Goal: Information Seeking & Learning: Learn about a topic

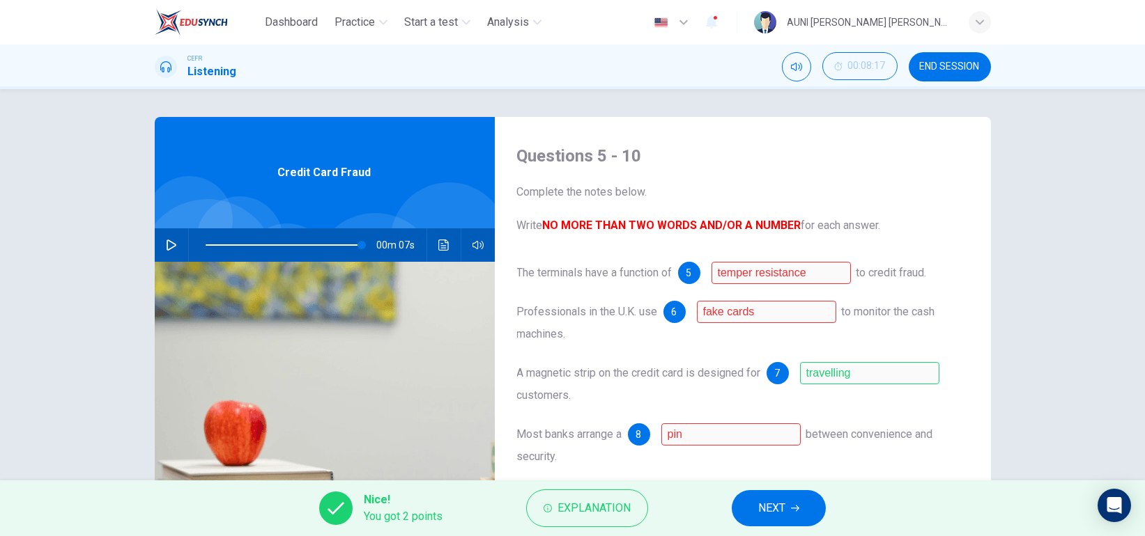
scroll to position [125, 0]
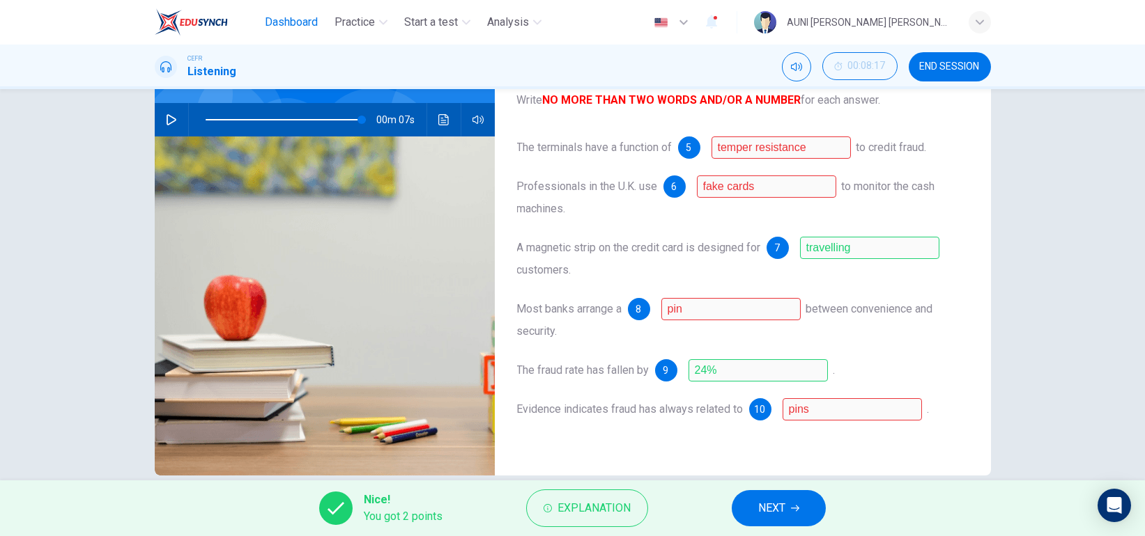
click at [299, 25] on span "Dashboard" at bounding box center [291, 22] width 53 height 17
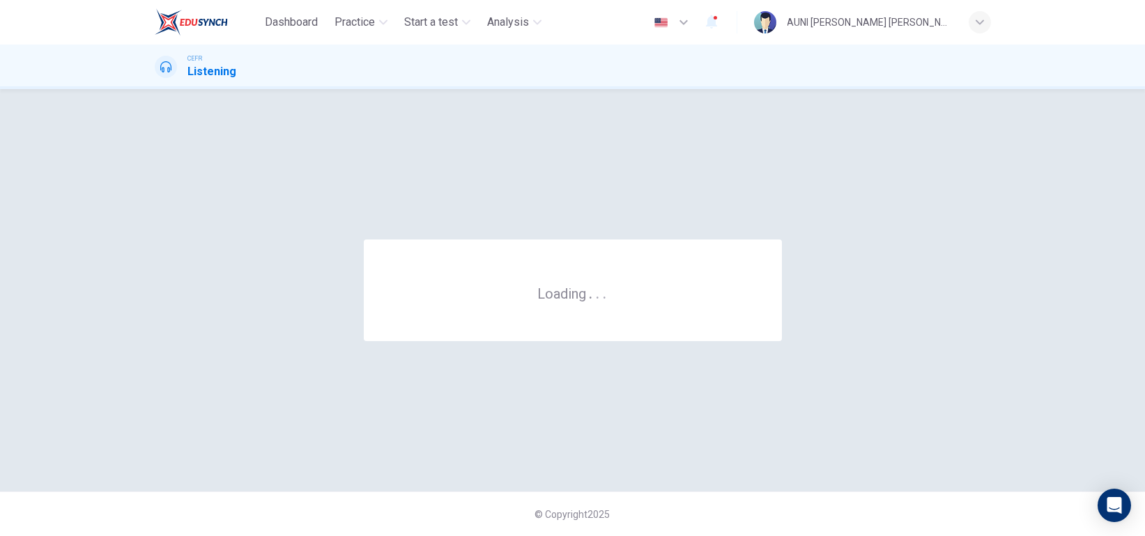
scroll to position [0, 0]
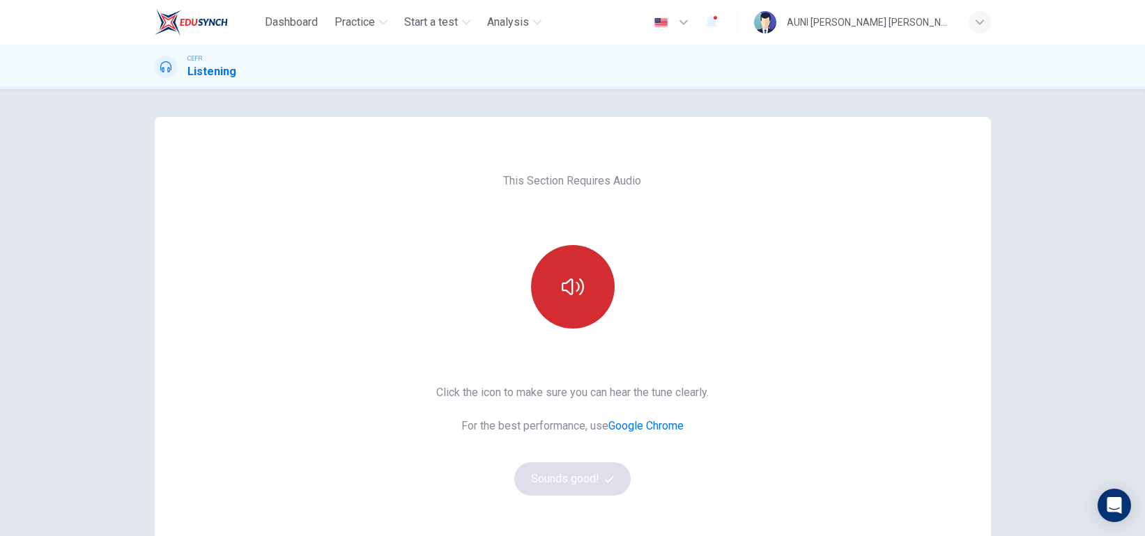
click at [562, 279] on icon "button" at bounding box center [573, 287] width 22 height 22
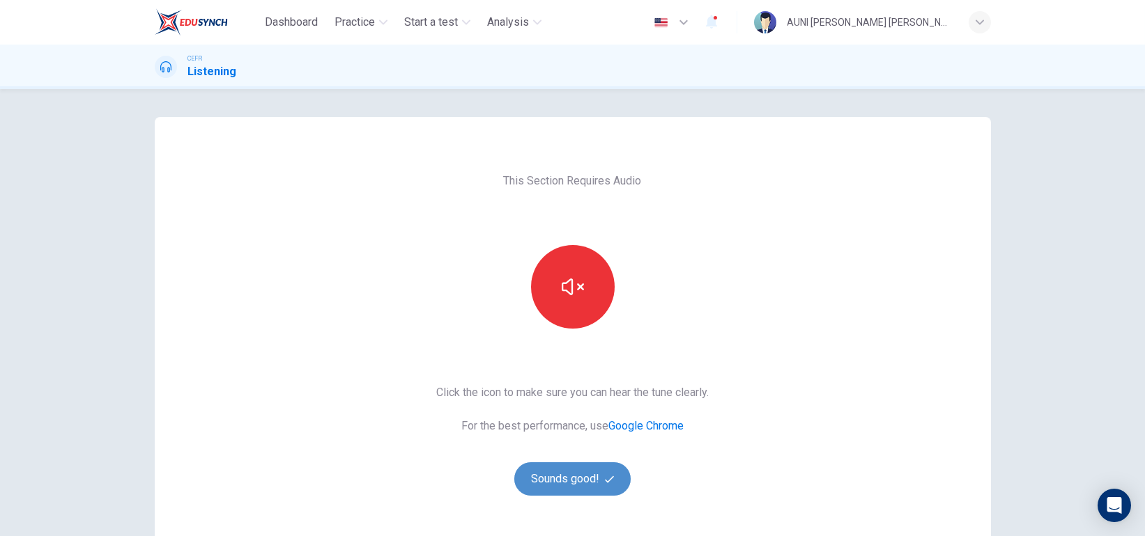
click at [586, 479] on button "Sounds good!" at bounding box center [572, 479] width 117 height 33
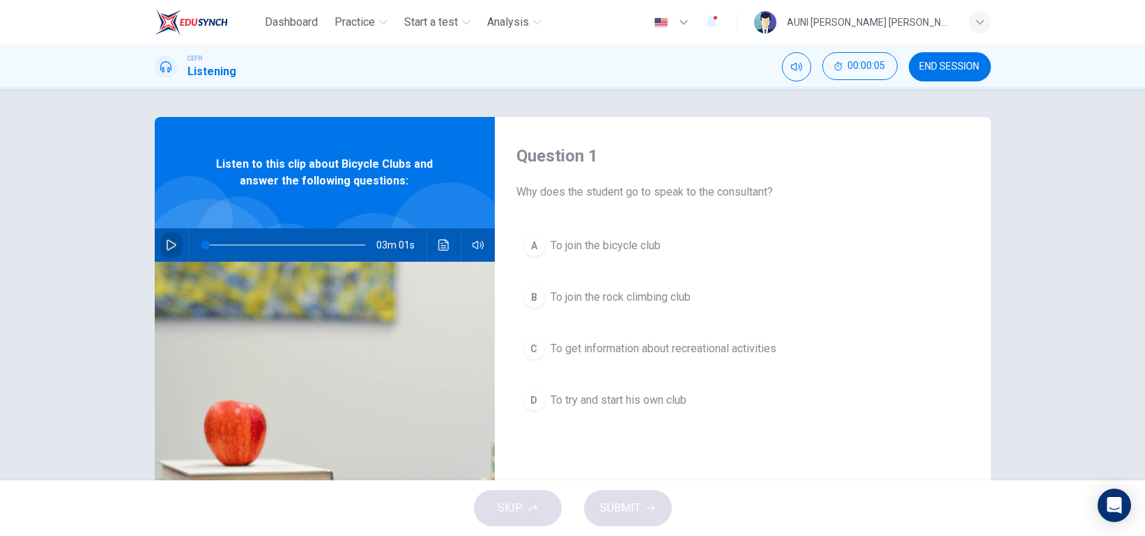
click at [166, 247] on icon "button" at bounding box center [171, 245] width 11 height 11
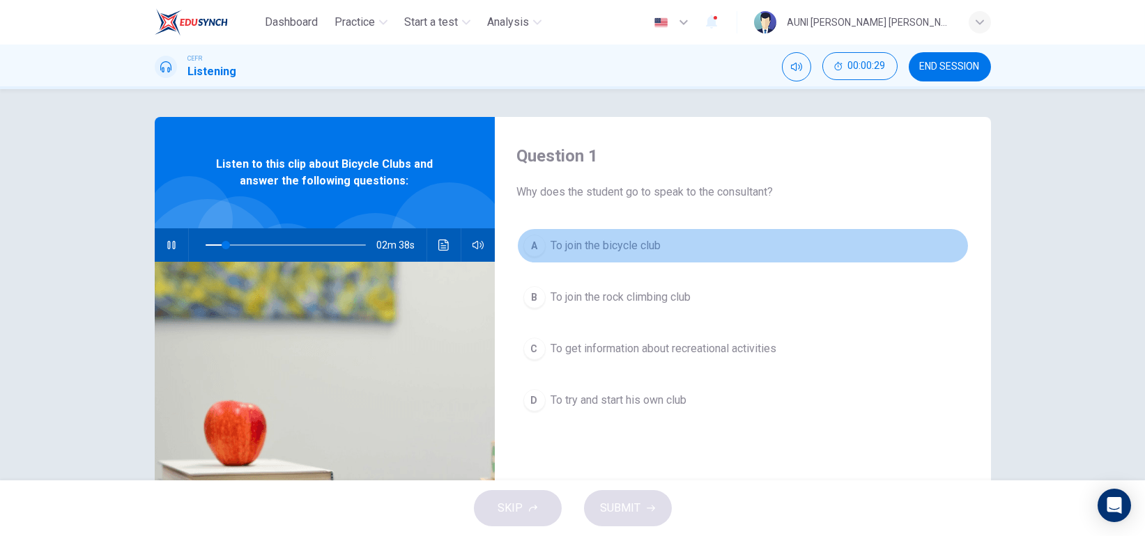
click at [557, 251] on span "To join the bicycle club" at bounding box center [606, 246] width 110 height 17
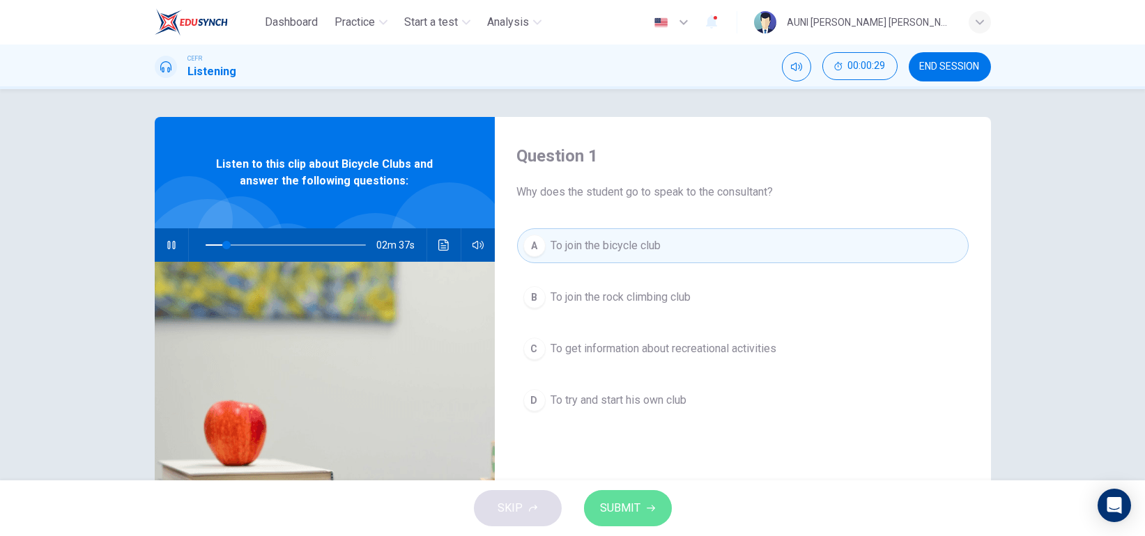
click at [643, 494] on button "SUBMIT" at bounding box center [628, 508] width 88 height 36
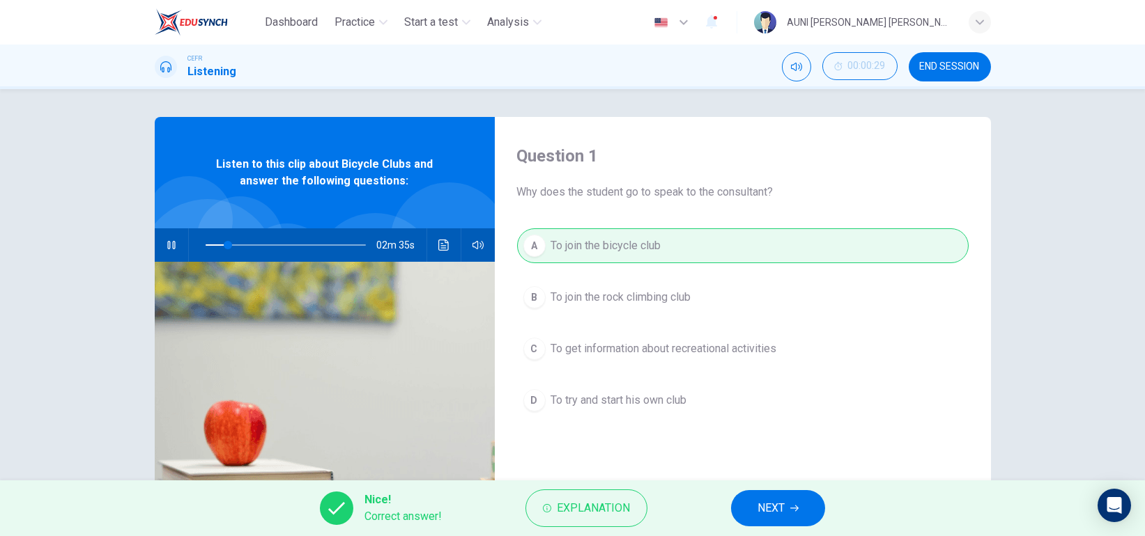
click at [784, 514] on span "NEXT" at bounding box center [770, 509] width 27 height 20
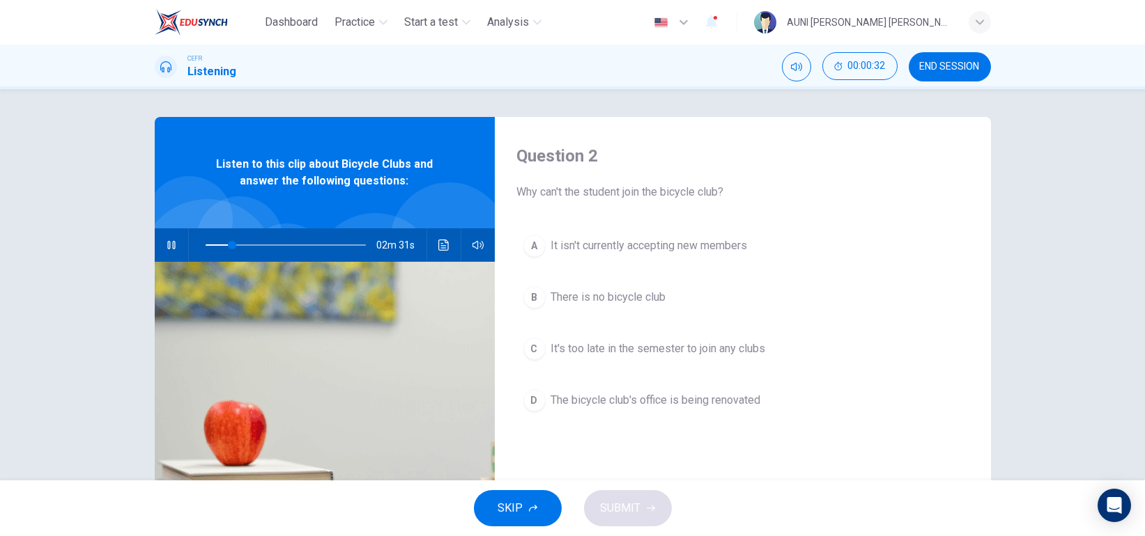
click at [732, 394] on span "The bicycle club's office is being renovated" at bounding box center [656, 400] width 210 height 17
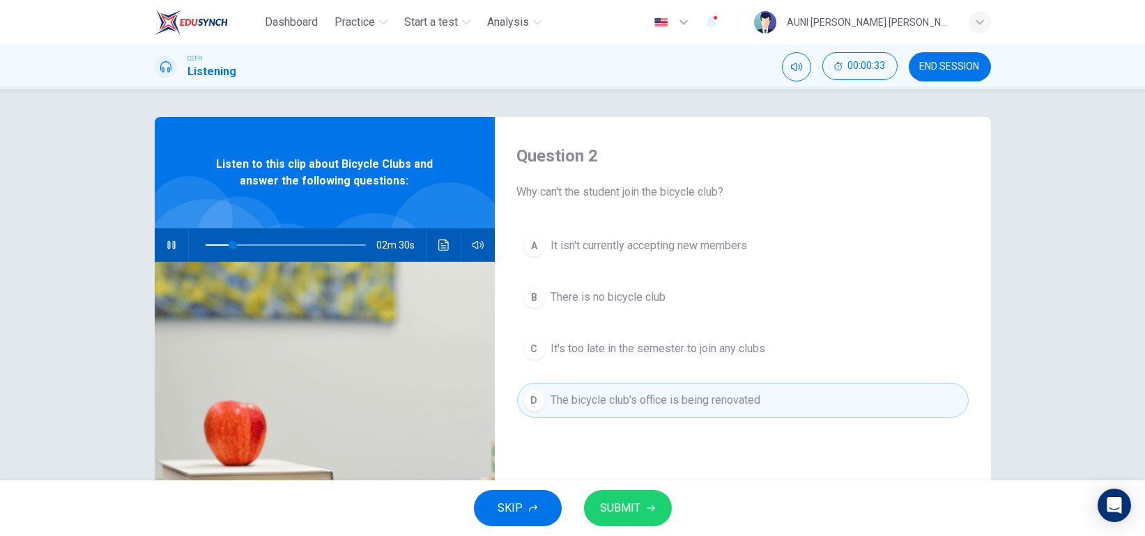
click at [649, 495] on button "SUBMIT" at bounding box center [628, 508] width 88 height 36
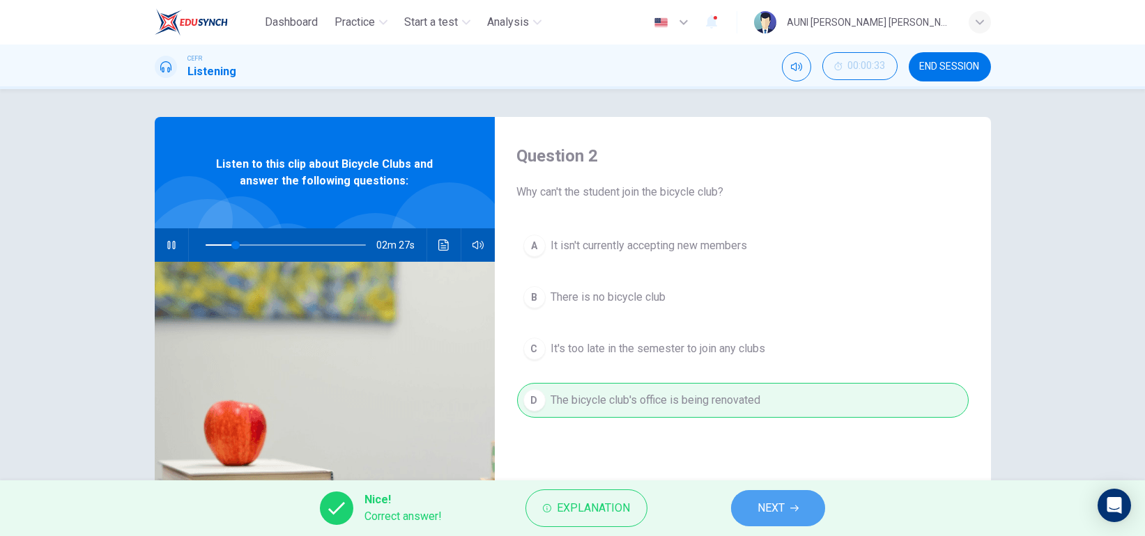
click at [803, 495] on button "NEXT" at bounding box center [778, 508] width 94 height 36
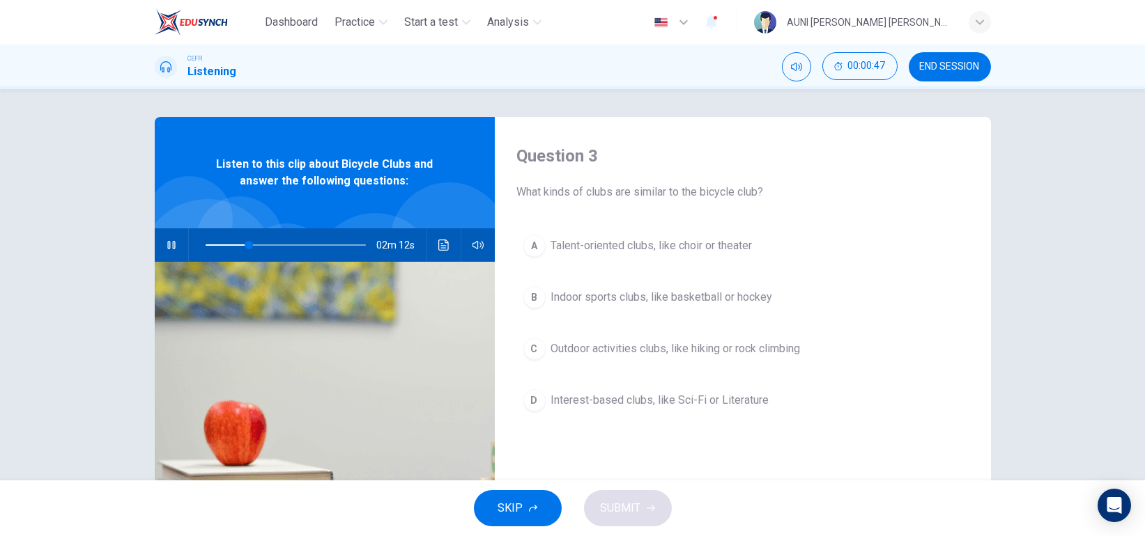
click at [752, 353] on span "Outdoor activities clubs, like hiking or rock climbing" at bounding box center [675, 349] width 249 height 17
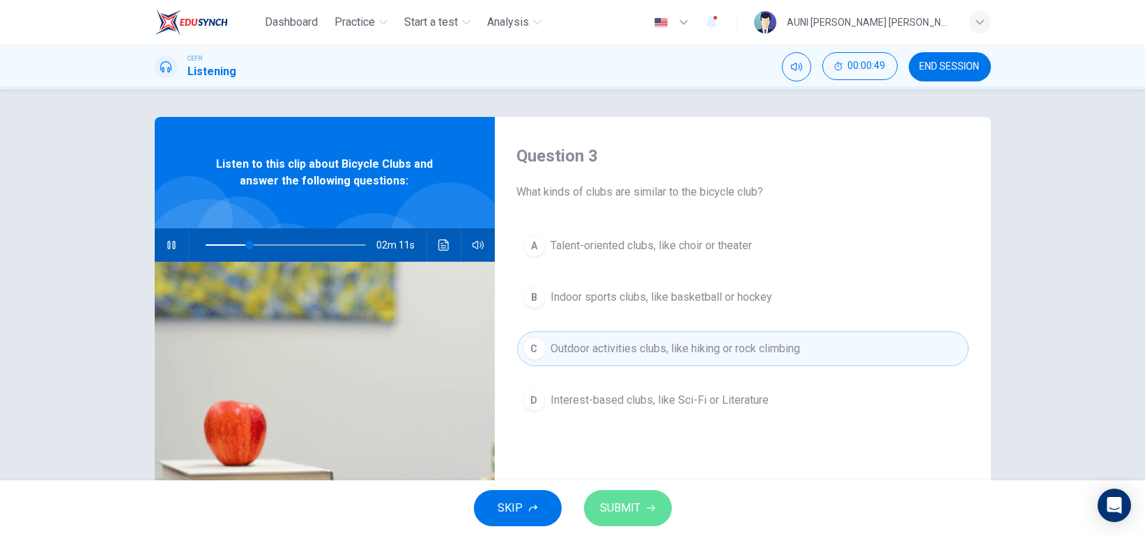
click at [663, 497] on button "SUBMIT" at bounding box center [628, 508] width 88 height 36
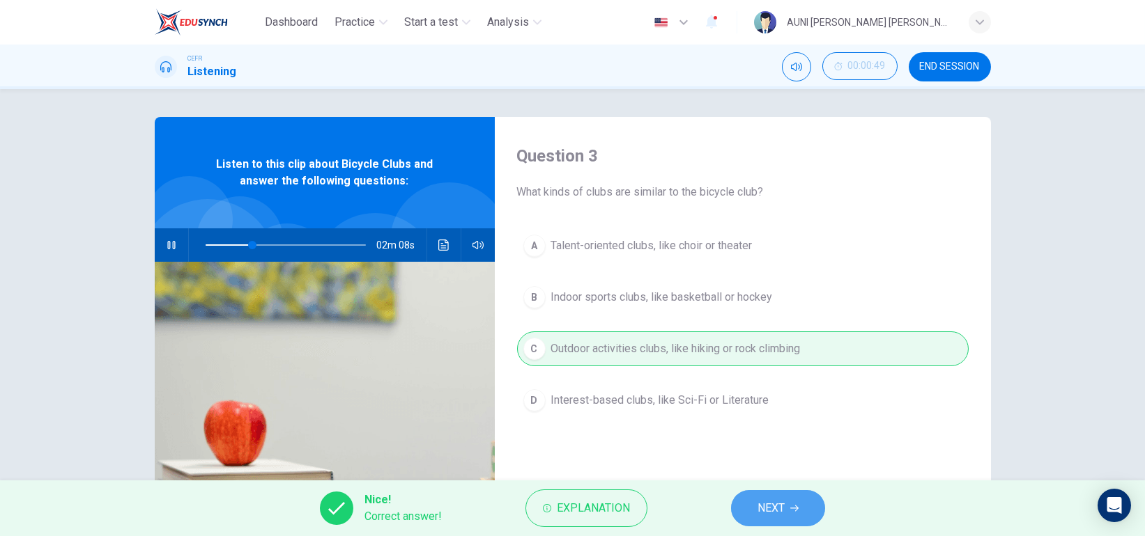
click at [788, 507] on button "NEXT" at bounding box center [778, 508] width 94 height 36
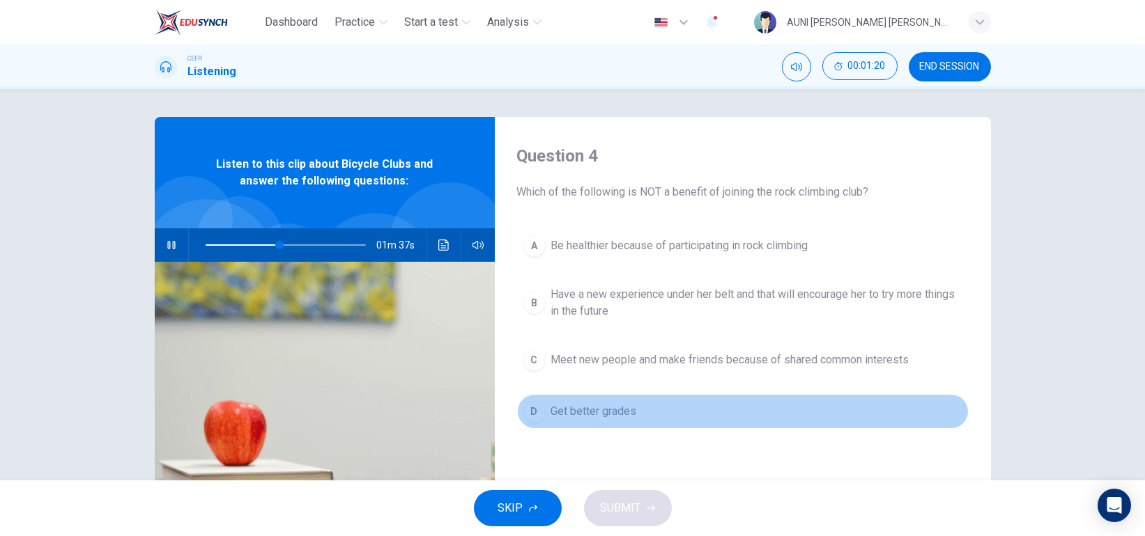
click at [608, 417] on span "Get better grades" at bounding box center [594, 411] width 86 height 17
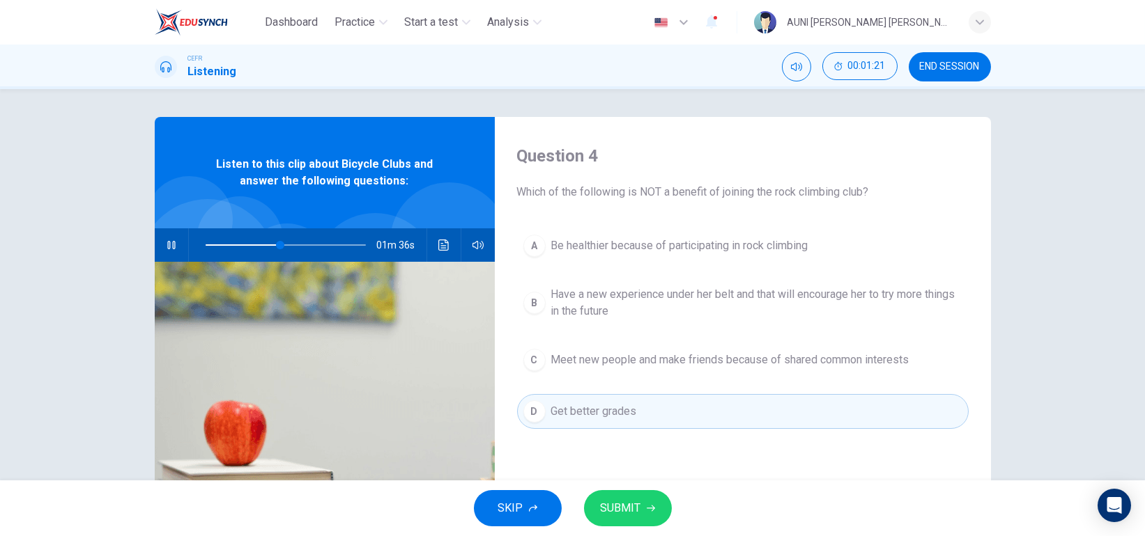
click at [628, 481] on div "SKIP SUBMIT" at bounding box center [572, 509] width 1145 height 56
click at [643, 506] on button "SUBMIT" at bounding box center [628, 508] width 88 height 36
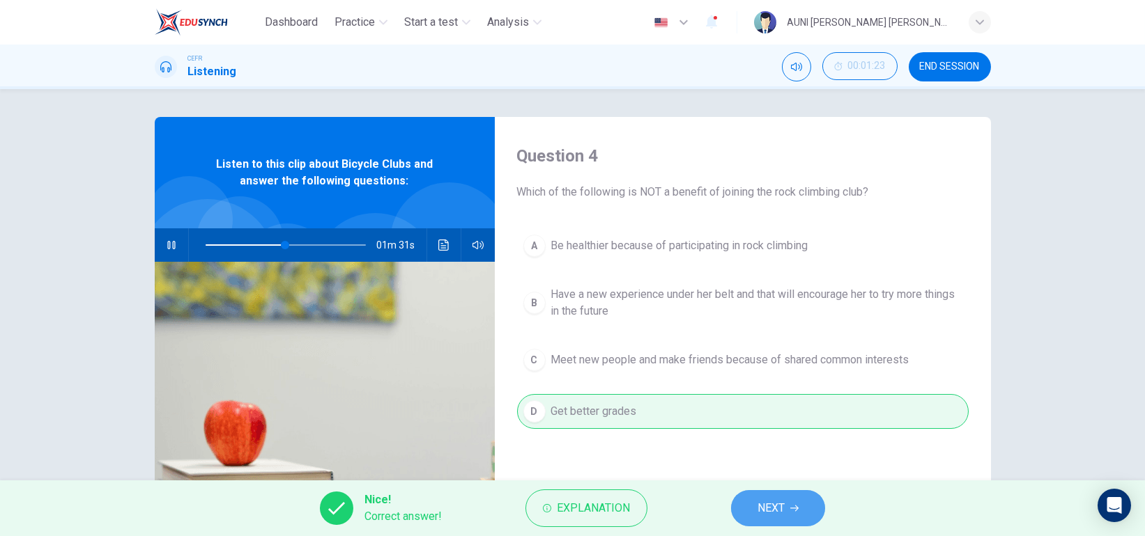
click at [781, 495] on button "NEXT" at bounding box center [778, 508] width 94 height 36
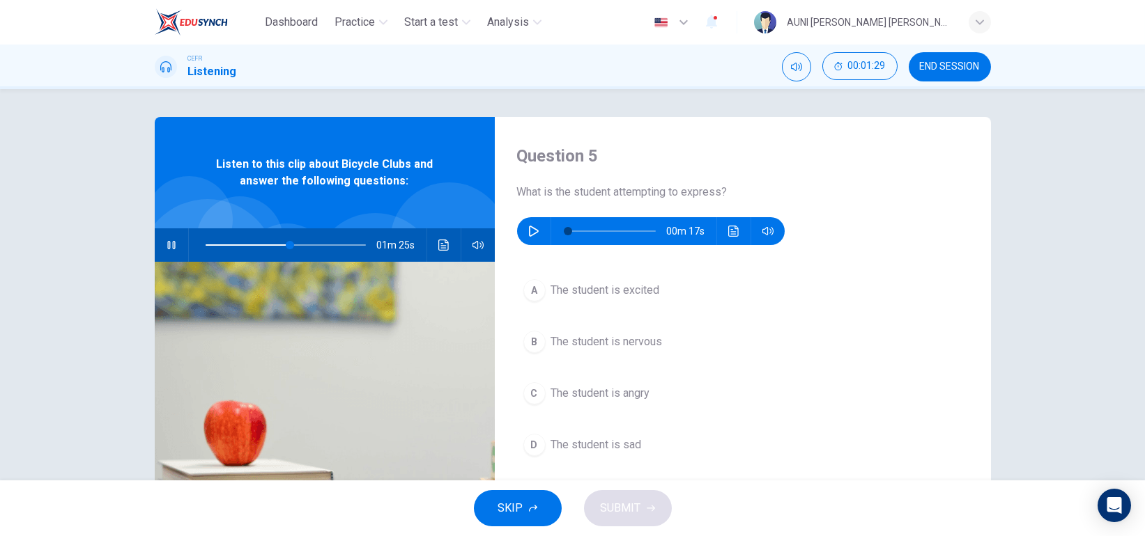
click at [523, 230] on button "button" at bounding box center [534, 231] width 22 height 28
type input "54"
type input "5"
click at [173, 238] on button "button" at bounding box center [171, 245] width 22 height 33
type input "54"
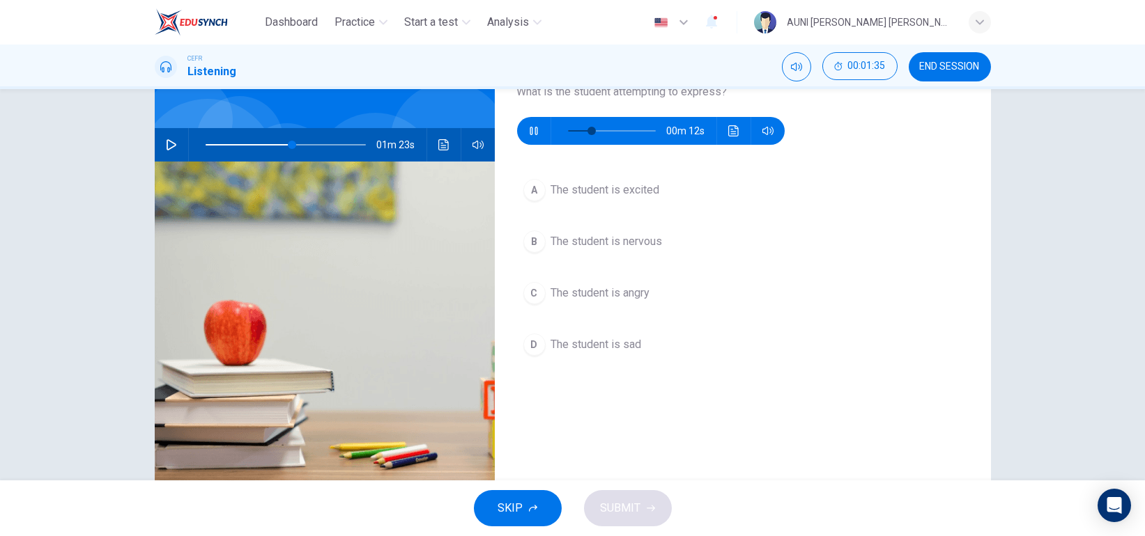
scroll to position [61, 0]
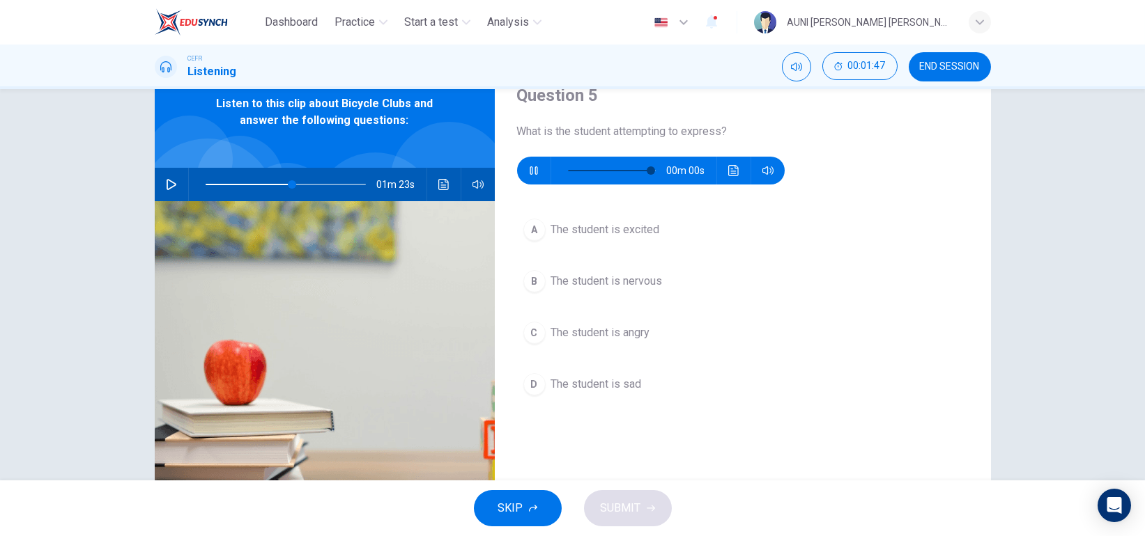
type input "0"
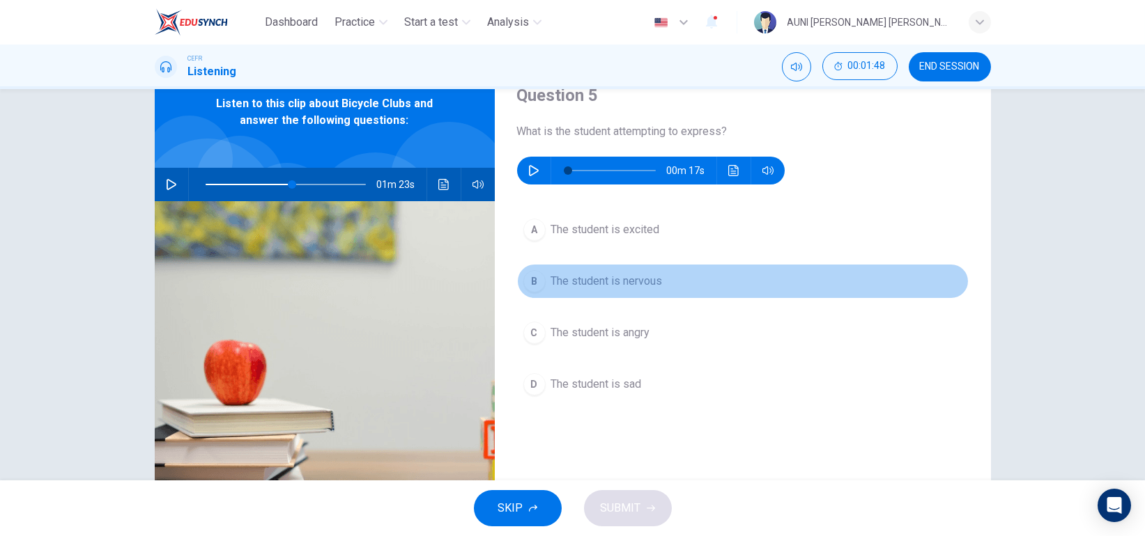
click at [562, 291] on button "B The student is nervous" at bounding box center [742, 281] width 451 height 35
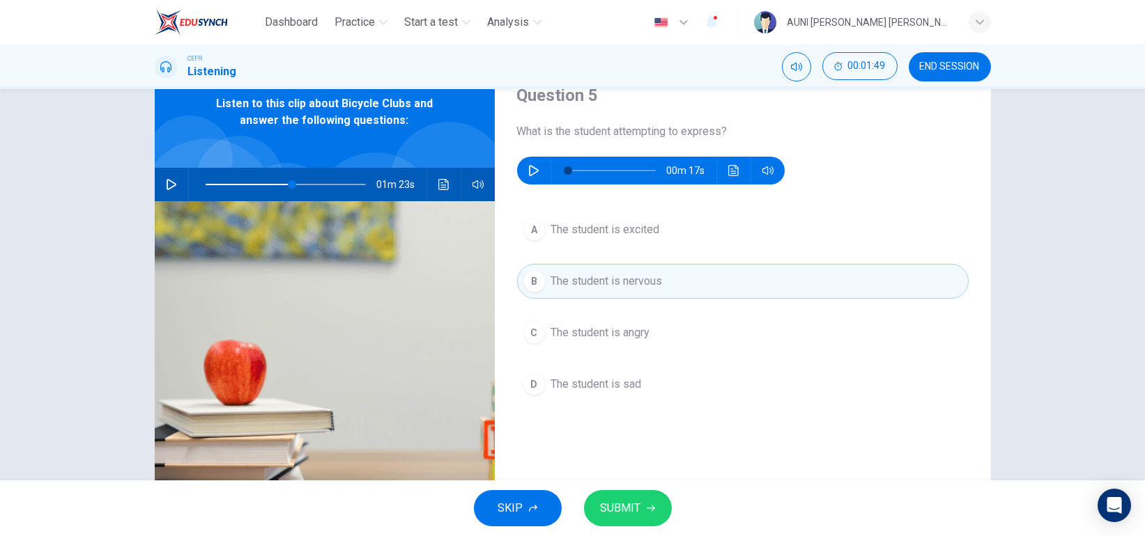
click at [666, 498] on button "SUBMIT" at bounding box center [628, 508] width 88 height 36
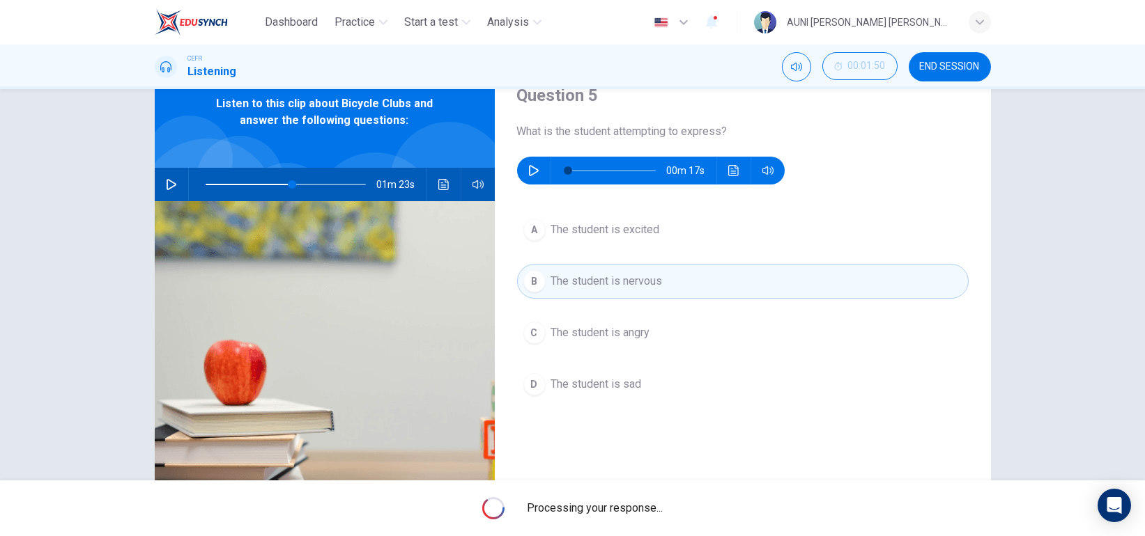
type input "54"
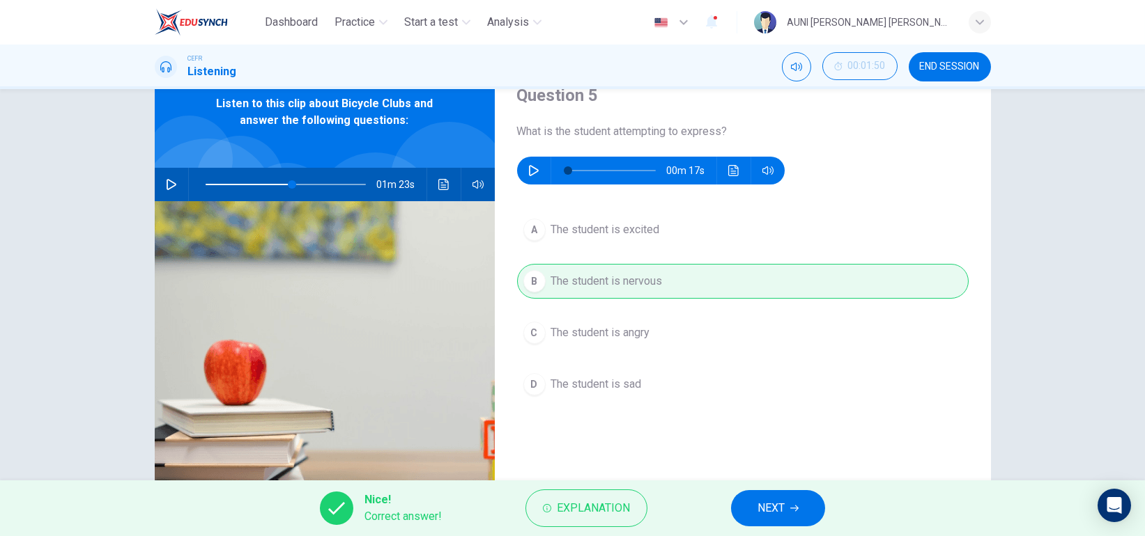
click at [741, 504] on button "NEXT" at bounding box center [778, 508] width 94 height 36
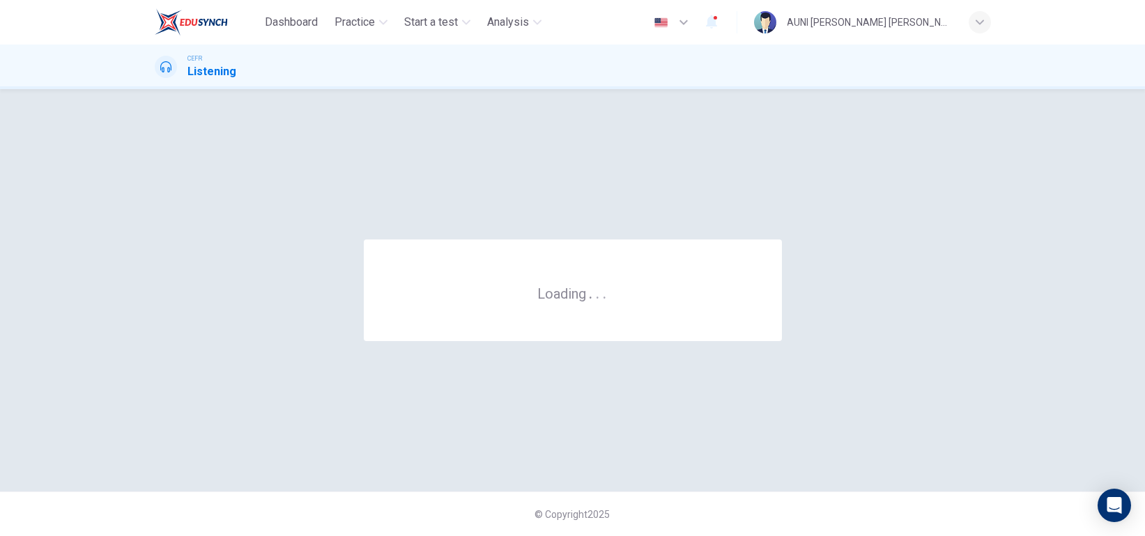
scroll to position [0, 0]
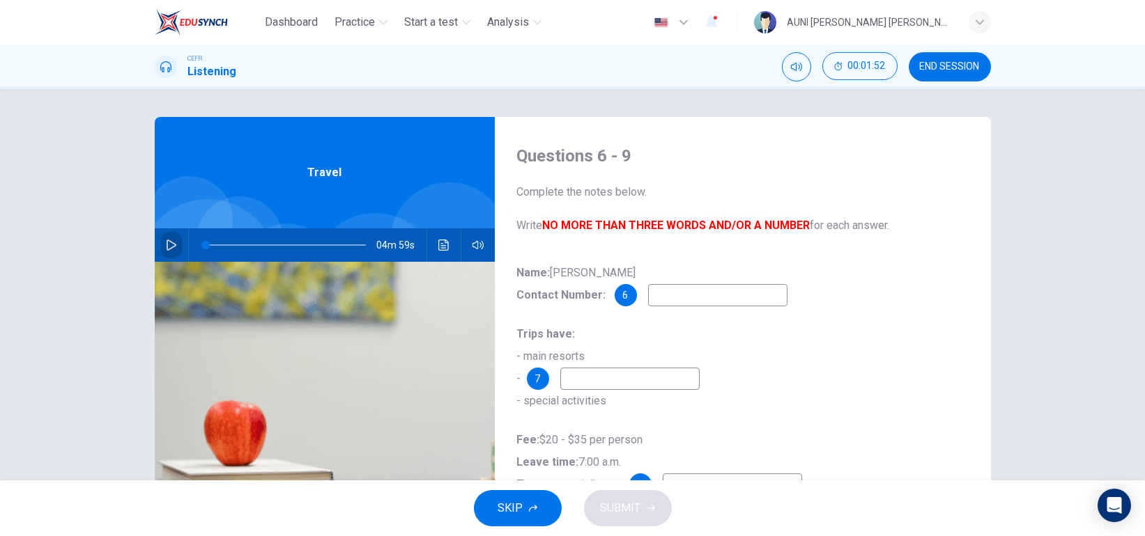
click at [168, 243] on icon "button" at bounding box center [172, 245] width 10 height 11
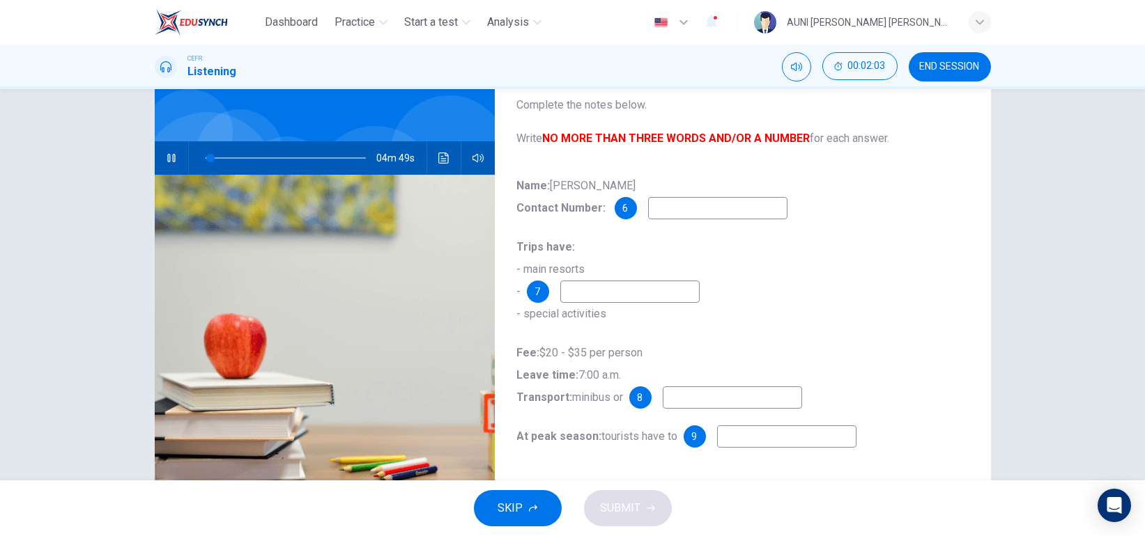
click at [678, 210] on input at bounding box center [717, 208] width 139 height 22
type input "16"
type input "4"
type input "16"
type input "46"
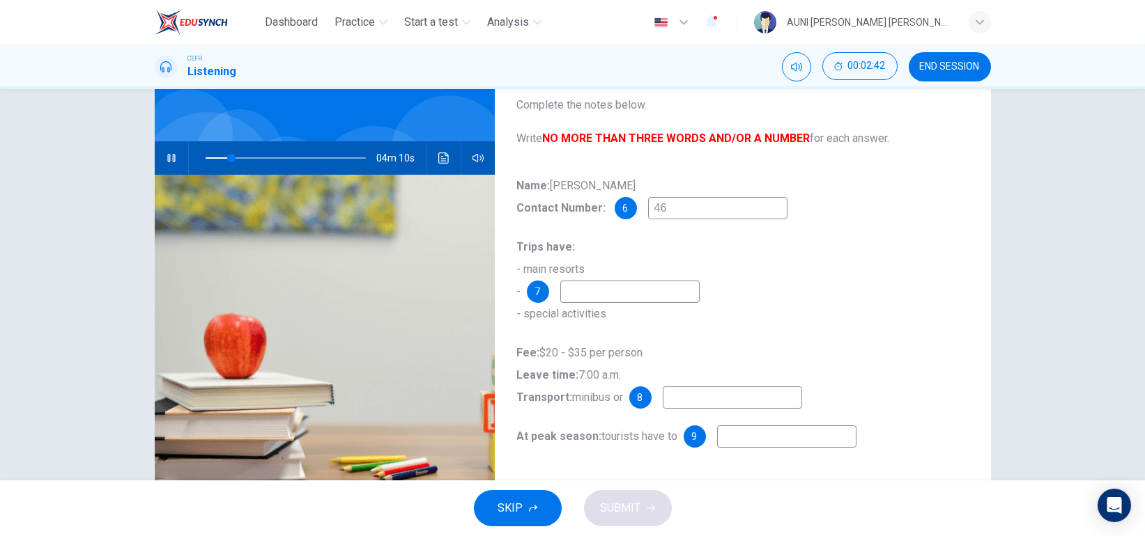
type input "17"
type input "462"
type input "17"
type input "46283"
type input "17"
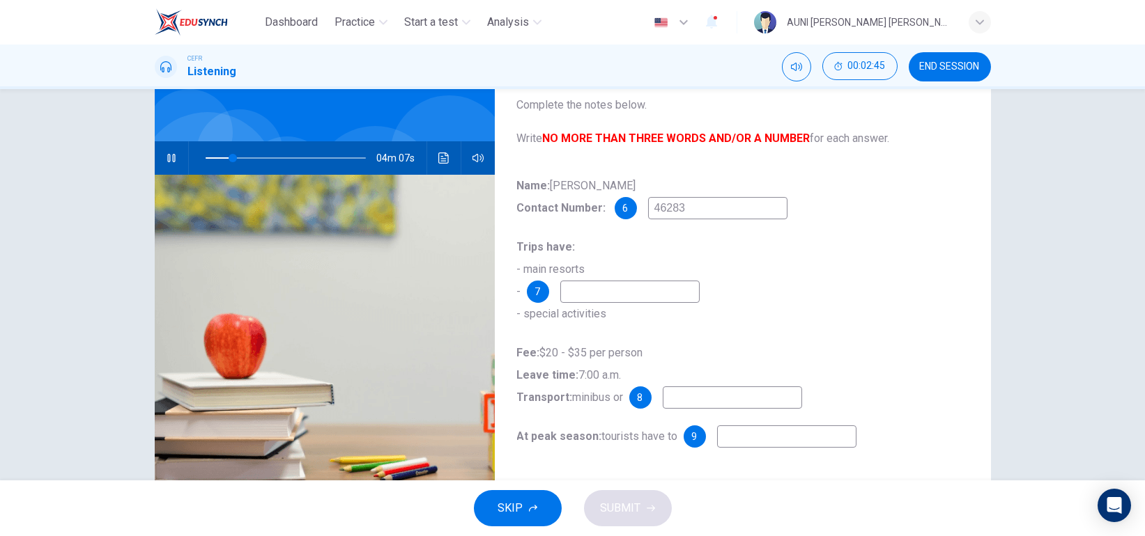
type input "462830"
type input "18"
type input "46283095"
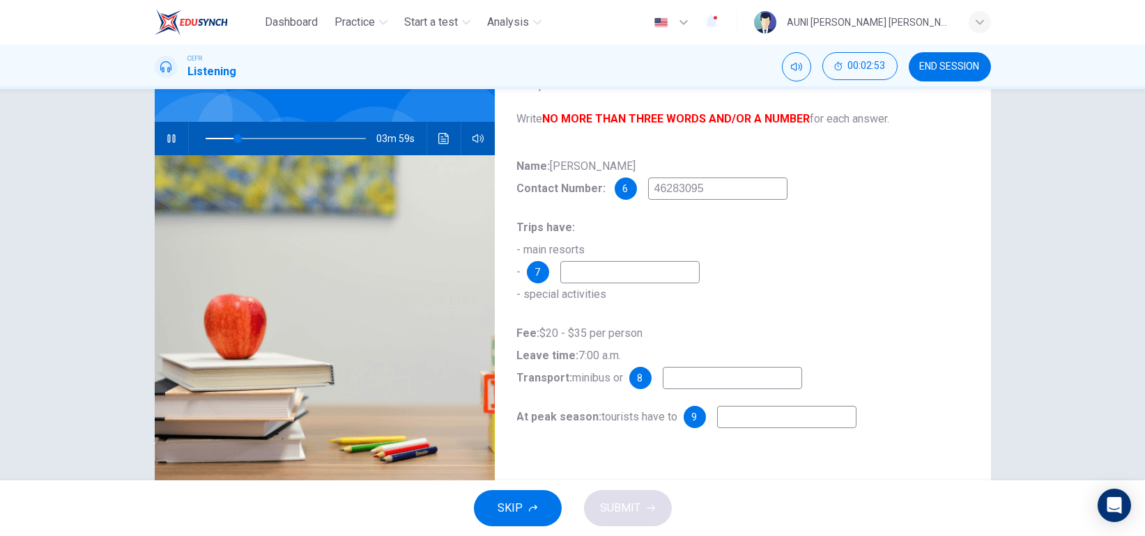
scroll to position [110, 0]
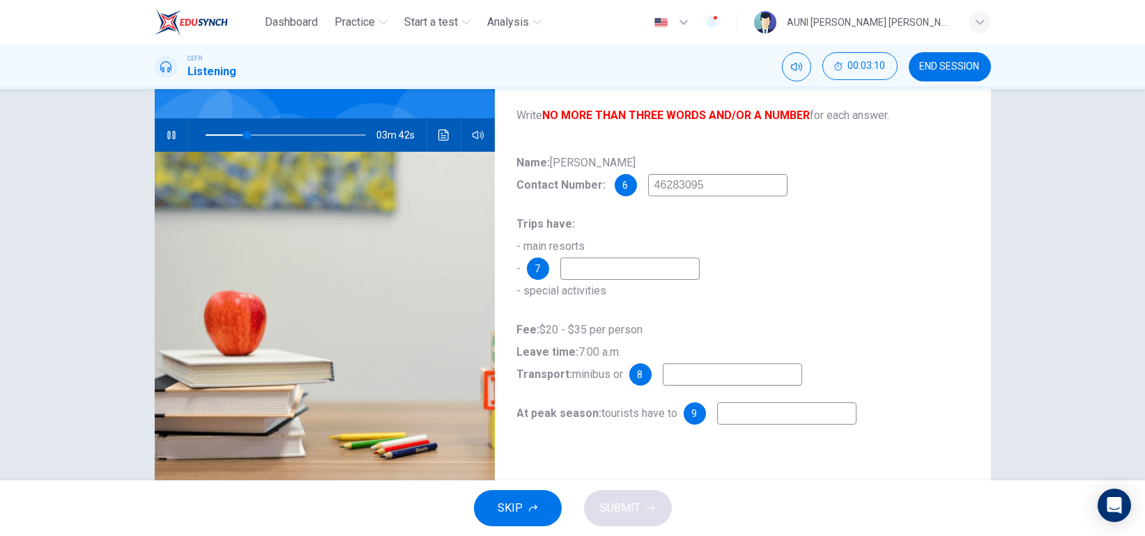
type input "26"
type input "46283095"
click at [629, 273] on input at bounding box center [629, 269] width 139 height 22
type input "28"
type input "l"
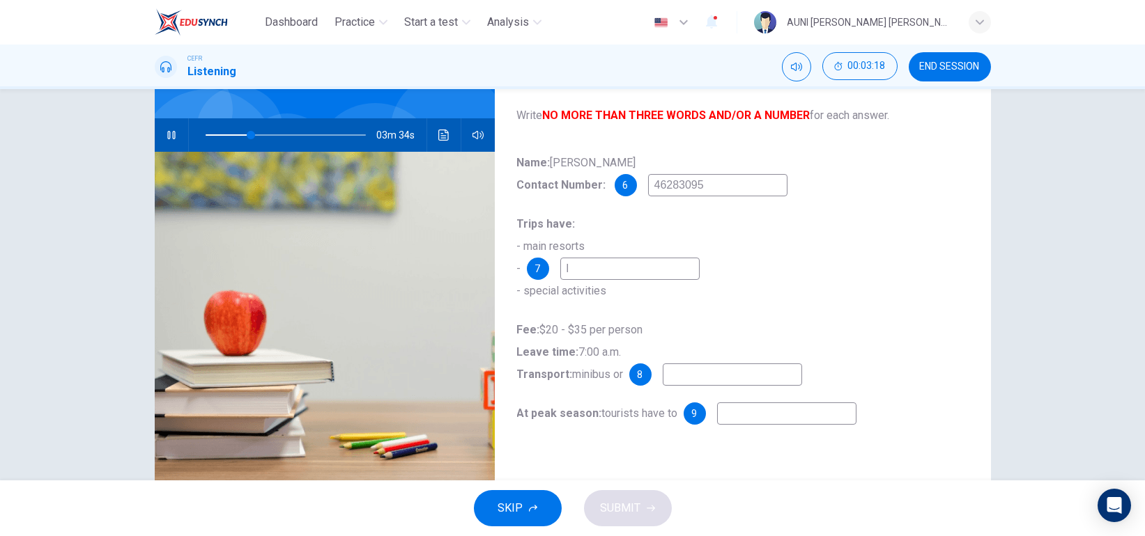
type input "29"
type input "loca"
type input "29"
type input "local ref"
type input "29"
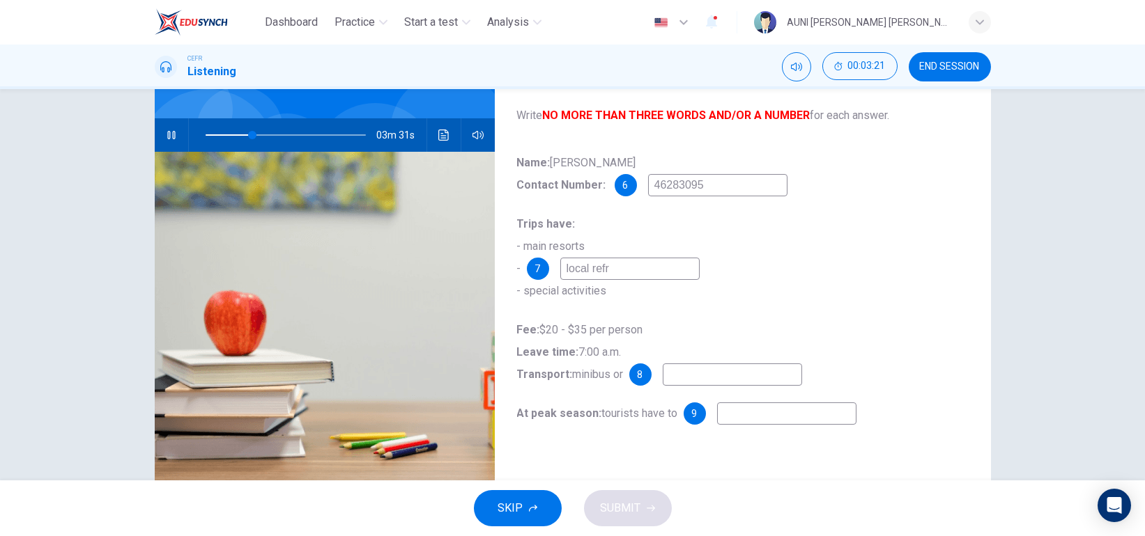
type input "local refre"
type input "30"
type input "local refreshm"
type input "30"
type input "local refreshments"
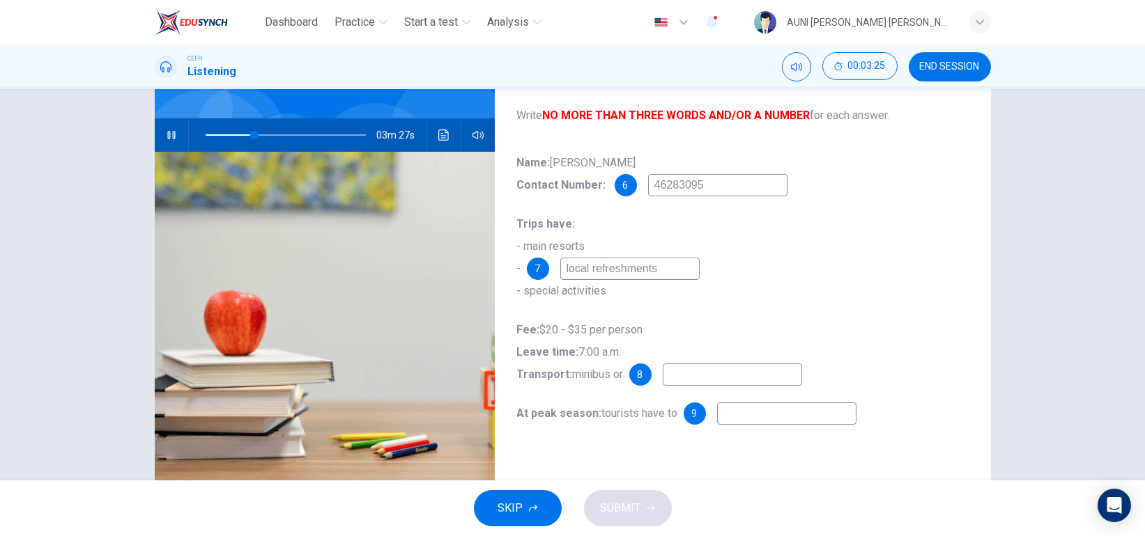
scroll to position [148, 0]
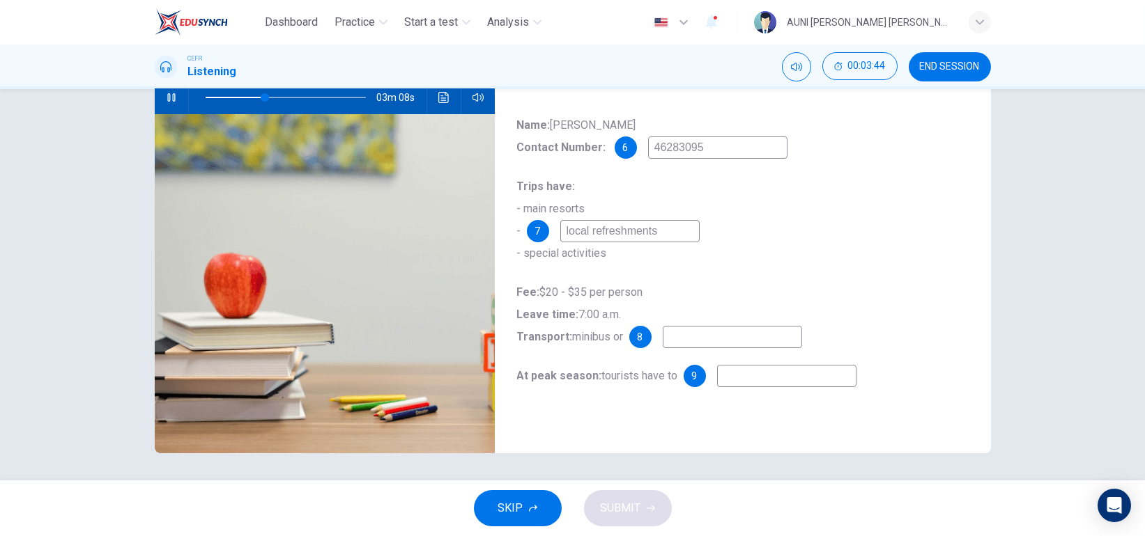
type input "37"
type input "local refreshments"
click at [685, 347] on input at bounding box center [732, 337] width 139 height 22
type input "39"
type input "coac"
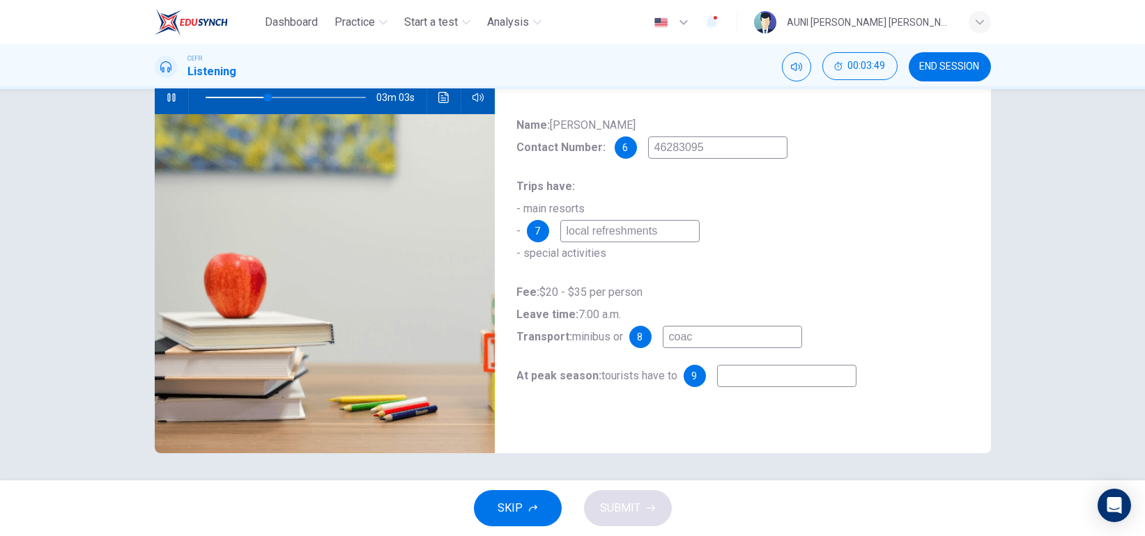
type input "39"
type input "coach"
type input "40"
type input "coach"
click at [743, 374] on input at bounding box center [786, 376] width 139 height 22
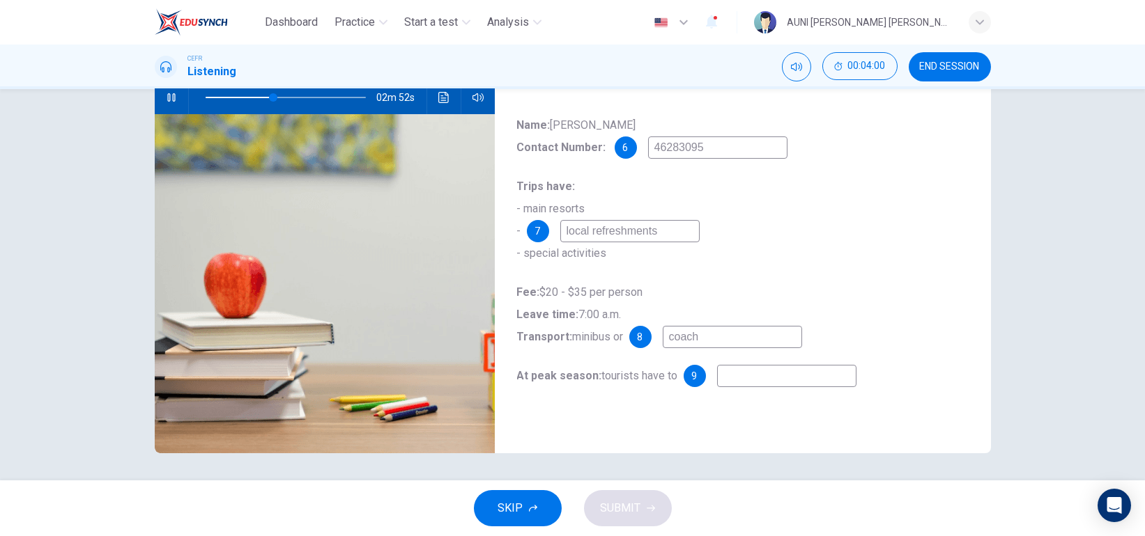
type input "43"
type input "r"
type input "43"
type input "re"
type input "43"
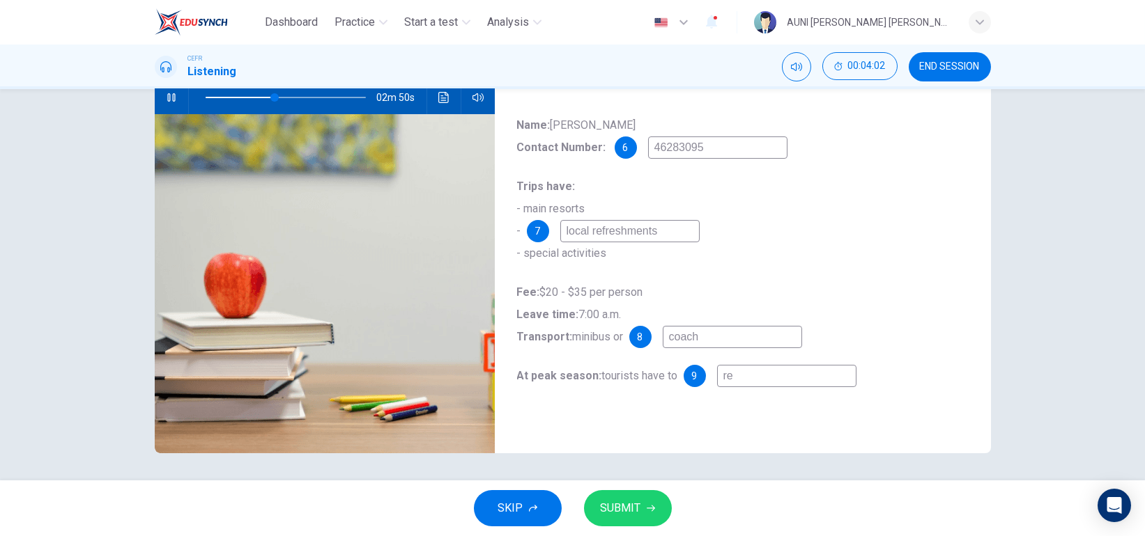
type input "res"
type input "43"
type input "rese"
type input "43"
type input "[PERSON_NAME]"
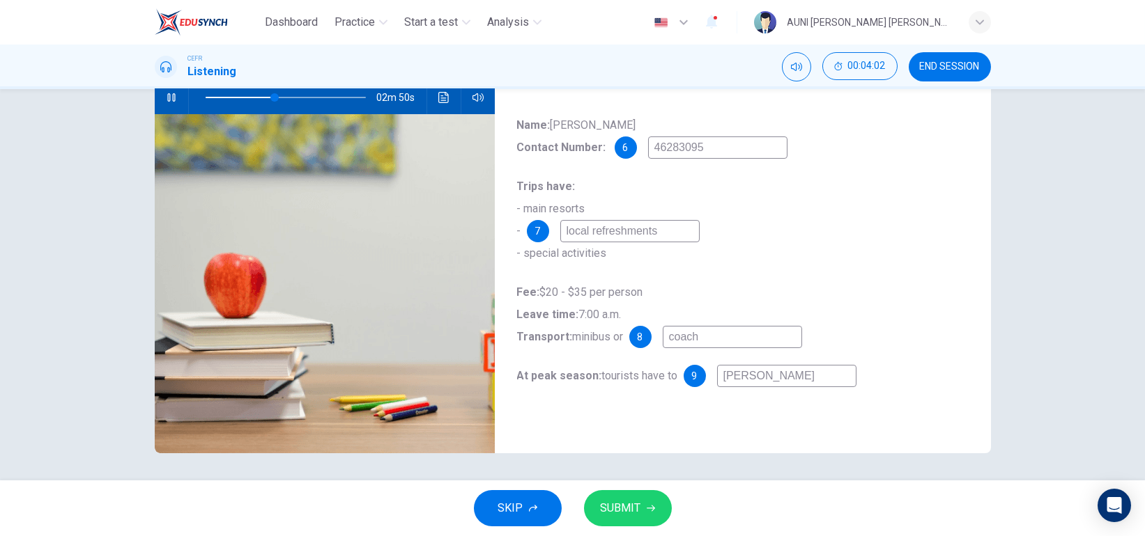
type input "43"
type input "reserv"
type input "43"
type input "reserve"
type input "44"
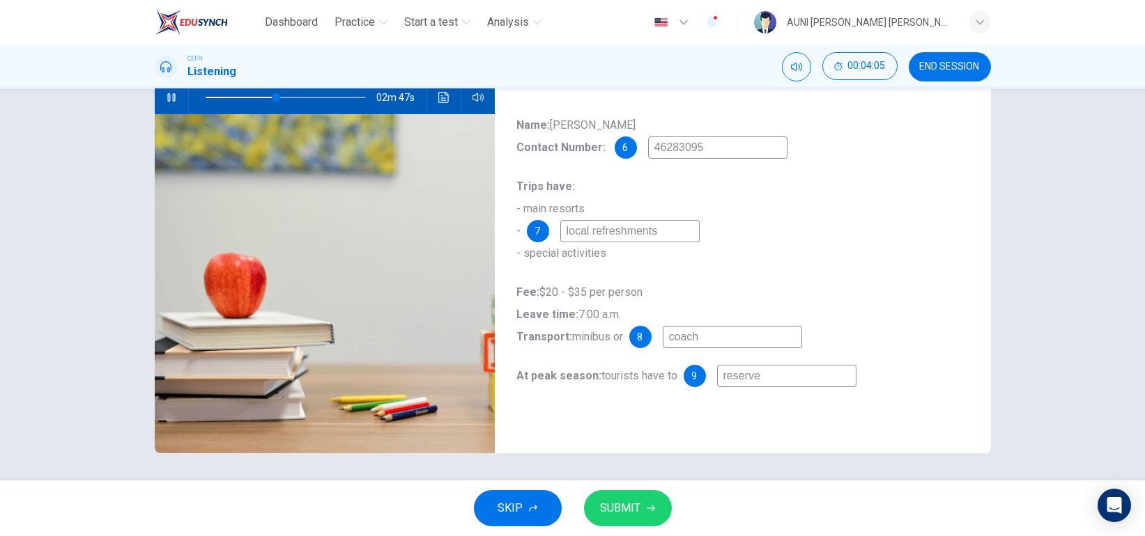
type input "reserve"
type input "44"
type input "reserve a"
type input "44"
type input "reserve a"
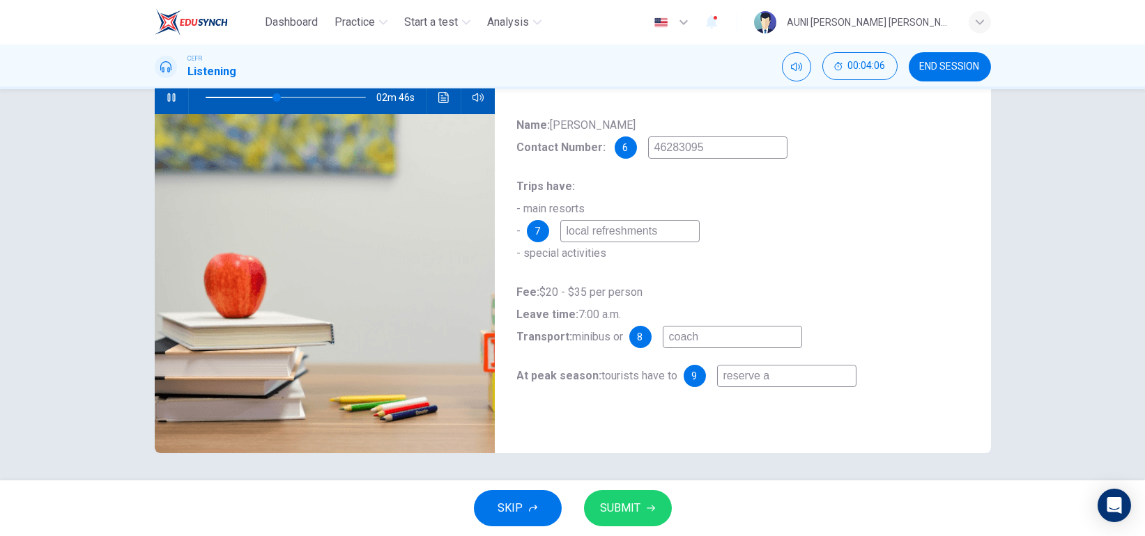
type input "44"
type input "reserve a s"
type input "44"
type input "reserve a se"
type input "44"
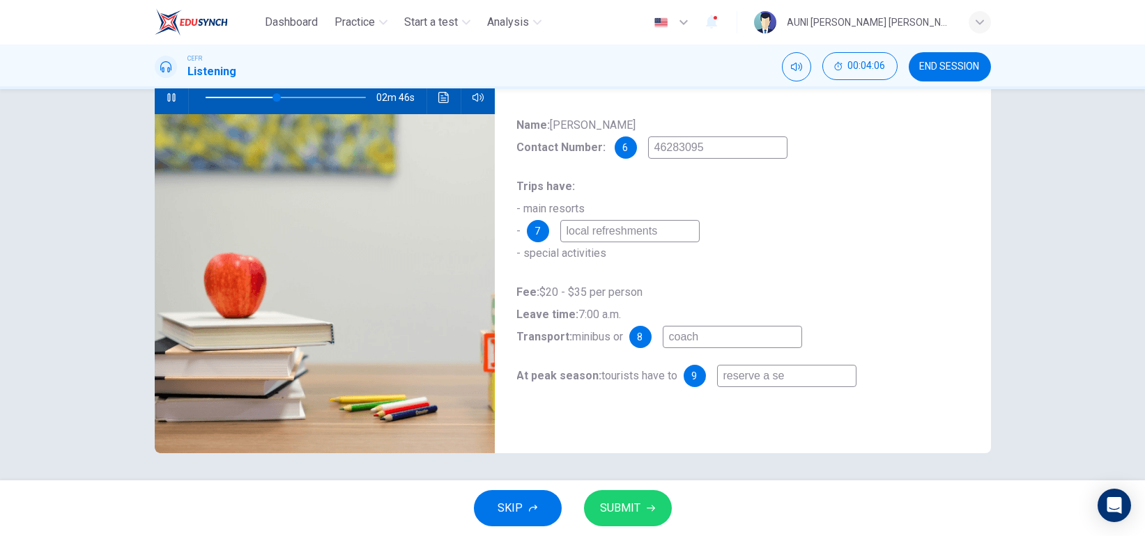
type input "reserve a sea"
type input "44"
type input "reserve a seat"
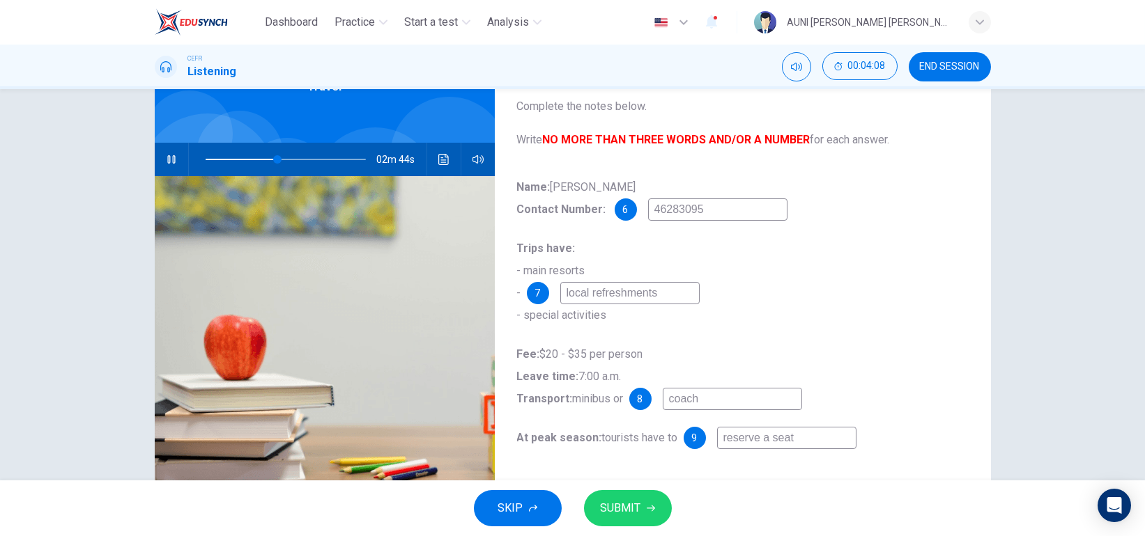
scroll to position [84, 0]
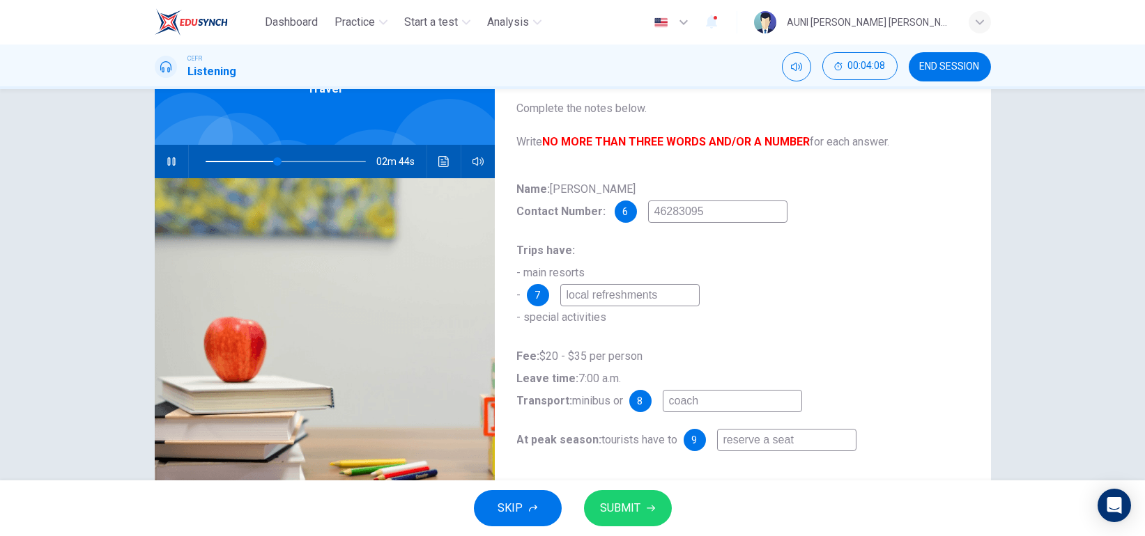
type input "45"
type input "reserve a seat"
click at [860, 308] on div "Trips have: - main resorts - 7 local refreshments - special activities" at bounding box center [742, 284] width 451 height 89
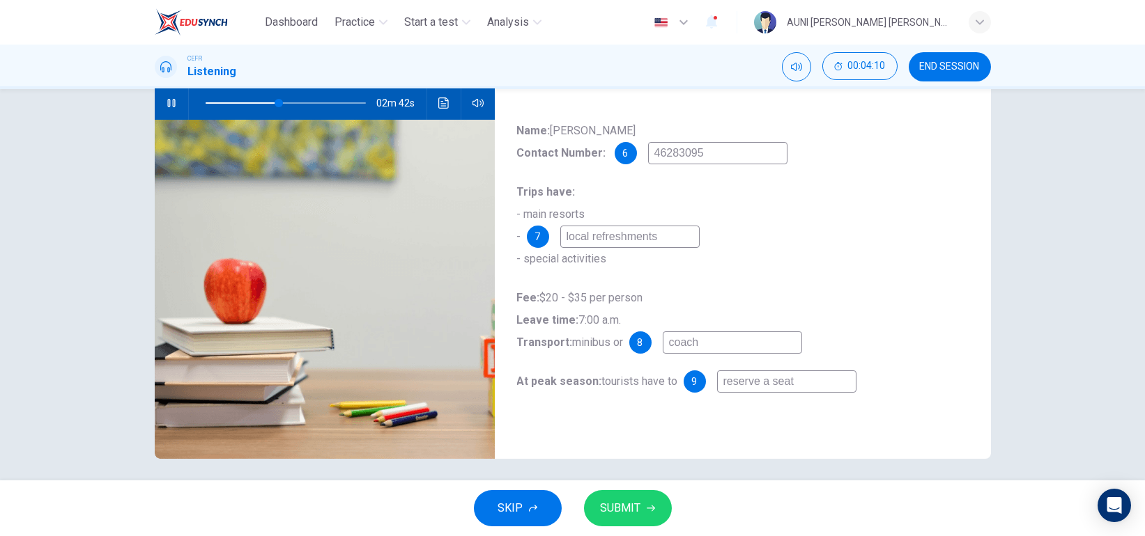
scroll to position [146, 0]
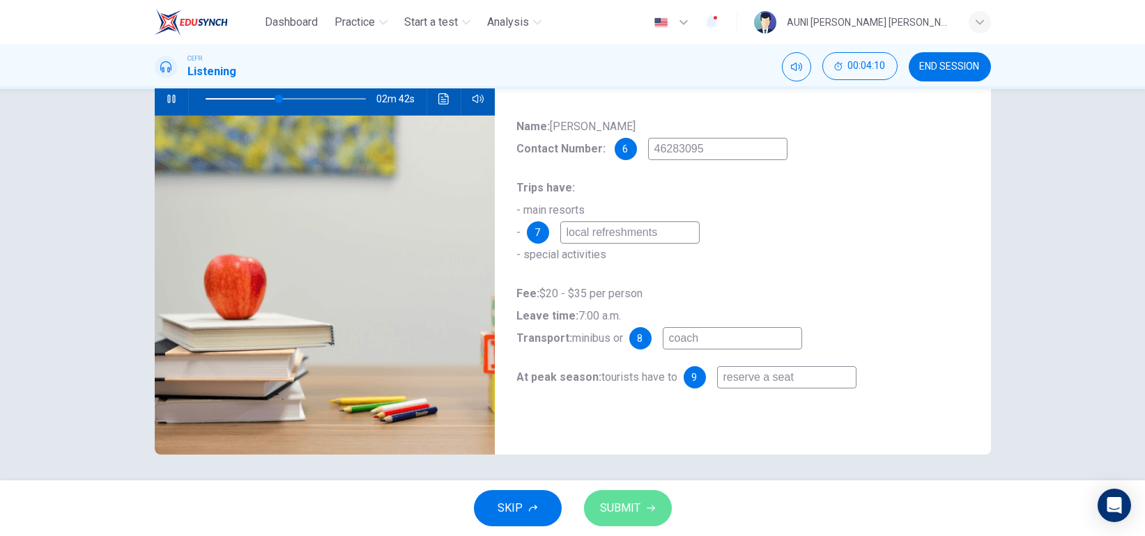
click at [614, 510] on span "SUBMIT" at bounding box center [621, 509] width 40 height 20
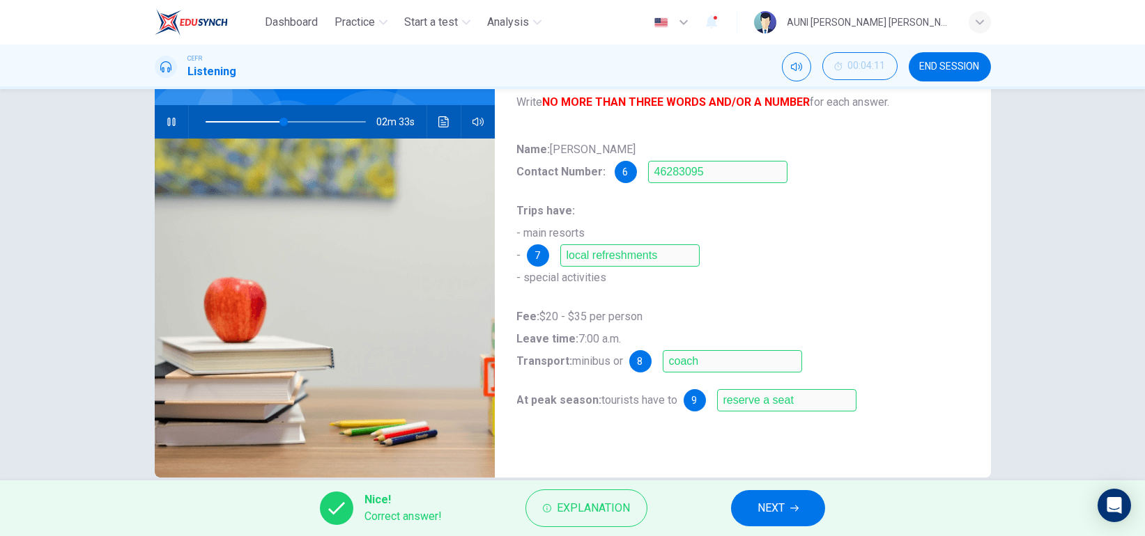
scroll to position [125, 0]
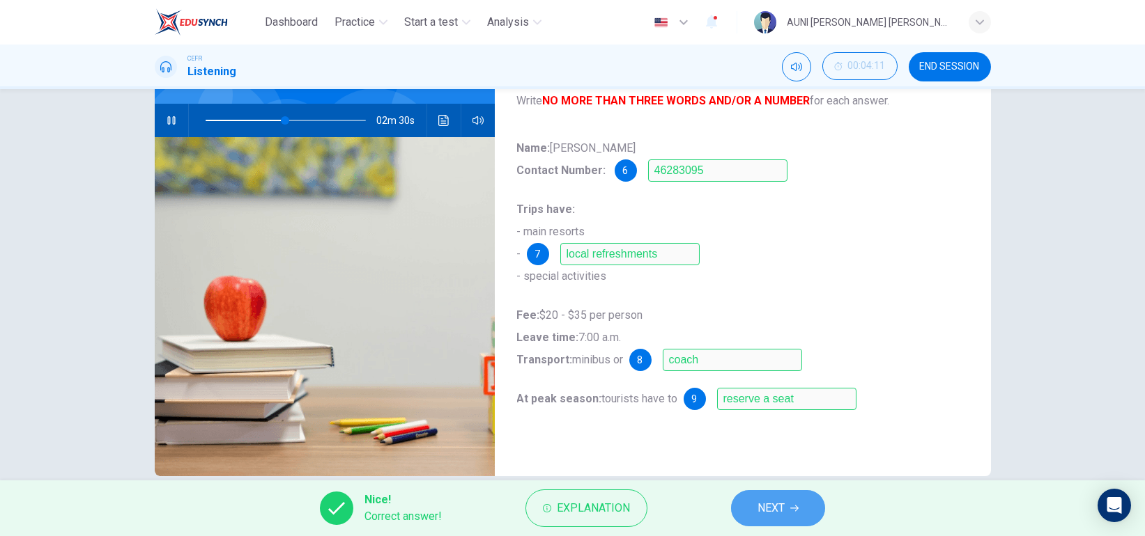
click at [775, 504] on span "NEXT" at bounding box center [770, 509] width 27 height 20
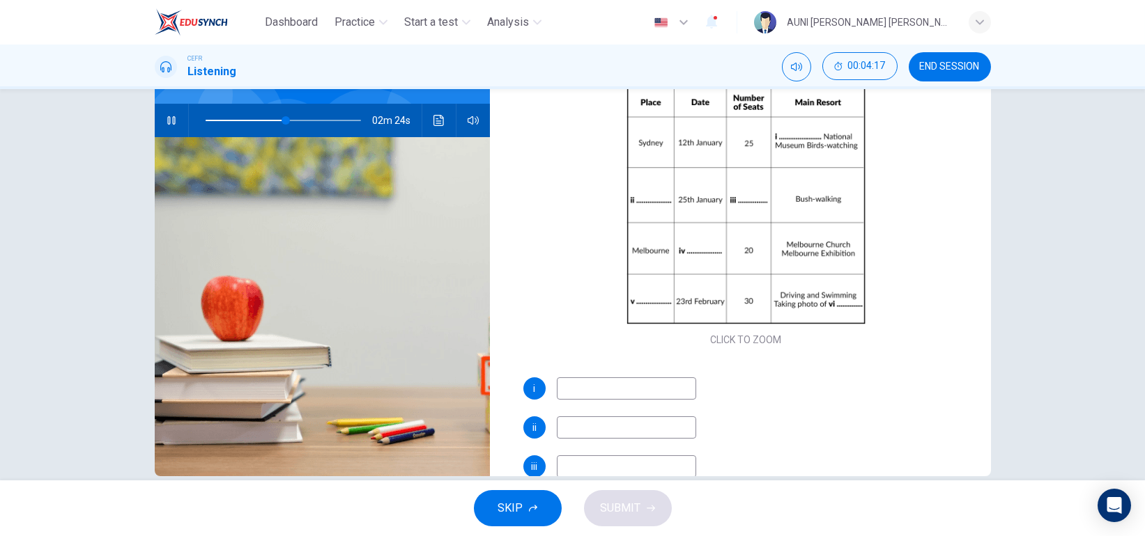
scroll to position [55, 0]
click at [646, 385] on input at bounding box center [626, 387] width 139 height 22
type input "53"
type input "Visit"
type input "61"
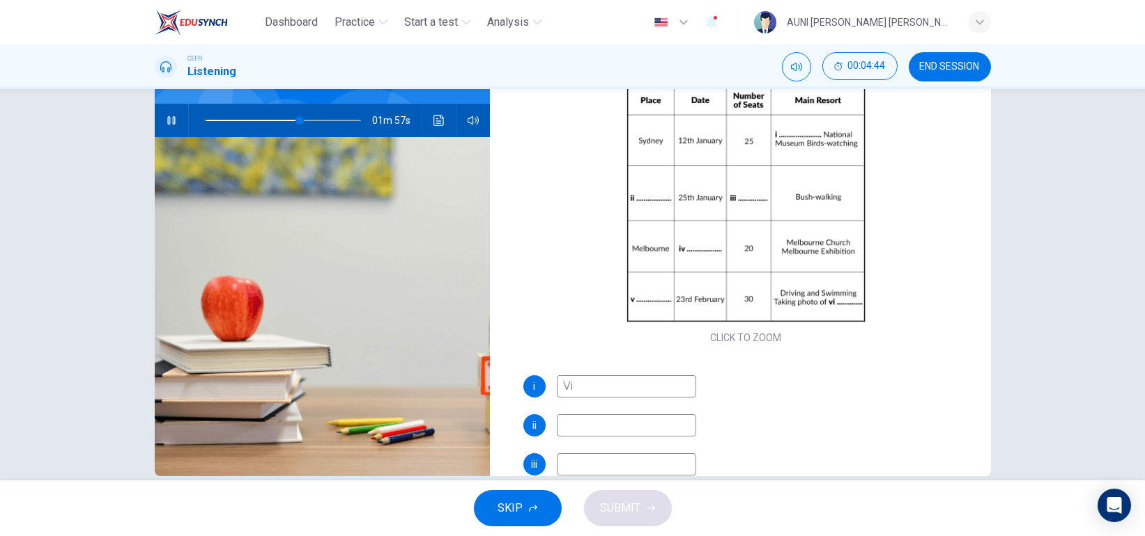
type input "V"
type input "61"
click at [283, 120] on span at bounding box center [284, 121] width 156 height 20
click at [266, 116] on span at bounding box center [284, 121] width 156 height 20
click at [656, 382] on input at bounding box center [626, 387] width 139 height 22
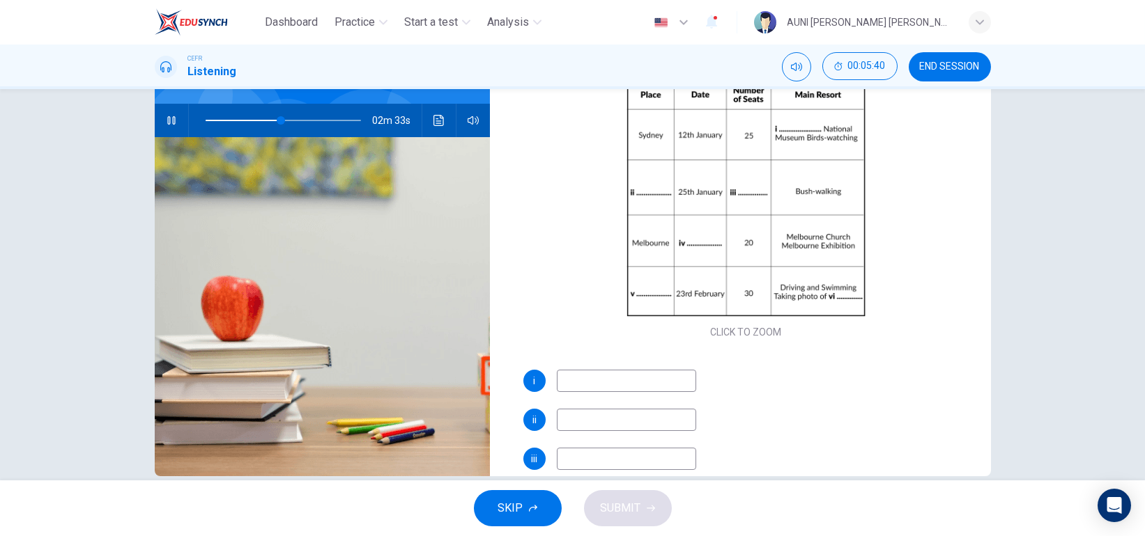
scroll to position [46, 0]
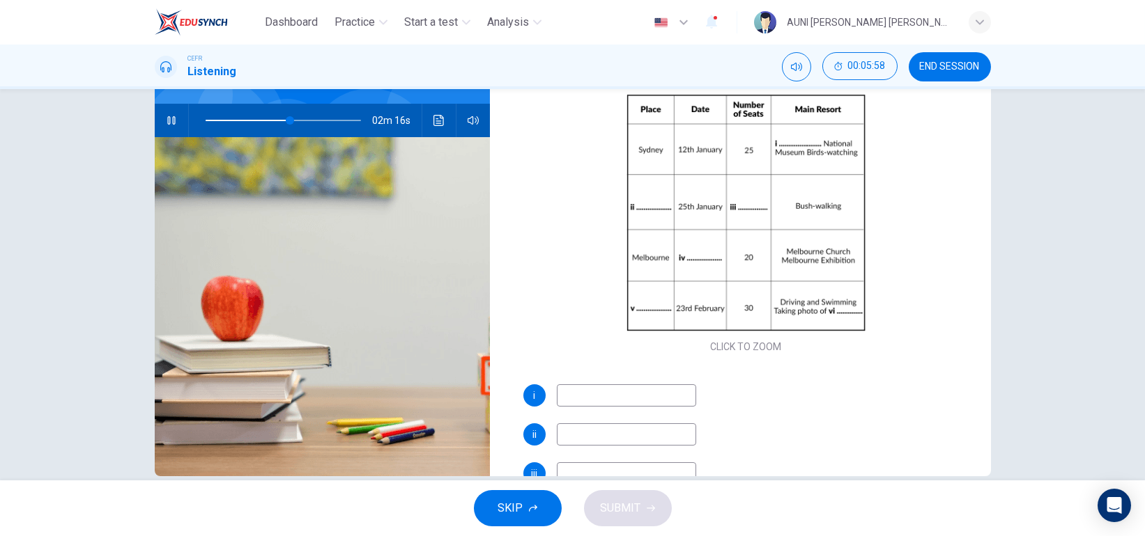
type input "55"
type input "v"
type input "55"
type input "vi"
type input "55"
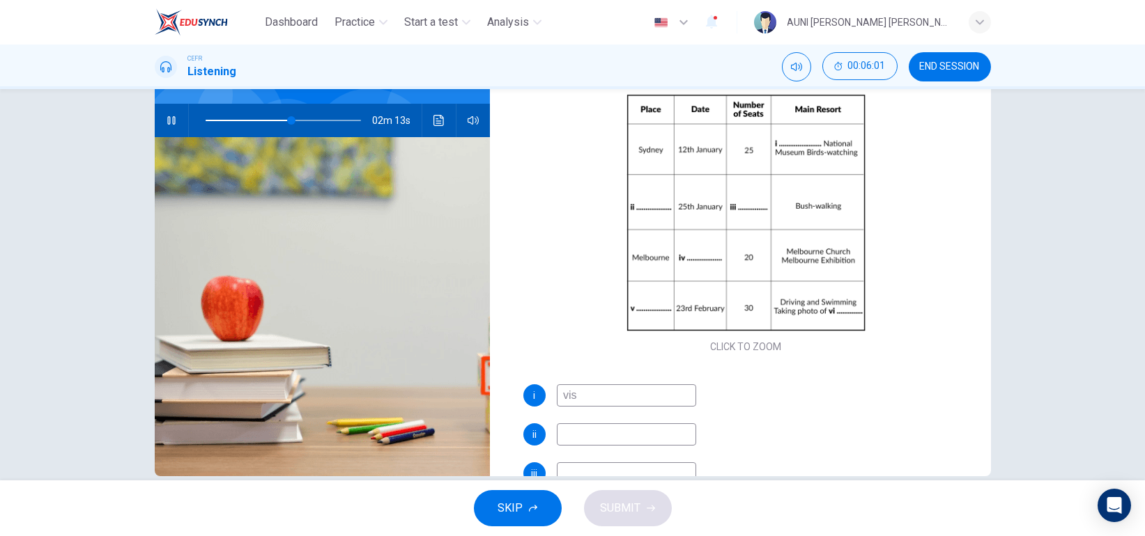
type input "visi"
type input "56"
type input "visit"
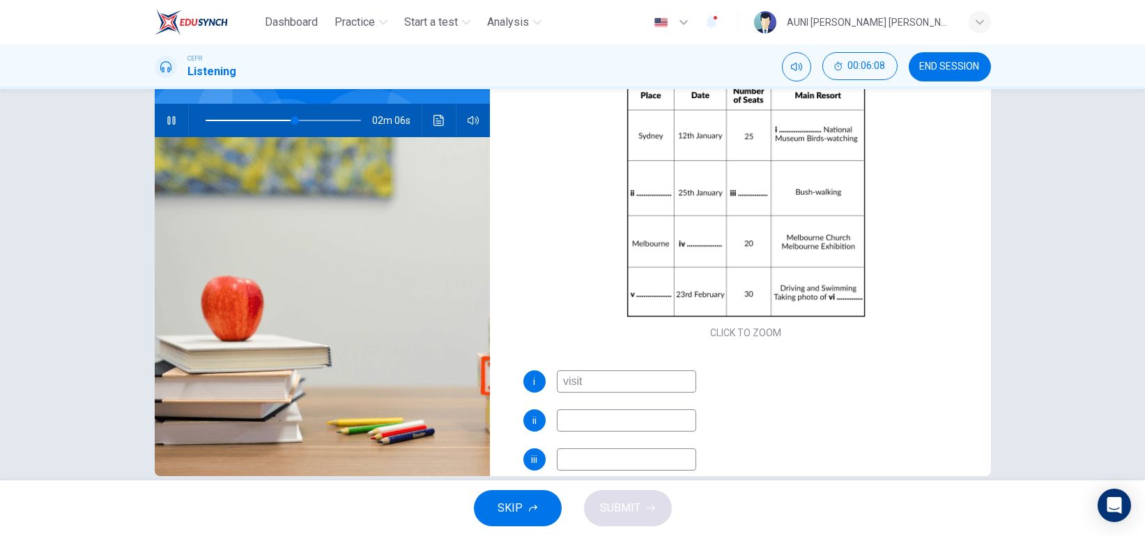
scroll to position [64, 0]
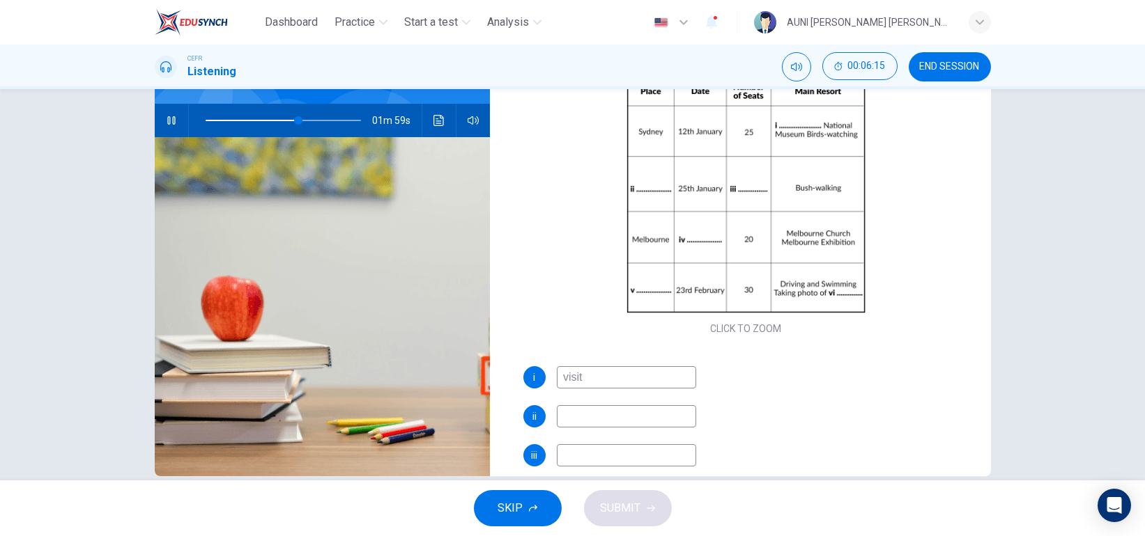
type input "60"
type input "visit"
click at [631, 421] on input at bounding box center [626, 416] width 139 height 22
type input "61"
type input "N"
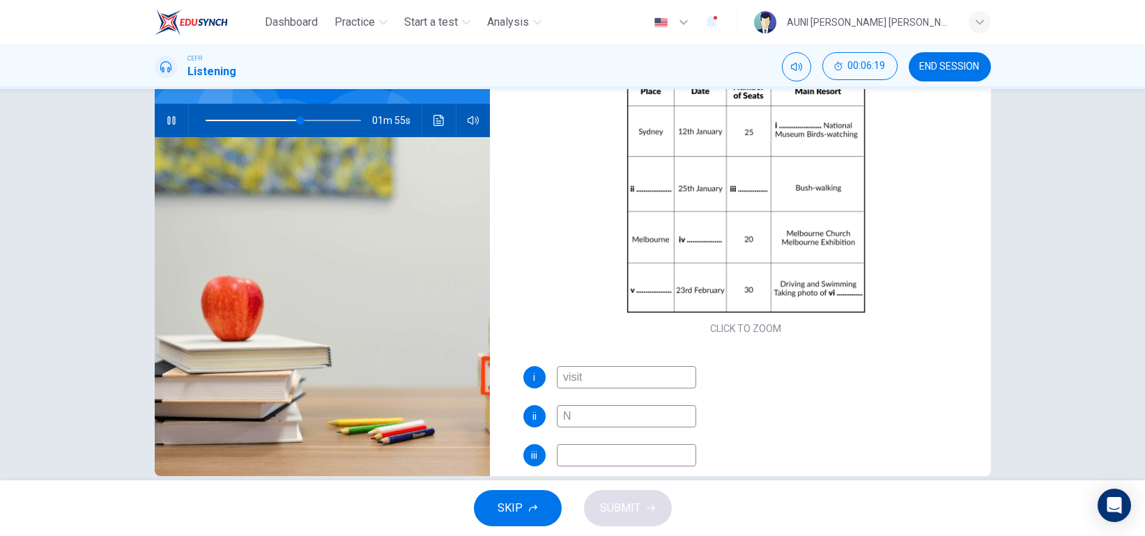
type input "62"
type input "Na"
type input "63"
type input "N"
type input "64"
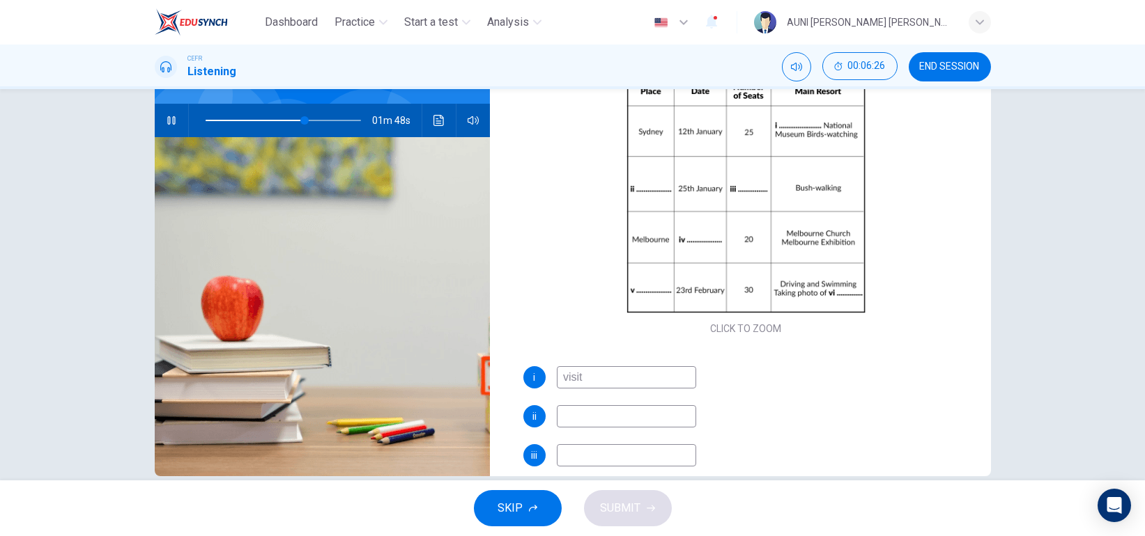
type input "64"
type input "B"
type input "64"
type input "Blu"
type input "65"
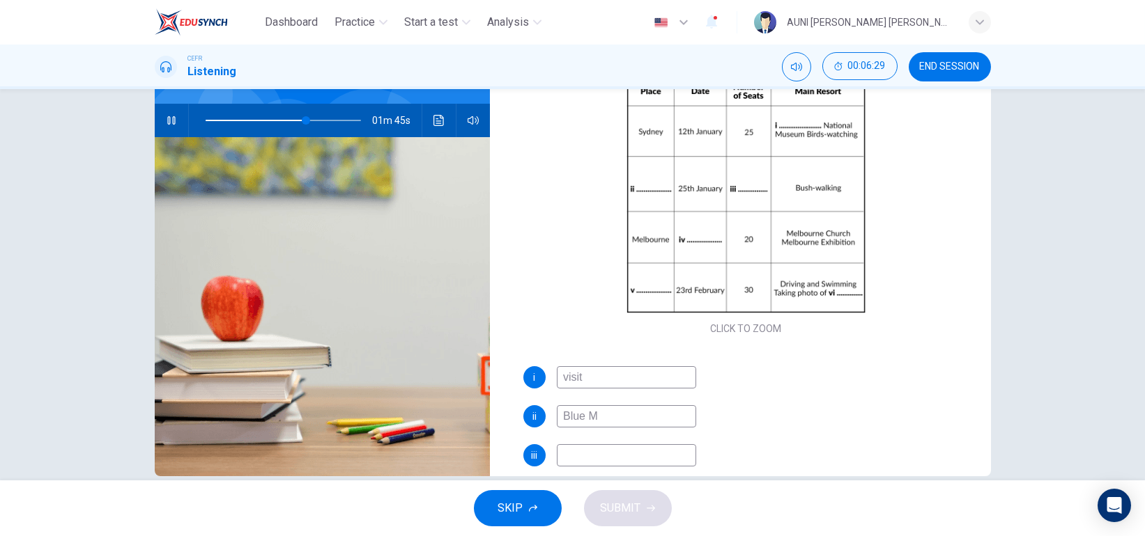
type input "Blue Mo"
type input "65"
type input "Blue Mounta"
type input "65"
type input "Blue Mountains"
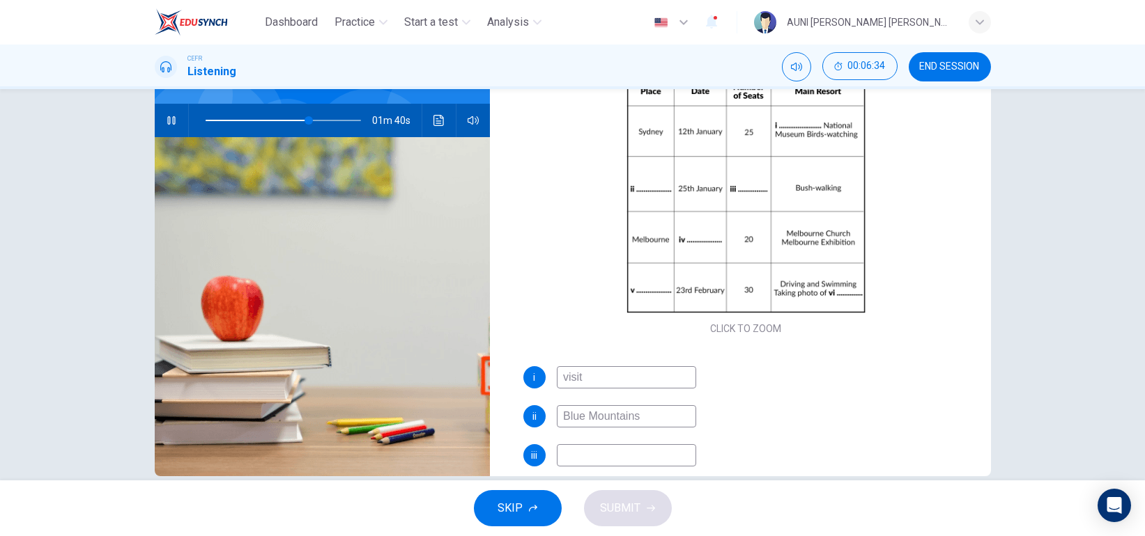
type input "67"
type input "Blue Mountains"
click at [631, 458] on input at bounding box center [626, 456] width 139 height 22
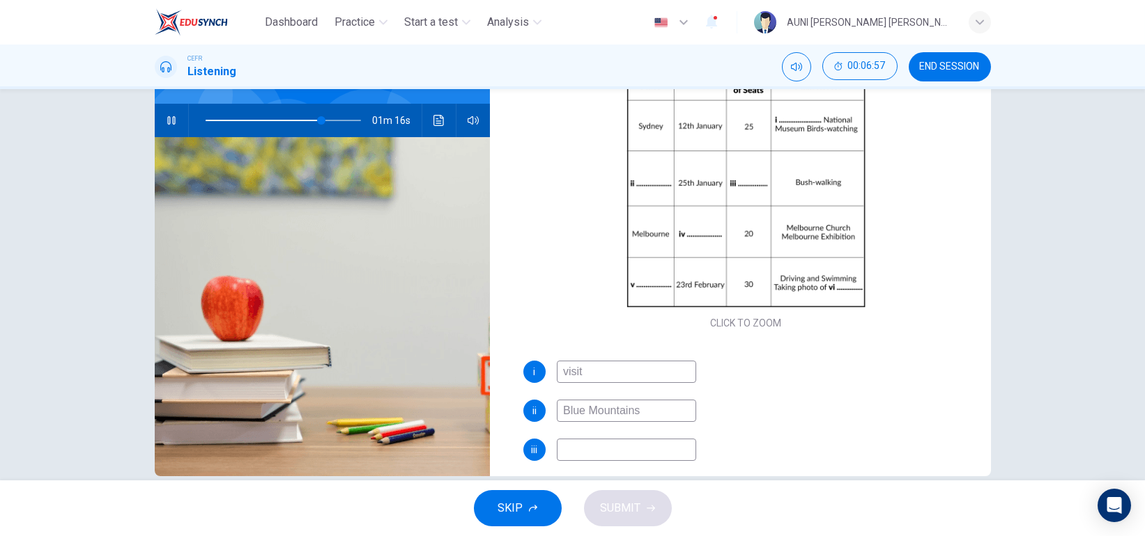
scroll to position [72, 0]
type input "76"
type input "30"
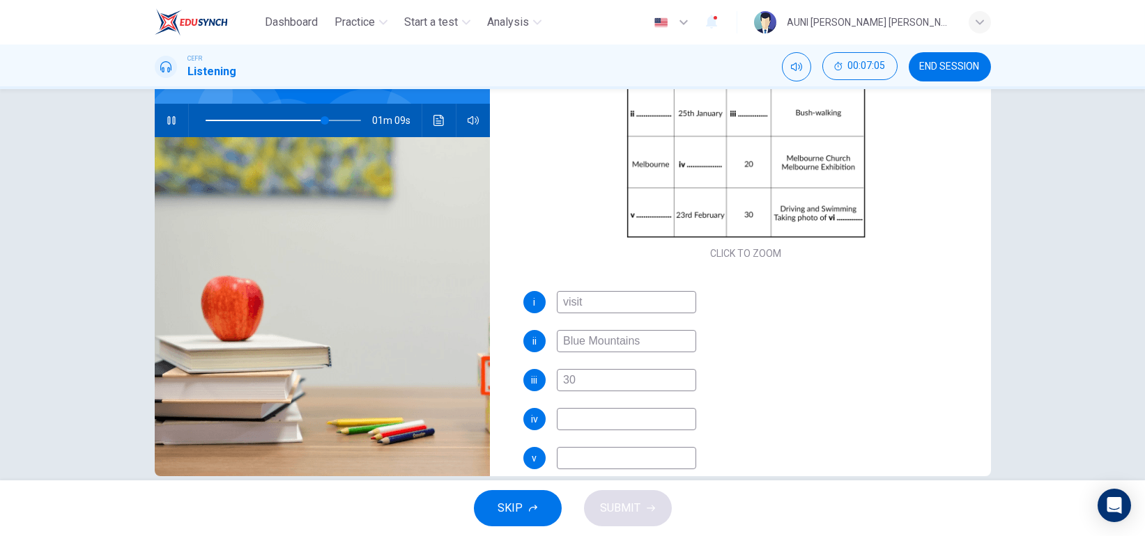
scroll to position [155, 0]
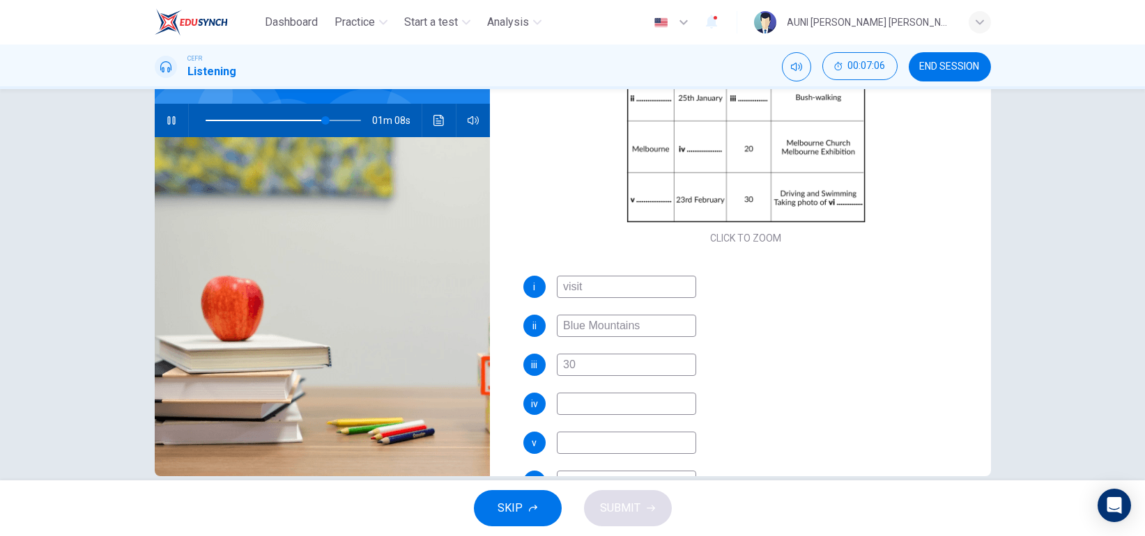
type input "77"
type input "30"
click at [594, 404] on input at bounding box center [626, 404] width 139 height 22
type input "78"
type input "10"
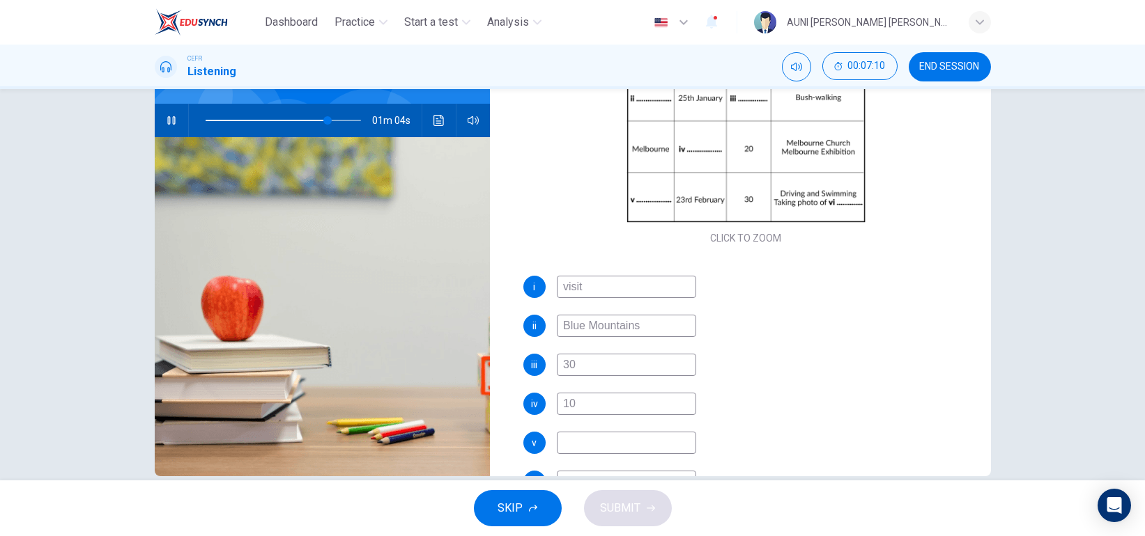
type input "79"
type input "10th f"
type input "79"
type input "10th februa"
type input "79"
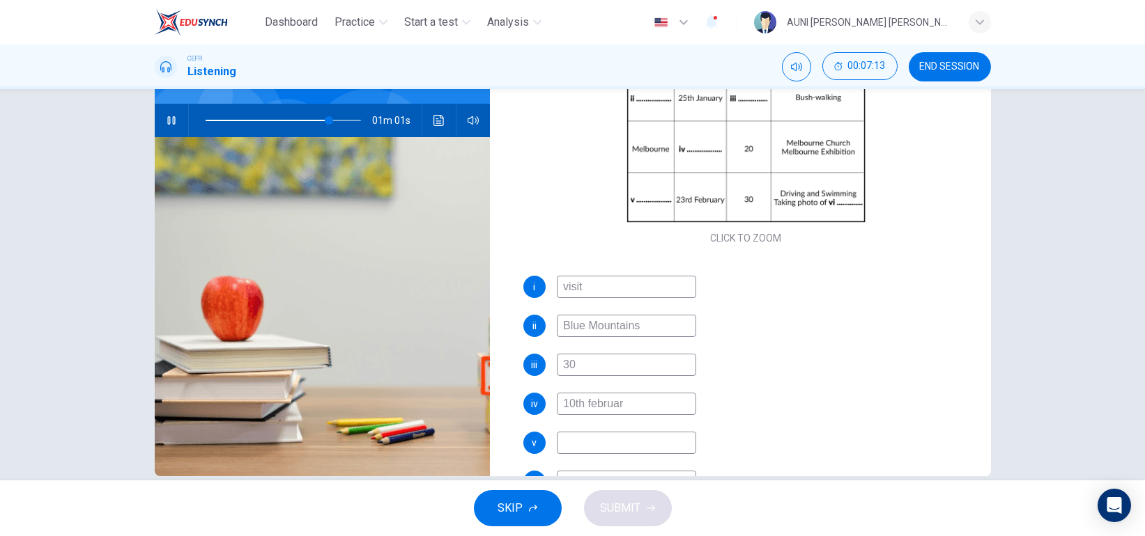
type input "[DATE]"
click at [587, 408] on input "[DATE]" at bounding box center [626, 404] width 139 height 22
type input "82"
type input "[DATE]"
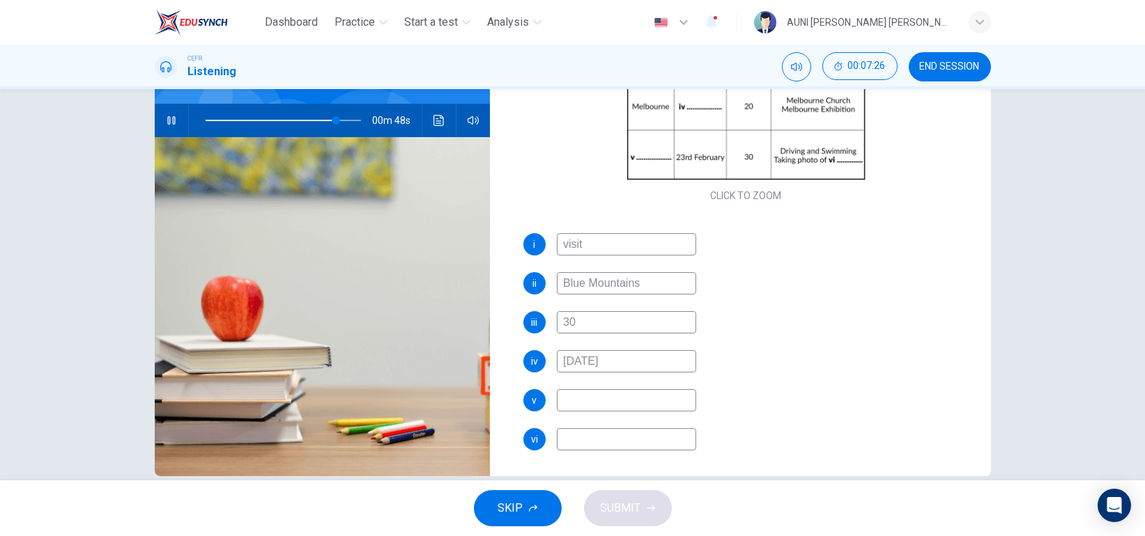
scroll to position [199, 0]
type input "85"
type input "[DATE]"
click at [649, 395] on input at bounding box center [626, 398] width 139 height 22
type input "86"
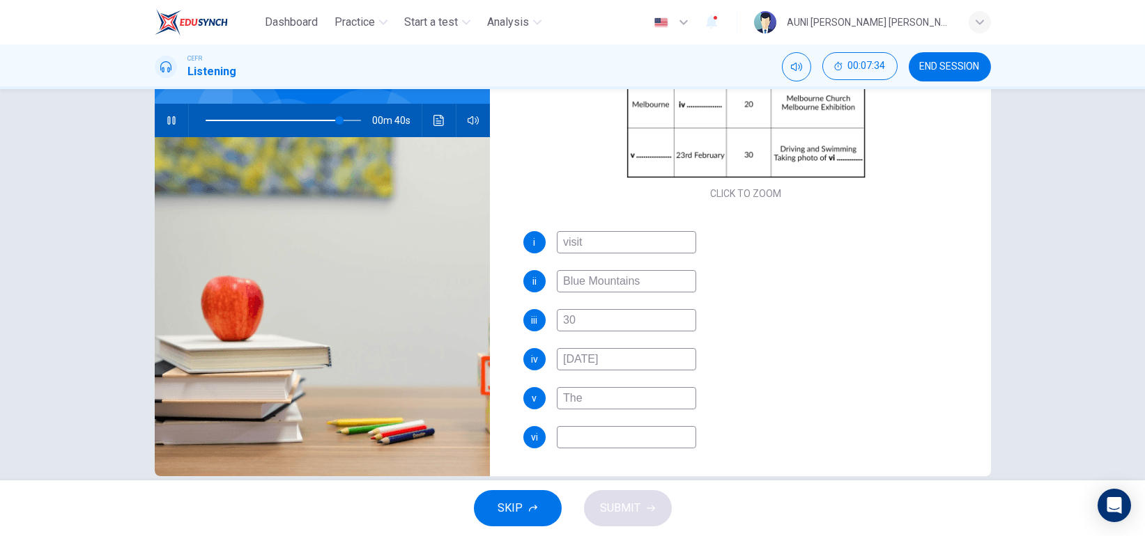
type input "The"
type input "87"
type input "The"
type input "87"
type input "The Gra"
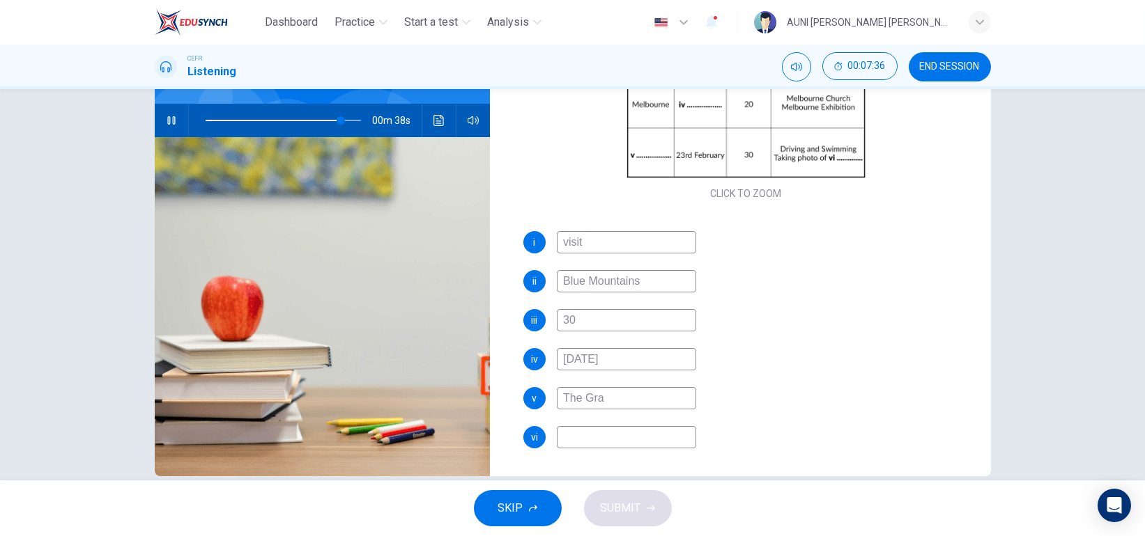
type input "87"
type input "The Grea"
type input "88"
type input "The Great B"
type input "88"
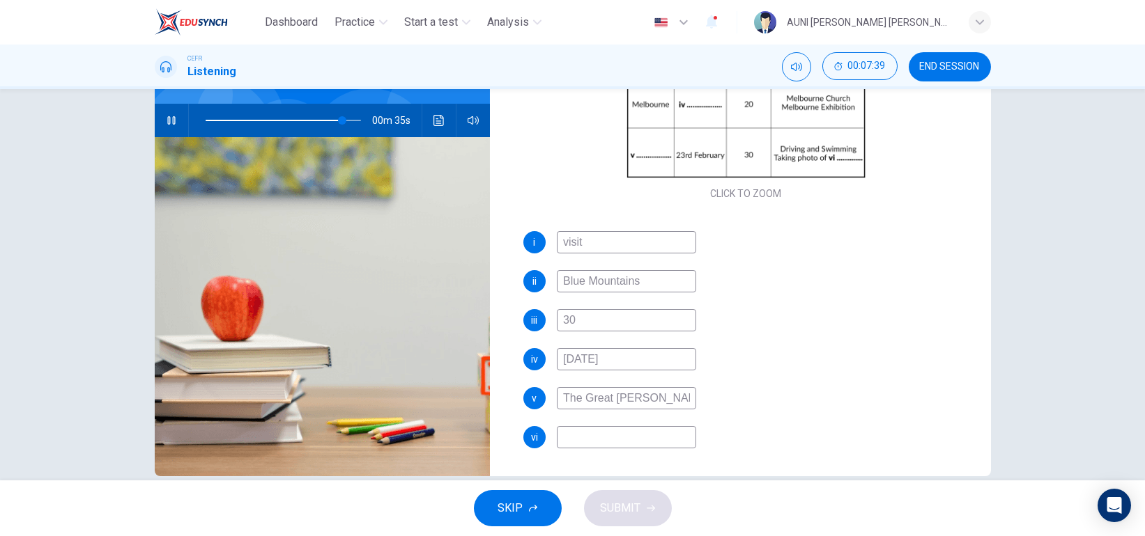
type input "The Great Barri"
type input "88"
type input "The Great Barrie"
type input "88"
type input "The Great Barrier"
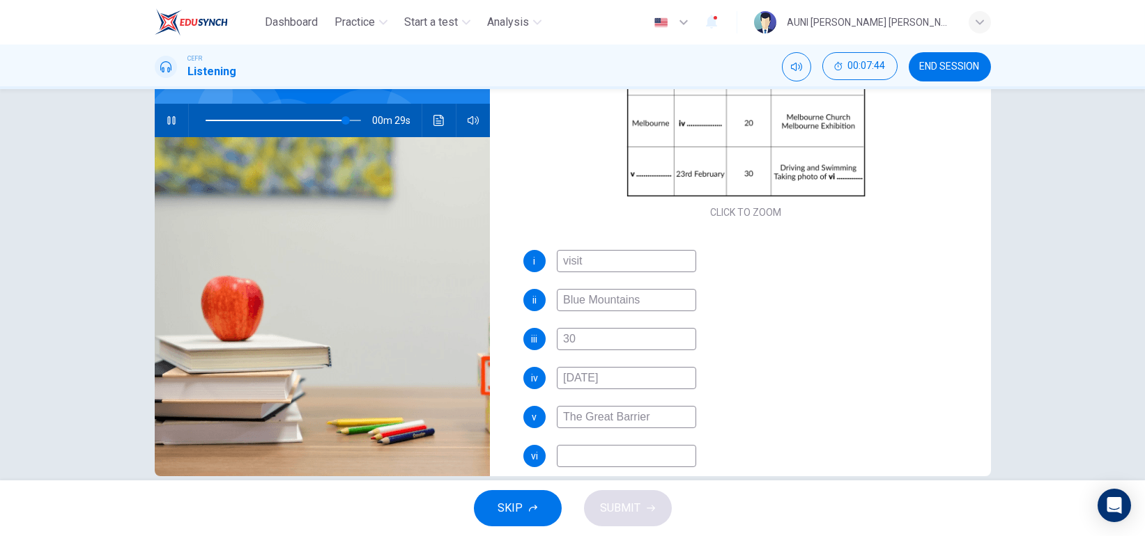
scroll to position [189, 0]
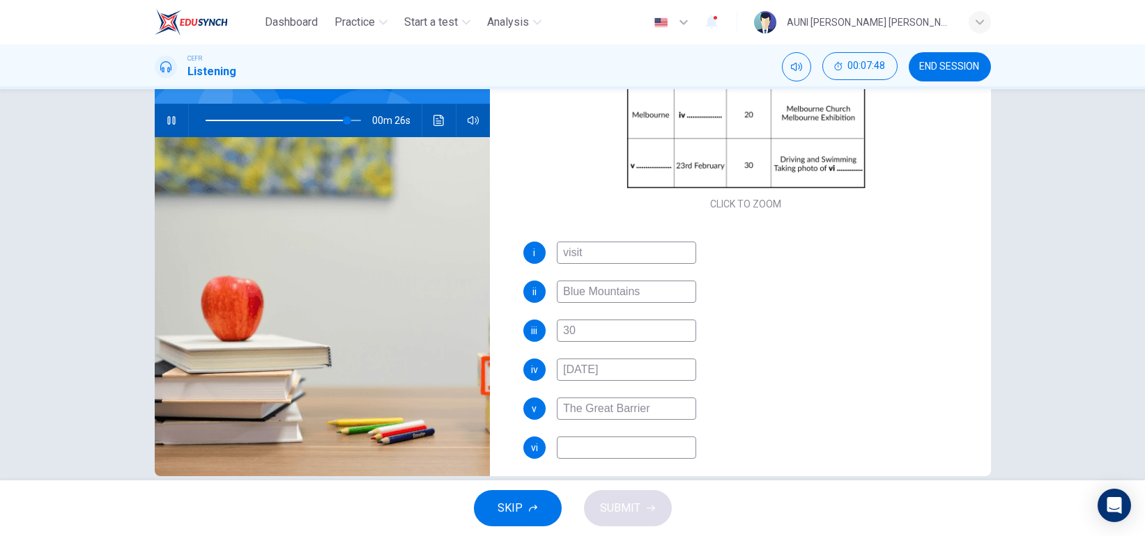
type input "91"
type input "The Great Barrier"
click at [633, 443] on input at bounding box center [626, 448] width 139 height 22
type input "92"
type input "co"
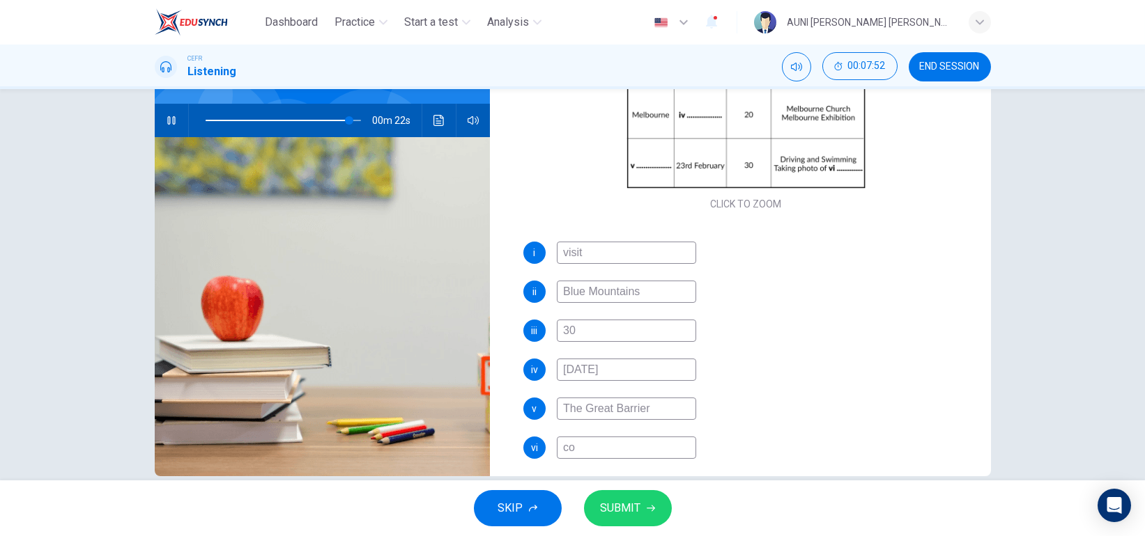
type input "92"
type input "cor"
type input "93"
type input "[PERSON_NAME]"
type input "93"
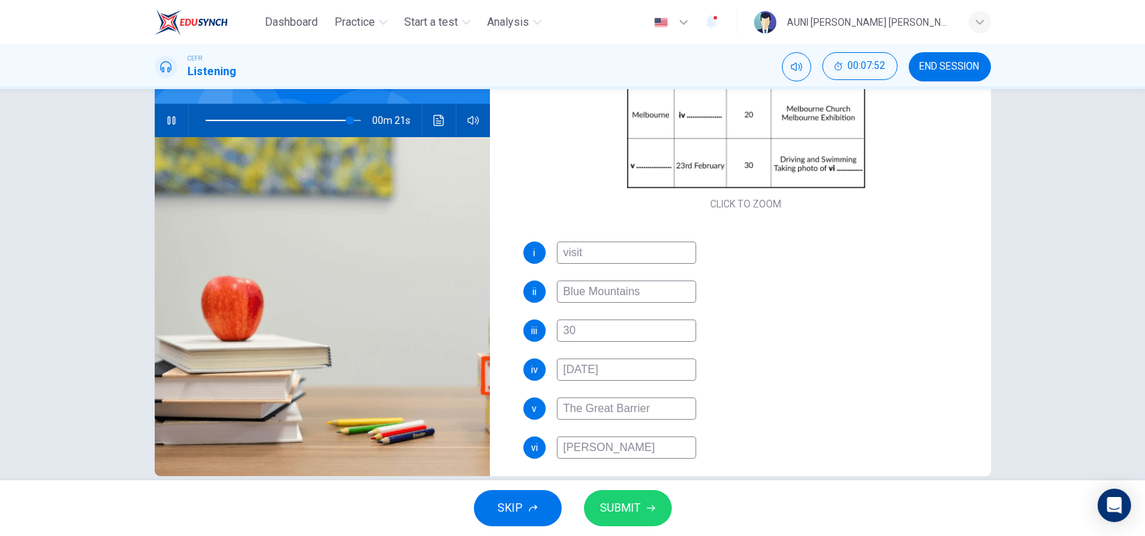
type input "coral"
type input "93"
type input "coral"
click at [622, 507] on span "SUBMIT" at bounding box center [621, 509] width 40 height 20
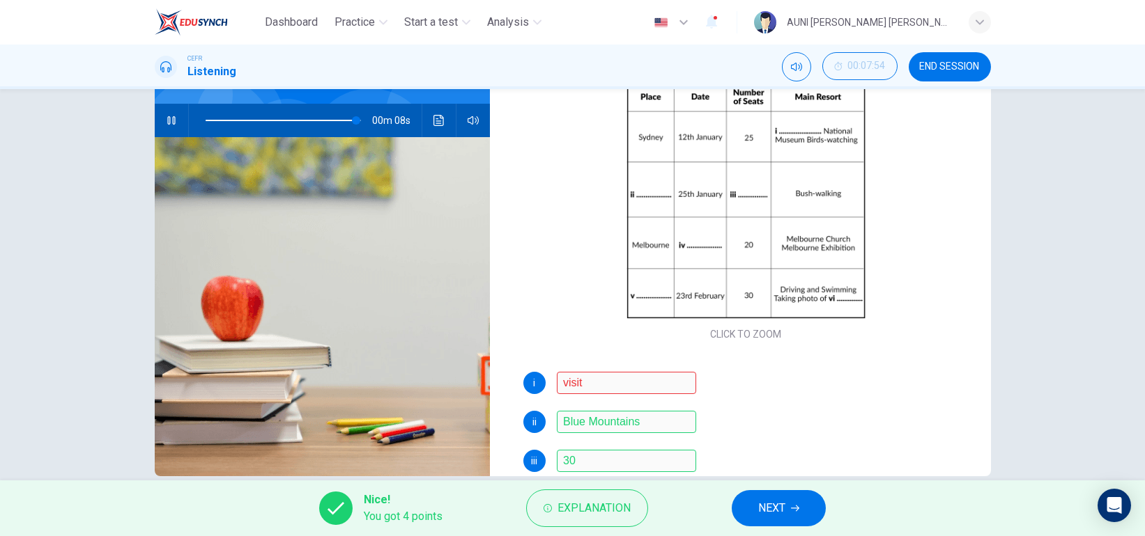
scroll to position [51, 0]
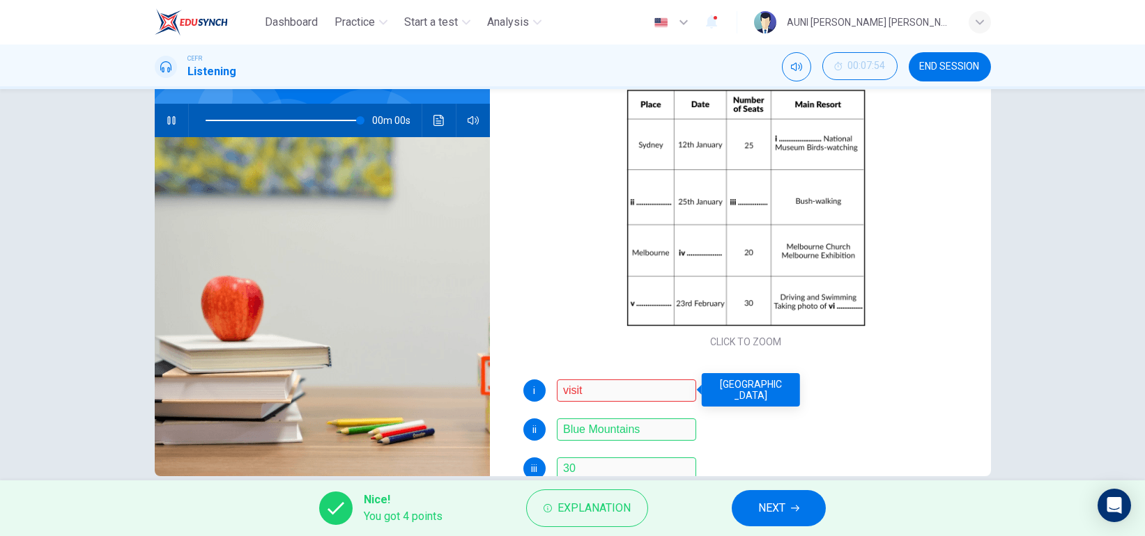
type input "0"
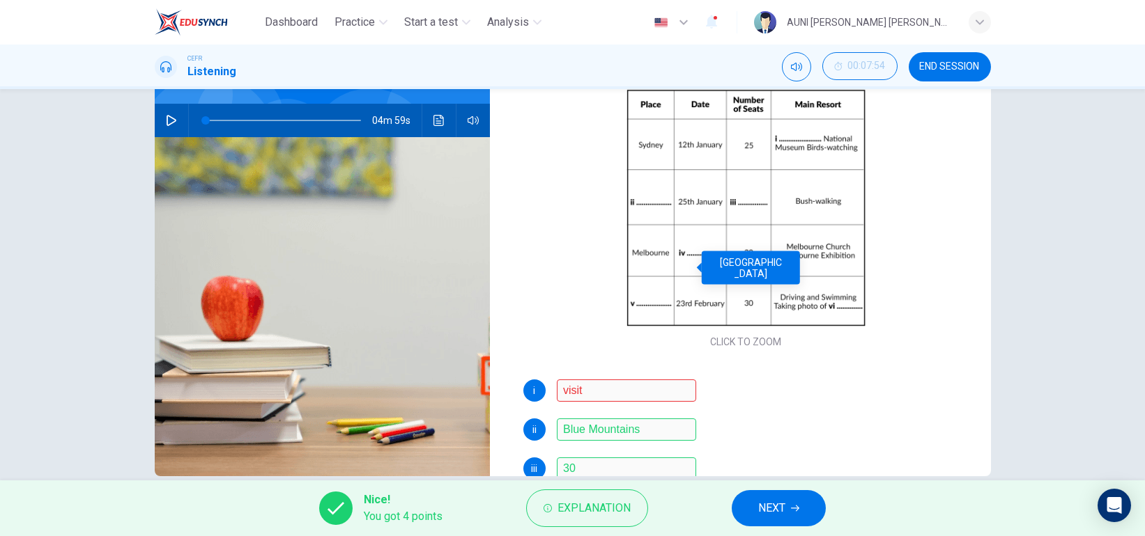
scroll to position [199, 0]
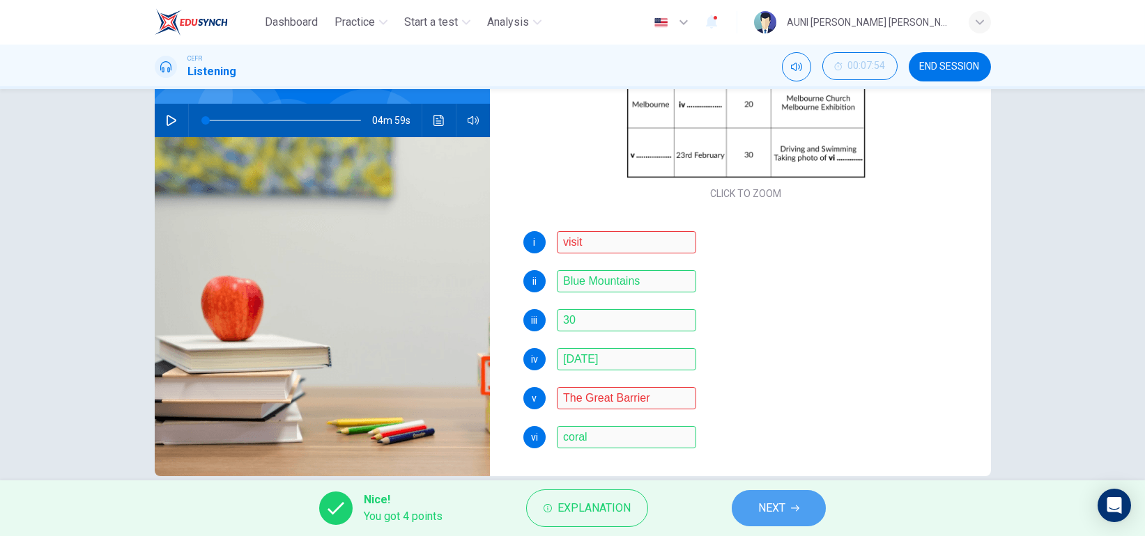
click at [796, 504] on icon "button" at bounding box center [795, 508] width 8 height 8
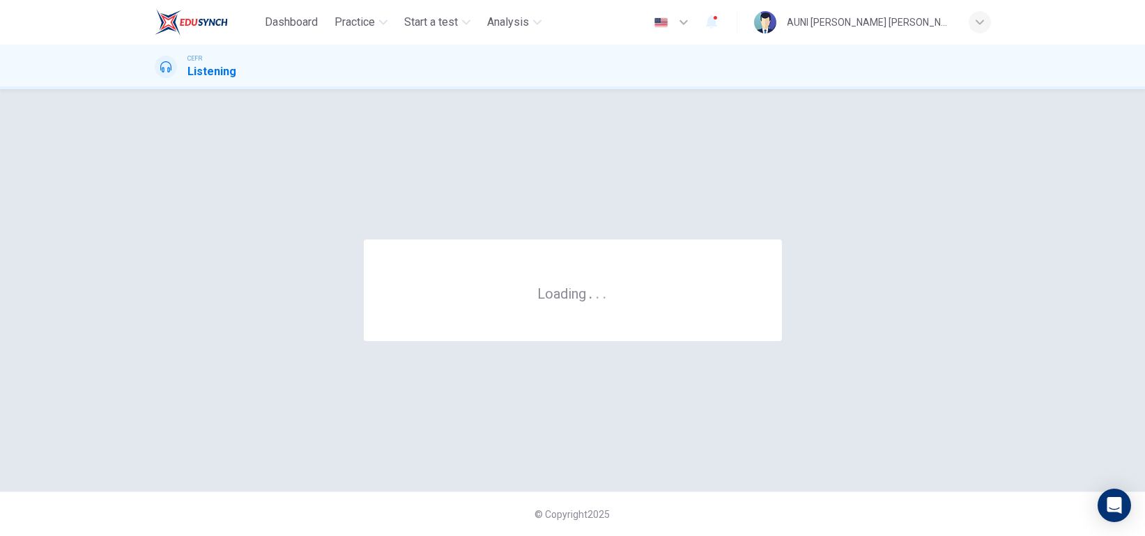
scroll to position [0, 0]
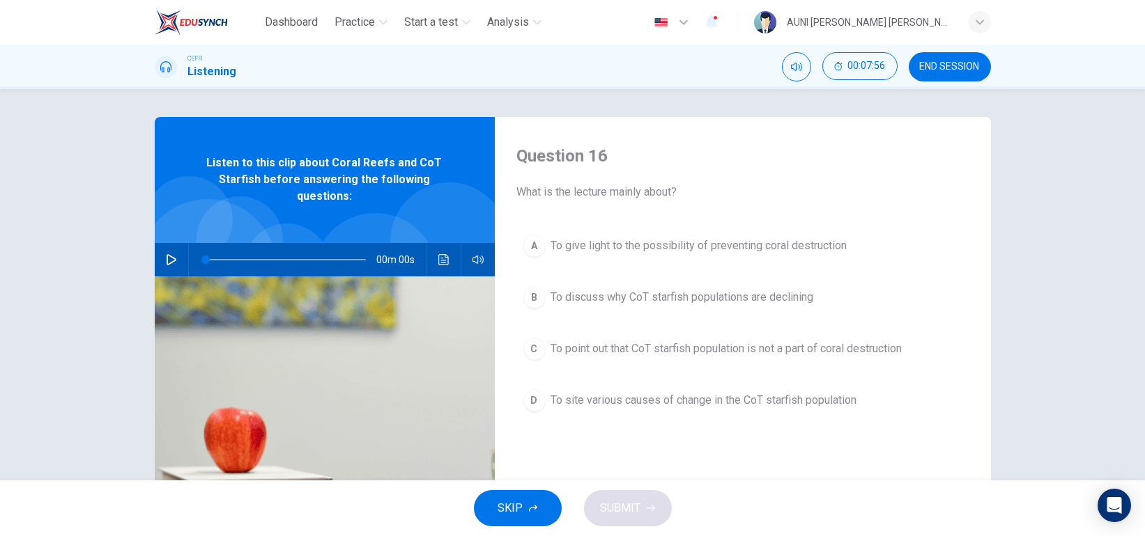
click at [160, 249] on button "button" at bounding box center [171, 259] width 22 height 33
click at [166, 262] on icon "button" at bounding box center [171, 259] width 11 height 11
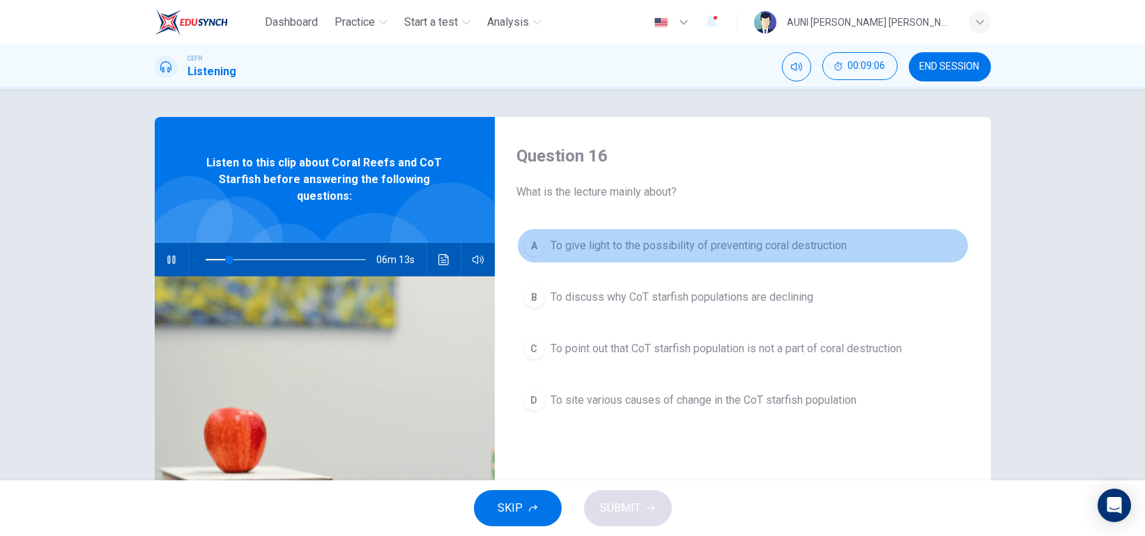
click at [583, 245] on span "To give light to the possibility of preventing coral destruction" at bounding box center [699, 246] width 296 height 17
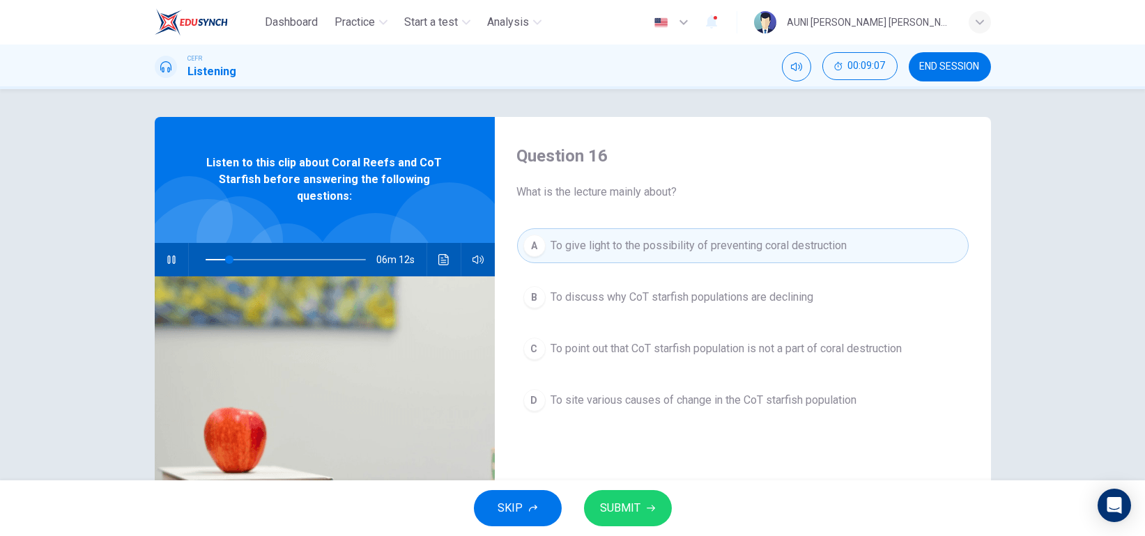
scroll to position [28, 0]
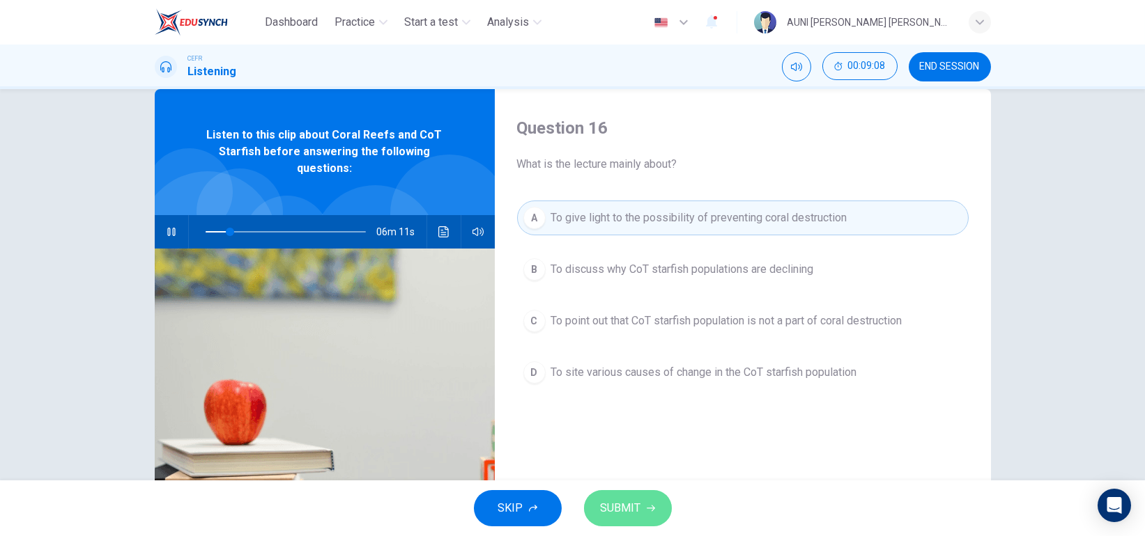
click at [608, 507] on span "SUBMIT" at bounding box center [621, 509] width 40 height 20
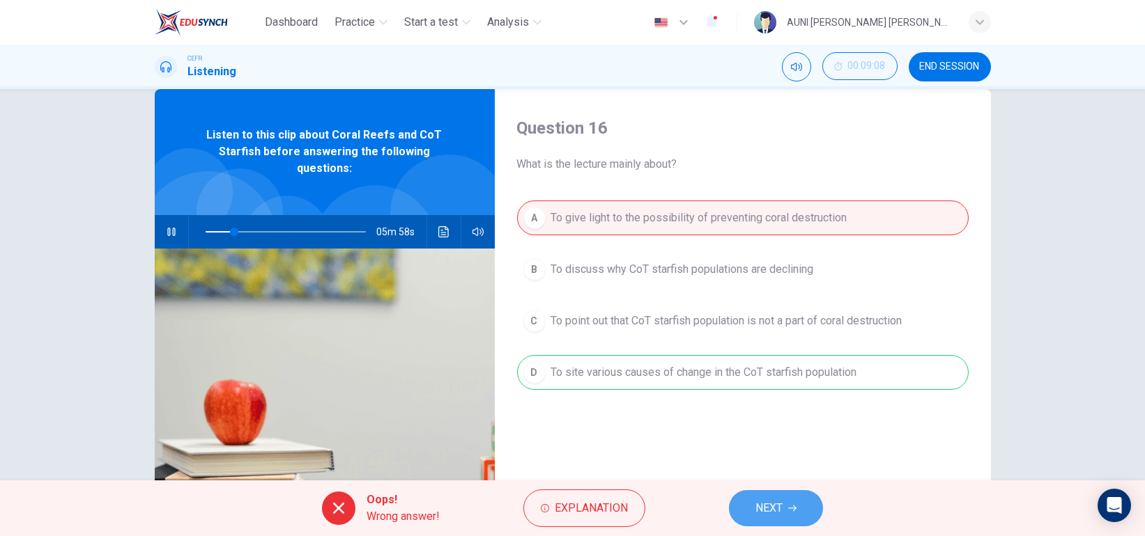
click at [778, 497] on button "NEXT" at bounding box center [776, 508] width 94 height 36
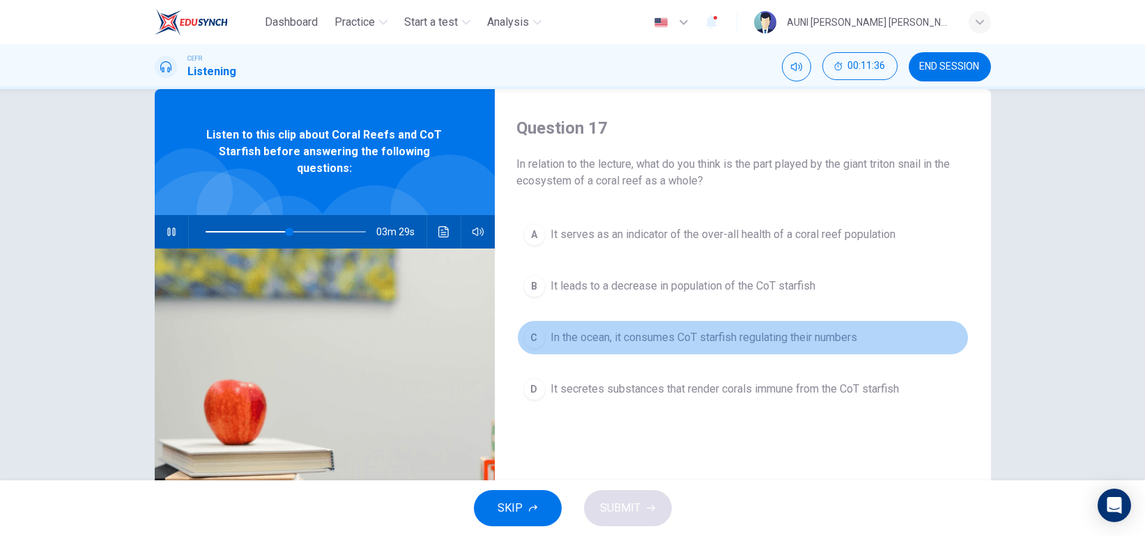
click at [759, 336] on span "In the ocean, it consumes CoT starfish regulating their numbers" at bounding box center [704, 338] width 307 height 17
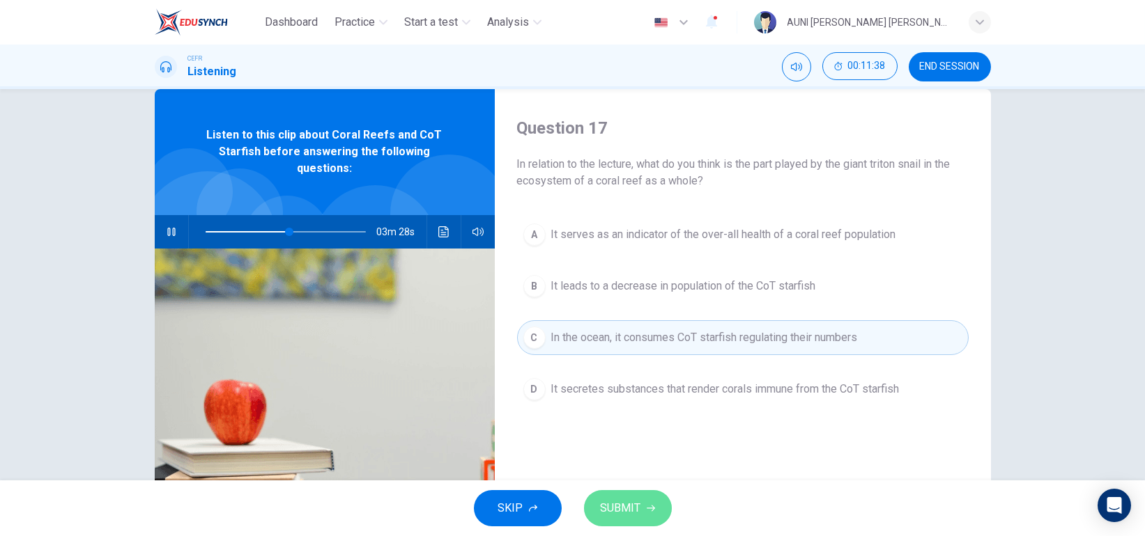
click at [636, 525] on button "SUBMIT" at bounding box center [628, 508] width 88 height 36
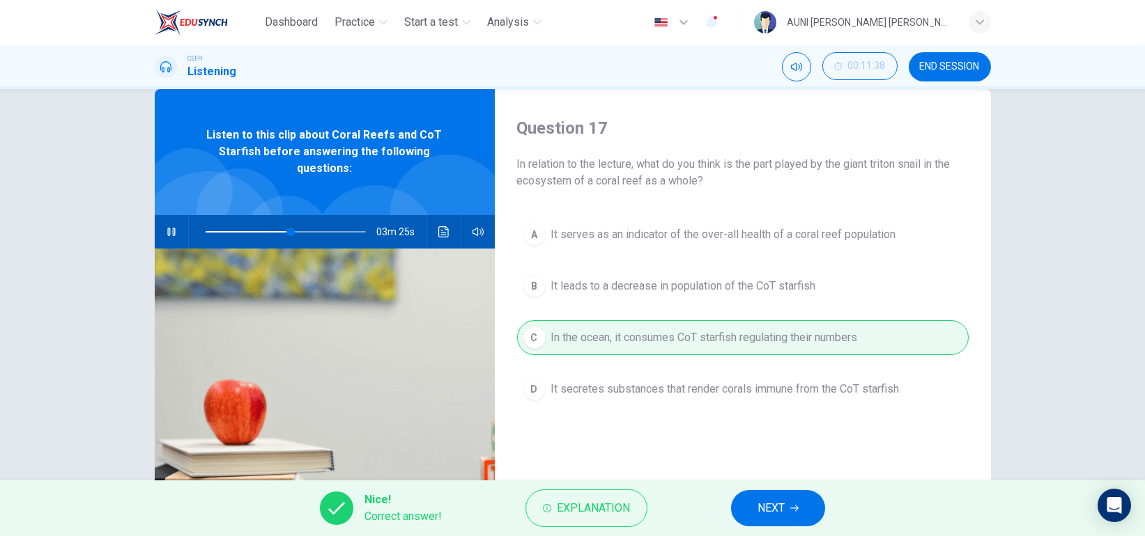
click at [745, 504] on button "NEXT" at bounding box center [778, 508] width 94 height 36
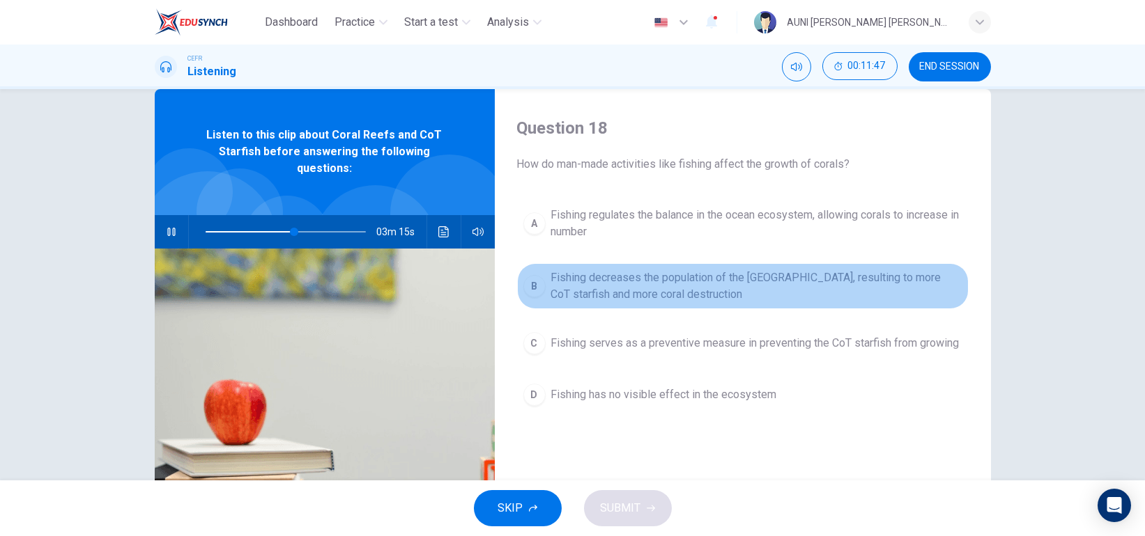
click at [713, 287] on span "Fishing decreases the population of the [GEOGRAPHIC_DATA], resulting to more Co…" at bounding box center [756, 286] width 411 height 33
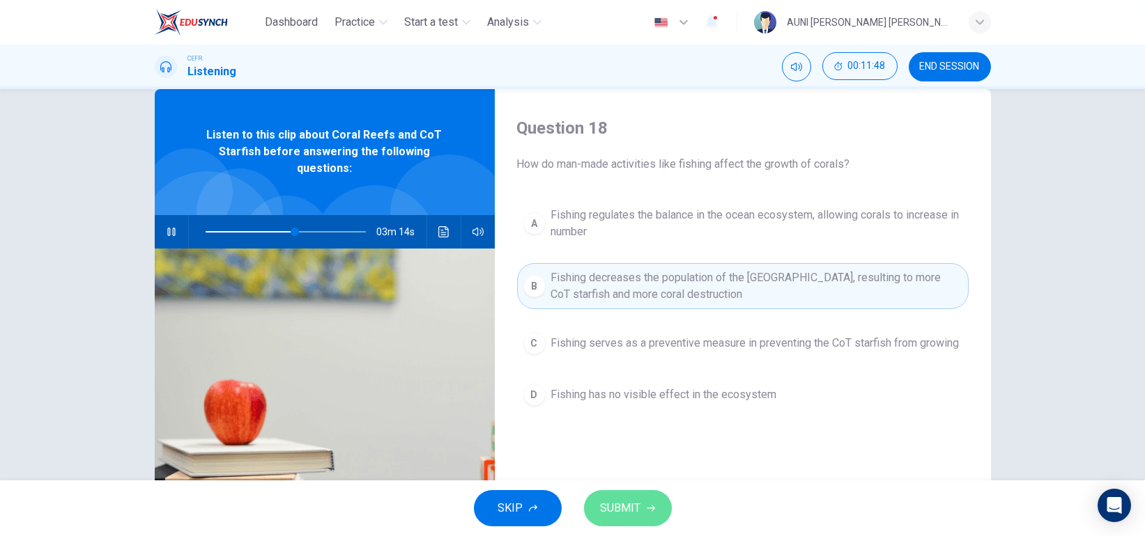
click at [644, 503] on button "SUBMIT" at bounding box center [628, 508] width 88 height 36
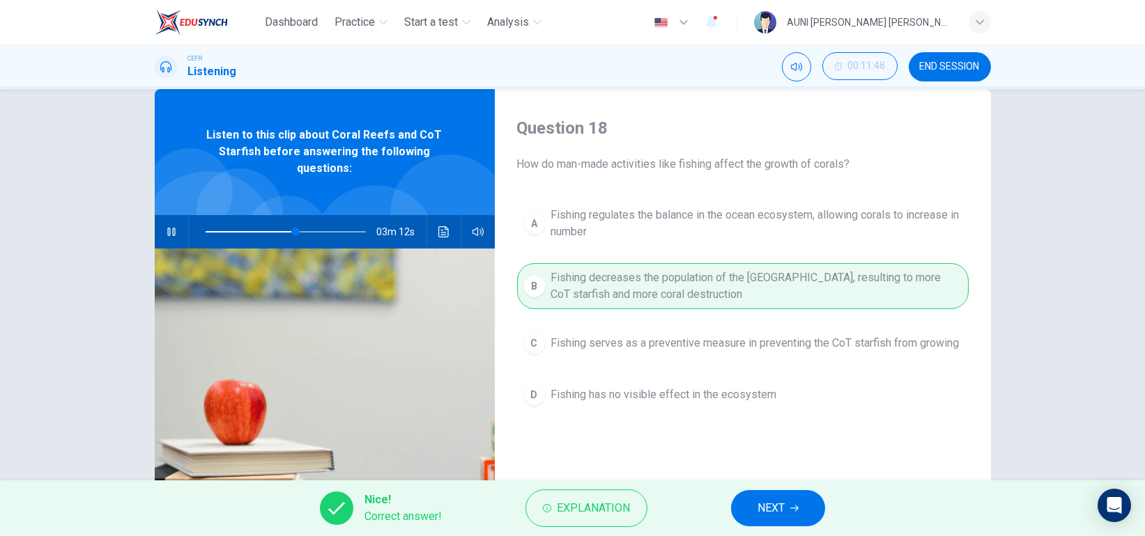
click at [775, 508] on span "NEXT" at bounding box center [770, 509] width 27 height 20
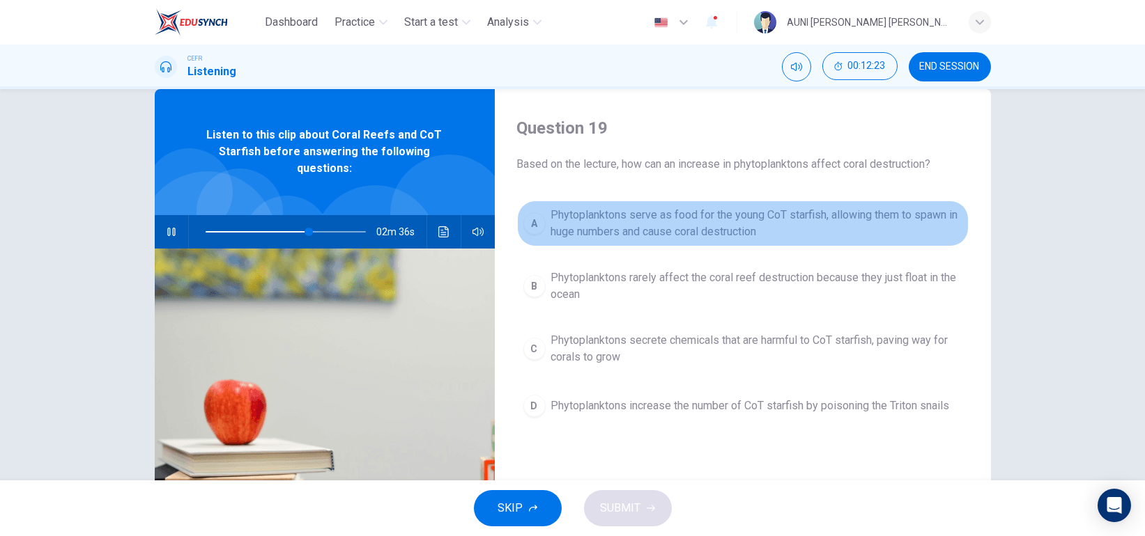
click at [708, 226] on span "Phytoplanktons serve as food for the young CoT starfish, allowing them to spawn…" at bounding box center [756, 223] width 411 height 33
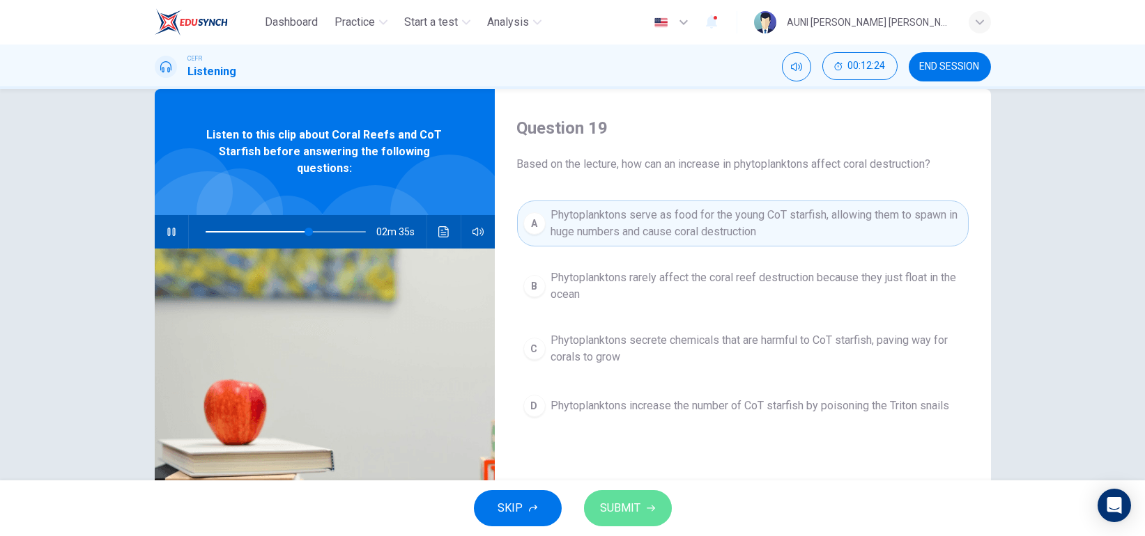
click at [626, 507] on span "SUBMIT" at bounding box center [621, 509] width 40 height 20
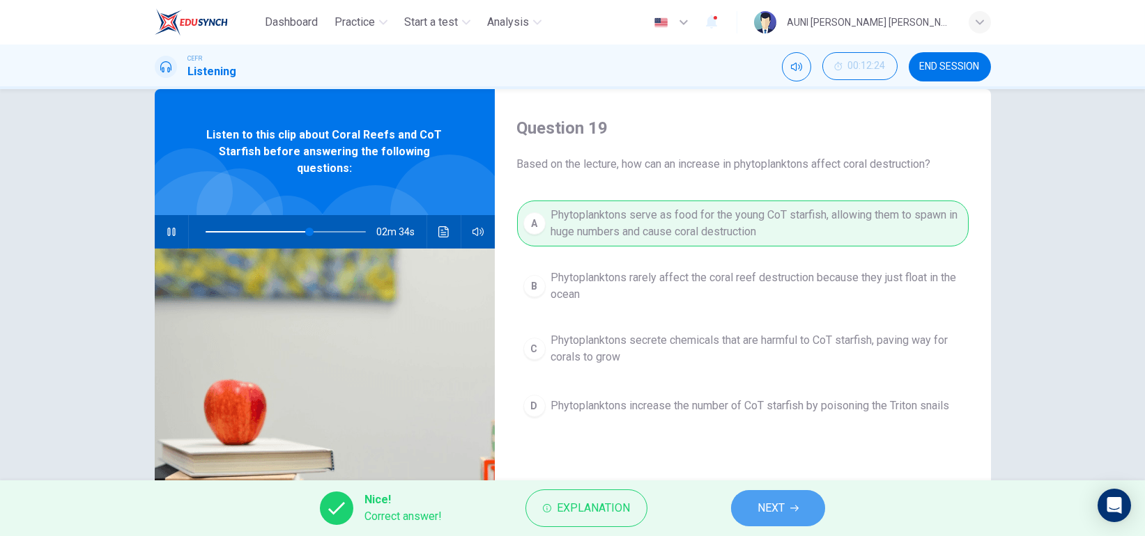
click at [762, 499] on span "NEXT" at bounding box center [770, 509] width 27 height 20
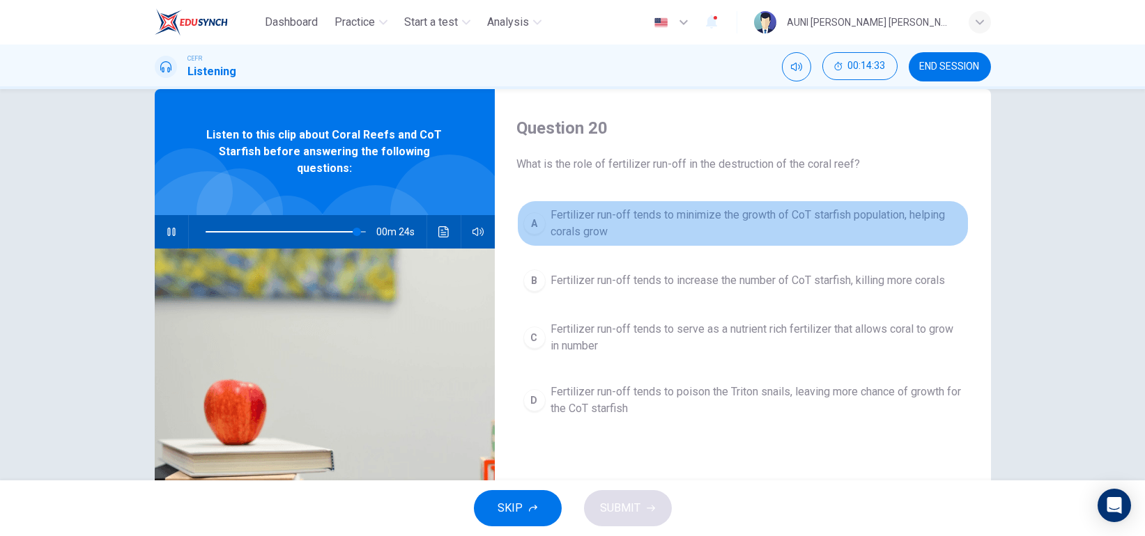
click at [698, 208] on span "Fertilizer run-off tends to minimize the growth of CoT starfish population, hel…" at bounding box center [756, 223] width 411 height 33
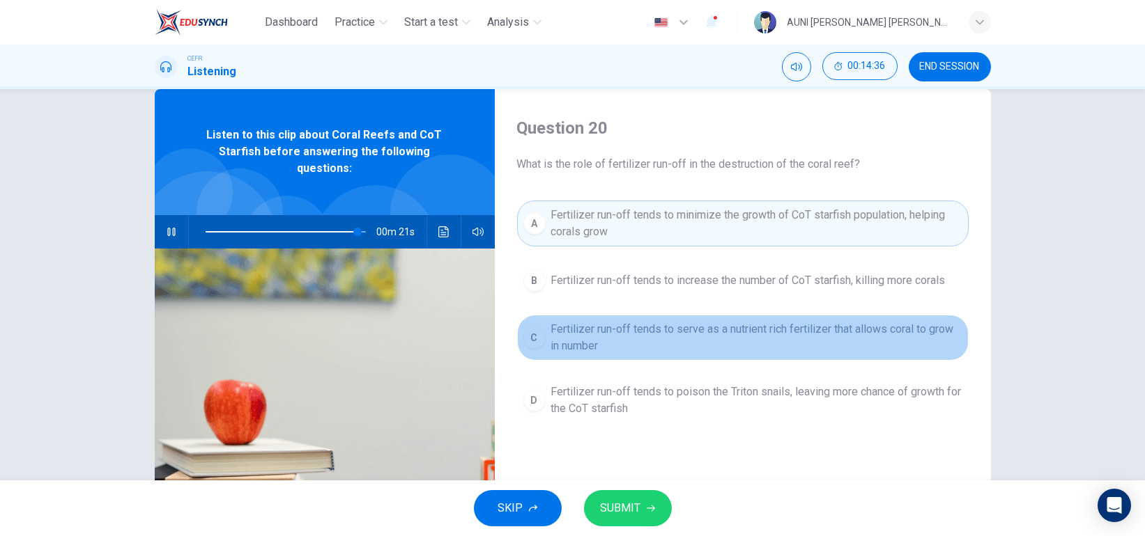
click at [714, 342] on span "Fertilizer run-off tends to serve as a nutrient rich fertilizer that allows cor…" at bounding box center [756, 337] width 411 height 33
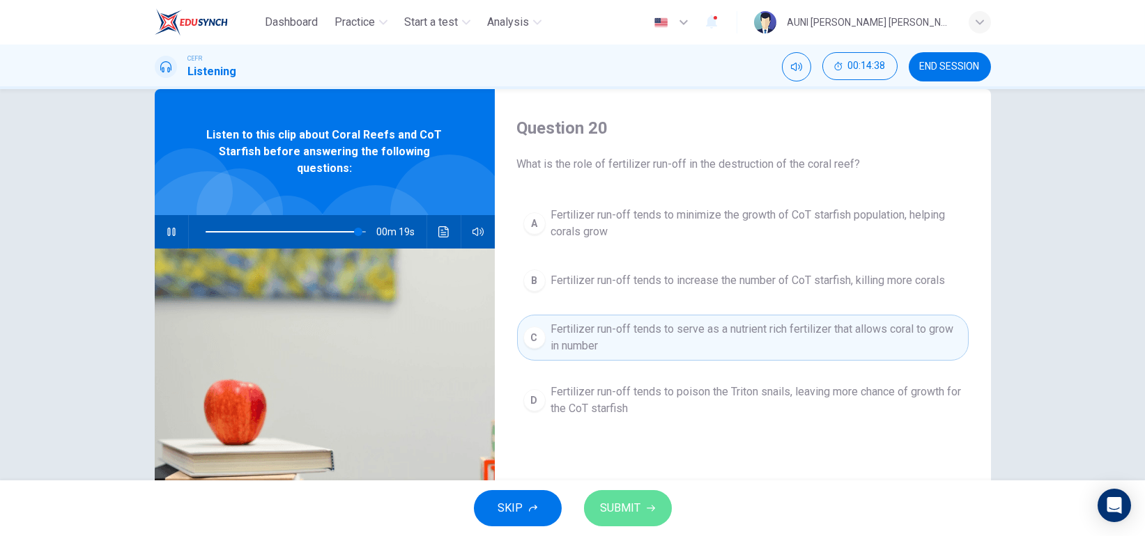
click at [633, 503] on span "SUBMIT" at bounding box center [621, 509] width 40 height 20
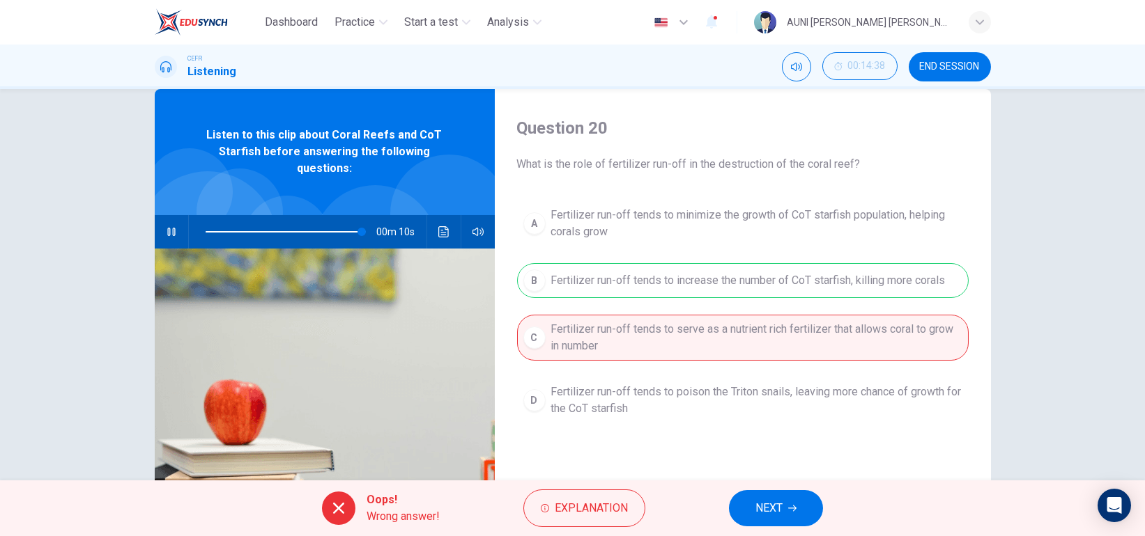
click at [793, 492] on button "NEXT" at bounding box center [776, 508] width 94 height 36
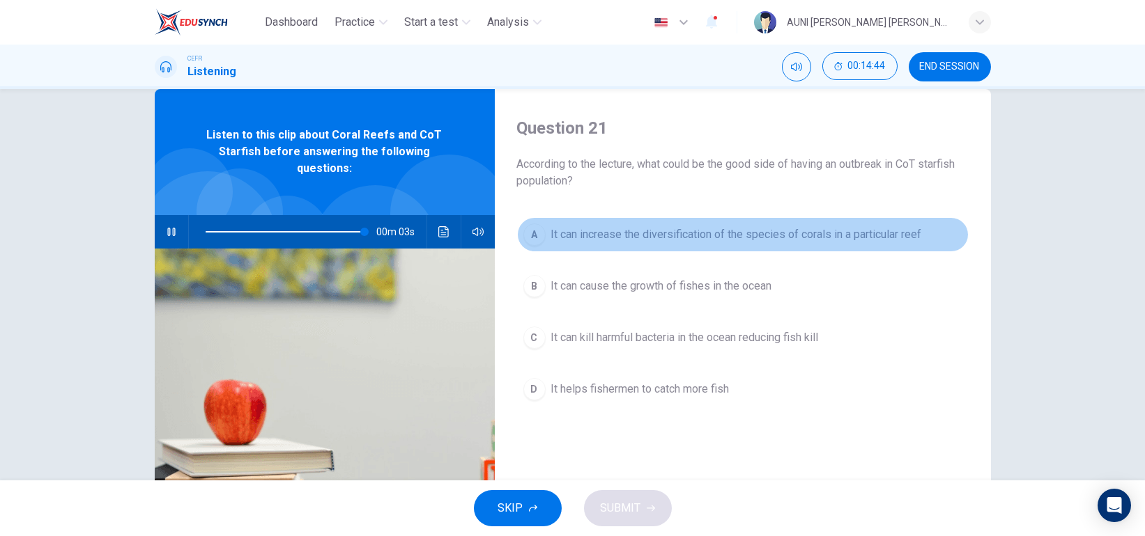
click at [754, 246] on button "A It can increase the diversification of the species of corals in a particular …" at bounding box center [742, 234] width 451 height 35
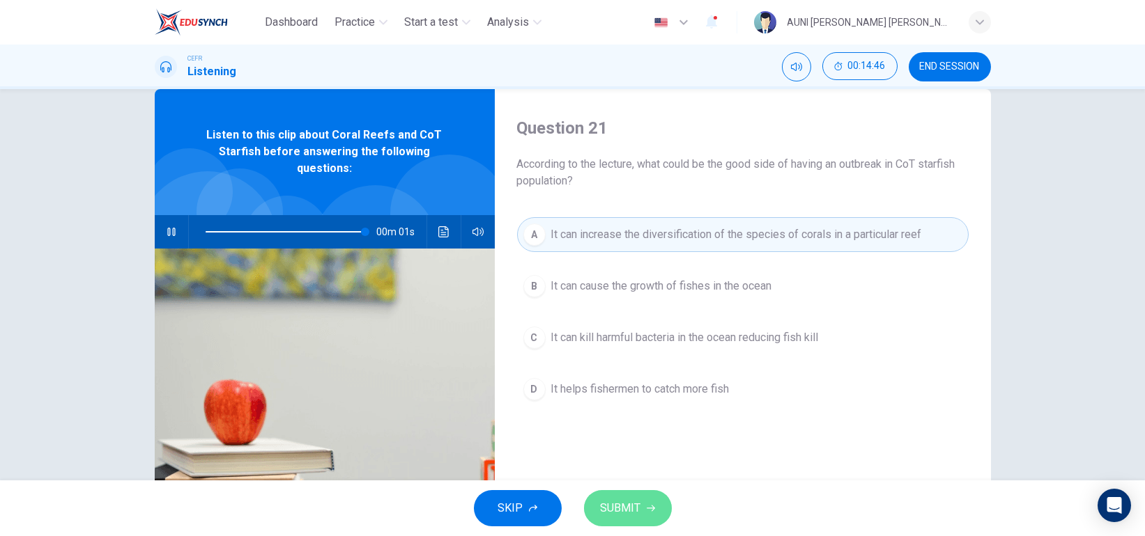
click at [633, 511] on span "SUBMIT" at bounding box center [621, 509] width 40 height 20
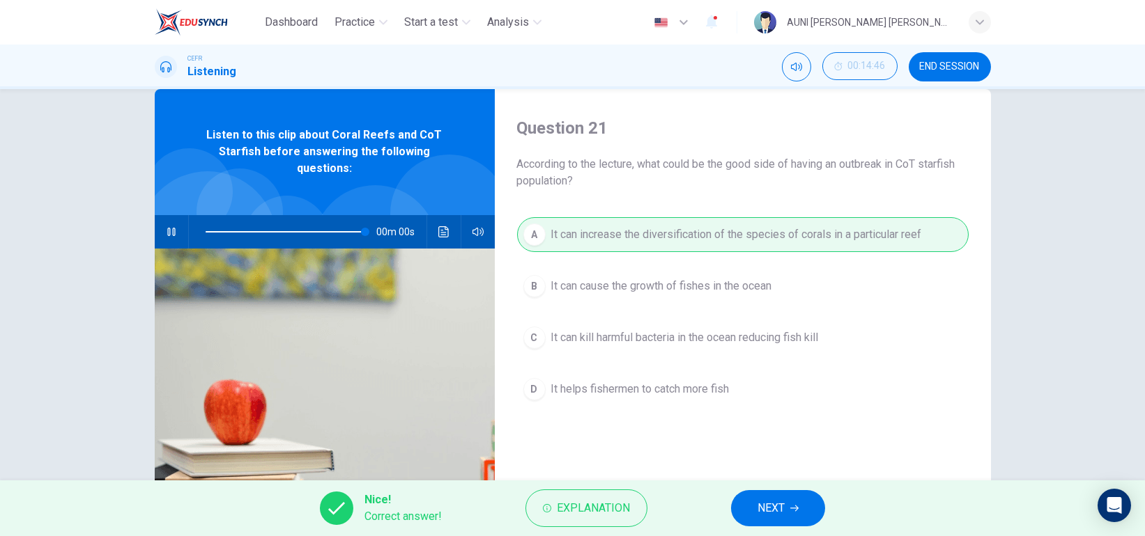
type input "0"
click at [759, 513] on span "NEXT" at bounding box center [770, 509] width 27 height 20
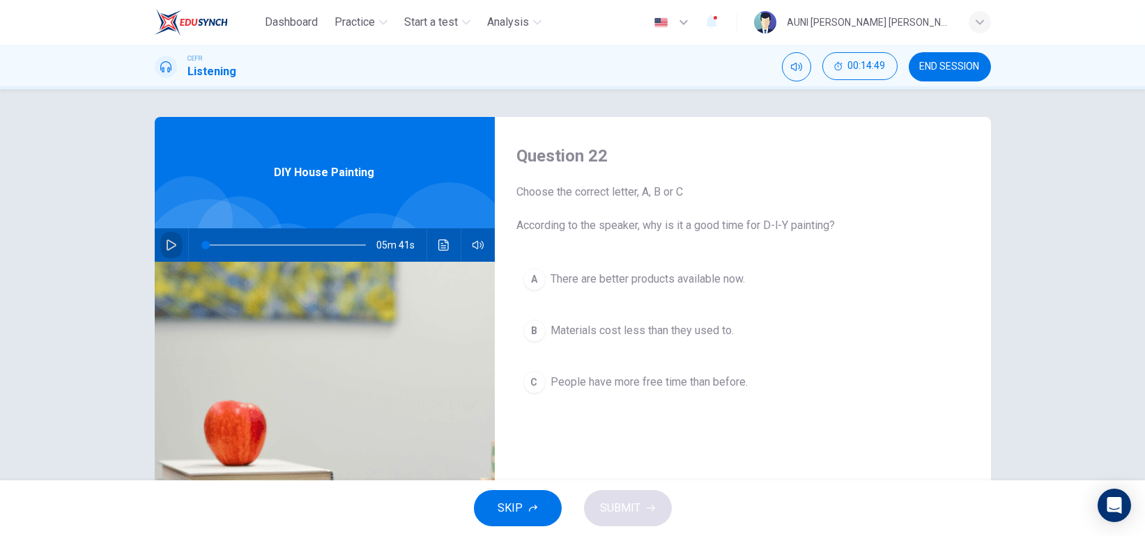
click at [160, 247] on button "button" at bounding box center [171, 245] width 22 height 33
type input "3"
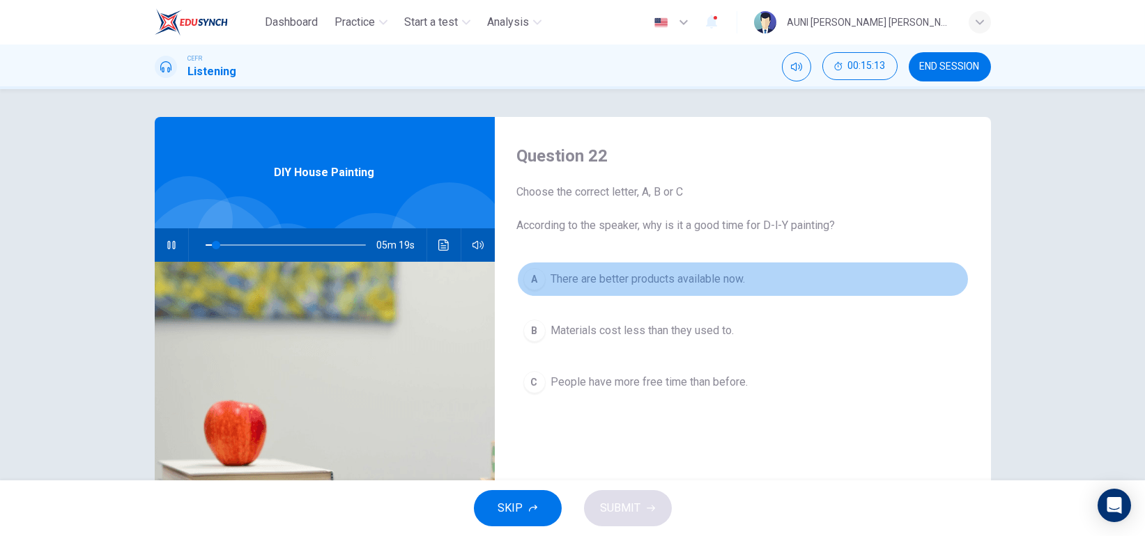
click at [677, 275] on span "There are better products available now." at bounding box center [648, 279] width 194 height 17
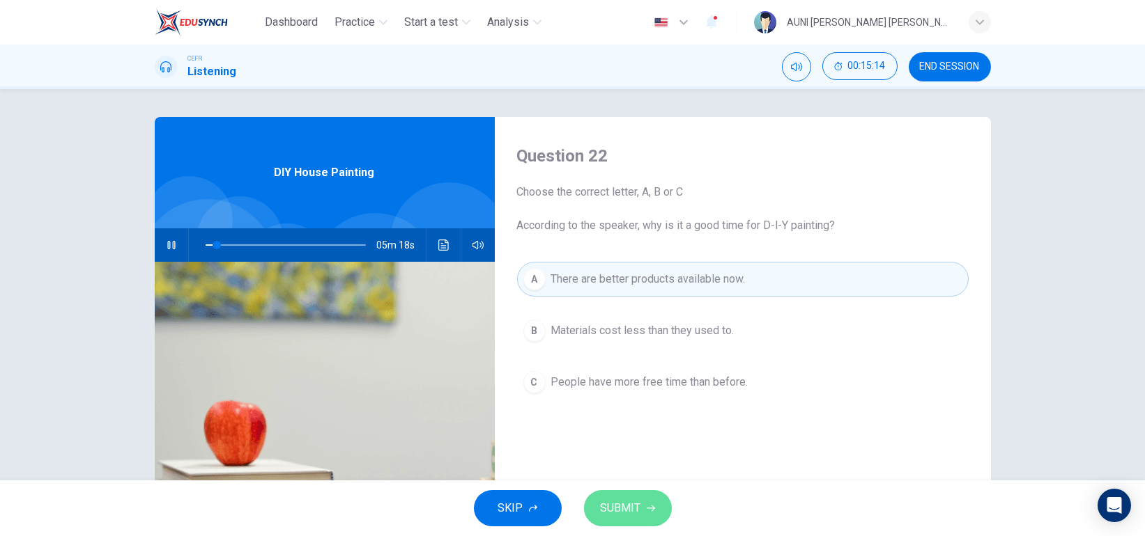
click at [631, 514] on span "SUBMIT" at bounding box center [621, 509] width 40 height 20
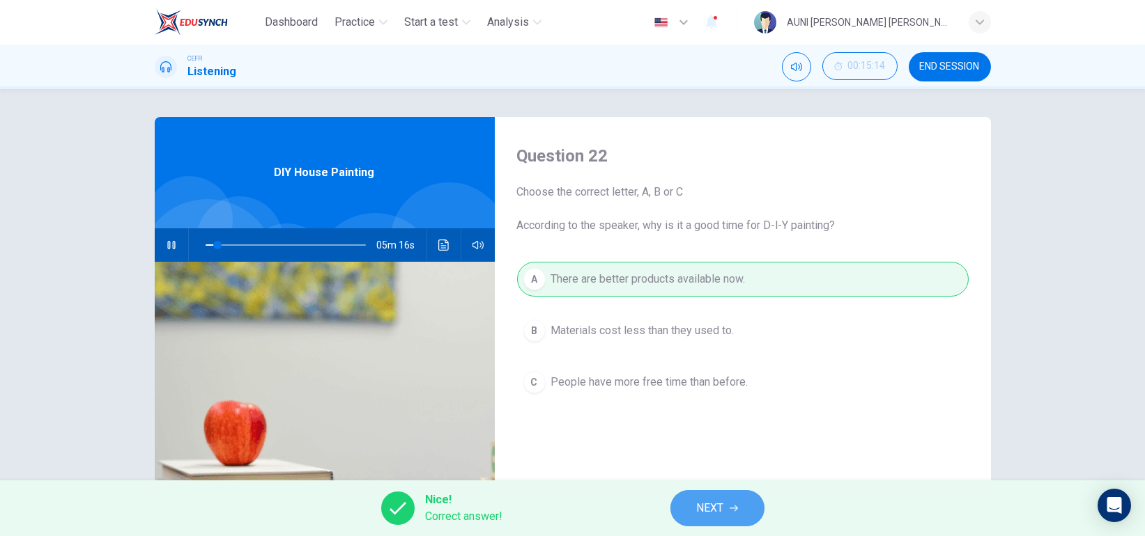
click at [720, 519] on button "NEXT" at bounding box center [717, 508] width 94 height 36
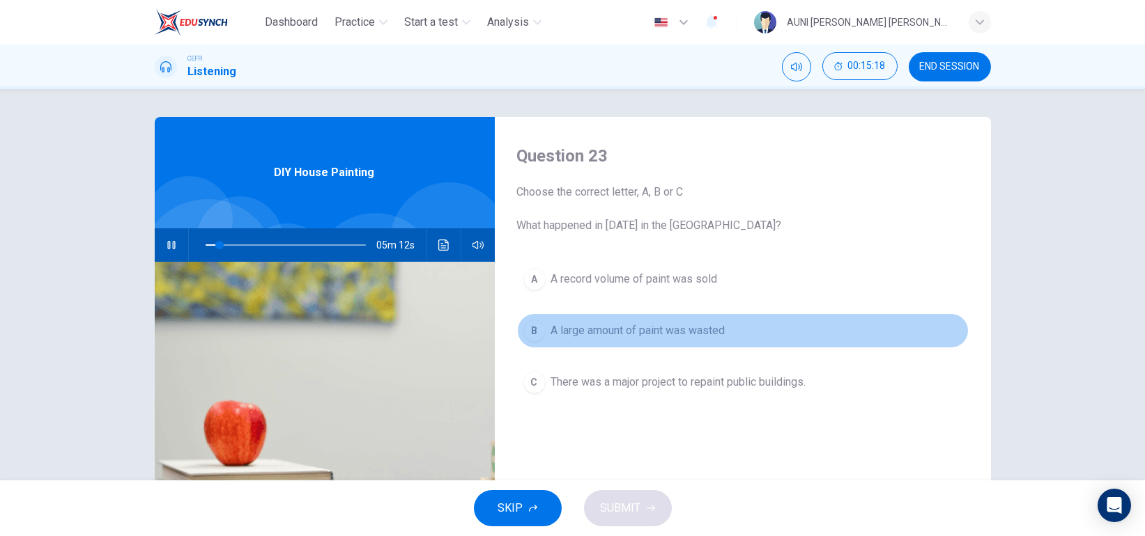
click at [656, 320] on button "B A large amount of paint was wasted" at bounding box center [742, 331] width 451 height 35
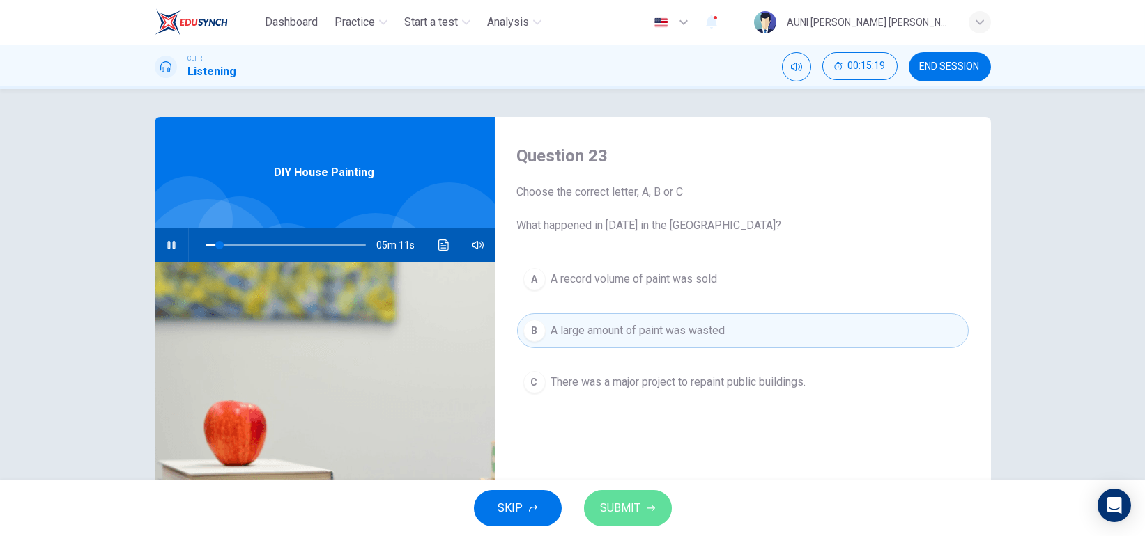
click at [621, 507] on span "SUBMIT" at bounding box center [621, 509] width 40 height 20
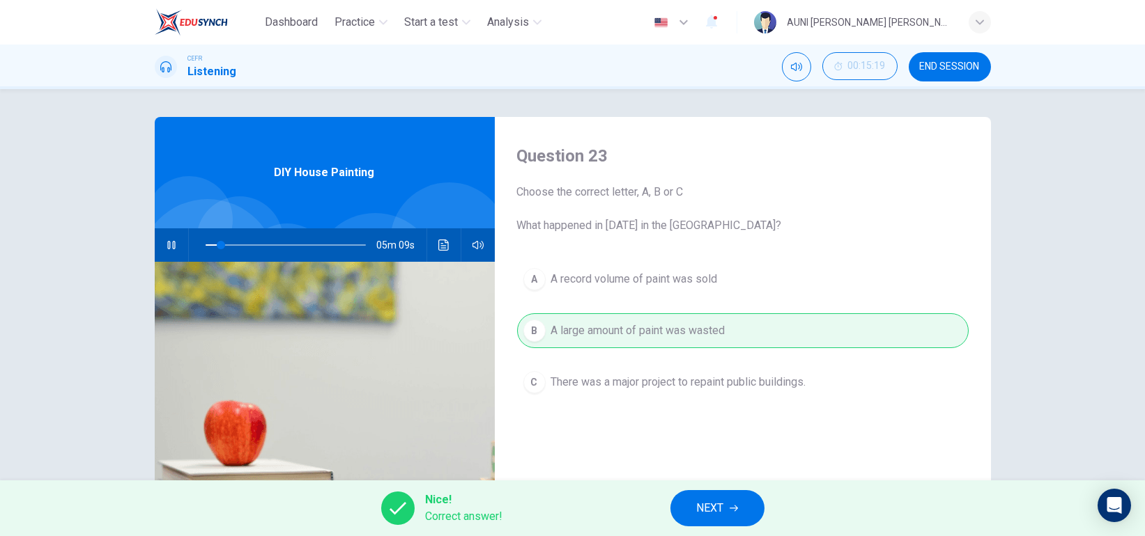
click at [706, 523] on button "NEXT" at bounding box center [717, 508] width 94 height 36
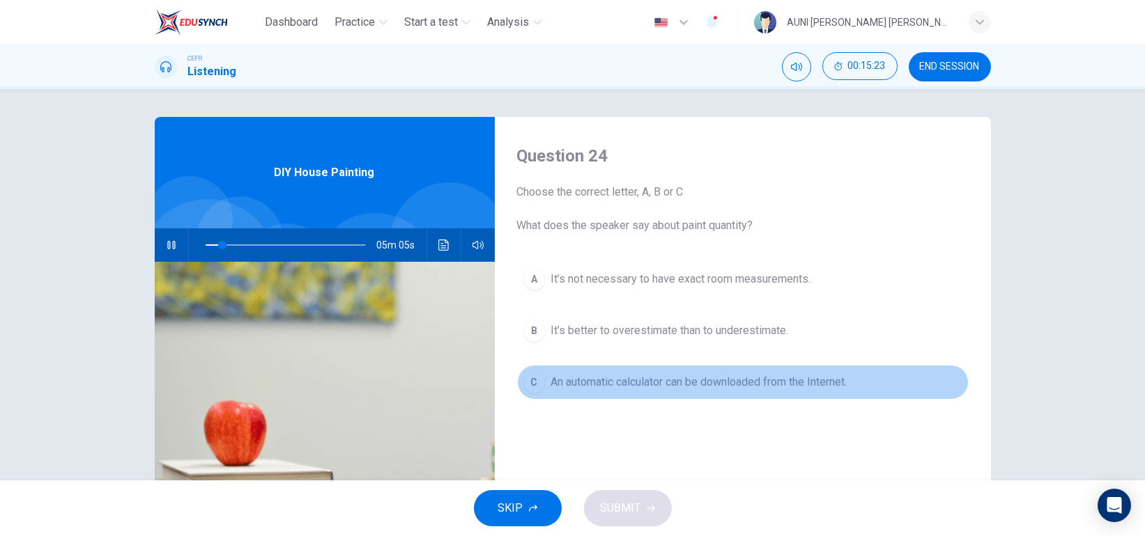
click at [736, 389] on span "An automatic calculator can be downloaded from the Internet." at bounding box center [699, 382] width 296 height 17
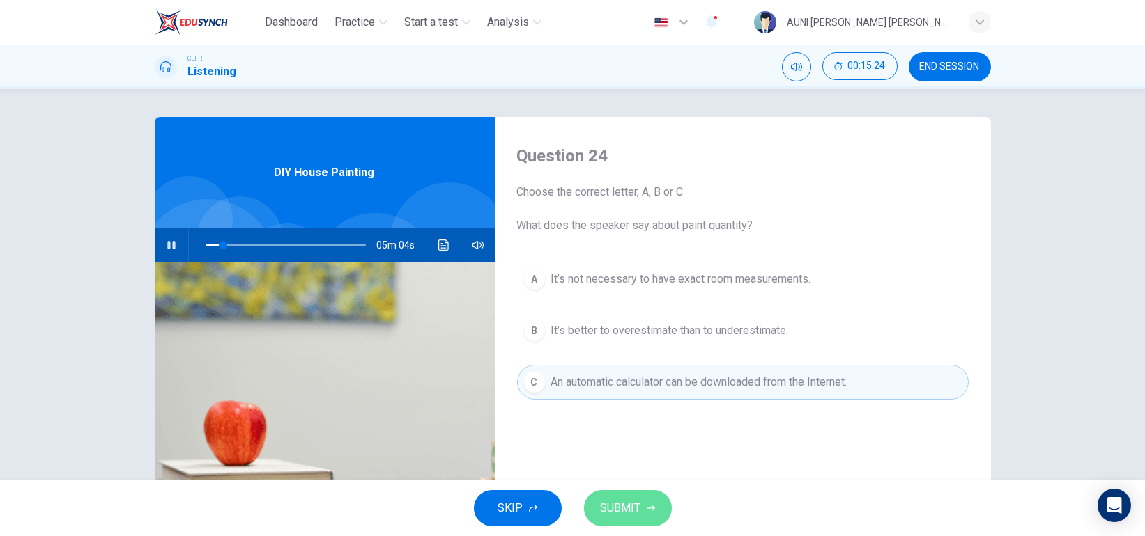
click at [614, 511] on span "SUBMIT" at bounding box center [621, 509] width 40 height 20
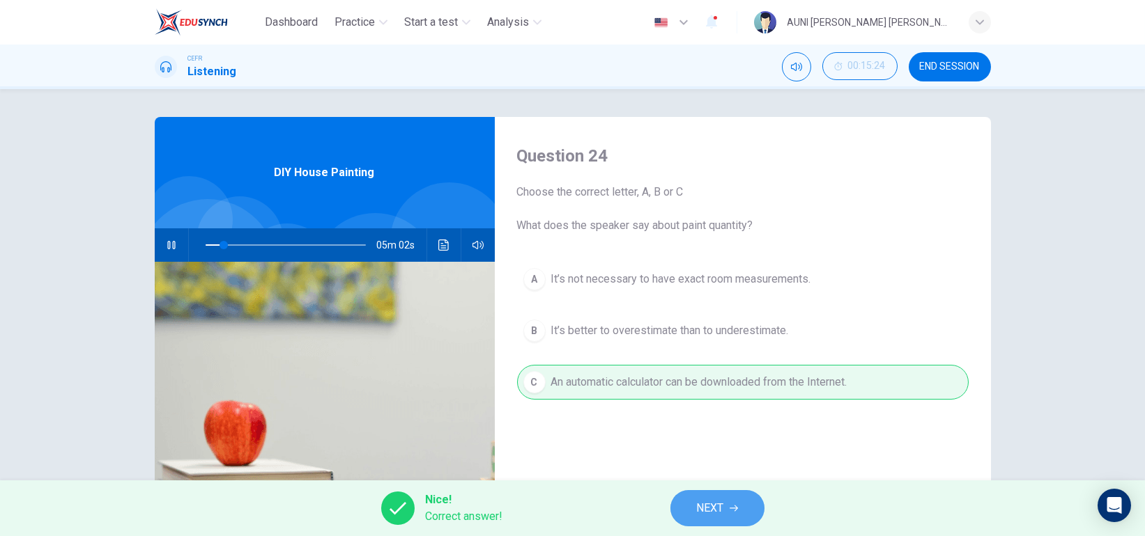
click at [693, 503] on button "NEXT" at bounding box center [717, 508] width 94 height 36
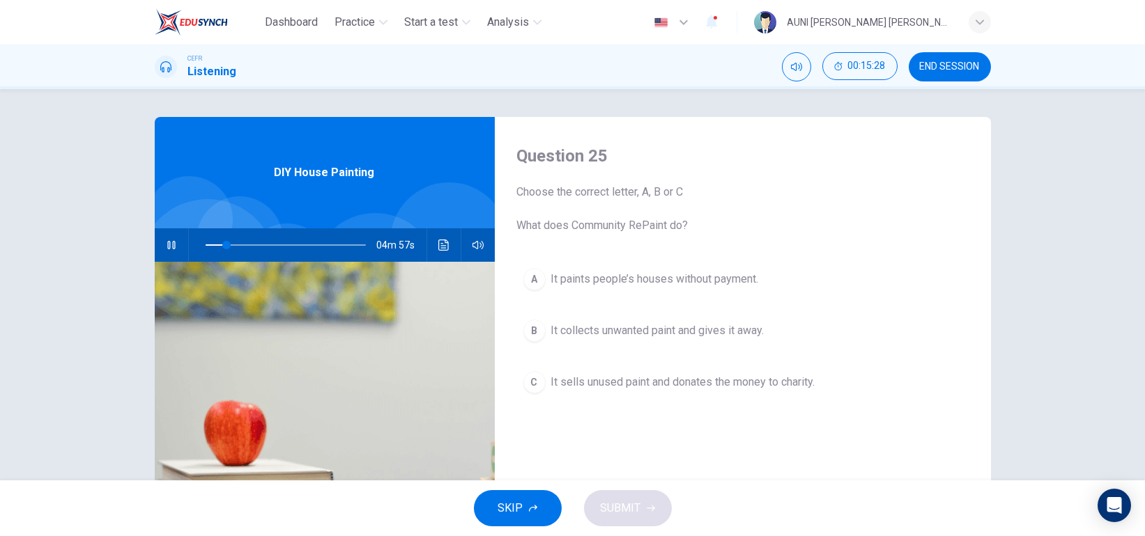
drag, startPoint x: 678, startPoint y: 332, endPoint x: 616, endPoint y: 503, distance: 181.6
click at [616, 503] on div "Dashboard Practice Start a test Analysis English en ​ AUNI [PERSON_NAME] [PERSO…" at bounding box center [572, 268] width 1145 height 536
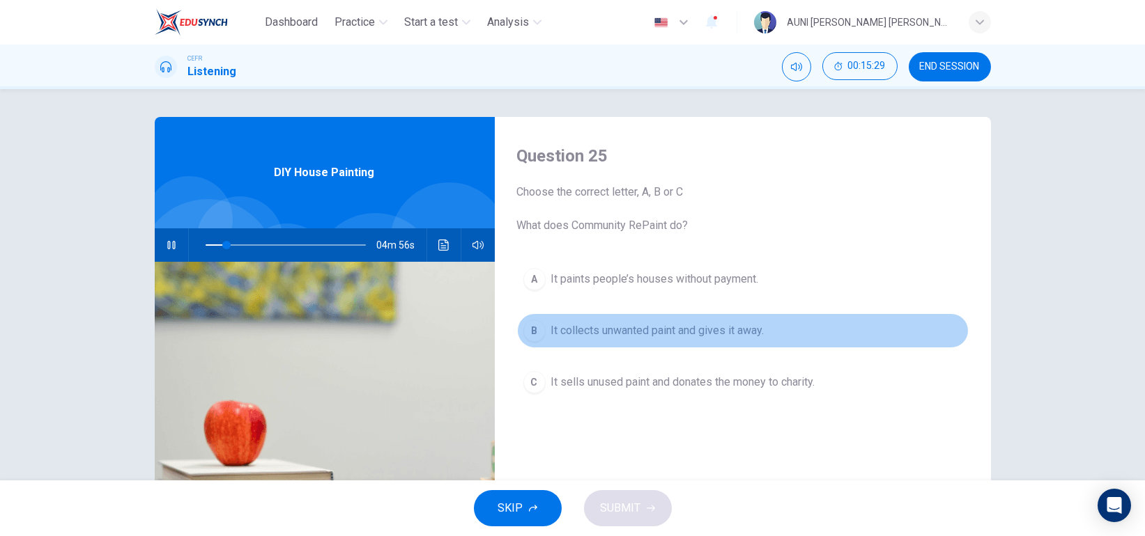
click at [587, 325] on span "It collects unwanted paint and gives it away." at bounding box center [657, 331] width 213 height 17
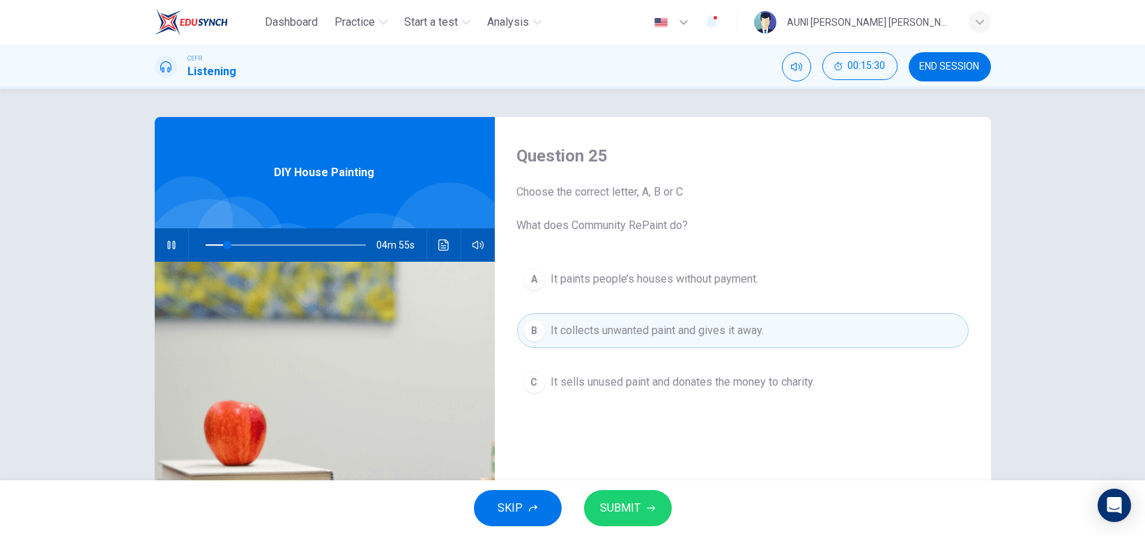
click at [637, 499] on span "SUBMIT" at bounding box center [621, 509] width 40 height 20
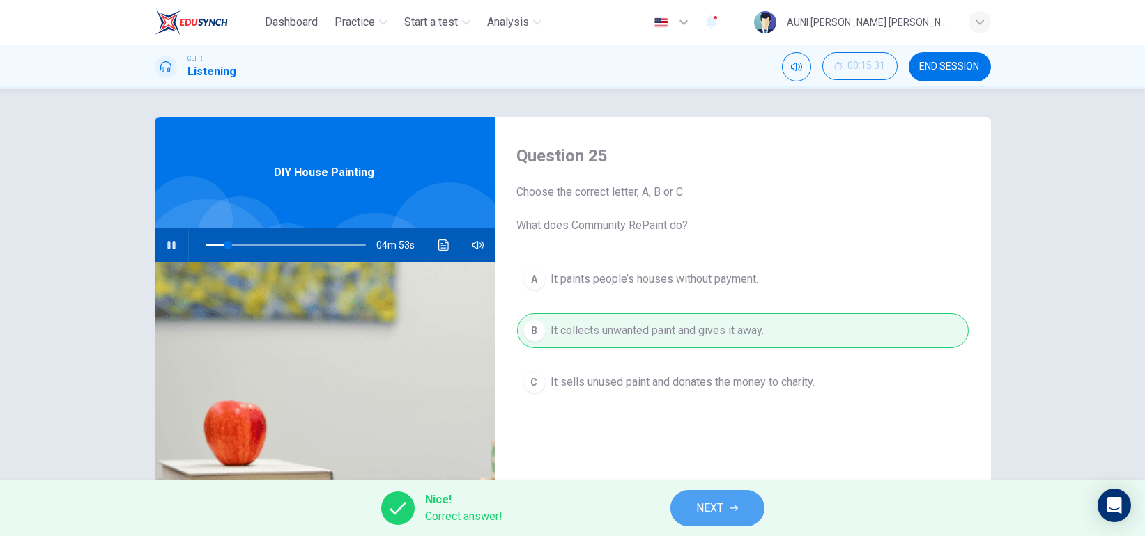
click at [714, 515] on span "NEXT" at bounding box center [710, 509] width 27 height 20
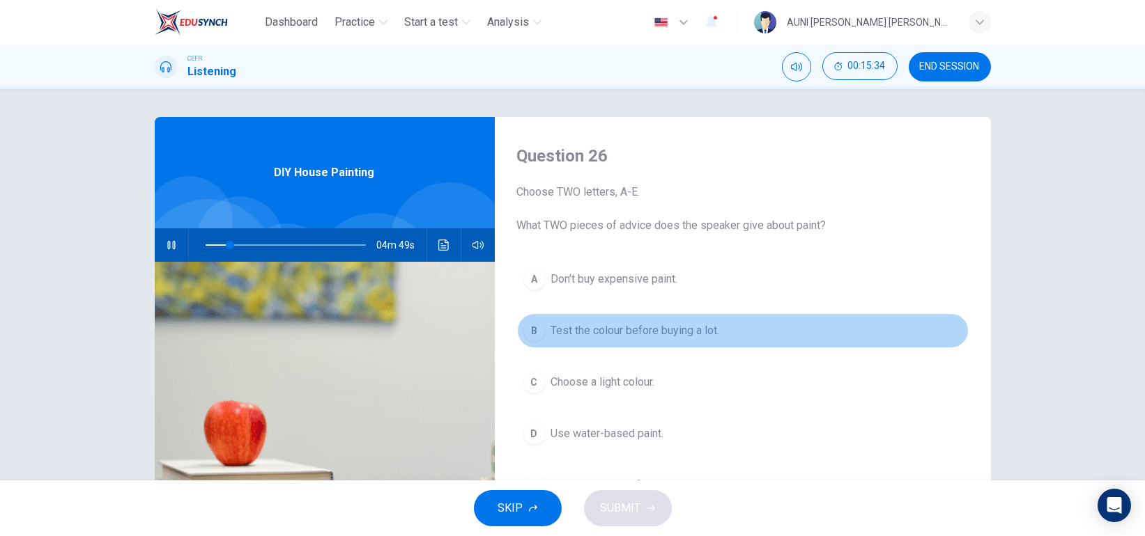
click at [671, 321] on button "B Test the colour before buying a lot." at bounding box center [742, 331] width 451 height 35
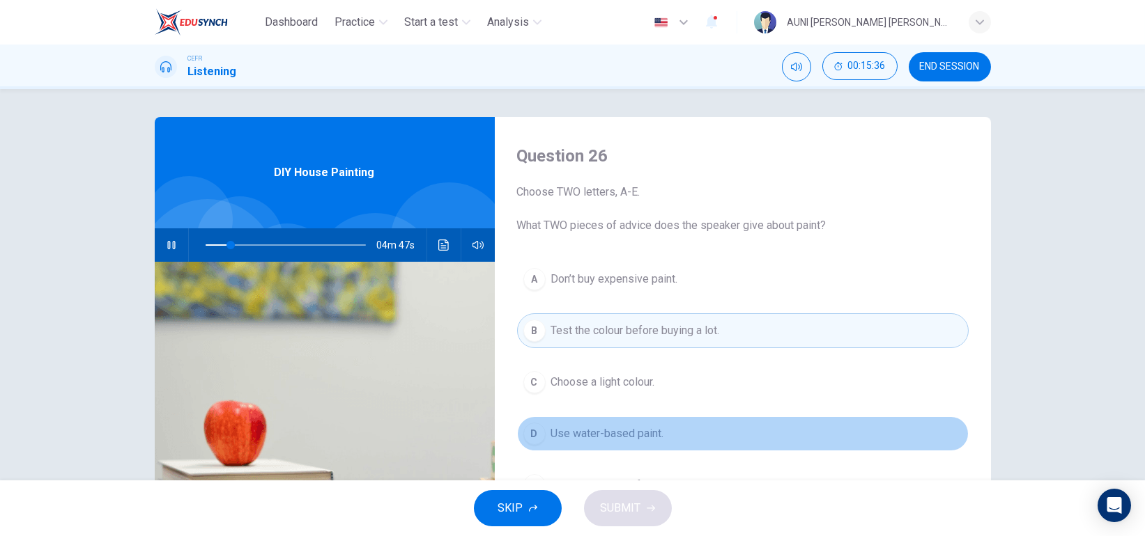
click at [627, 432] on span "Use water-based paint." at bounding box center [607, 434] width 113 height 17
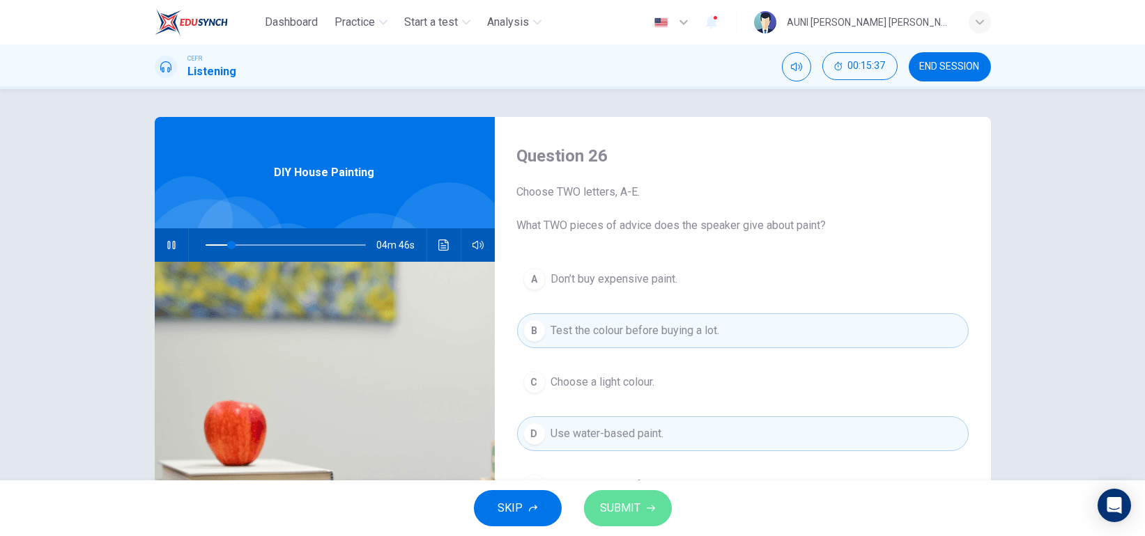
click at [631, 491] on button "SUBMIT" at bounding box center [628, 508] width 88 height 36
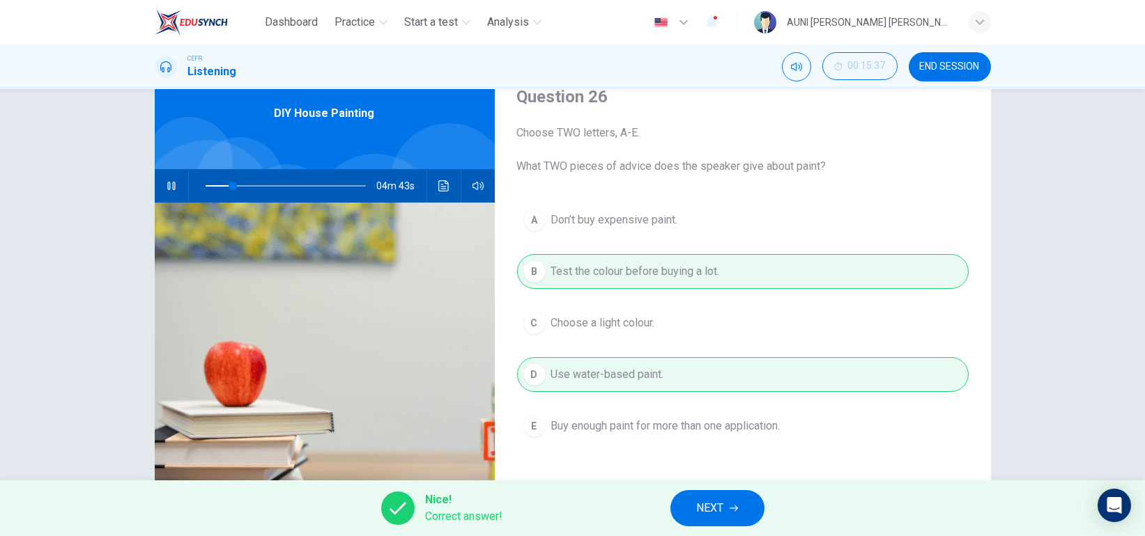
scroll to position [59, 0]
click at [698, 514] on span "NEXT" at bounding box center [710, 509] width 27 height 20
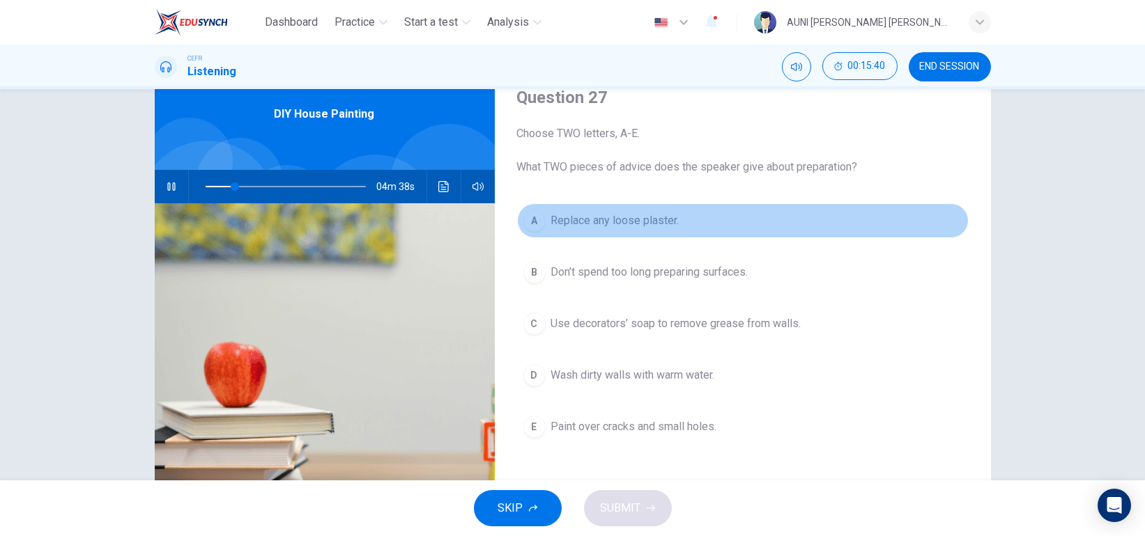
click at [665, 221] on span "Replace any loose plaster." at bounding box center [615, 220] width 128 height 17
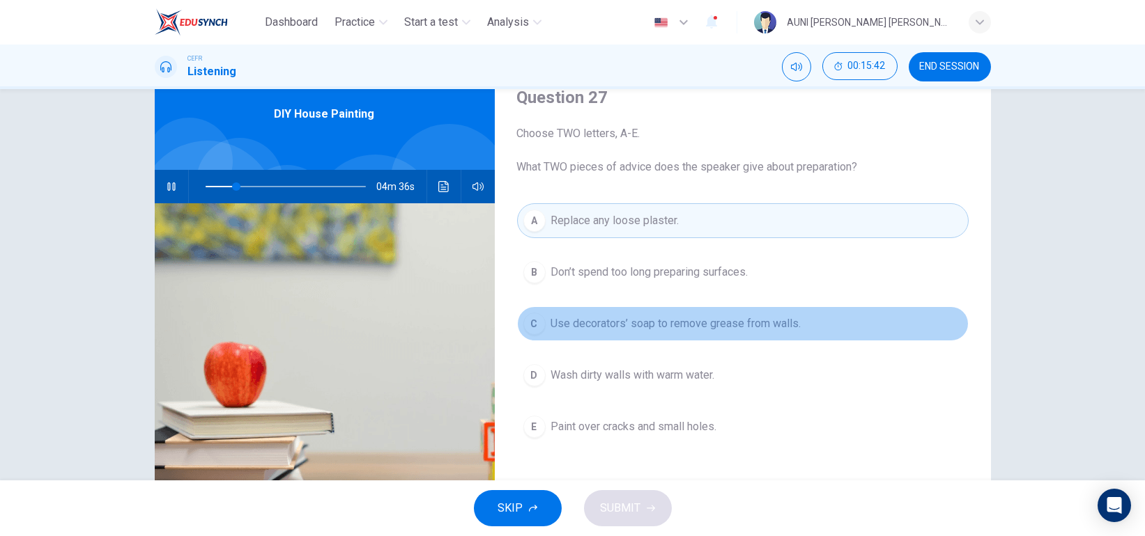
click at [706, 321] on span "Use decorators’ soap to remove grease from walls." at bounding box center [676, 324] width 250 height 17
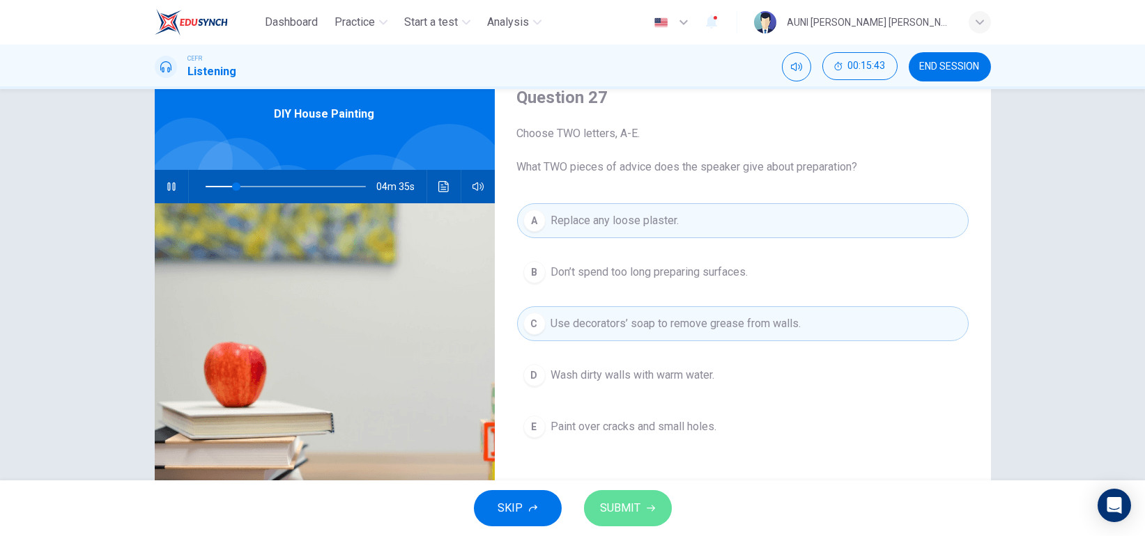
click at [620, 506] on span "SUBMIT" at bounding box center [621, 509] width 40 height 20
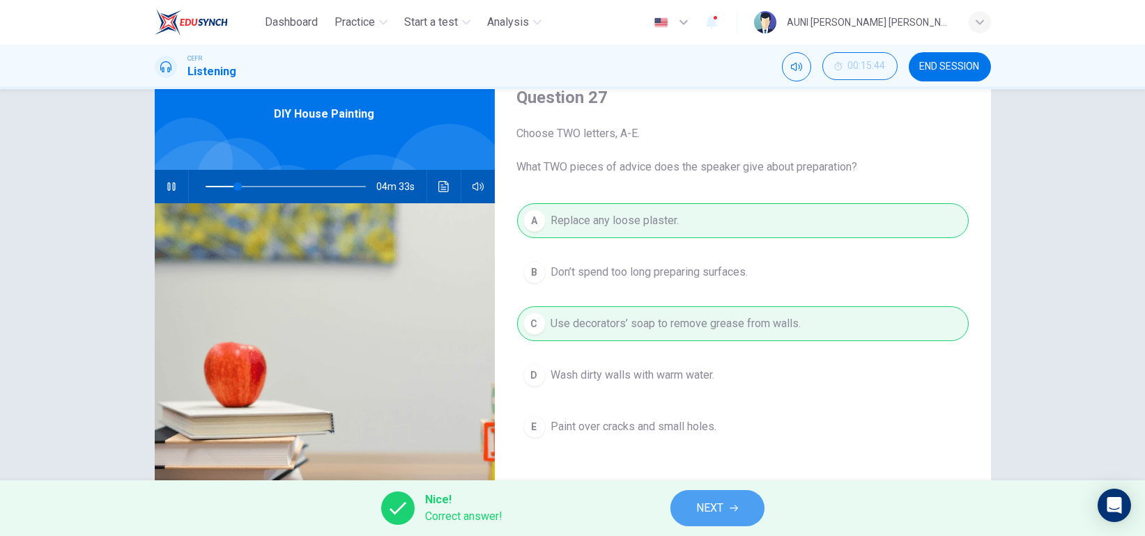
click at [698, 516] on span "NEXT" at bounding box center [710, 509] width 27 height 20
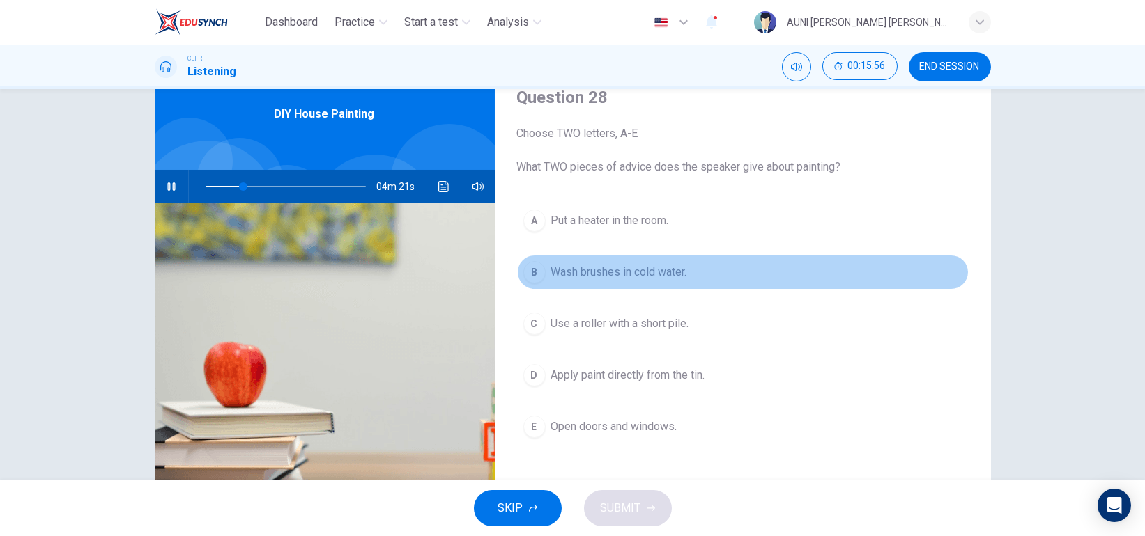
click at [643, 262] on button "B Wash brushes in cold water." at bounding box center [742, 272] width 451 height 35
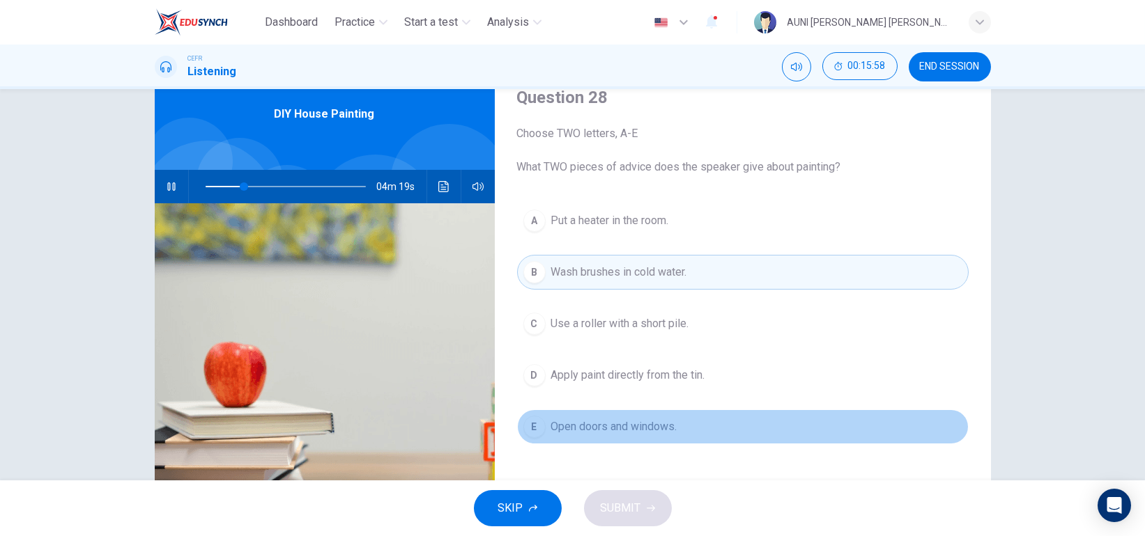
click at [631, 419] on span "Open doors and windows." at bounding box center [614, 427] width 126 height 17
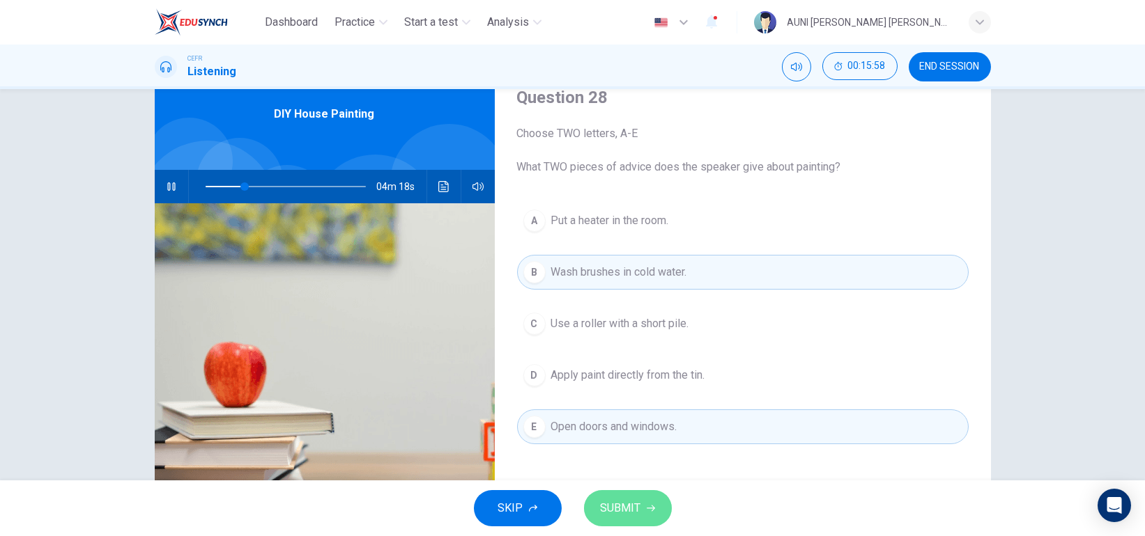
click at [617, 508] on span "SUBMIT" at bounding box center [621, 509] width 40 height 20
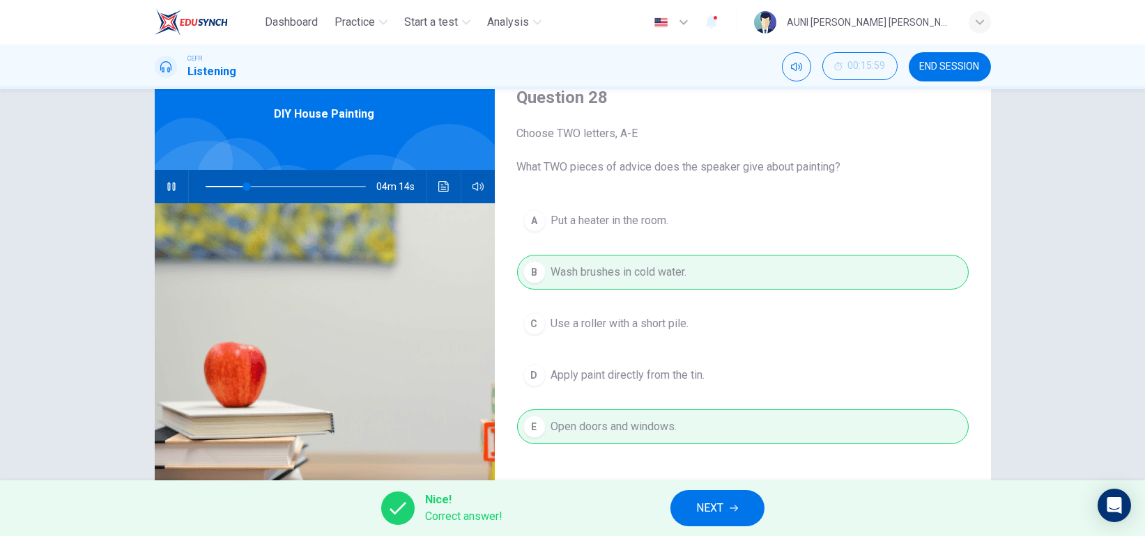
type input "26"
click at [716, 510] on span "NEXT" at bounding box center [710, 509] width 27 height 20
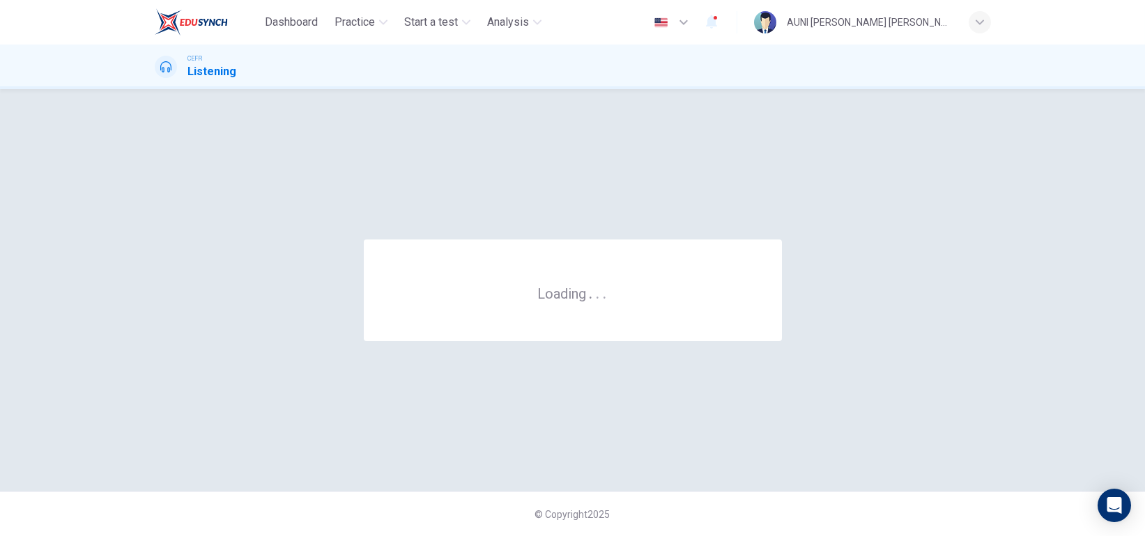
scroll to position [0, 0]
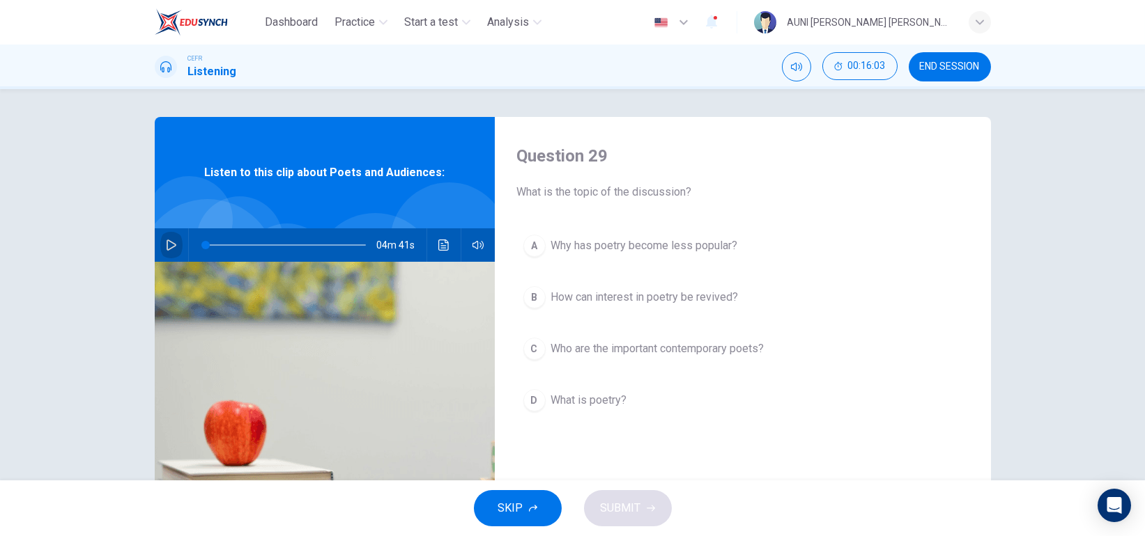
click at [166, 242] on icon "button" at bounding box center [171, 245] width 11 height 11
click at [436, 234] on button "Click to see the audio transcription" at bounding box center [444, 245] width 22 height 33
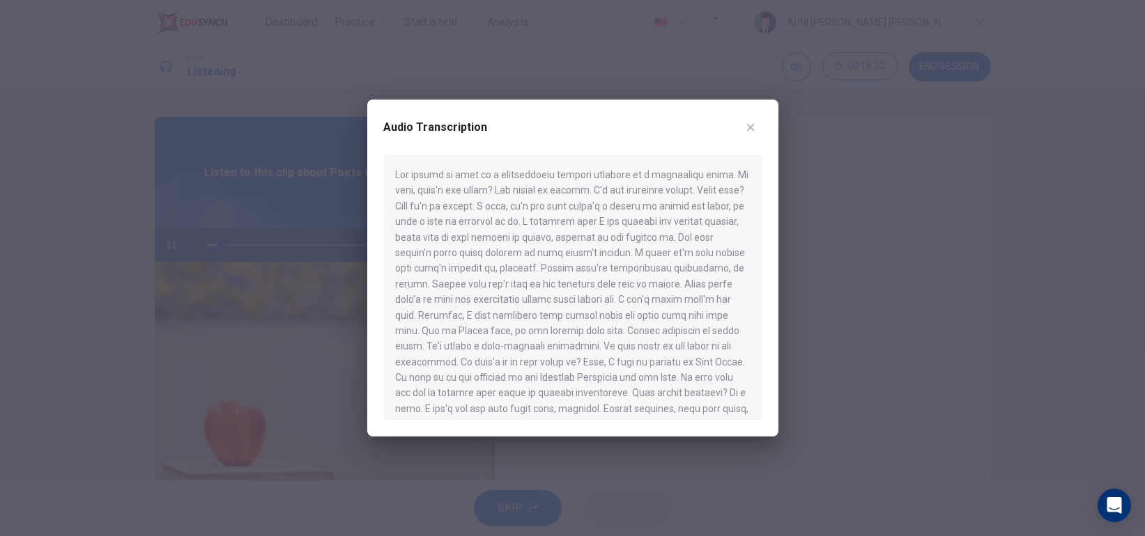
click at [820, 276] on div at bounding box center [572, 268] width 1145 height 536
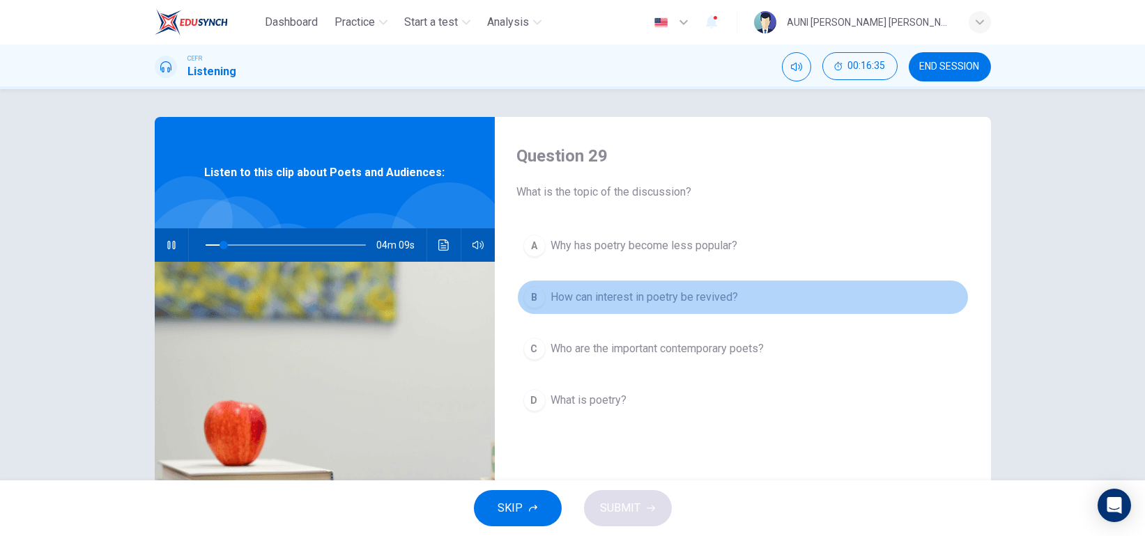
click at [707, 296] on span "How can interest in poetry be revived?" at bounding box center [644, 297] width 187 height 17
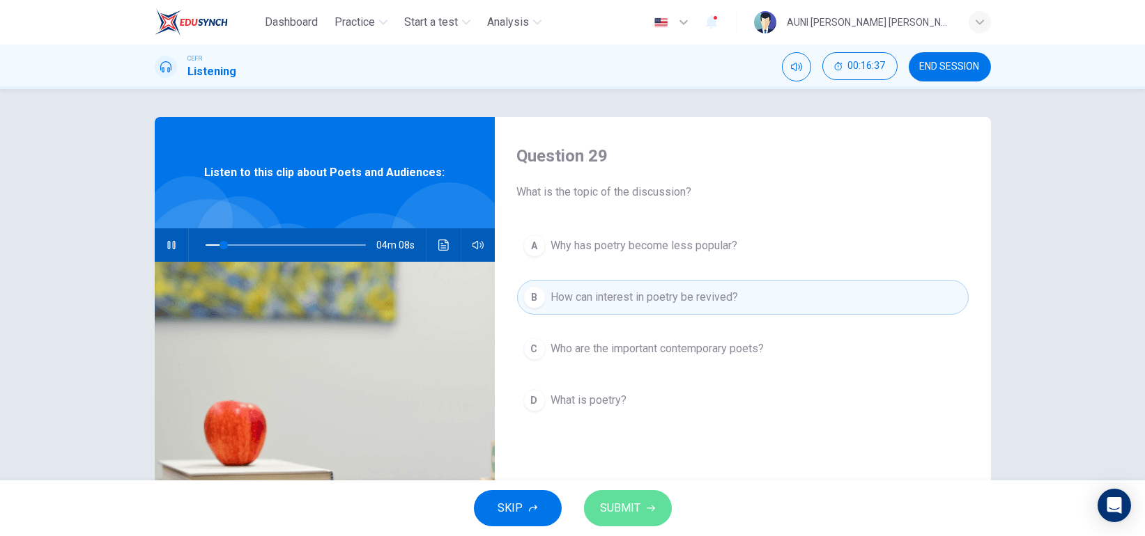
click at [615, 495] on button "SUBMIT" at bounding box center [628, 508] width 88 height 36
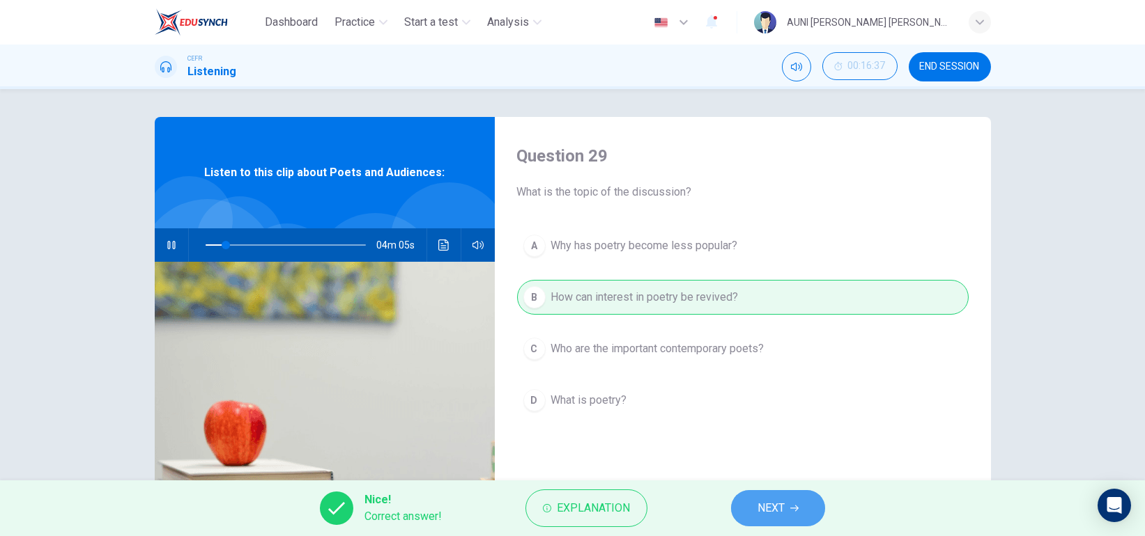
click at [768, 511] on span "NEXT" at bounding box center [770, 509] width 27 height 20
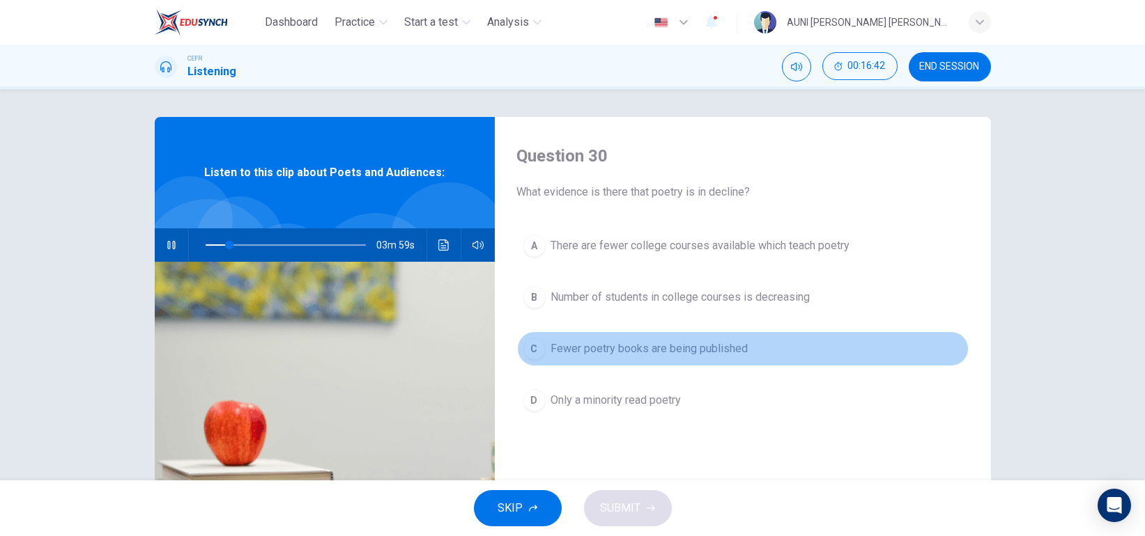
click at [718, 350] on span "Fewer poetry books are being published" at bounding box center [649, 349] width 197 height 17
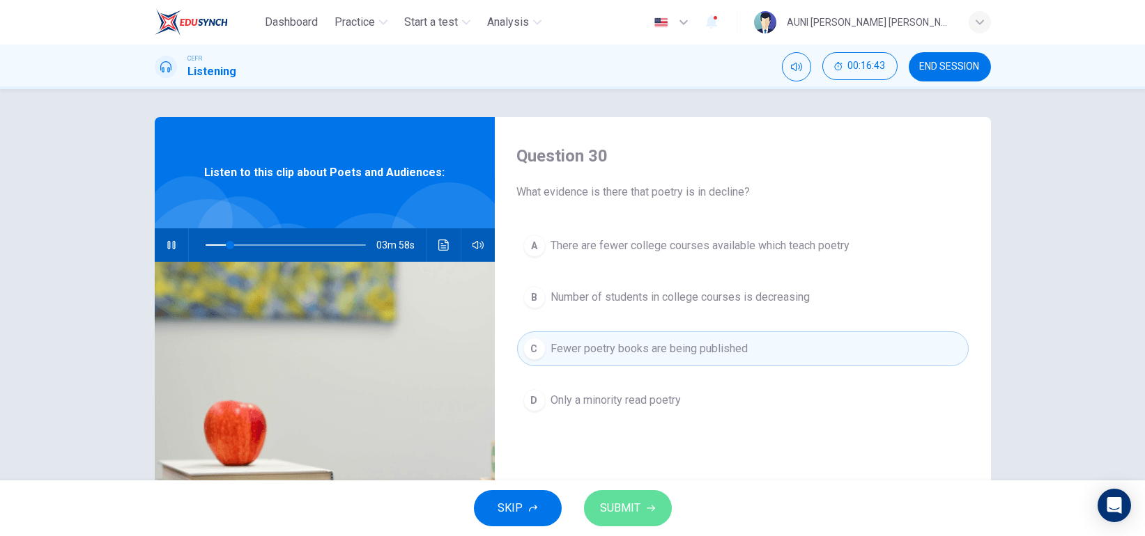
click at [635, 504] on span "SUBMIT" at bounding box center [621, 509] width 40 height 20
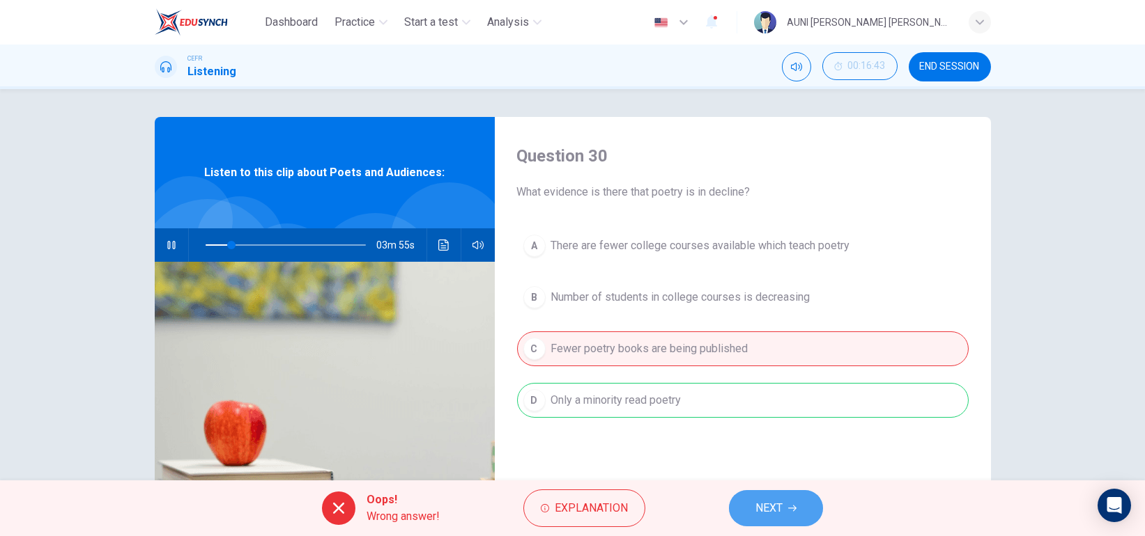
click at [747, 502] on button "NEXT" at bounding box center [776, 508] width 94 height 36
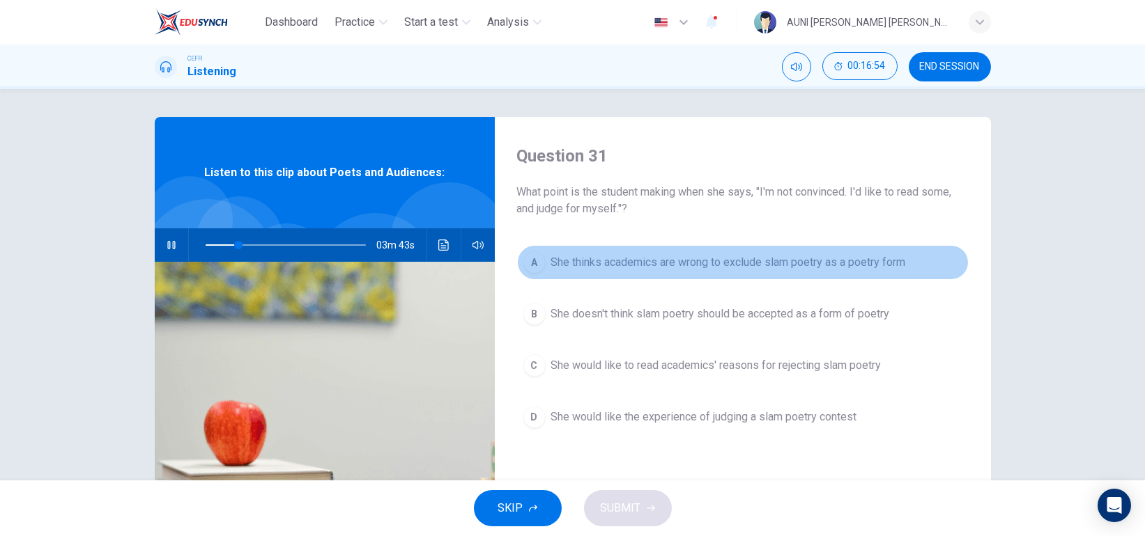
click at [734, 273] on button "A She thinks academics are wrong to exclude slam poetry as a poetry form" at bounding box center [742, 262] width 451 height 35
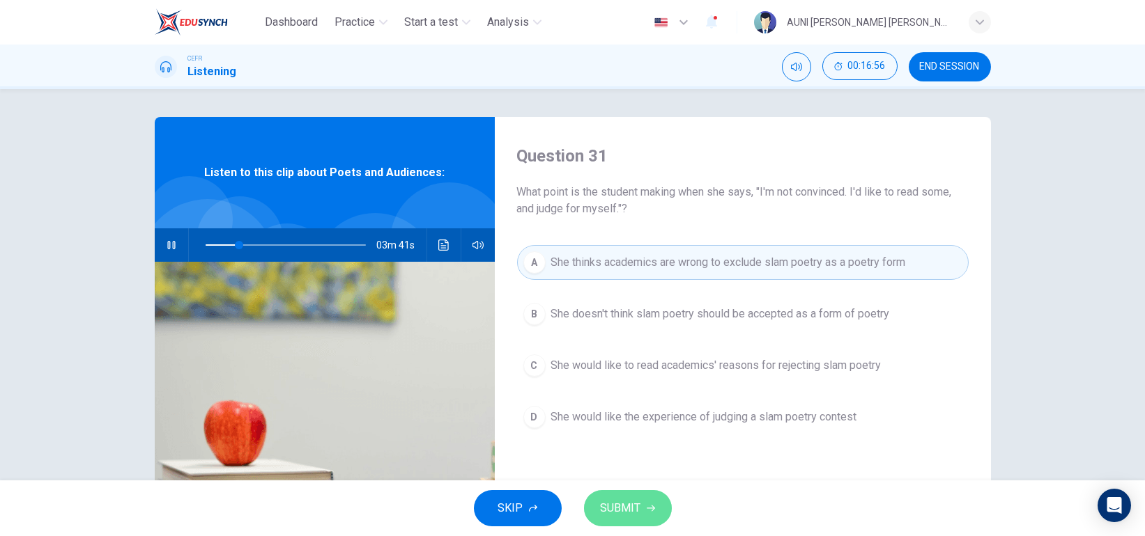
click at [639, 509] on span "SUBMIT" at bounding box center [621, 509] width 40 height 20
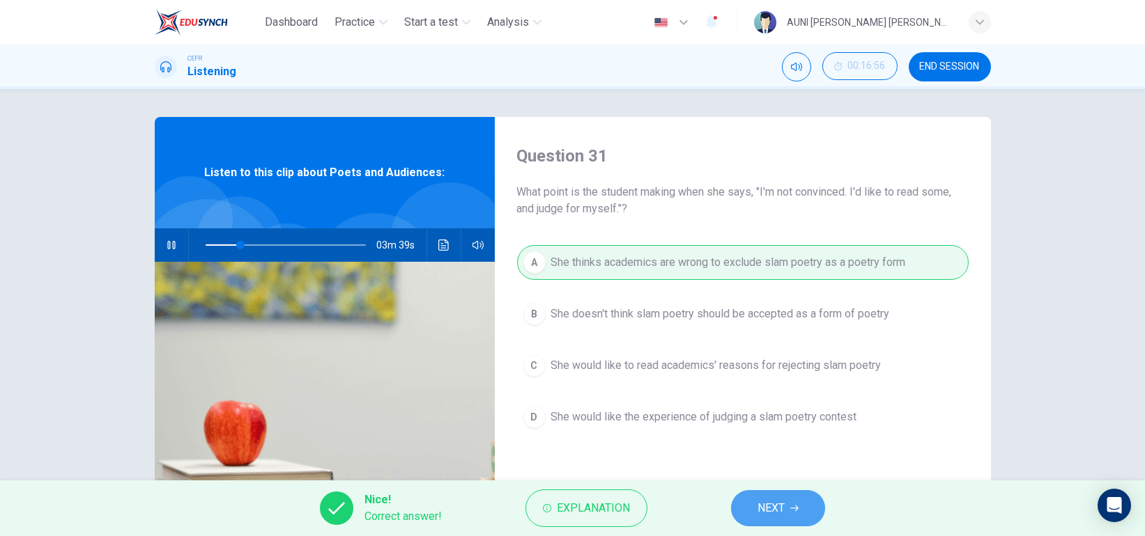
click at [782, 500] on span "NEXT" at bounding box center [770, 509] width 27 height 20
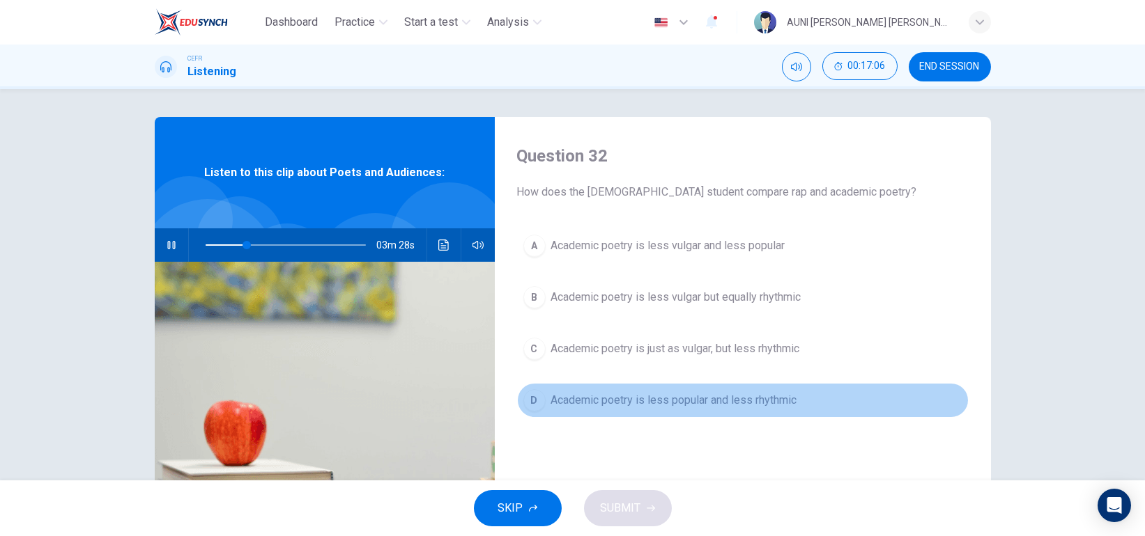
click at [704, 408] on span "Academic poetry is less popular and less rhythmic" at bounding box center [674, 400] width 246 height 17
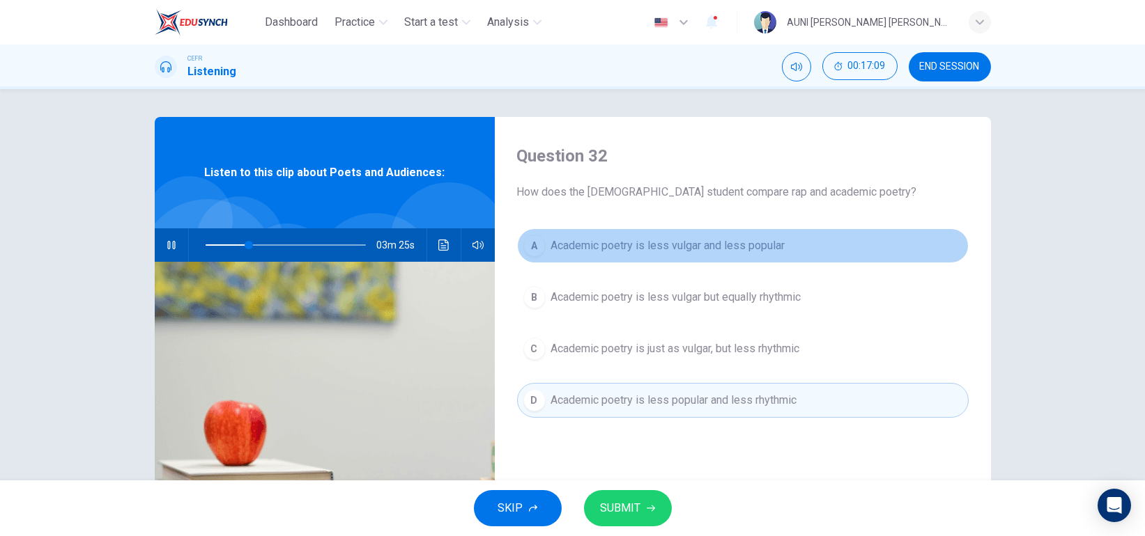
click at [719, 243] on span "Academic poetry is less vulgar and less popular" at bounding box center [668, 246] width 234 height 17
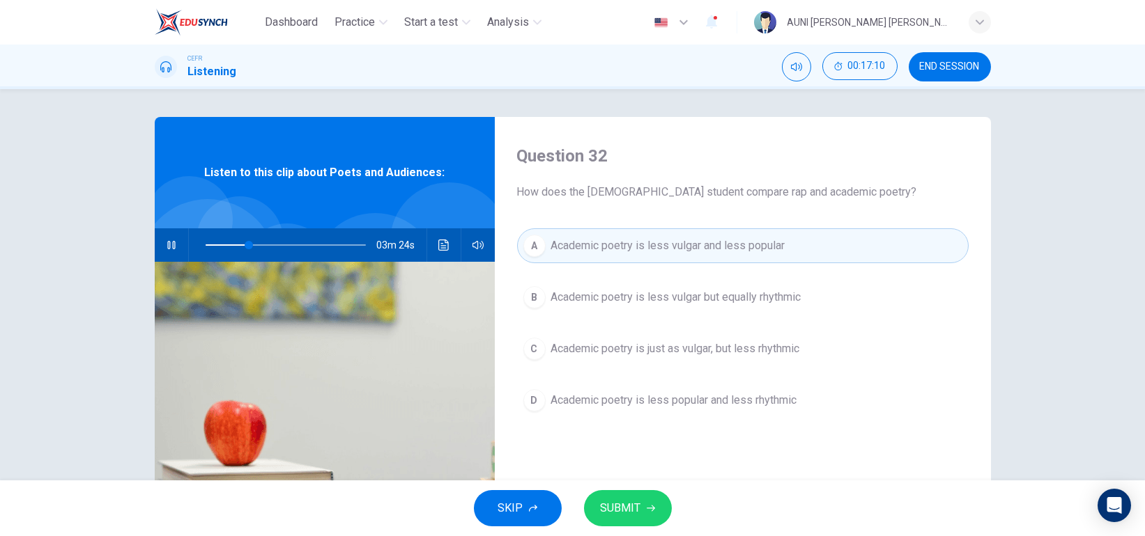
click at [649, 500] on button "SUBMIT" at bounding box center [628, 508] width 88 height 36
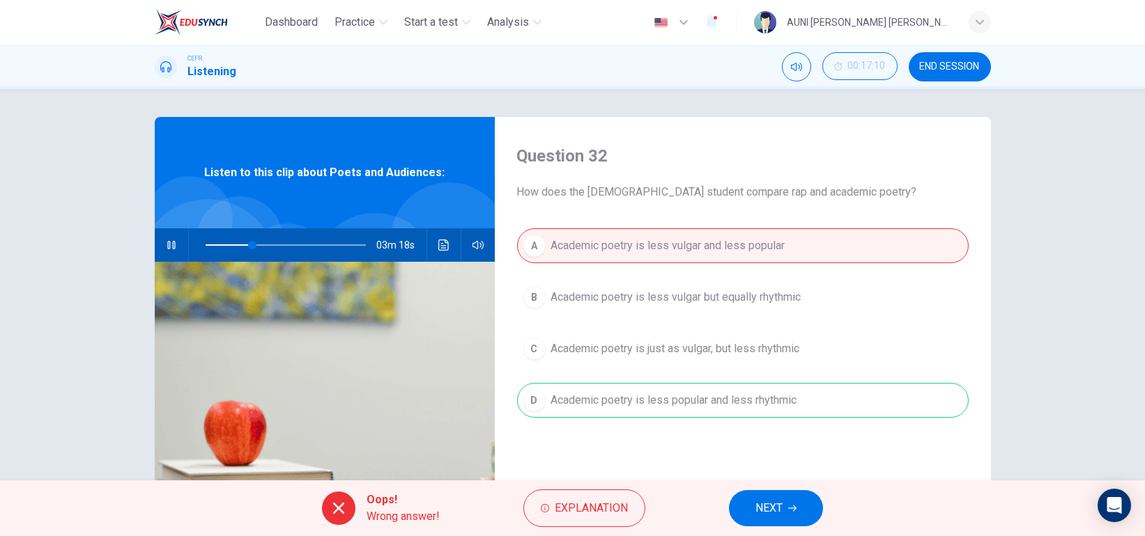
type input "30"
click at [758, 512] on span "NEXT" at bounding box center [768, 509] width 27 height 20
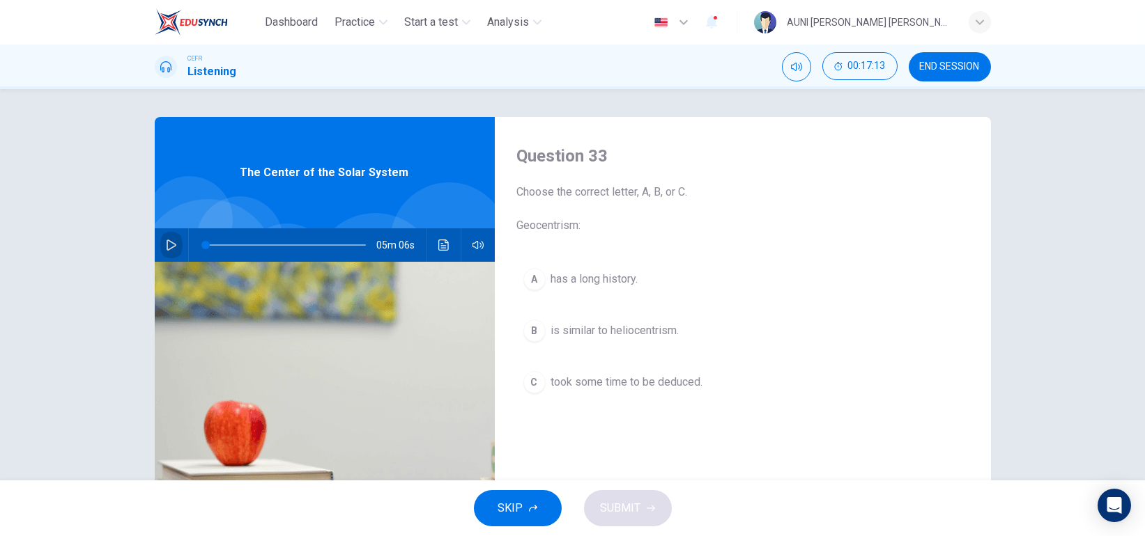
click at [160, 242] on button "button" at bounding box center [171, 245] width 22 height 33
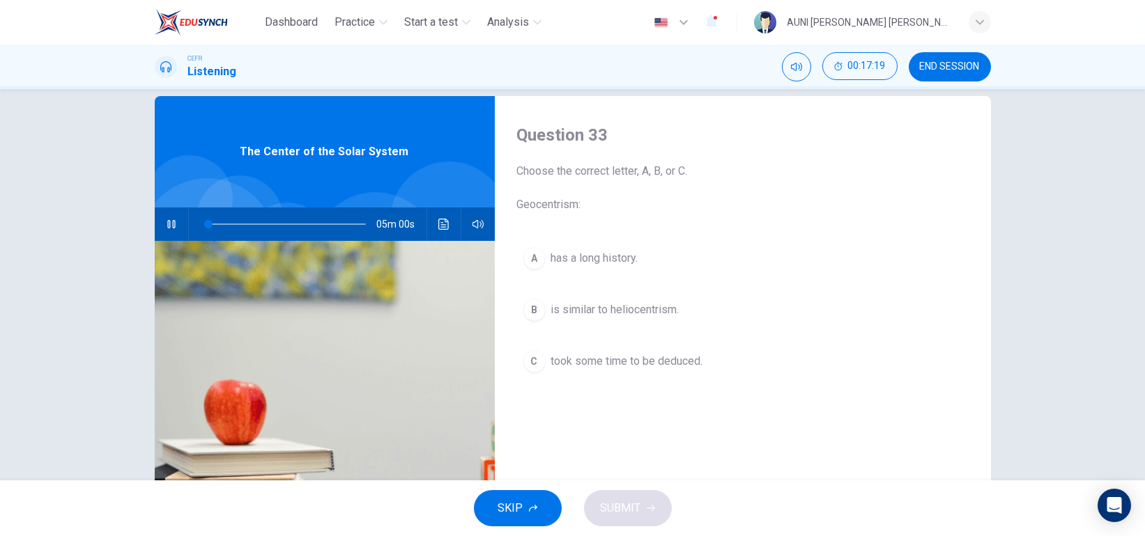
scroll to position [22, 0]
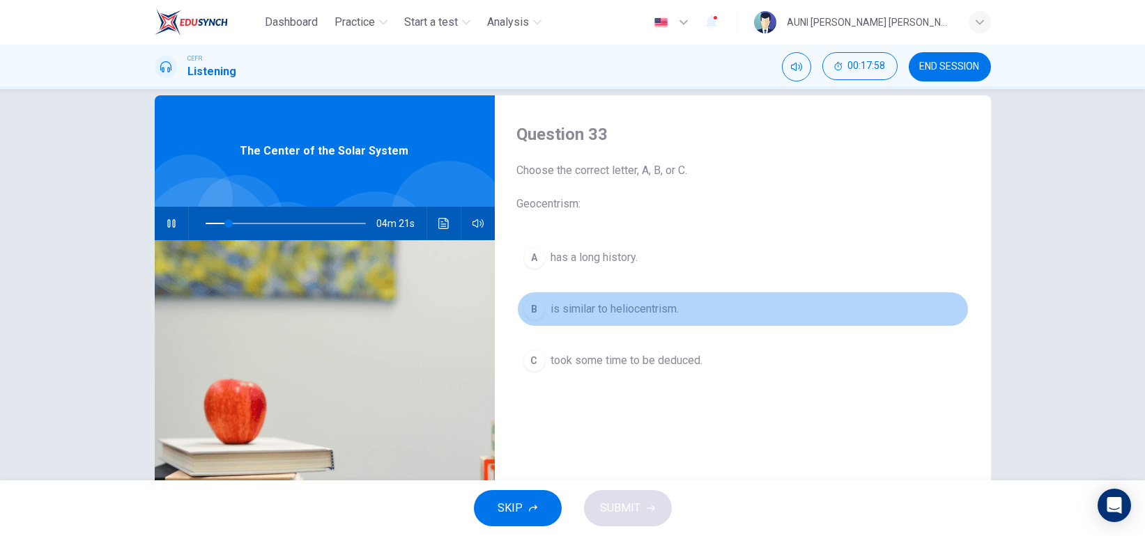
click at [641, 316] on span "is similar to heliocentrism." at bounding box center [615, 309] width 128 height 17
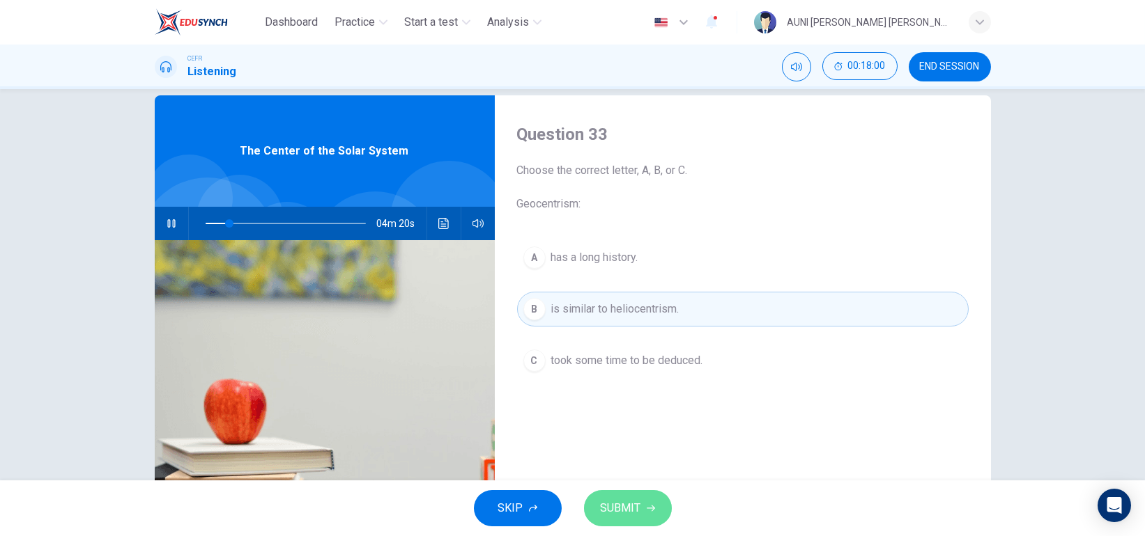
click at [626, 511] on span "SUBMIT" at bounding box center [621, 509] width 40 height 20
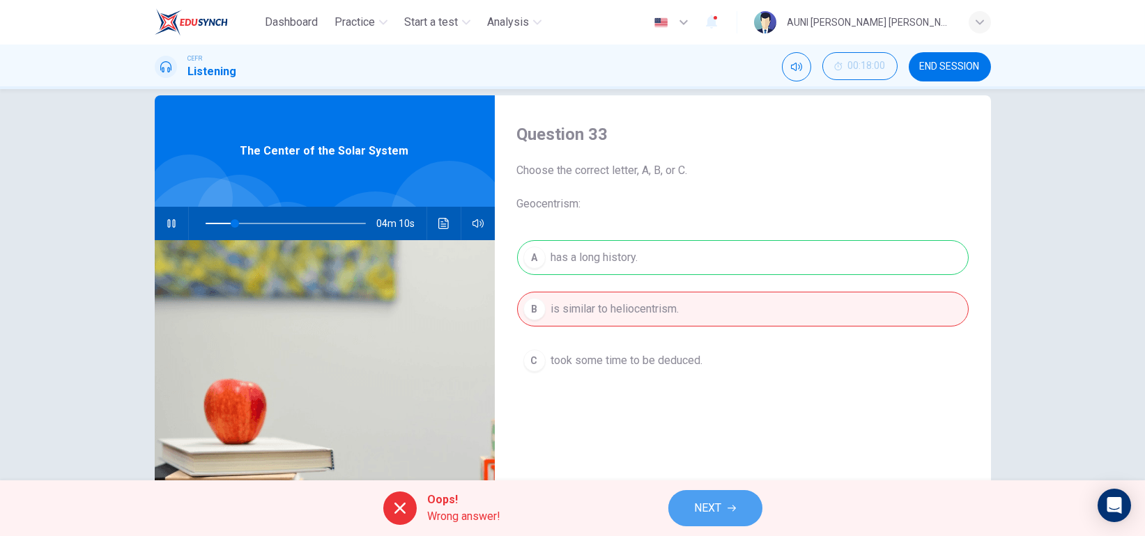
click at [695, 499] on span "NEXT" at bounding box center [708, 509] width 27 height 20
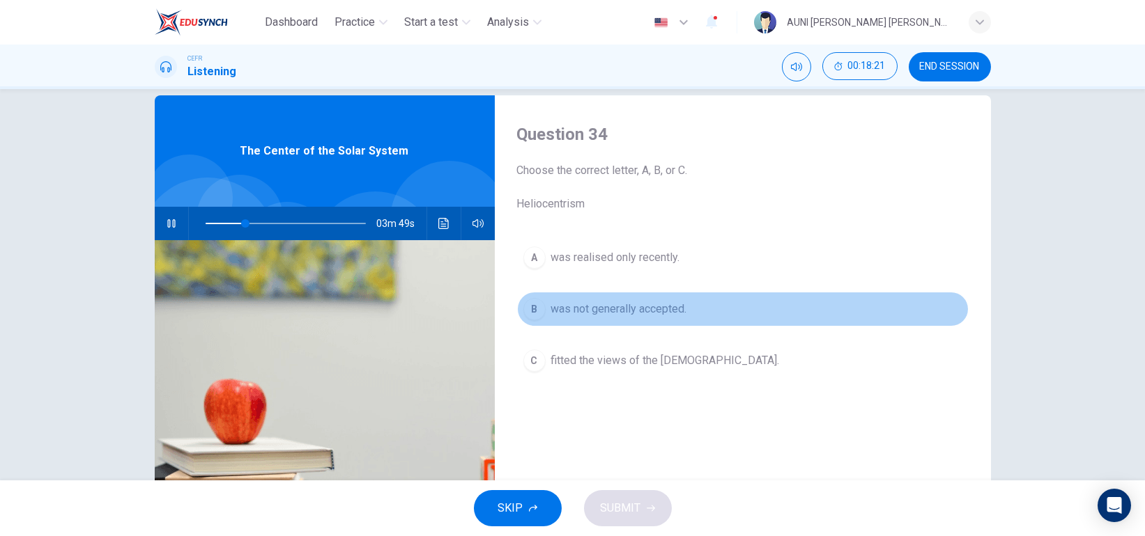
click at [658, 314] on span "was not generally accepted." at bounding box center [619, 309] width 136 height 17
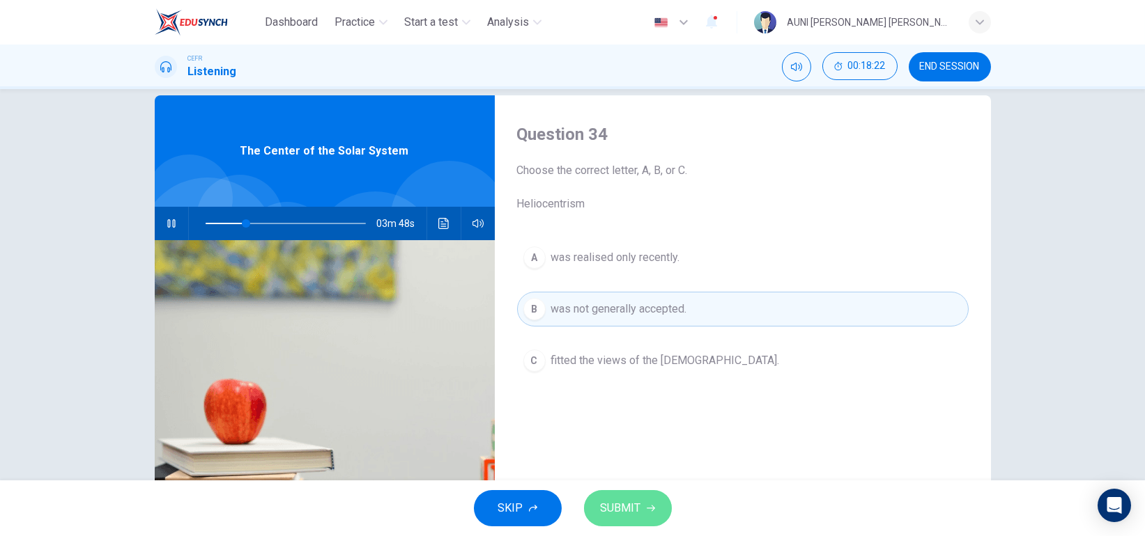
click at [639, 521] on button "SUBMIT" at bounding box center [628, 508] width 88 height 36
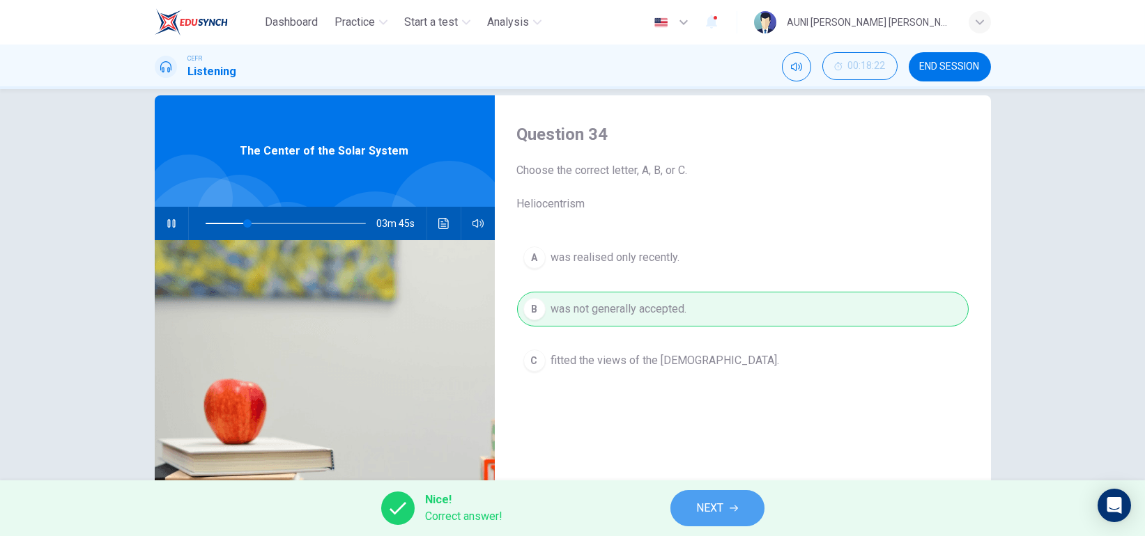
click at [728, 494] on button "NEXT" at bounding box center [717, 508] width 94 height 36
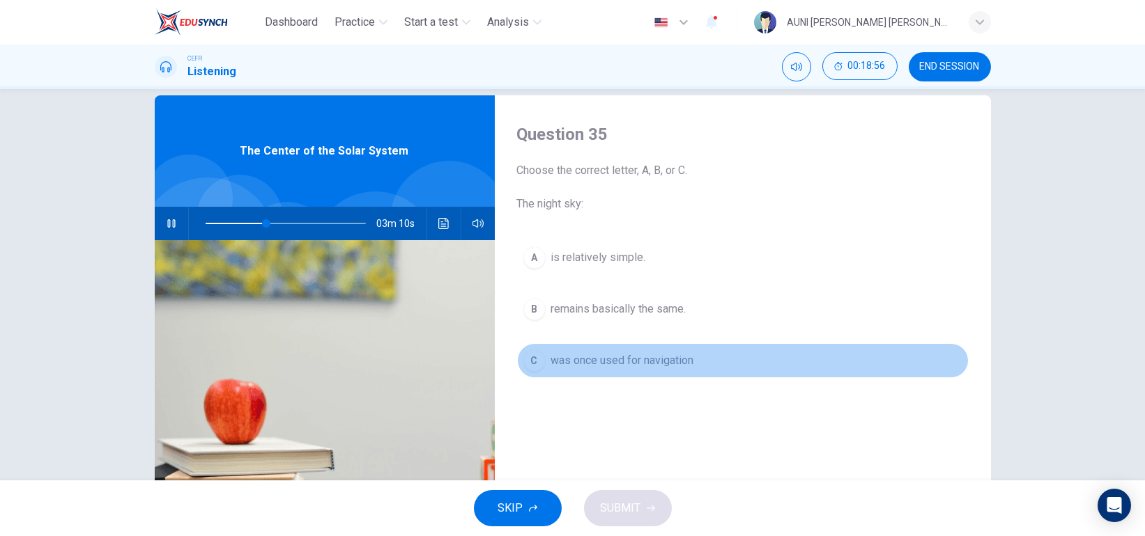
click at [639, 360] on span "was once used for navigation" at bounding box center [622, 361] width 143 height 17
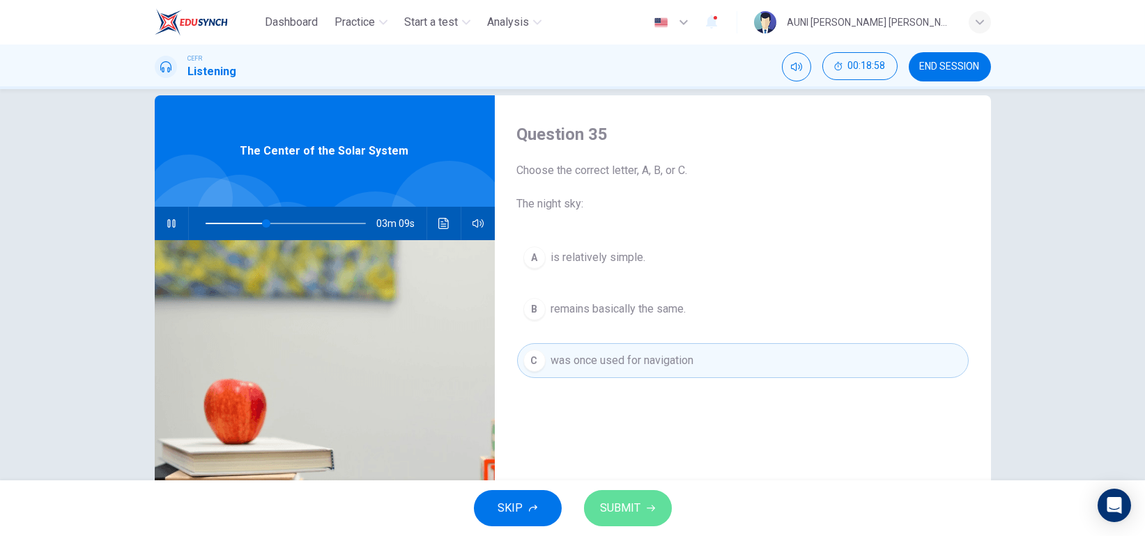
click at [618, 502] on span "SUBMIT" at bounding box center [621, 509] width 40 height 20
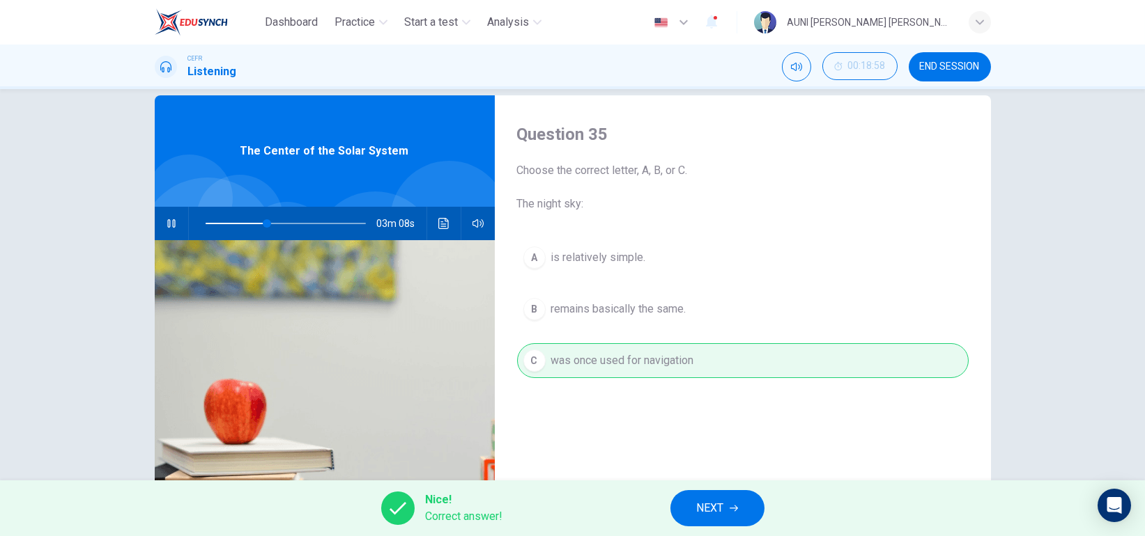
type input "39"
click at [699, 511] on span "NEXT" at bounding box center [710, 509] width 27 height 20
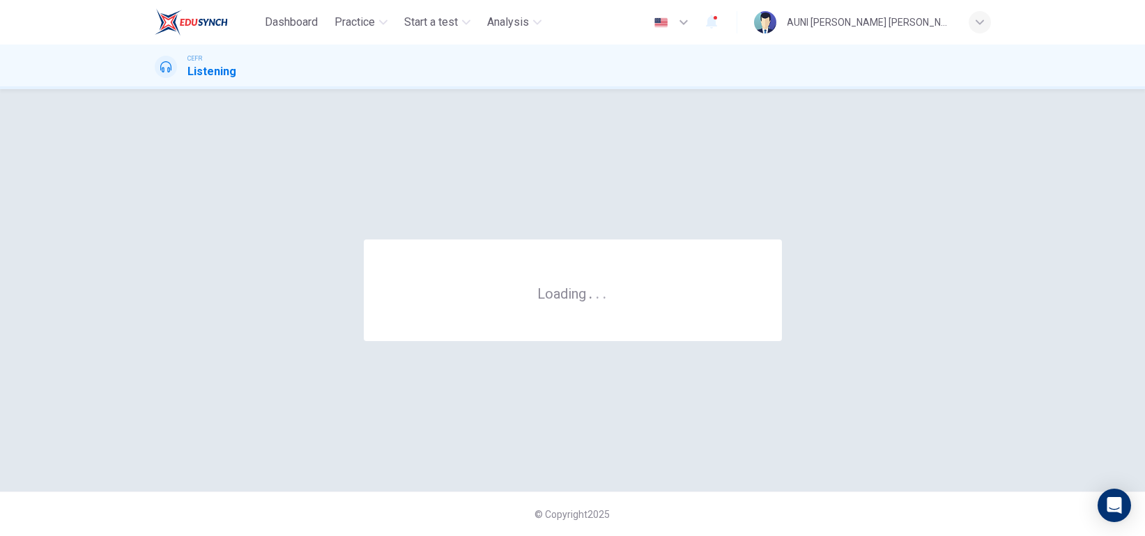
scroll to position [0, 0]
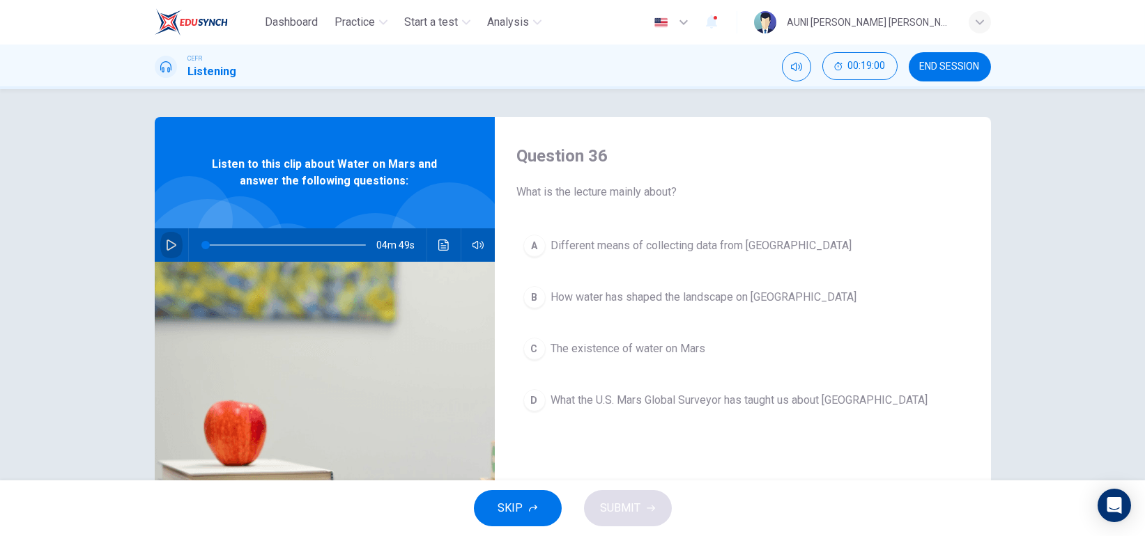
click at [160, 246] on button "button" at bounding box center [171, 245] width 22 height 33
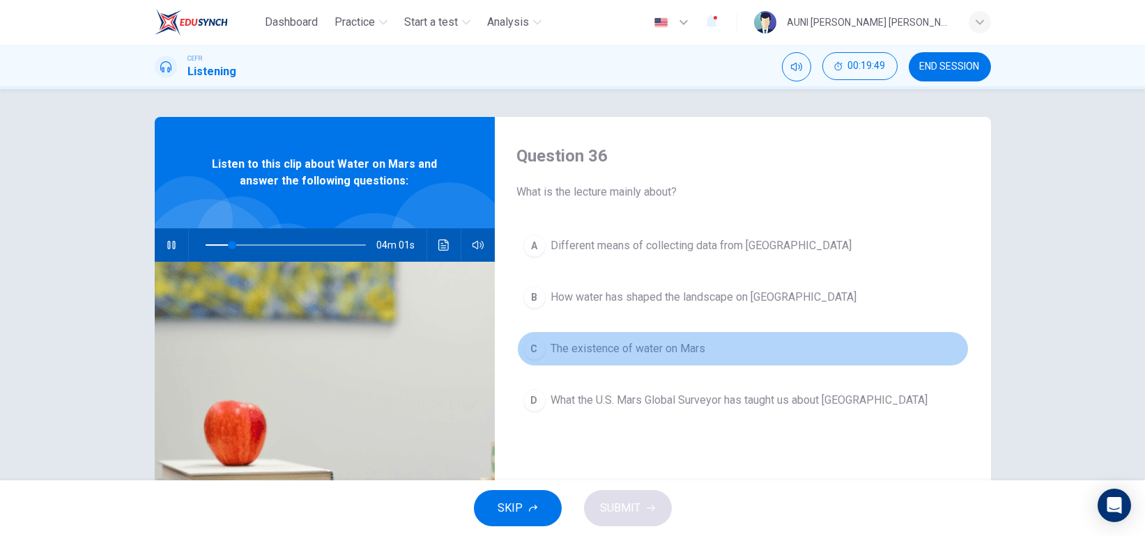
click at [649, 341] on span "The existence of water on Mars" at bounding box center [628, 349] width 155 height 17
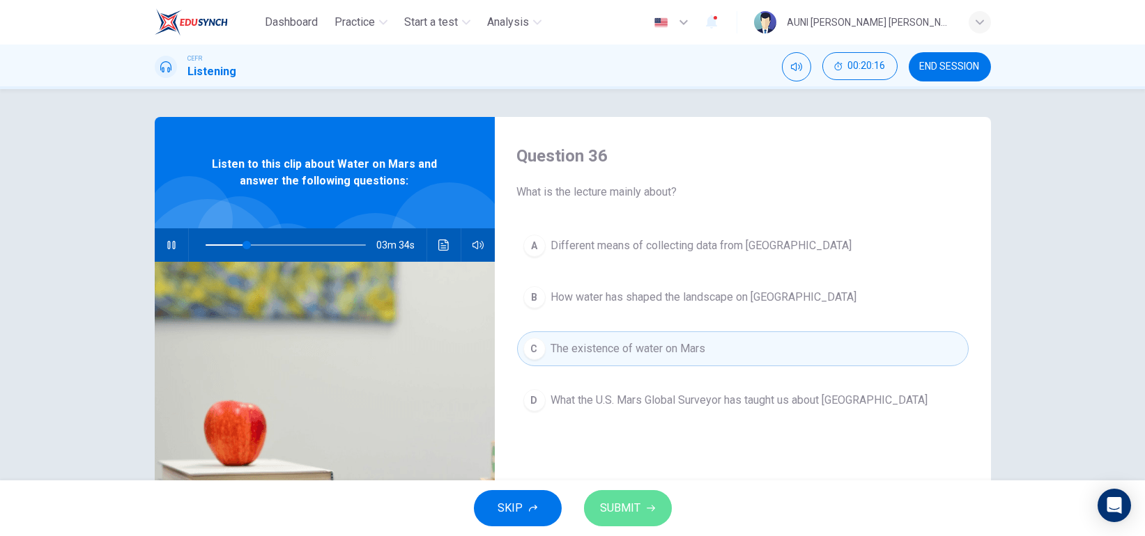
click at [624, 503] on span "SUBMIT" at bounding box center [621, 509] width 40 height 20
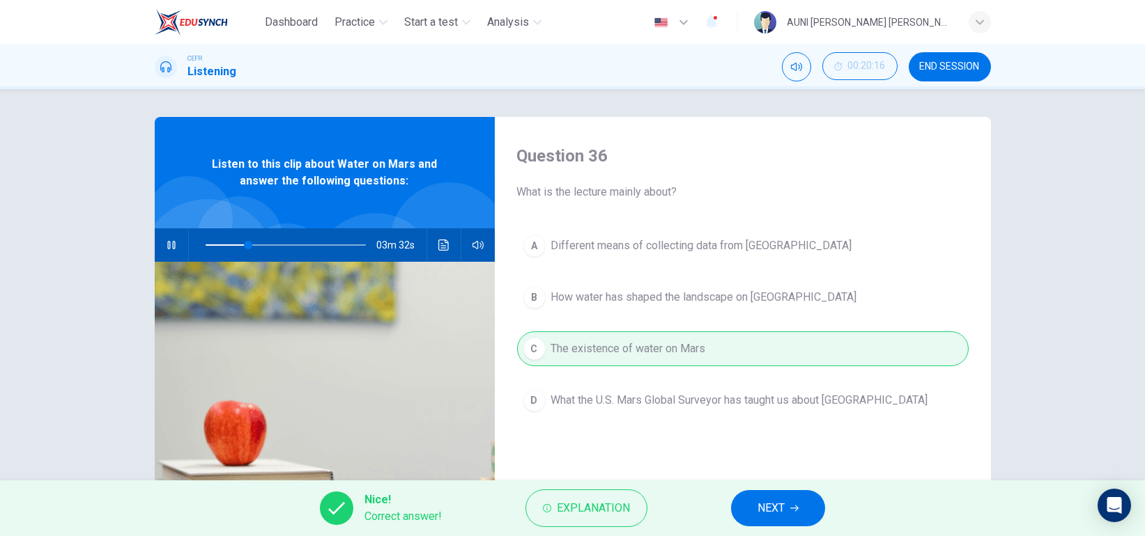
scroll to position [44, 0]
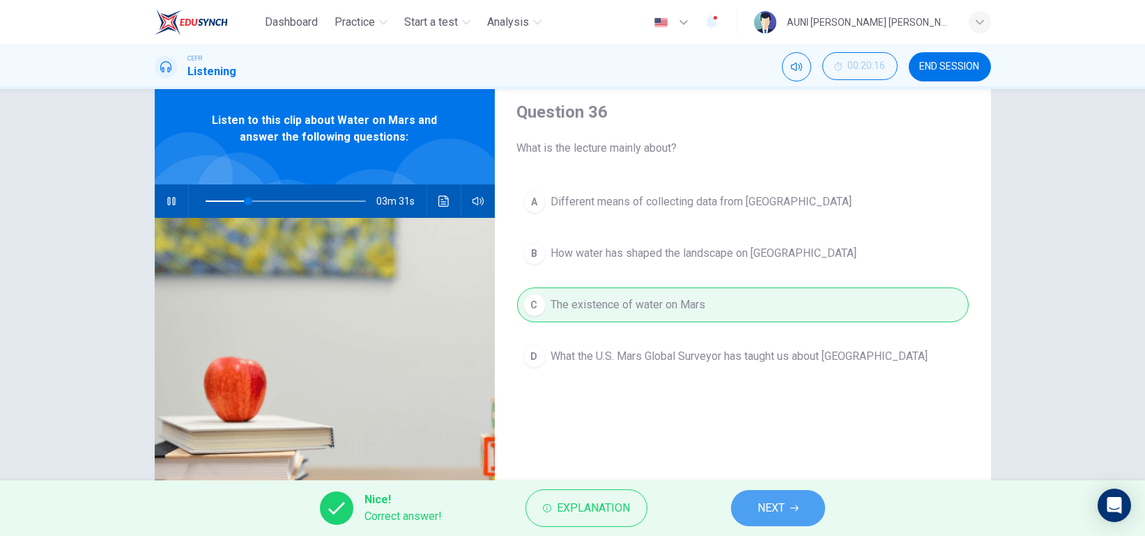
click at [773, 502] on span "NEXT" at bounding box center [770, 509] width 27 height 20
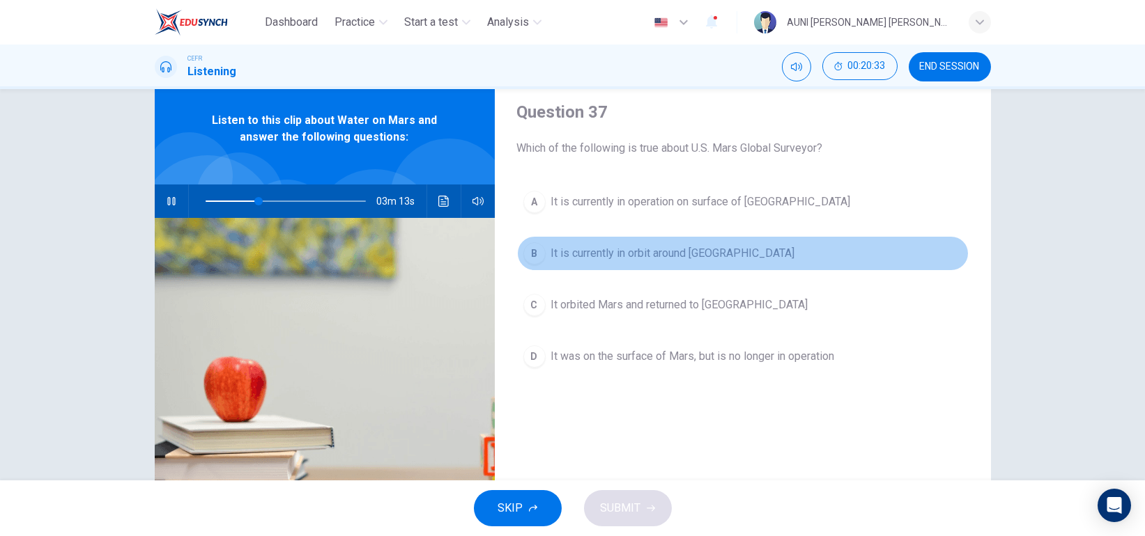
click at [702, 259] on span "It is currently in orbit around [GEOGRAPHIC_DATA]" at bounding box center [673, 253] width 244 height 17
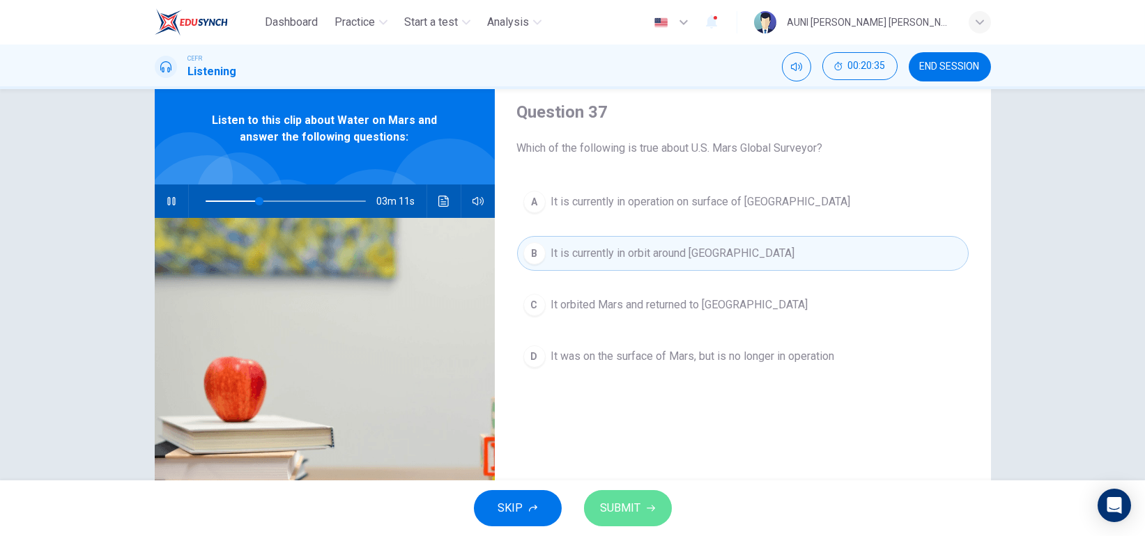
click at [649, 508] on icon "button" at bounding box center [651, 508] width 8 height 8
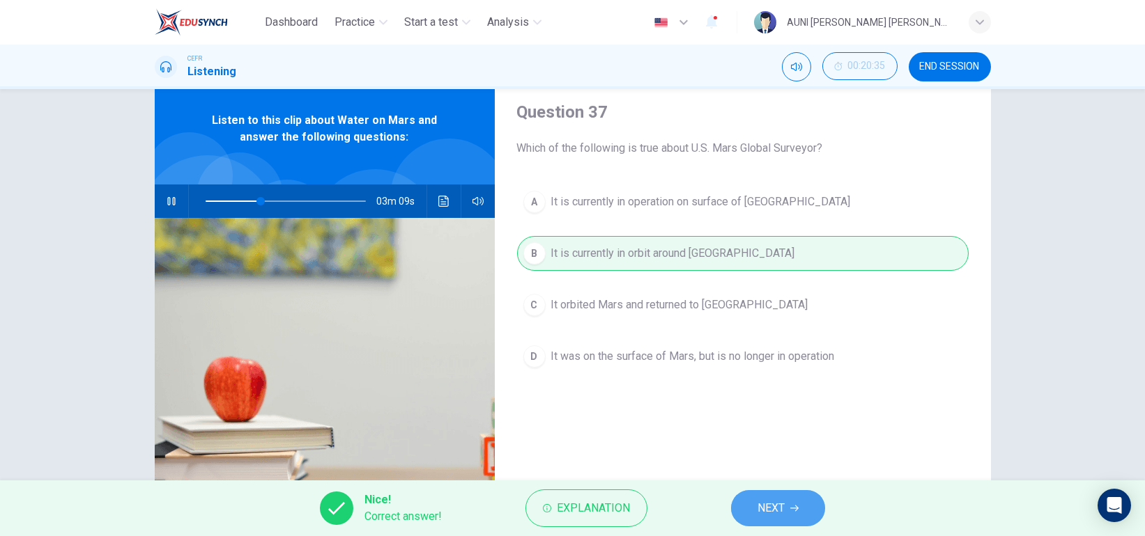
click at [810, 516] on button "NEXT" at bounding box center [778, 508] width 94 height 36
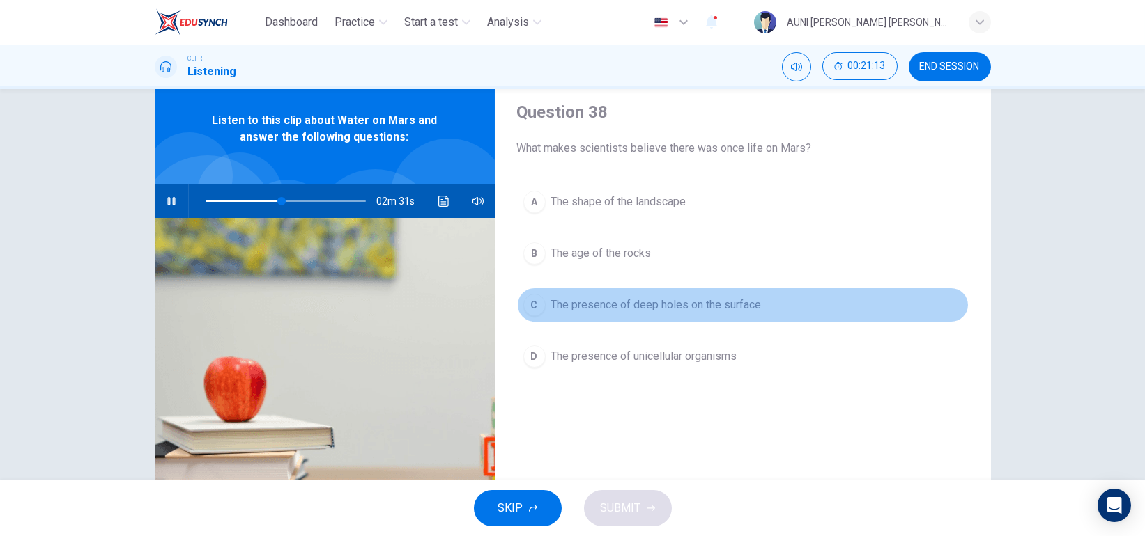
click at [660, 309] on span "The presence of deep holes on the surface" at bounding box center [656, 305] width 210 height 17
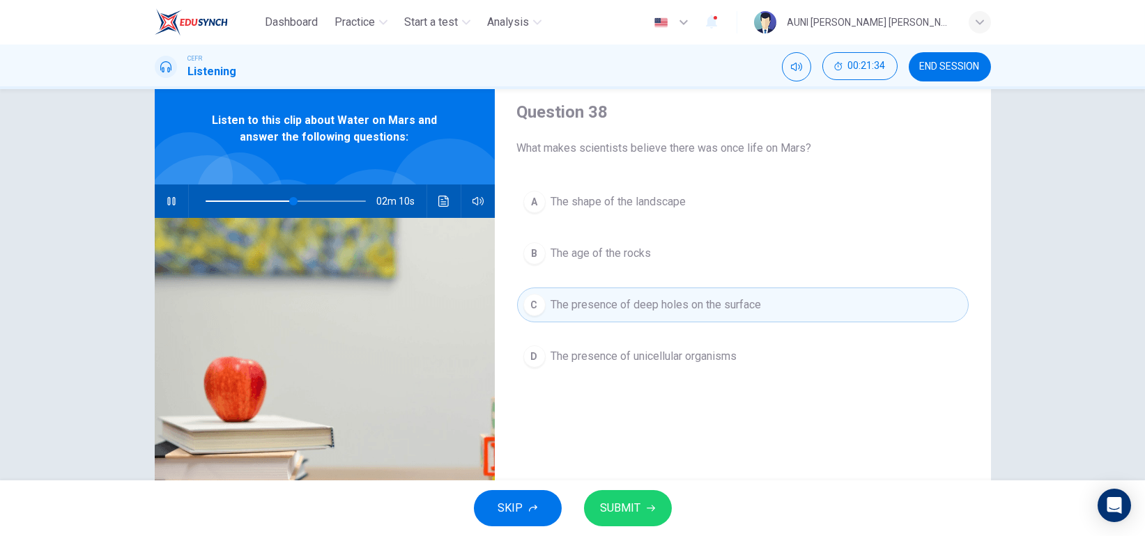
click at [652, 191] on button "A The shape of the landscape" at bounding box center [742, 202] width 451 height 35
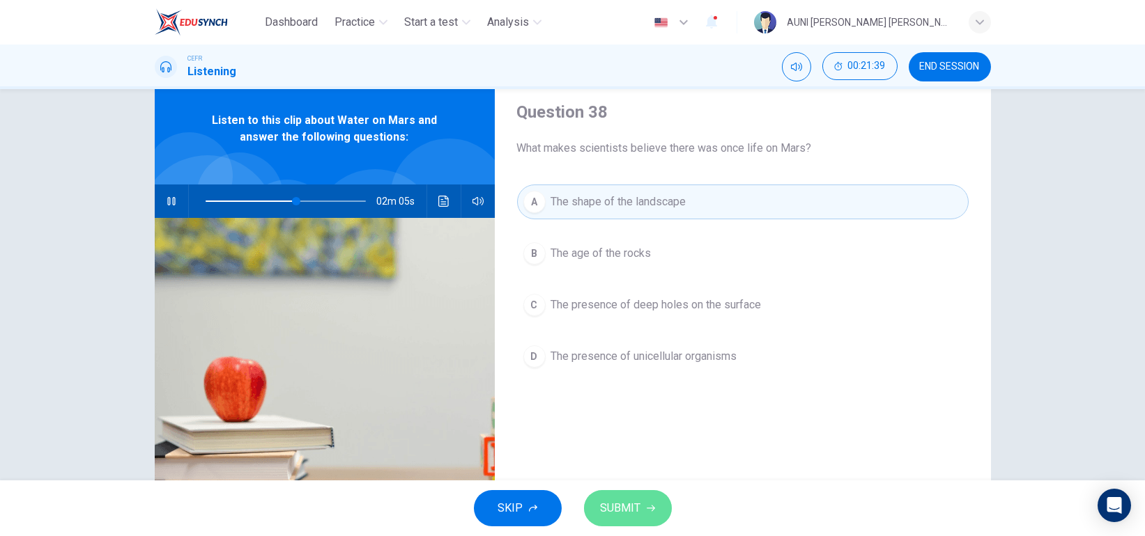
click at [640, 504] on button "SUBMIT" at bounding box center [628, 508] width 88 height 36
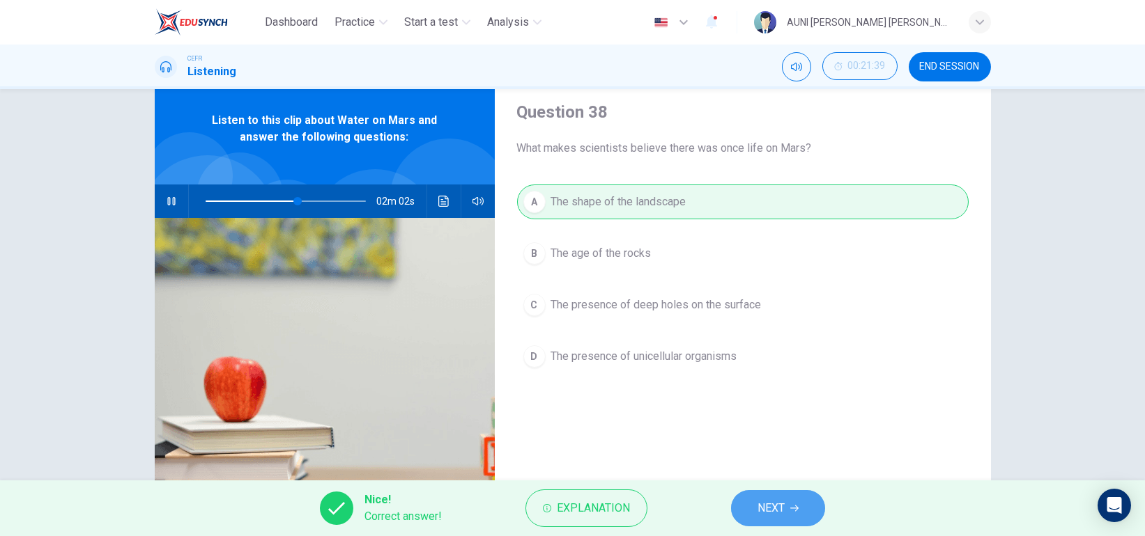
click at [762, 520] on button "NEXT" at bounding box center [778, 508] width 94 height 36
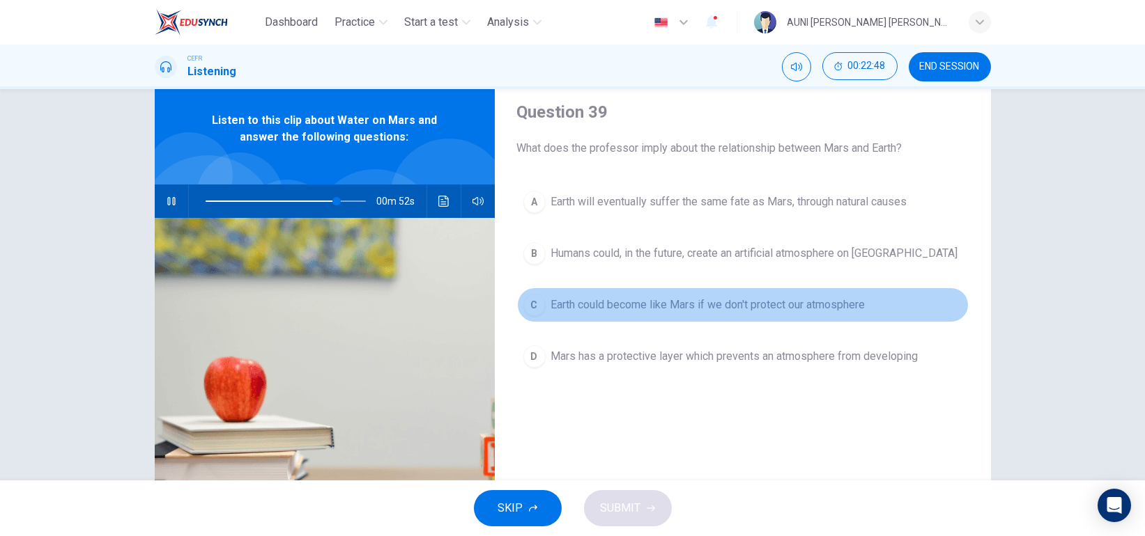
click at [682, 316] on button "C Earth could become like Mars if we don't protect our atmosphere" at bounding box center [742, 305] width 451 height 35
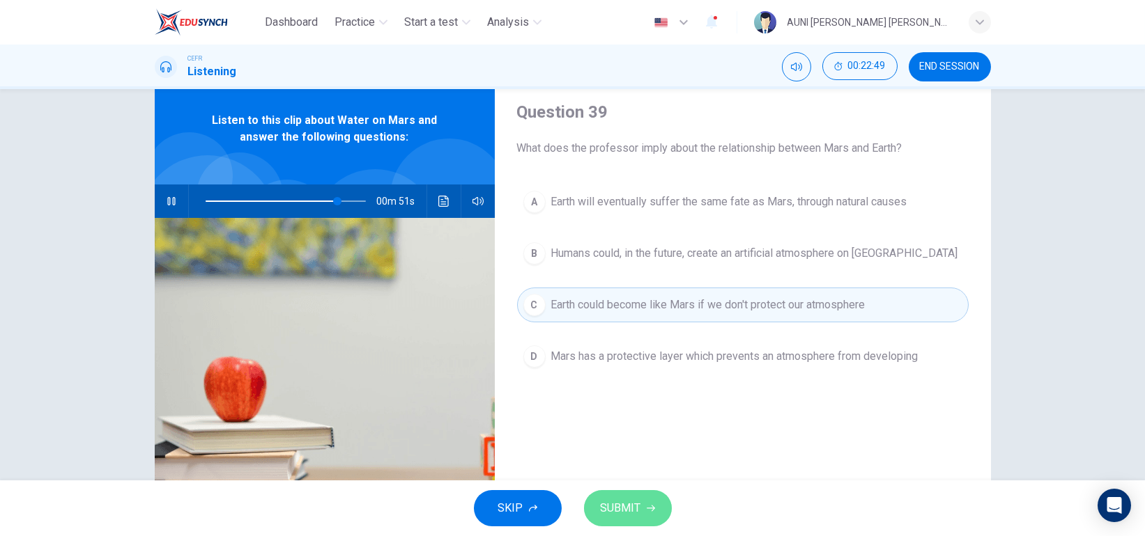
click at [641, 495] on button "SUBMIT" at bounding box center [628, 508] width 88 height 36
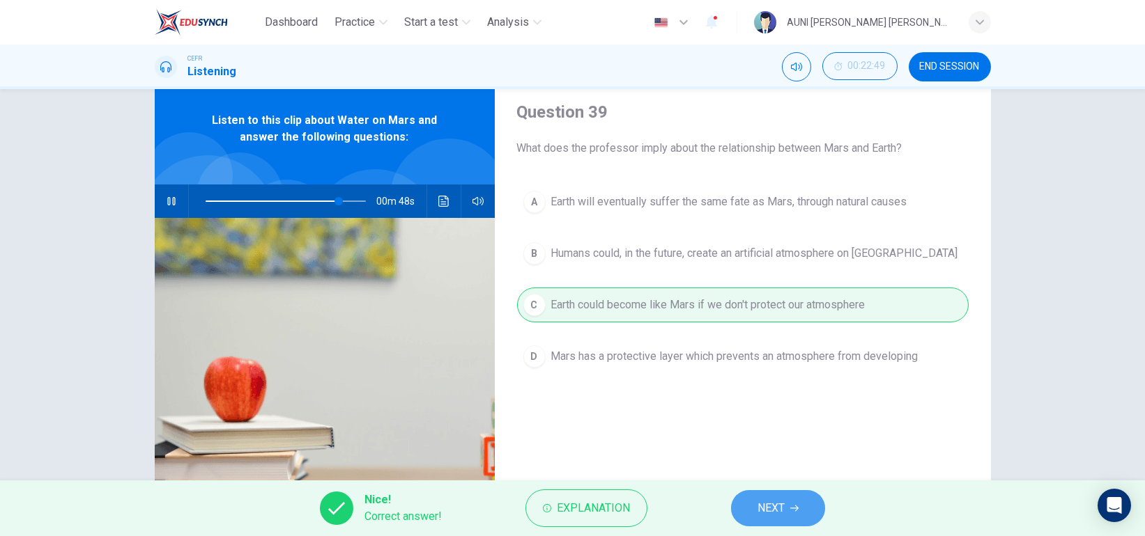
click at [751, 495] on button "NEXT" at bounding box center [778, 508] width 94 height 36
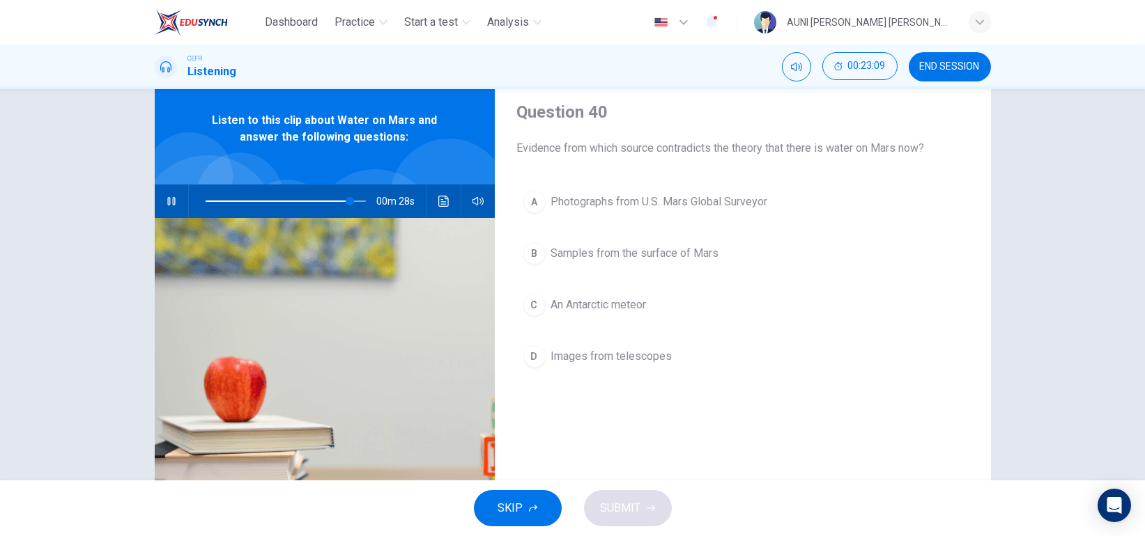
click at [614, 297] on span "An Antarctic meteor" at bounding box center [598, 305] width 95 height 17
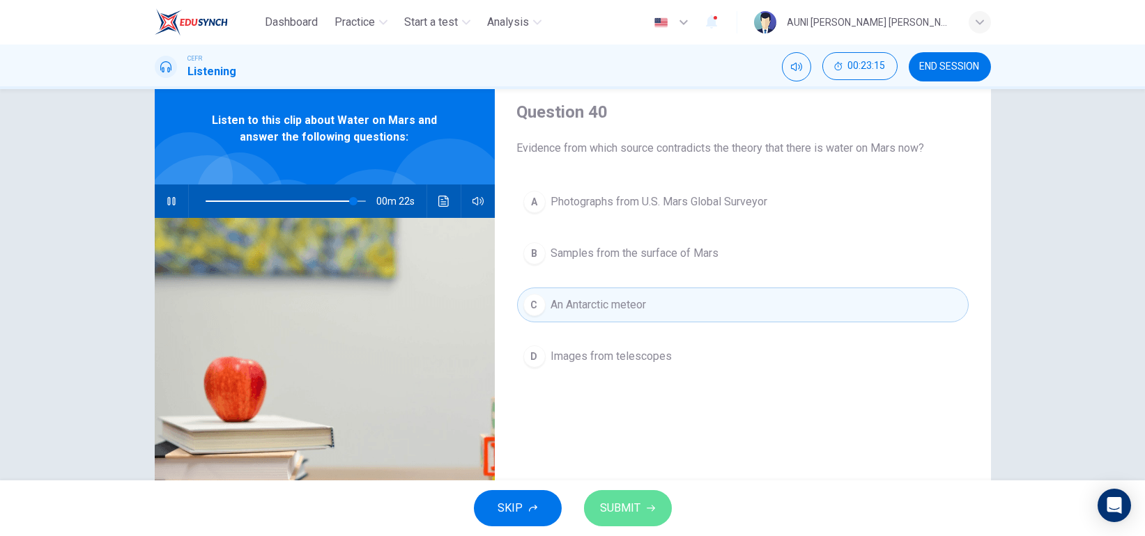
click at [640, 504] on button "SUBMIT" at bounding box center [628, 508] width 88 height 36
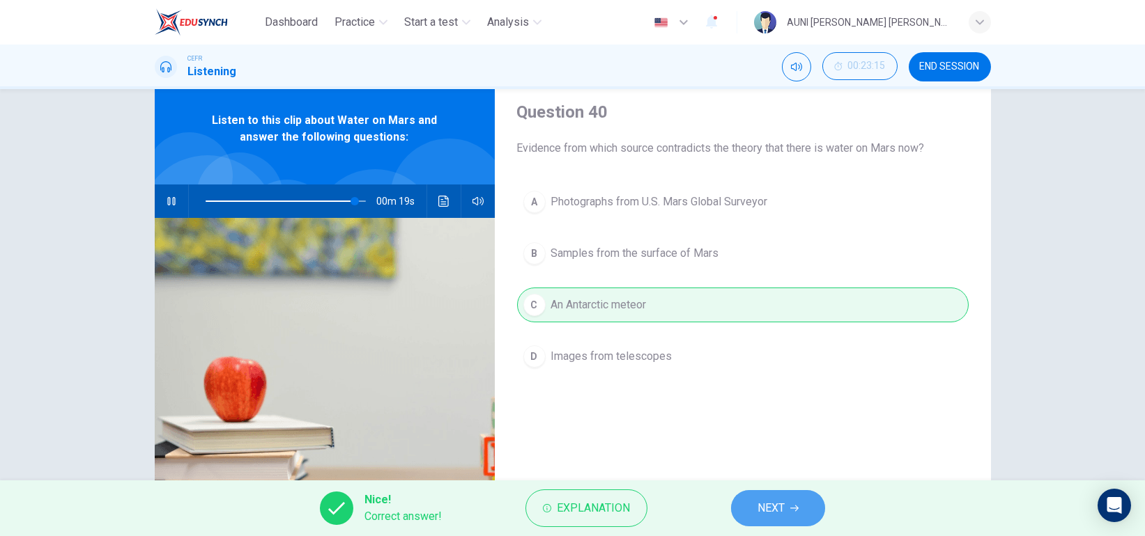
click at [758, 500] on span "NEXT" at bounding box center [770, 509] width 27 height 20
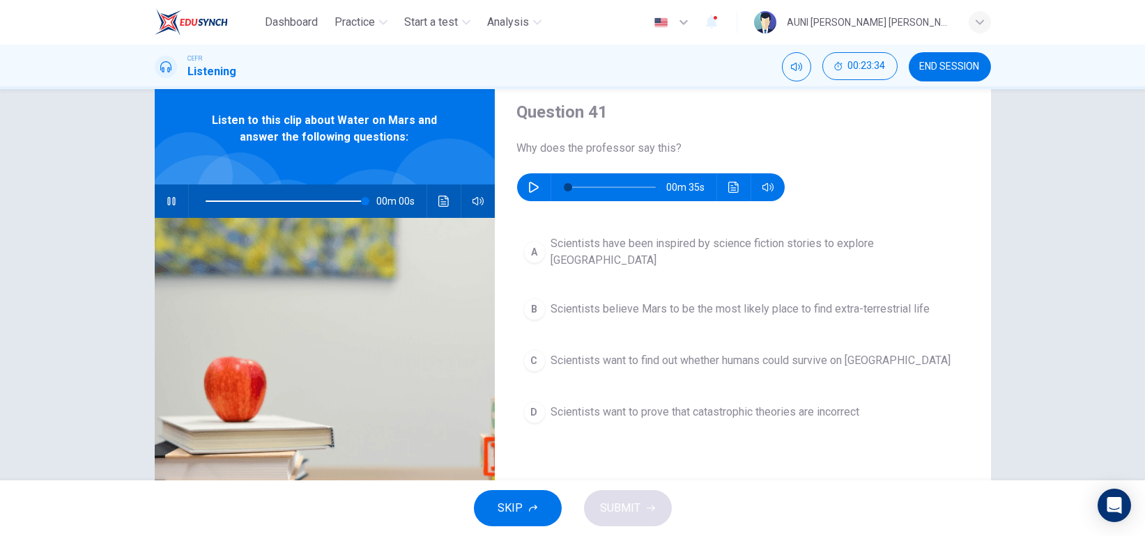
type input "0"
click at [528, 182] on icon "button" at bounding box center [533, 187] width 11 height 11
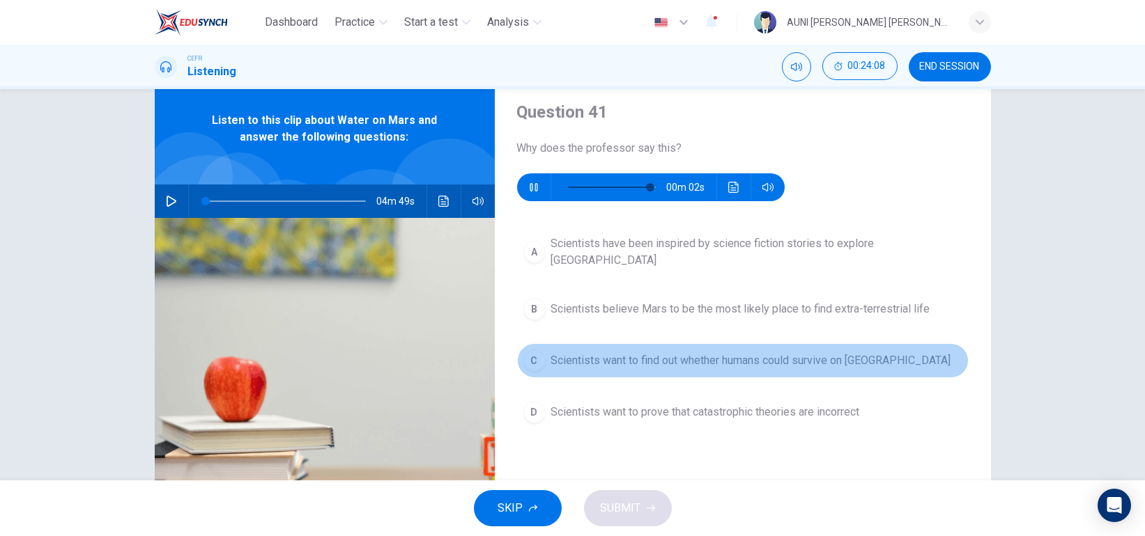
click at [674, 361] on button "C Scientists want to find out whether humans could survive on [GEOGRAPHIC_DATA]" at bounding box center [742, 360] width 451 height 35
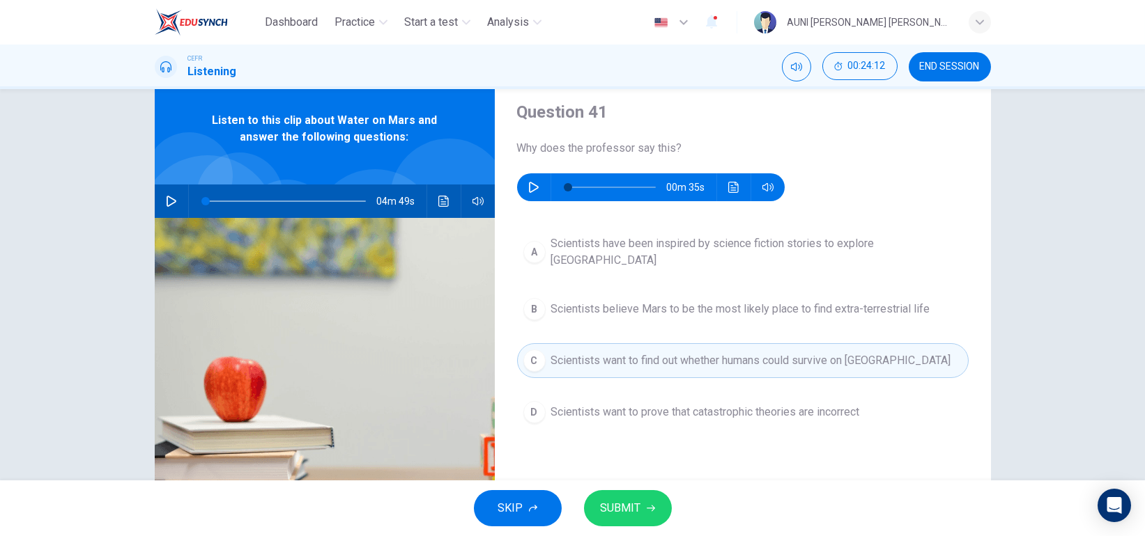
click at [539, 192] on div "00m 35s" at bounding box center [651, 187] width 268 height 28
click at [531, 189] on icon "button" at bounding box center [534, 187] width 10 height 11
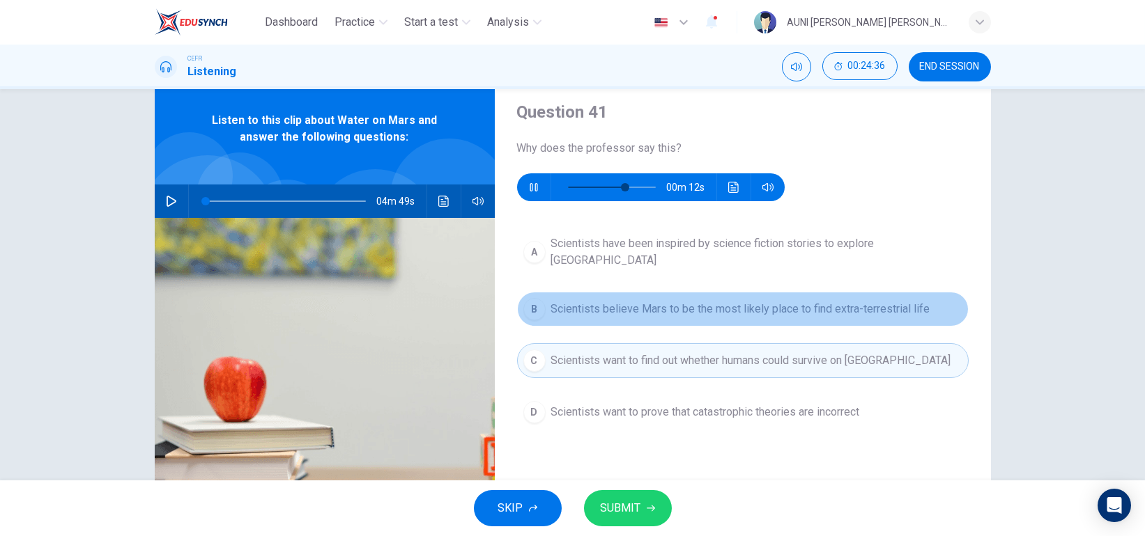
click at [722, 301] on span "Scientists believe Mars to be the most likely place to find extra-terrestrial l…" at bounding box center [740, 309] width 379 height 17
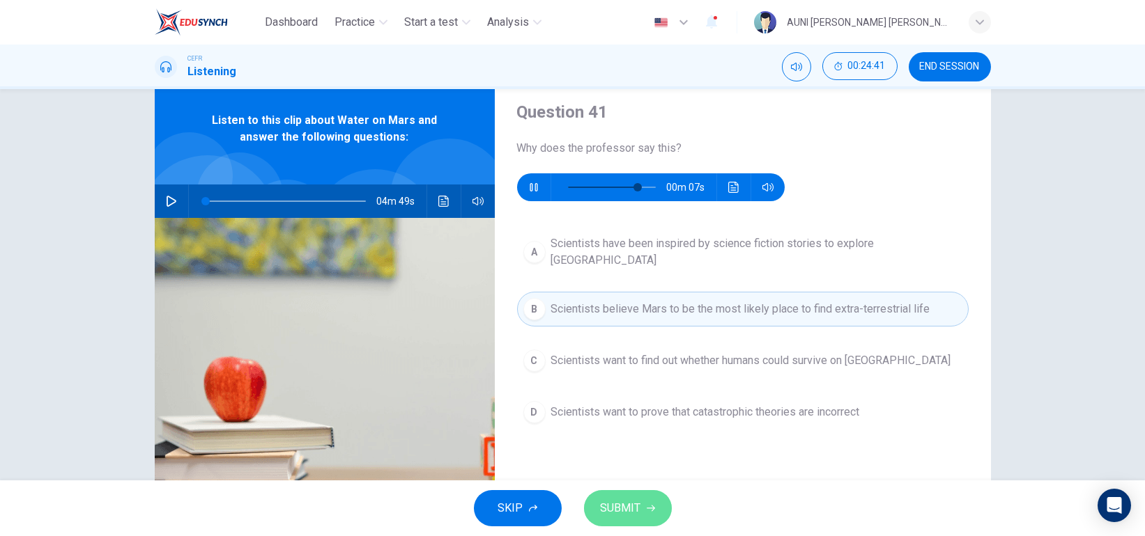
click at [640, 502] on button "SUBMIT" at bounding box center [628, 508] width 88 height 36
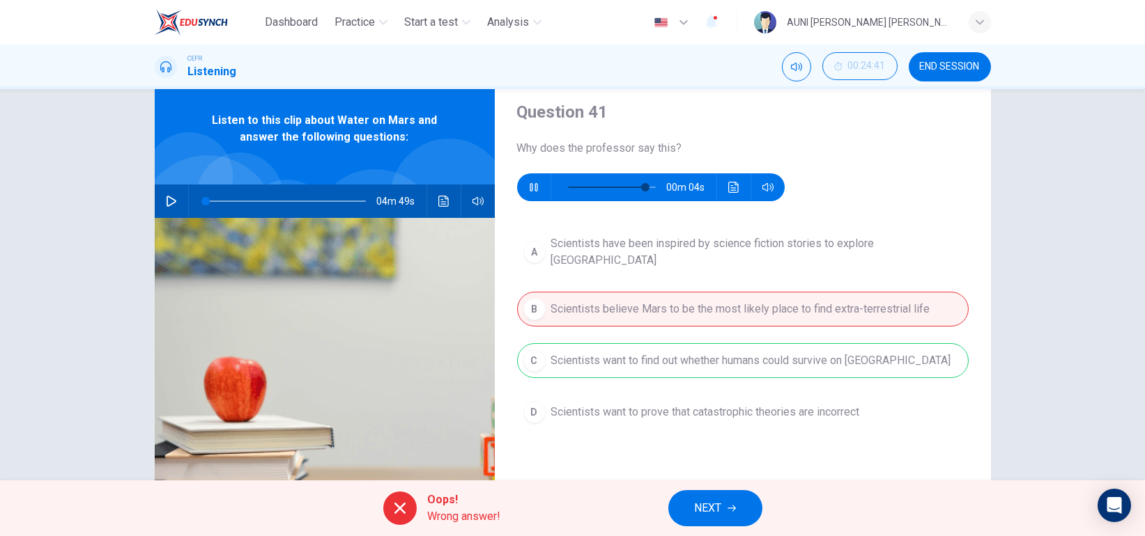
type input "91"
click at [710, 500] on span "NEXT" at bounding box center [708, 509] width 27 height 20
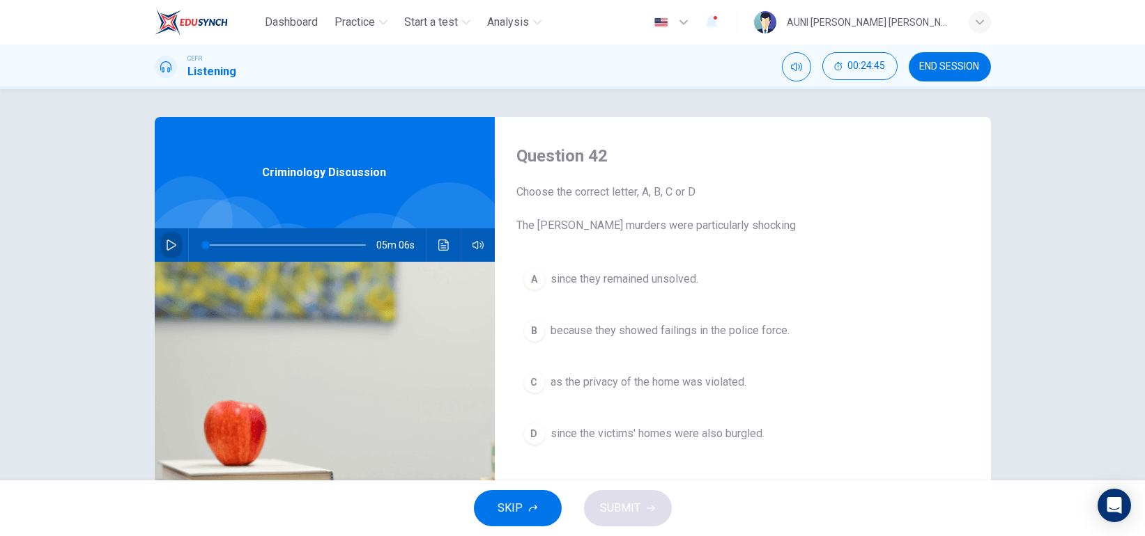
click at [166, 243] on icon "button" at bounding box center [171, 245] width 11 height 11
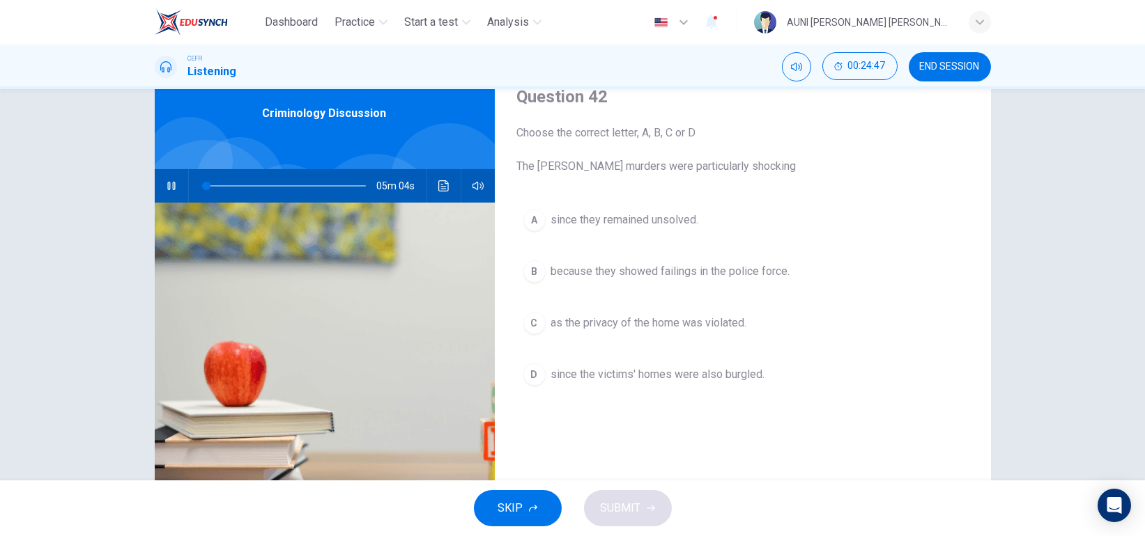
scroll to position [60, 0]
click at [206, 183] on span at bounding box center [286, 186] width 160 height 20
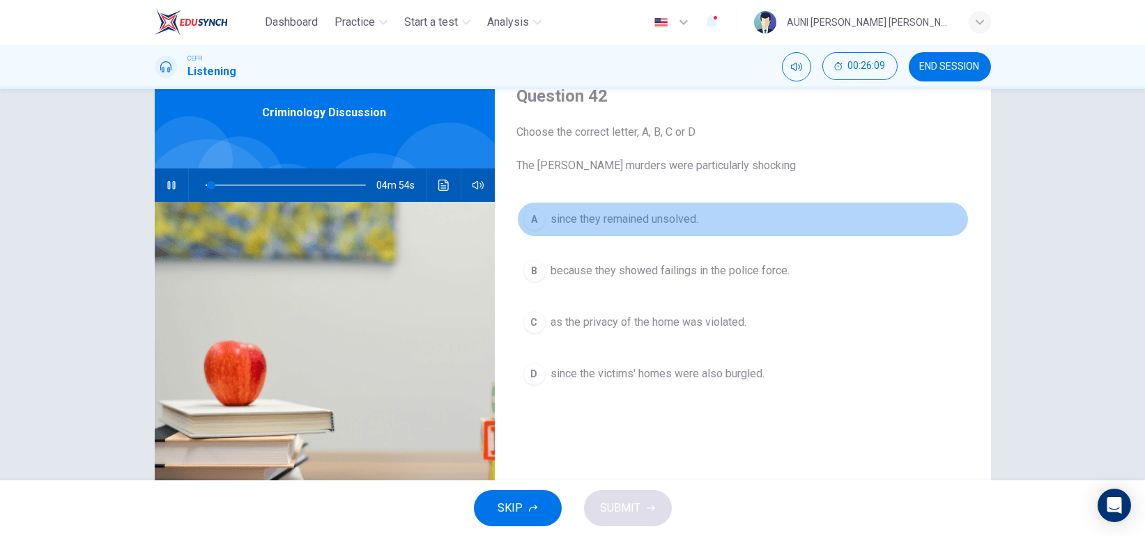
click at [552, 214] on span "since they remained unsolved." at bounding box center [625, 219] width 148 height 17
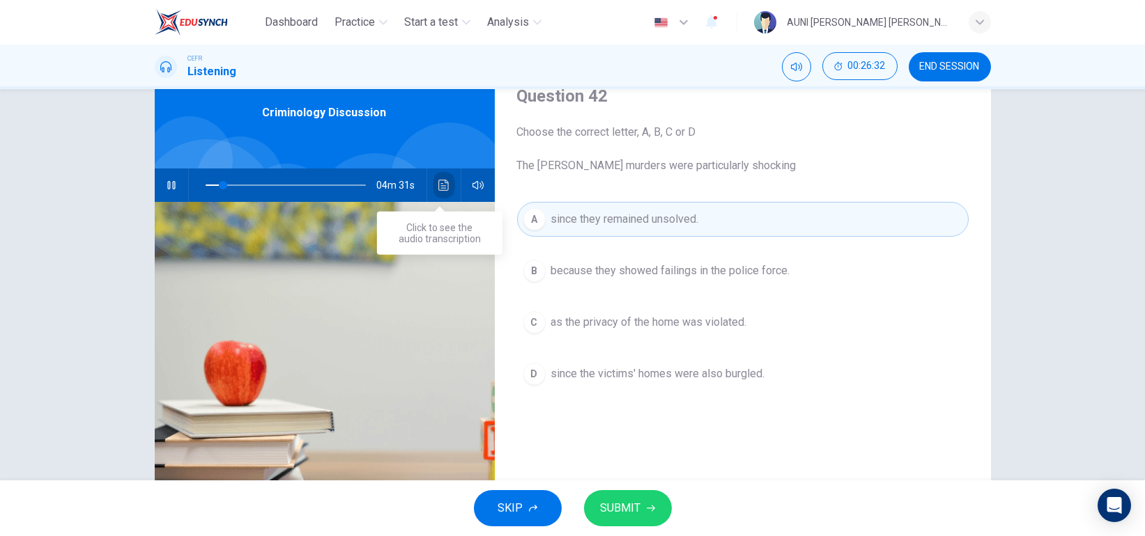
click at [438, 187] on icon "Click to see the audio transcription" at bounding box center [443, 185] width 11 height 11
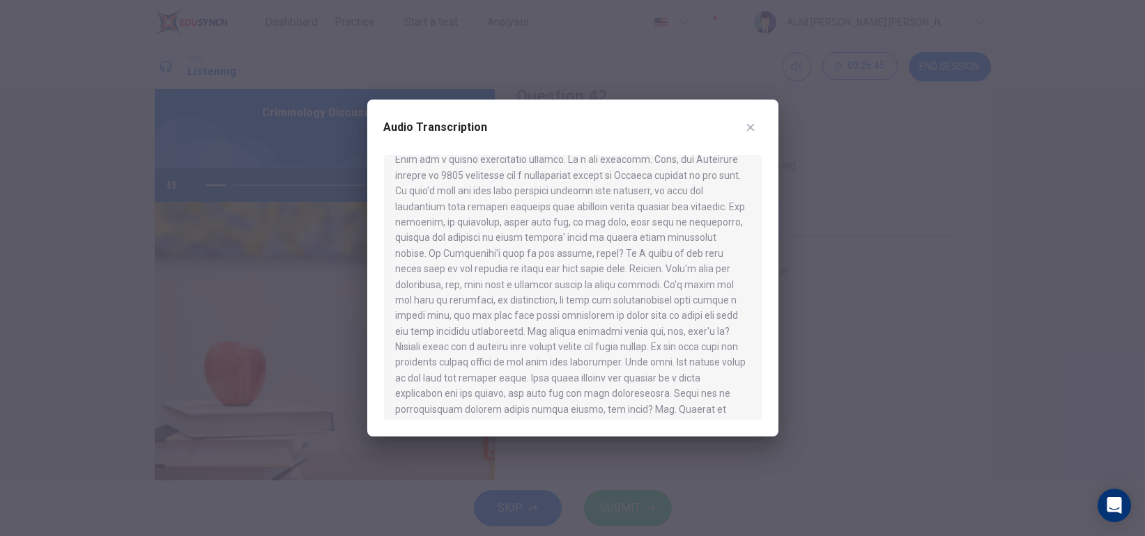
scroll to position [31, 0]
click at [811, 309] on div at bounding box center [572, 268] width 1145 height 536
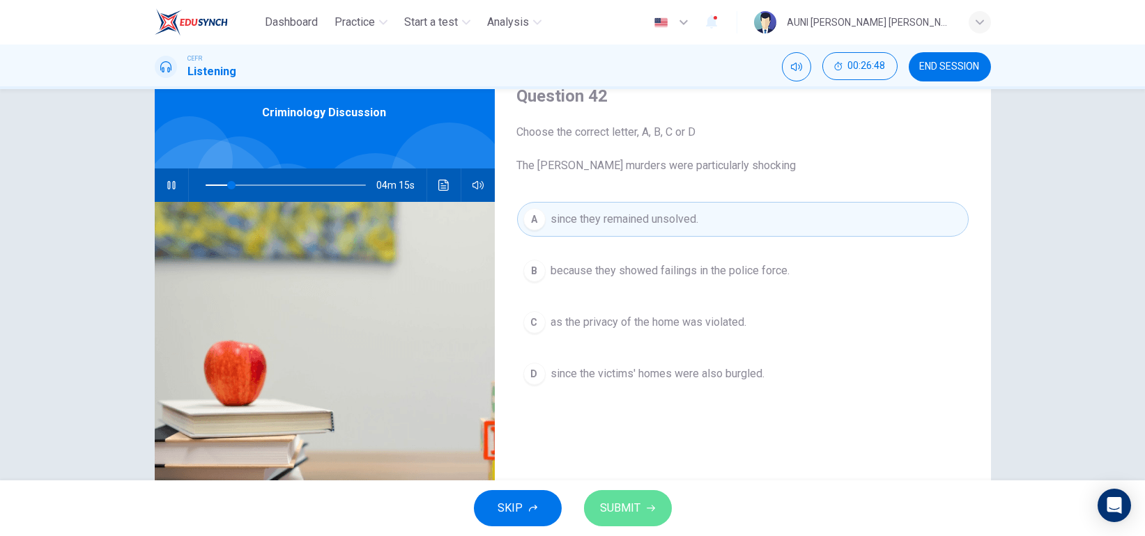
click at [620, 497] on button "SUBMIT" at bounding box center [628, 508] width 88 height 36
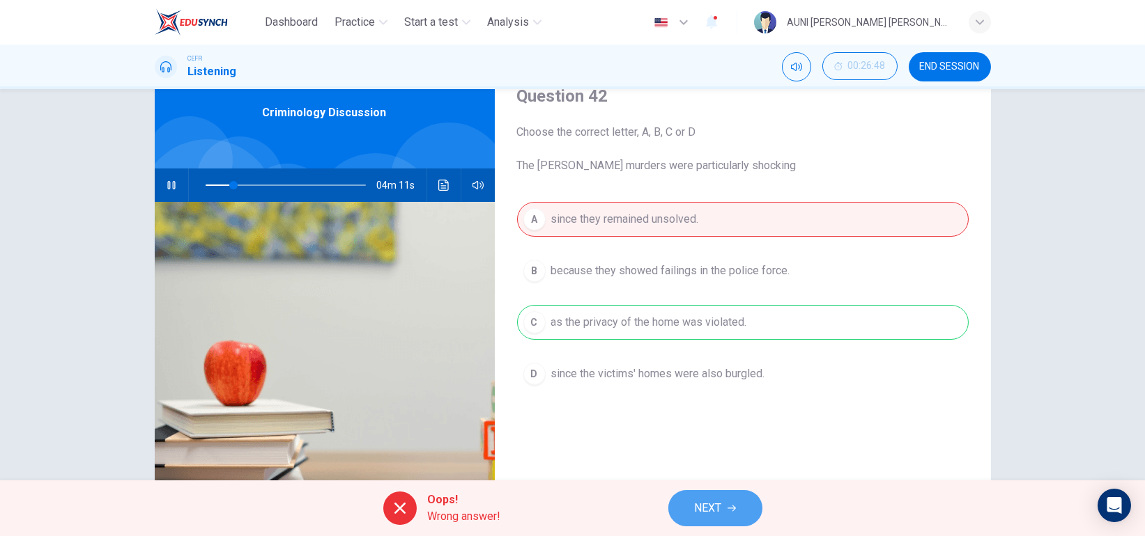
click at [691, 496] on button "NEXT" at bounding box center [715, 508] width 94 height 36
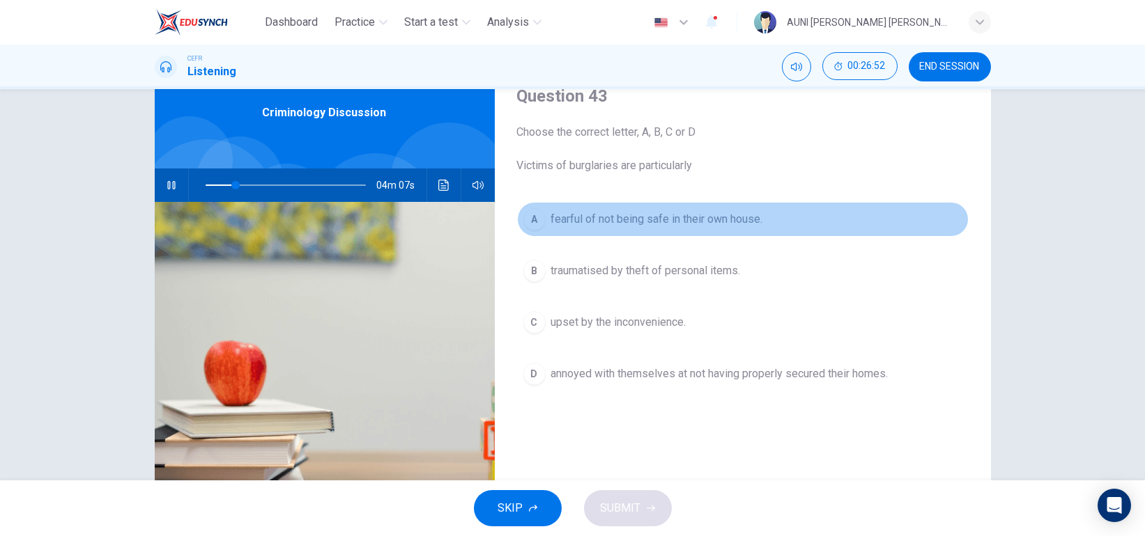
click at [708, 228] on button "A fearful of not being safe in their own house." at bounding box center [742, 219] width 451 height 35
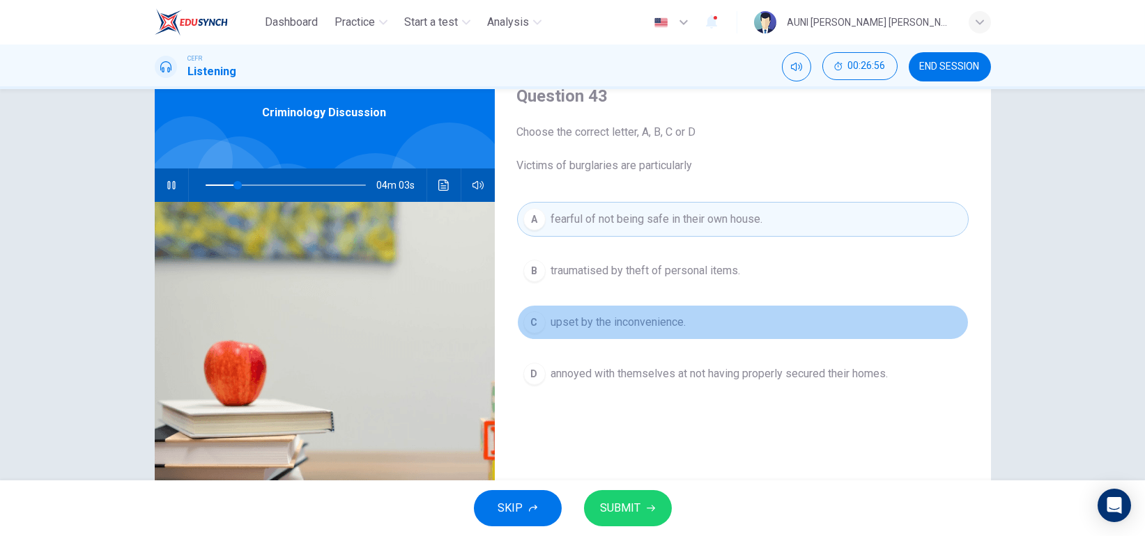
click at [681, 320] on span "upset by the inconvenience." at bounding box center [618, 322] width 135 height 17
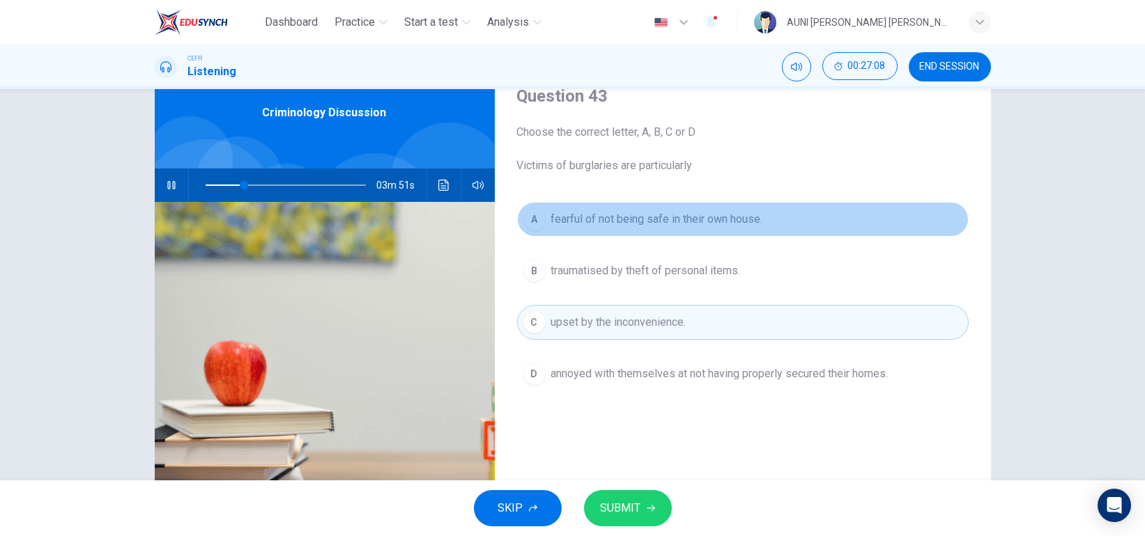
click at [675, 215] on span "fearful of not being safe in their own house." at bounding box center [657, 219] width 212 height 17
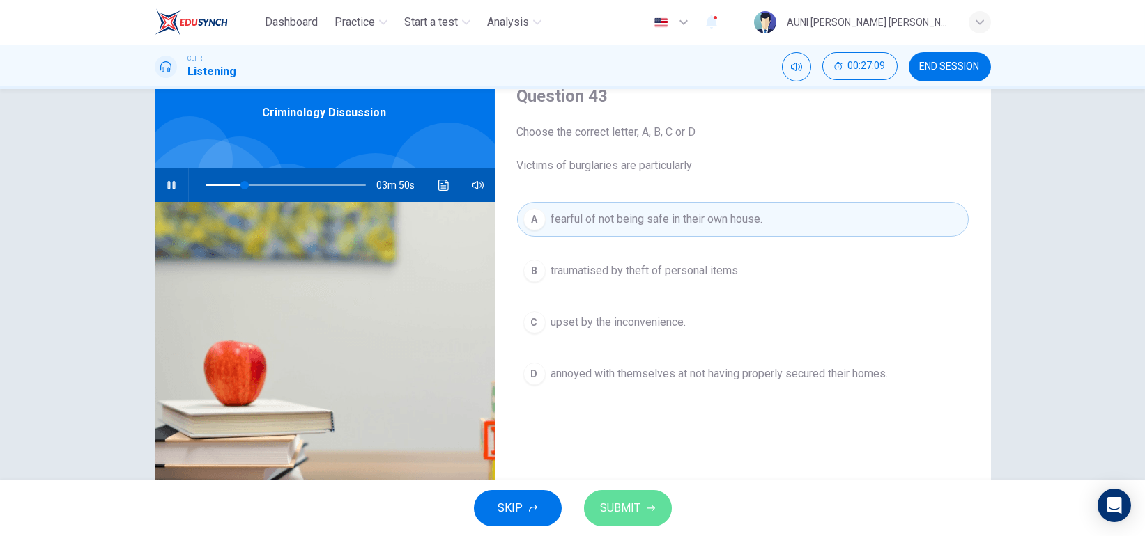
click at [612, 515] on span "SUBMIT" at bounding box center [621, 509] width 40 height 20
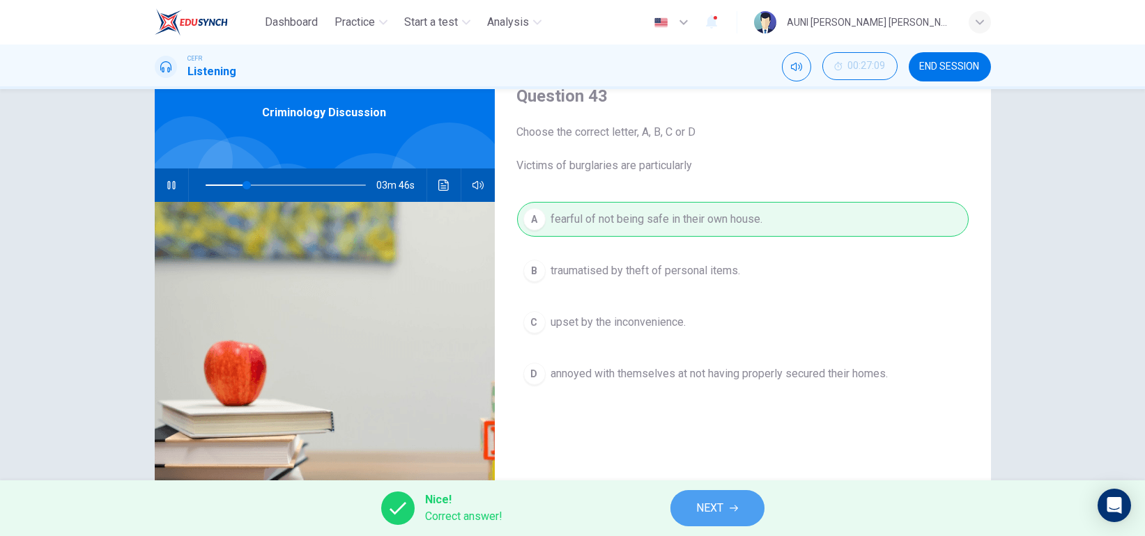
click at [708, 507] on span "NEXT" at bounding box center [710, 509] width 27 height 20
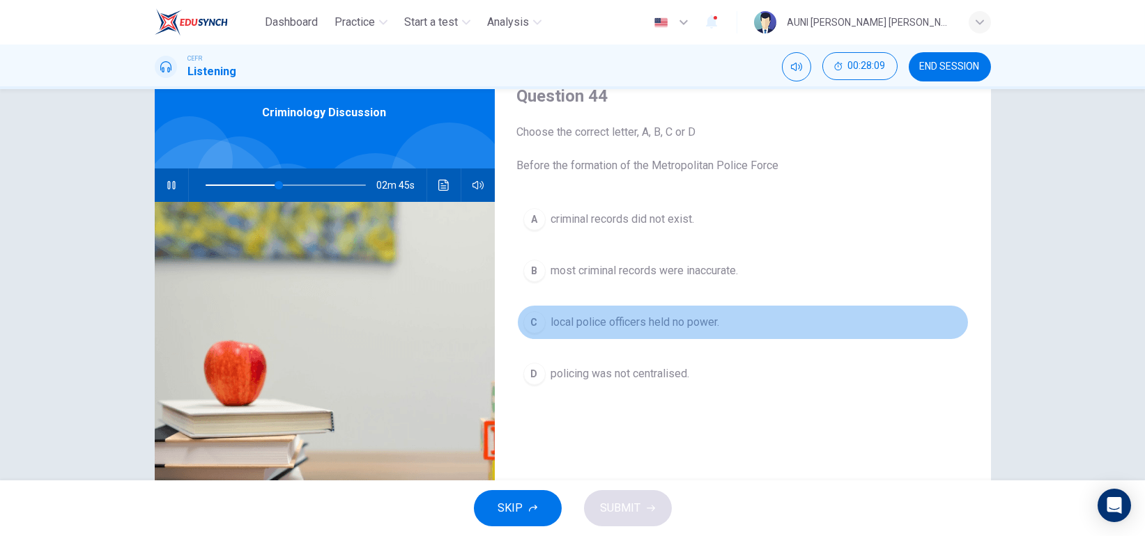
click at [650, 320] on span "local police officers held no power." at bounding box center [635, 322] width 169 height 17
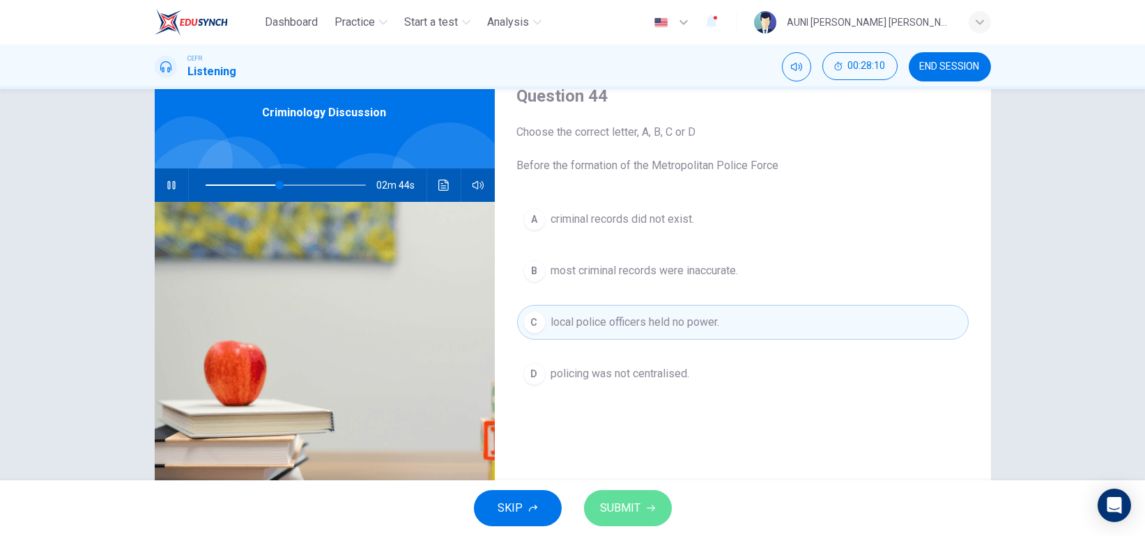
click at [624, 517] on span "SUBMIT" at bounding box center [621, 509] width 40 height 20
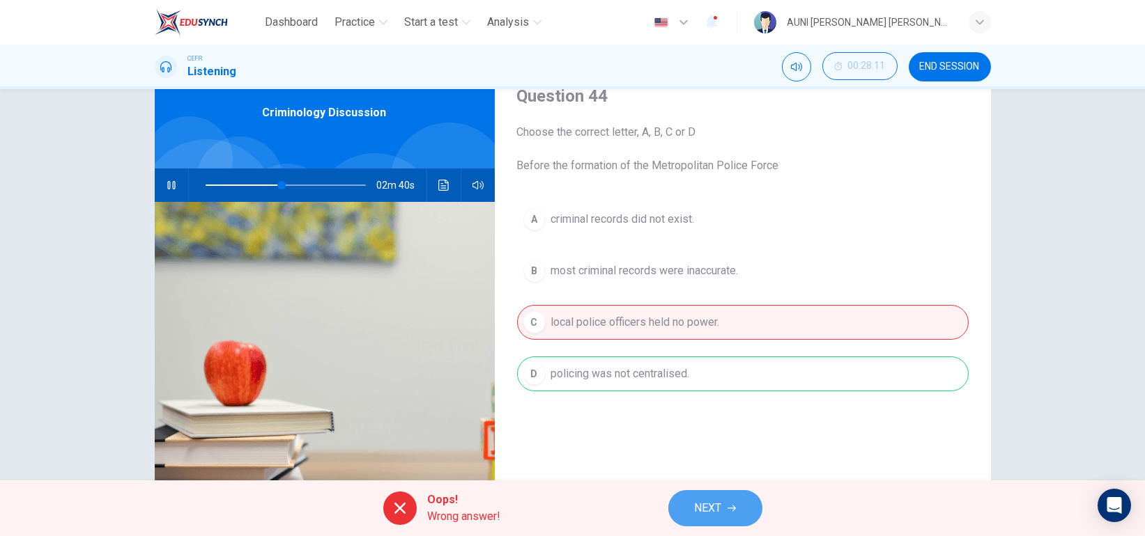
click at [711, 502] on span "NEXT" at bounding box center [708, 509] width 27 height 20
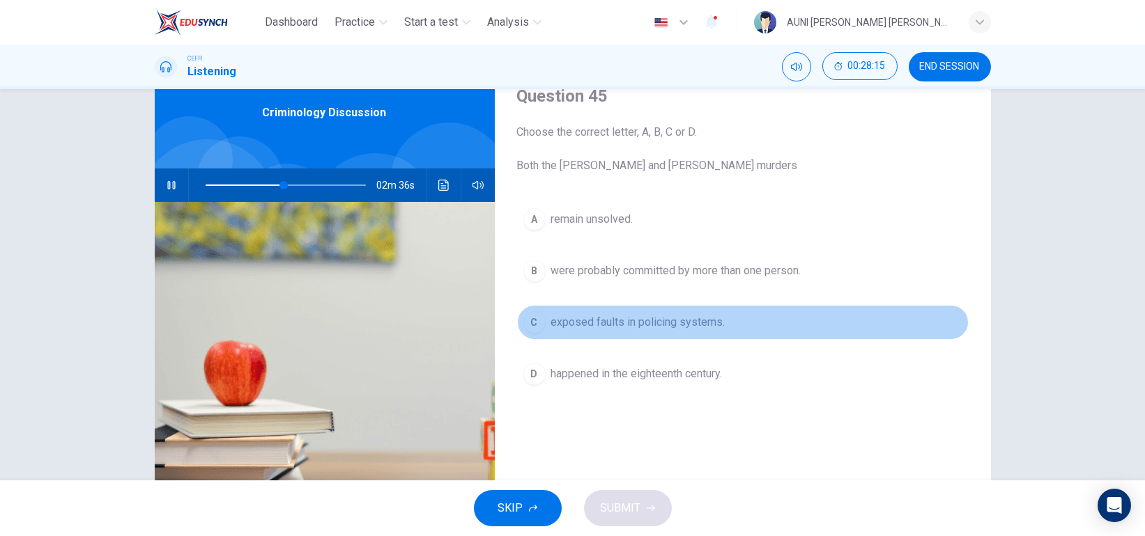
click at [683, 324] on span "exposed faults in policing systems." at bounding box center [638, 322] width 174 height 17
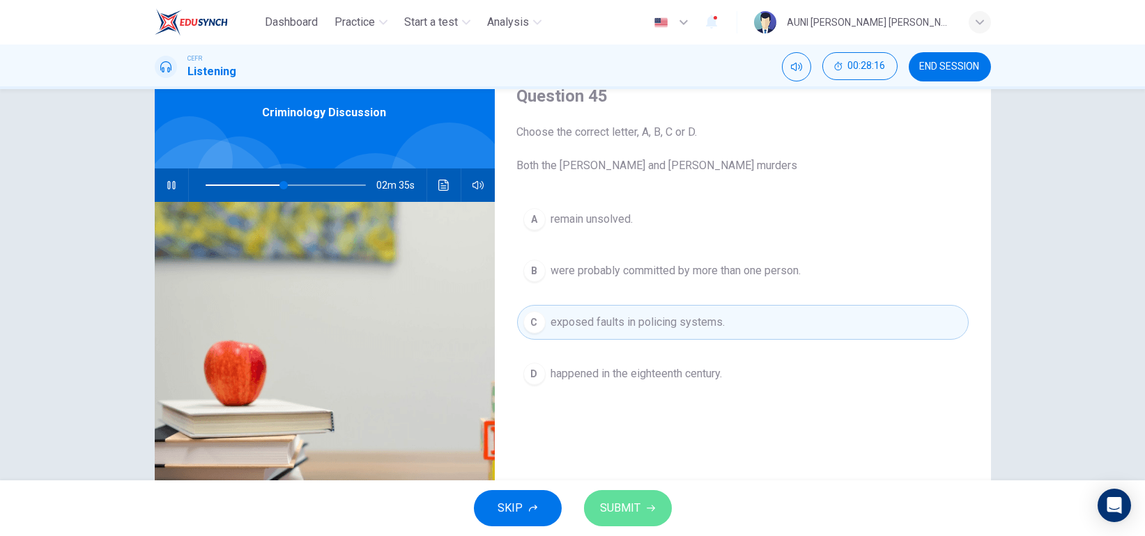
click at [642, 500] on button "SUBMIT" at bounding box center [628, 508] width 88 height 36
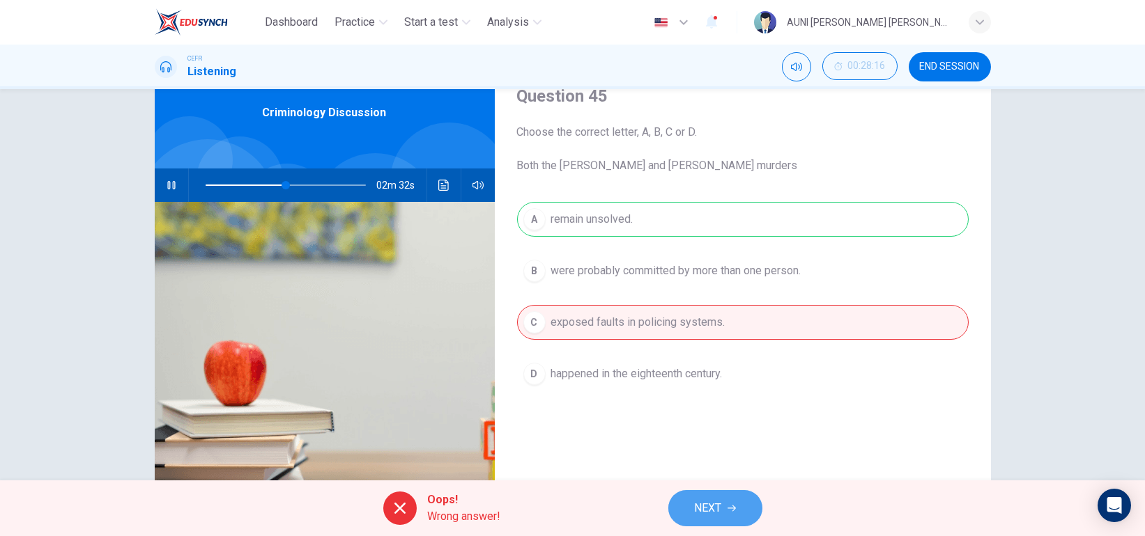
click at [709, 508] on span "NEXT" at bounding box center [708, 509] width 27 height 20
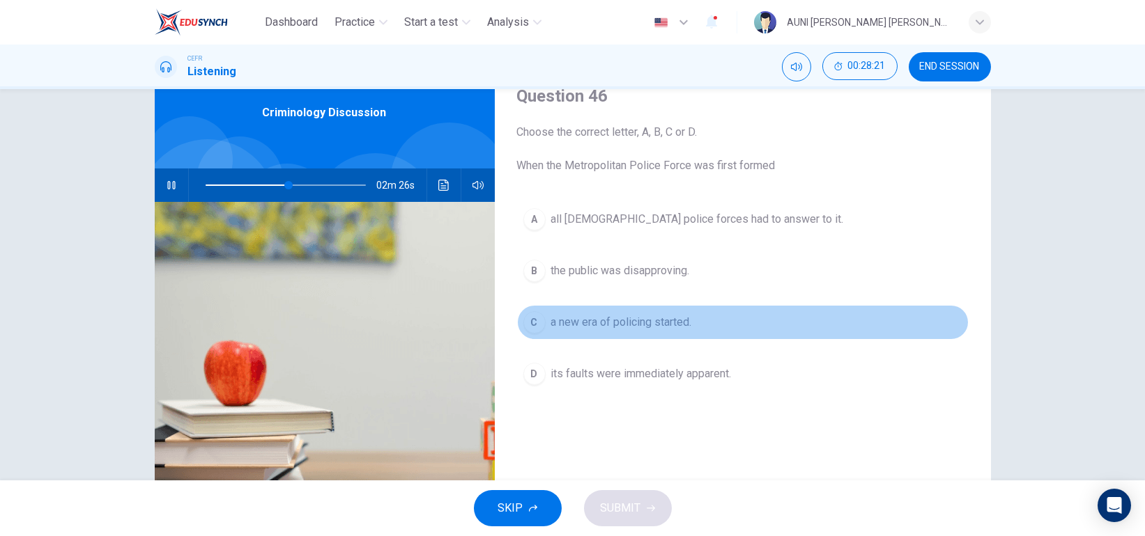
click at [629, 311] on button "C a new era of policing started." at bounding box center [742, 322] width 451 height 35
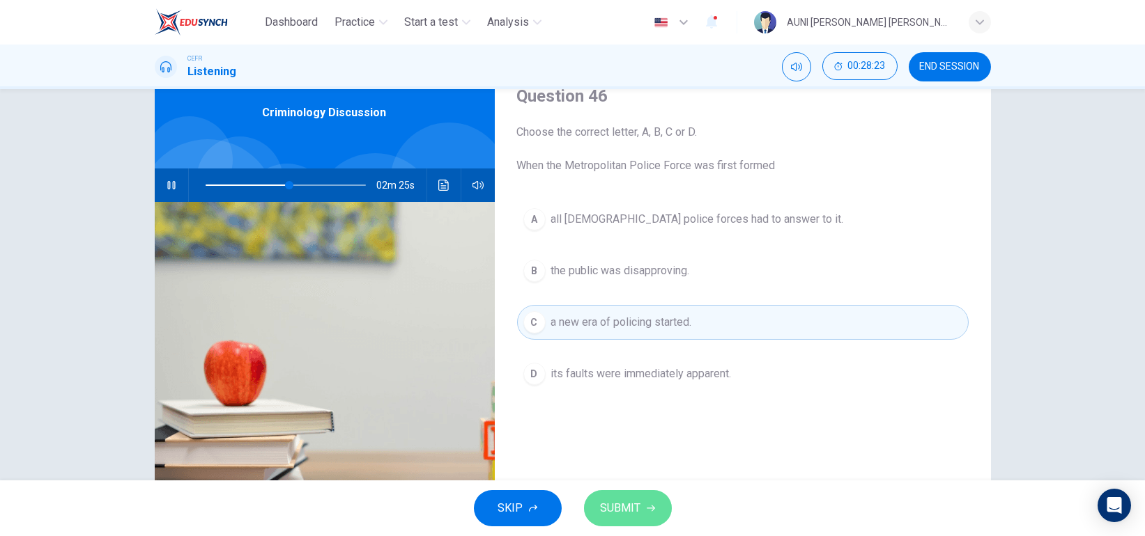
click at [624, 500] on span "SUBMIT" at bounding box center [621, 509] width 40 height 20
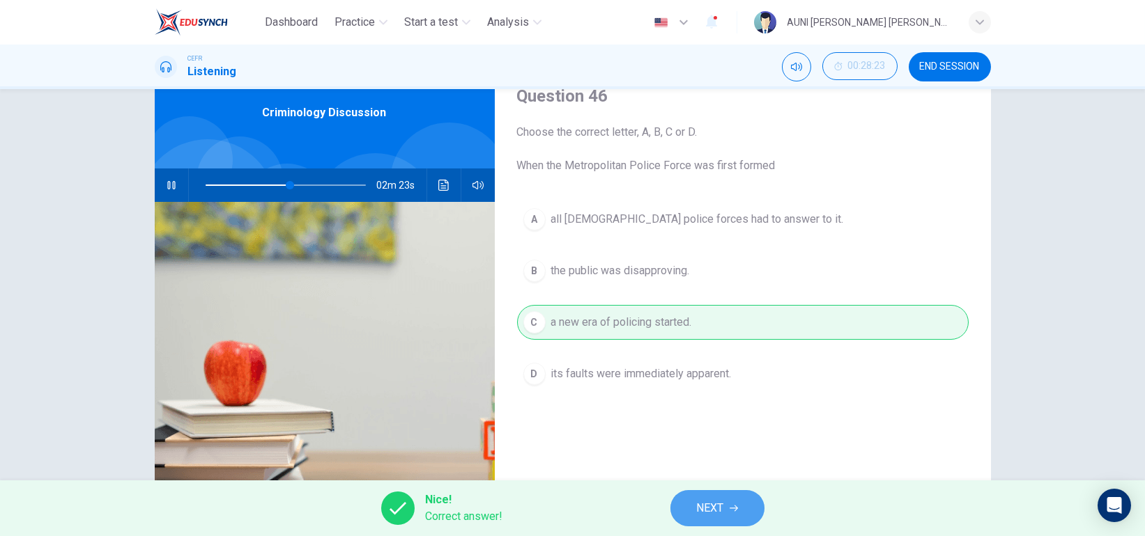
click at [712, 507] on span "NEXT" at bounding box center [710, 509] width 27 height 20
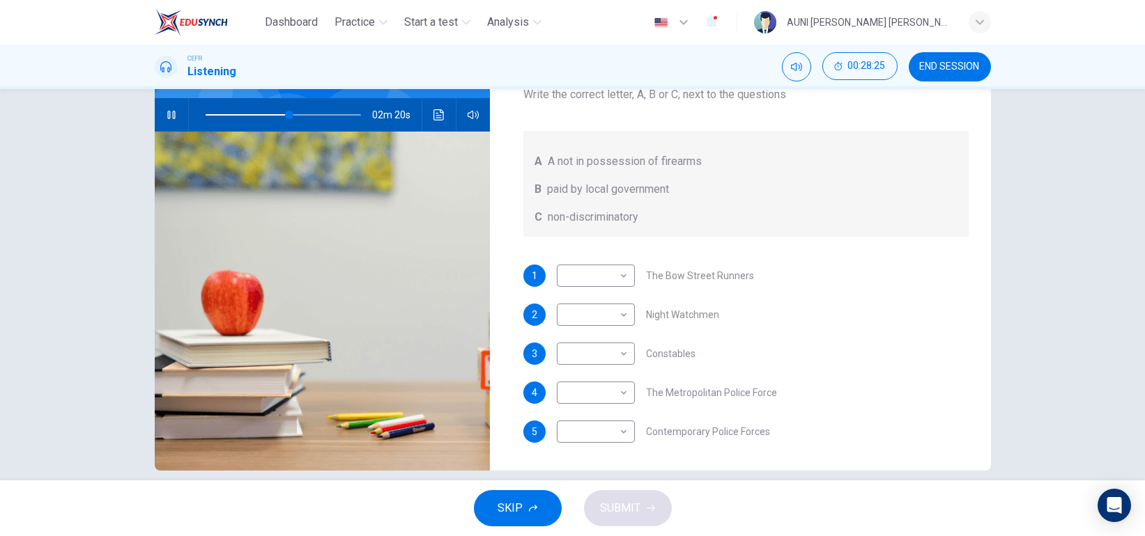
scroll to position [133, 0]
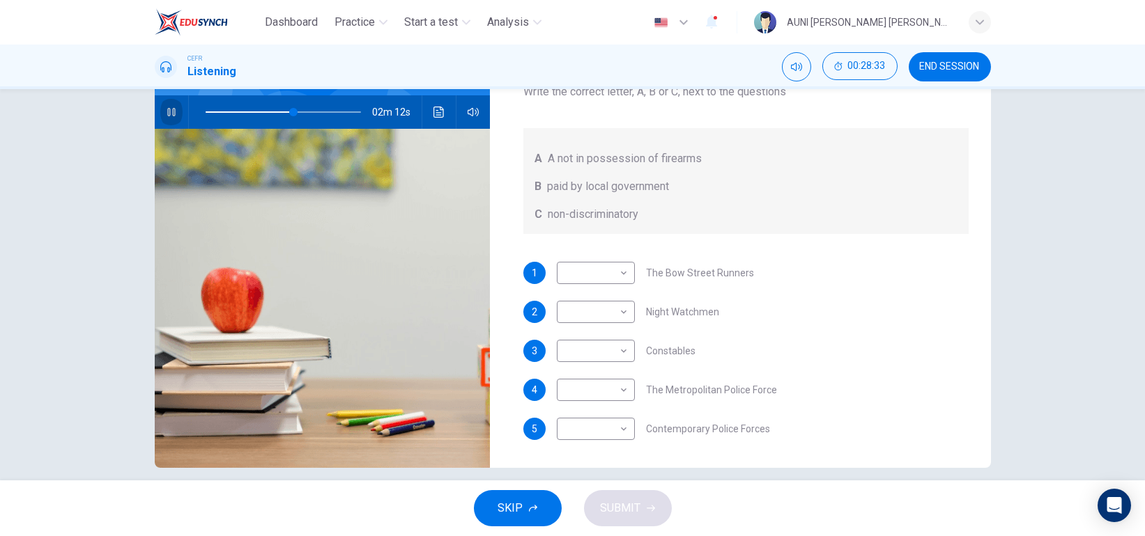
click at [167, 114] on icon "button" at bounding box center [171, 112] width 11 height 11
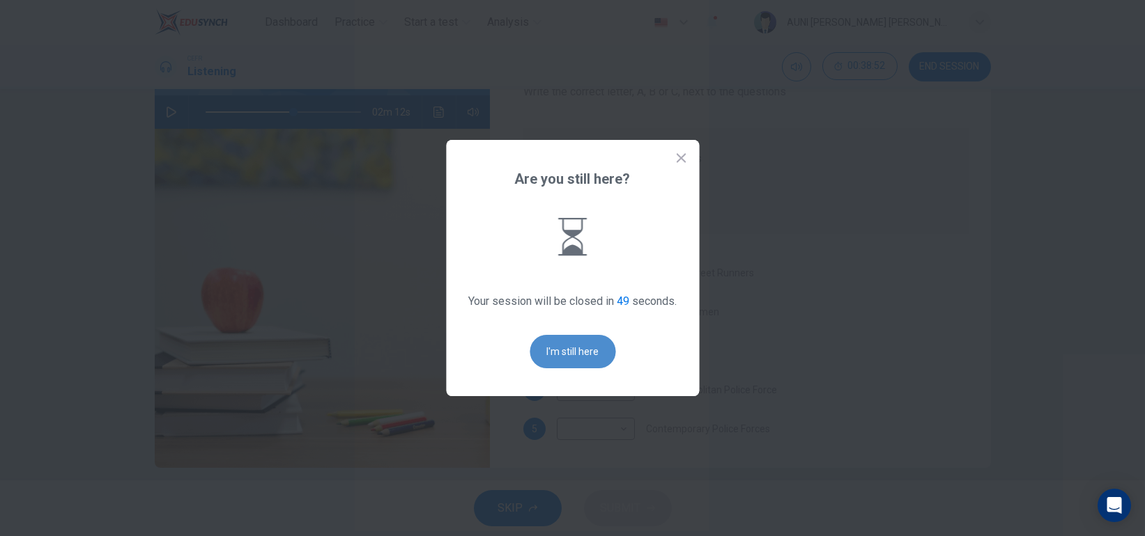
click at [564, 358] on button "I'm still here" at bounding box center [572, 351] width 86 height 33
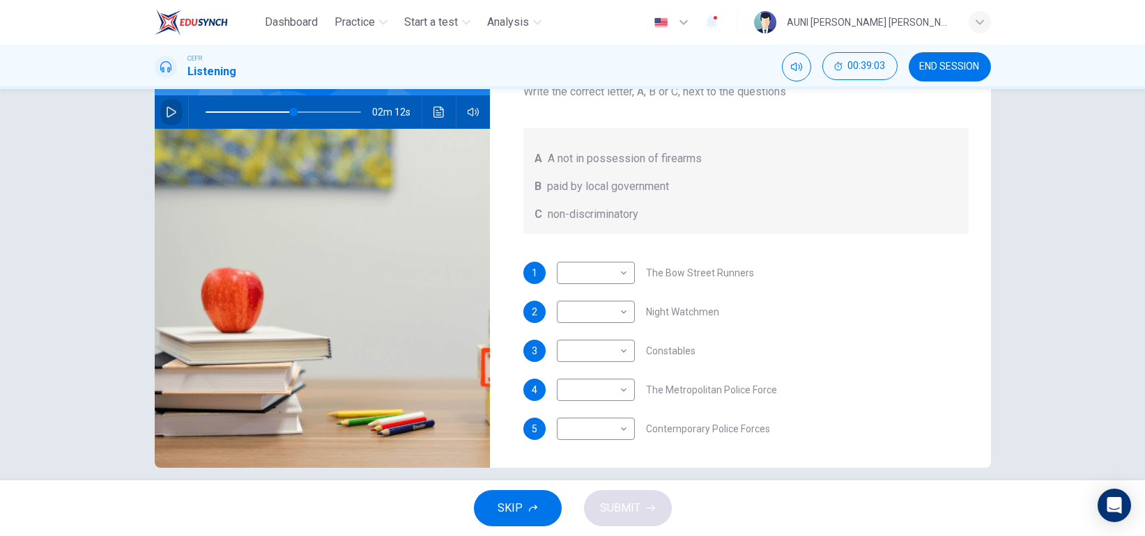
click at [169, 118] on button "button" at bounding box center [171, 111] width 22 height 33
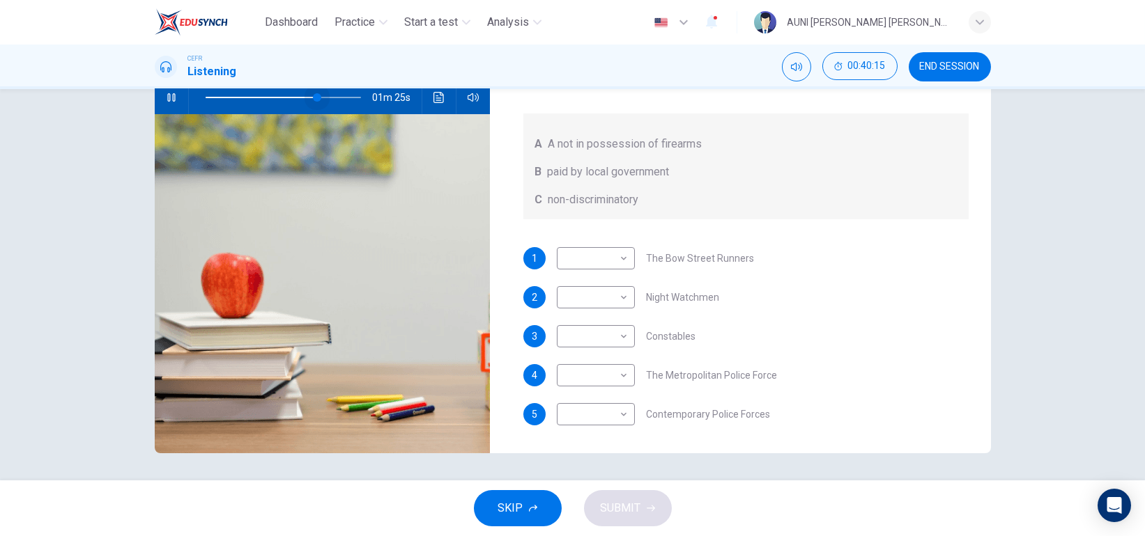
click at [313, 97] on span at bounding box center [317, 97] width 8 height 8
click at [574, 258] on body "Dashboard Practice Start a test Analysis English en ​ AUNI [PERSON_NAME] [PERSO…" at bounding box center [572, 268] width 1145 height 536
click at [582, 295] on li "B" at bounding box center [591, 302] width 78 height 22
type input "80"
type input "B"
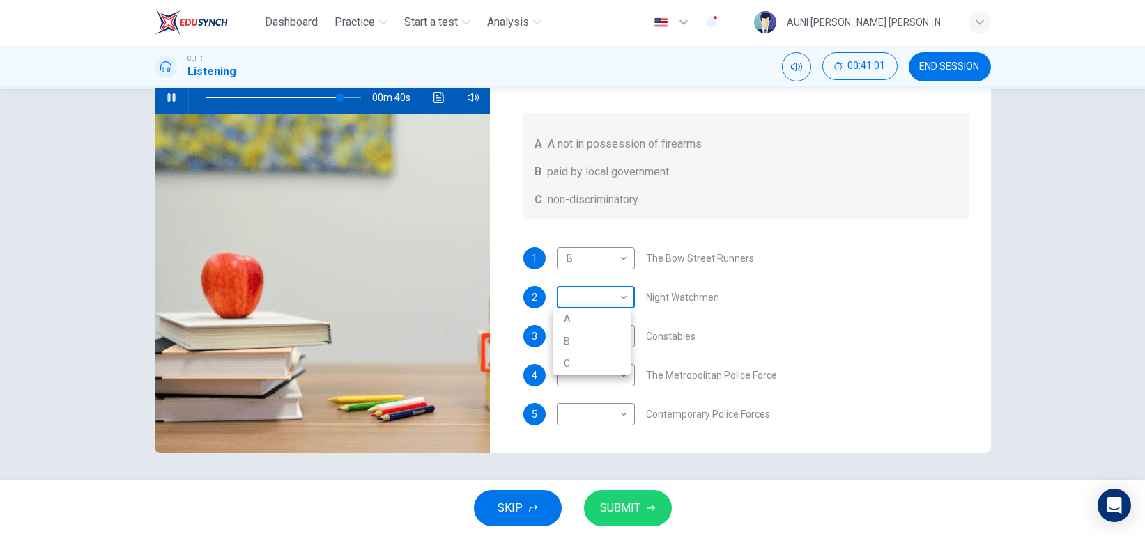
click at [617, 303] on body "Dashboard Practice Start a test Analysis English en ​ AUNI [PERSON_NAME] [PERSO…" at bounding box center [572, 268] width 1145 height 536
click at [607, 317] on li "A" at bounding box center [591, 319] width 78 height 22
type input "87"
type input "A"
click at [610, 347] on body "Dashboard Practice Start a test Analysis English en ​ AUNI [PERSON_NAME] [PERSO…" at bounding box center [572, 268] width 1145 height 536
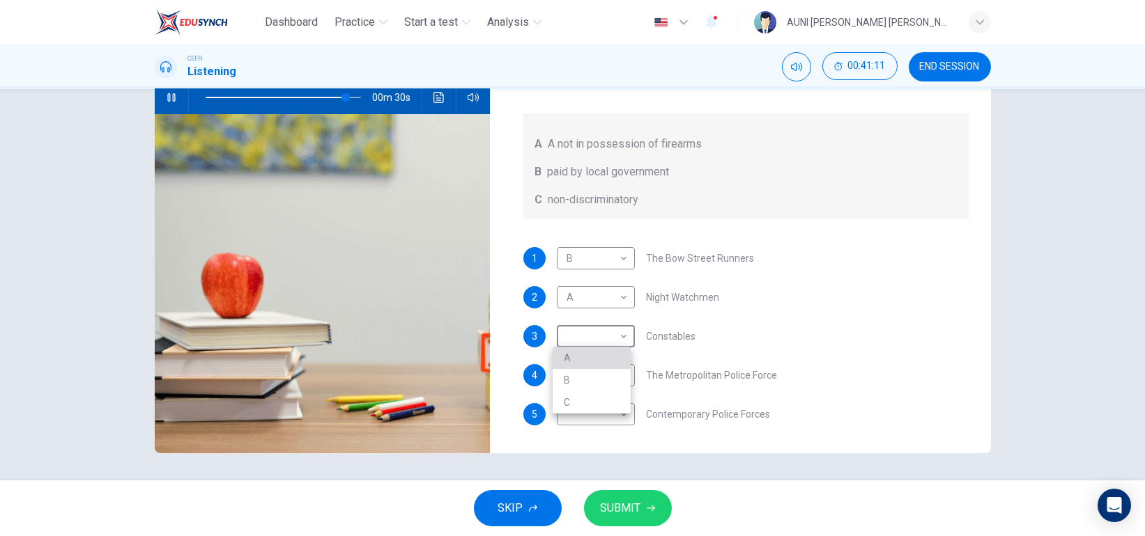
click at [604, 367] on li "A" at bounding box center [591, 358] width 78 height 22
type input "90"
type input "A"
click at [604, 367] on body "Dashboard Practice Start a test Analysis English en ​ AUNI [PERSON_NAME] [PERSO…" at bounding box center [572, 268] width 1145 height 536
click at [588, 433] on li "C" at bounding box center [591, 442] width 78 height 22
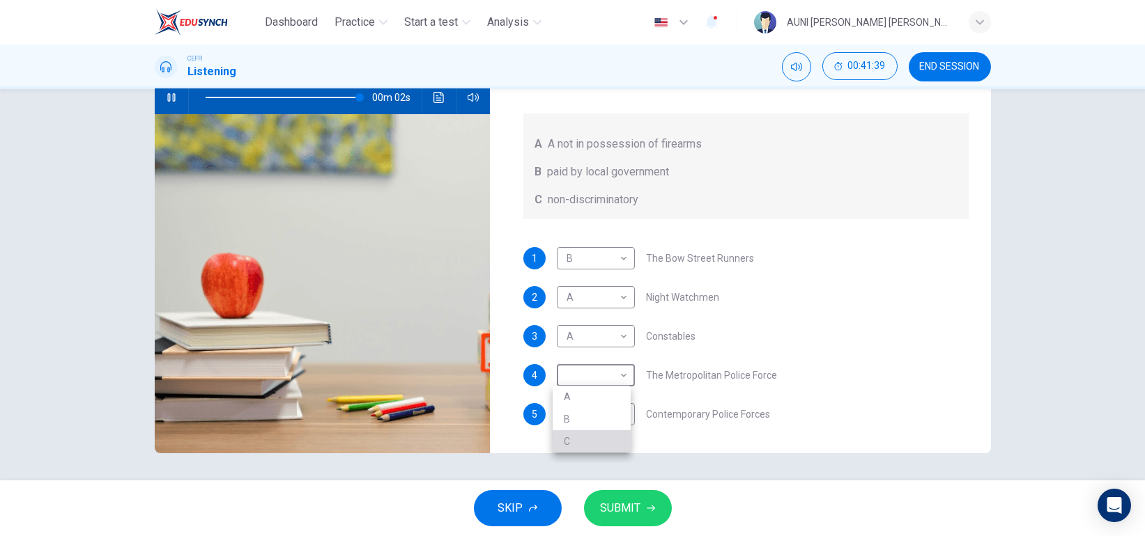
type input "99"
type input "C"
type input "0"
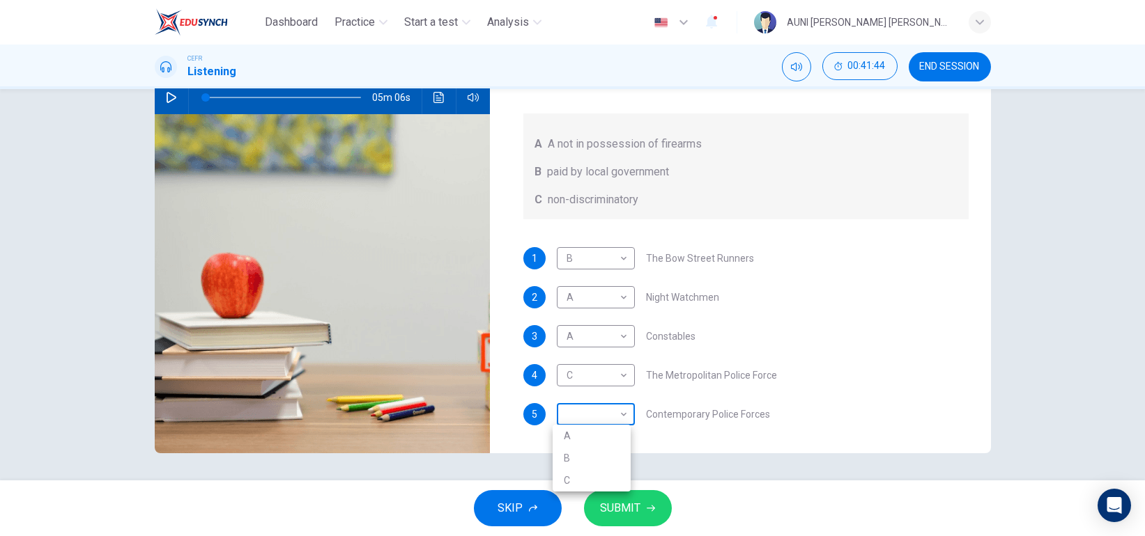
click at [599, 419] on body "Dashboard Practice Start a test Analysis English en ​ AUNI [PERSON_NAME] [PERSO…" at bounding box center [572, 268] width 1145 height 536
click at [590, 482] on li "C" at bounding box center [591, 481] width 78 height 22
type input "C"
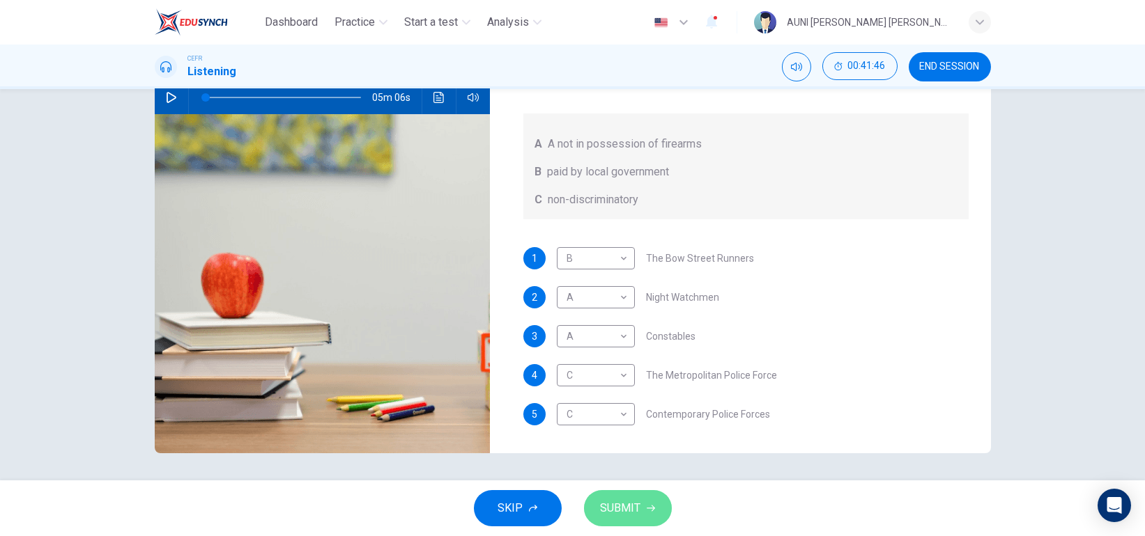
click at [622, 502] on span "SUBMIT" at bounding box center [621, 509] width 40 height 20
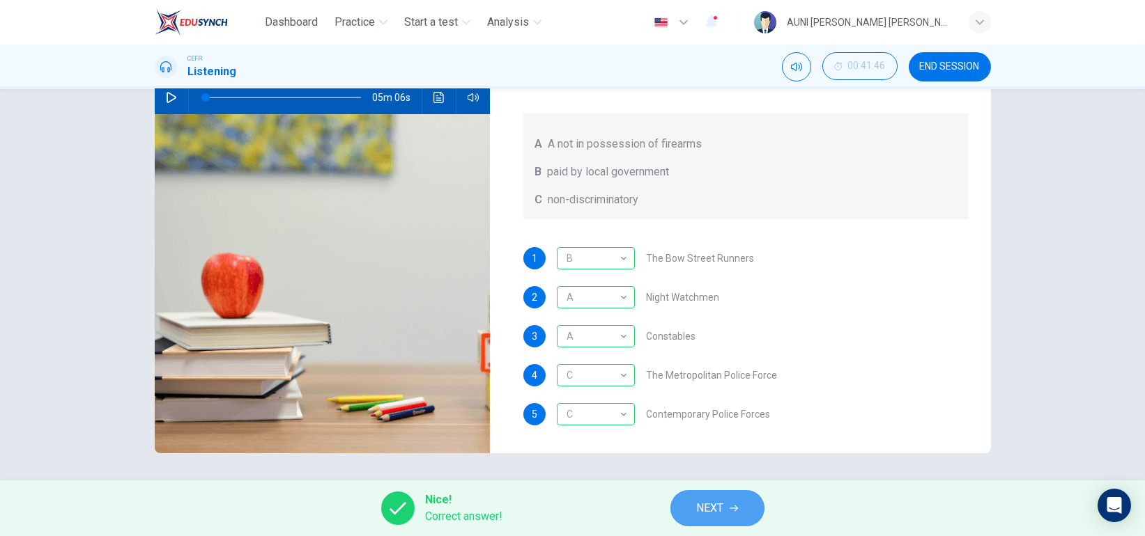
click at [703, 506] on span "NEXT" at bounding box center [710, 509] width 27 height 20
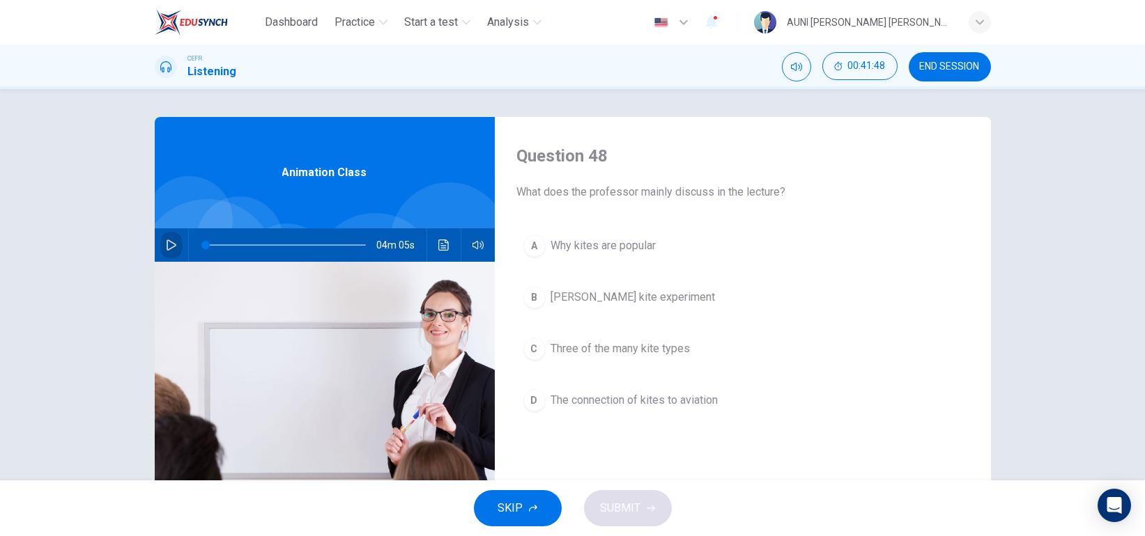
click at [166, 242] on icon "button" at bounding box center [171, 245] width 11 height 11
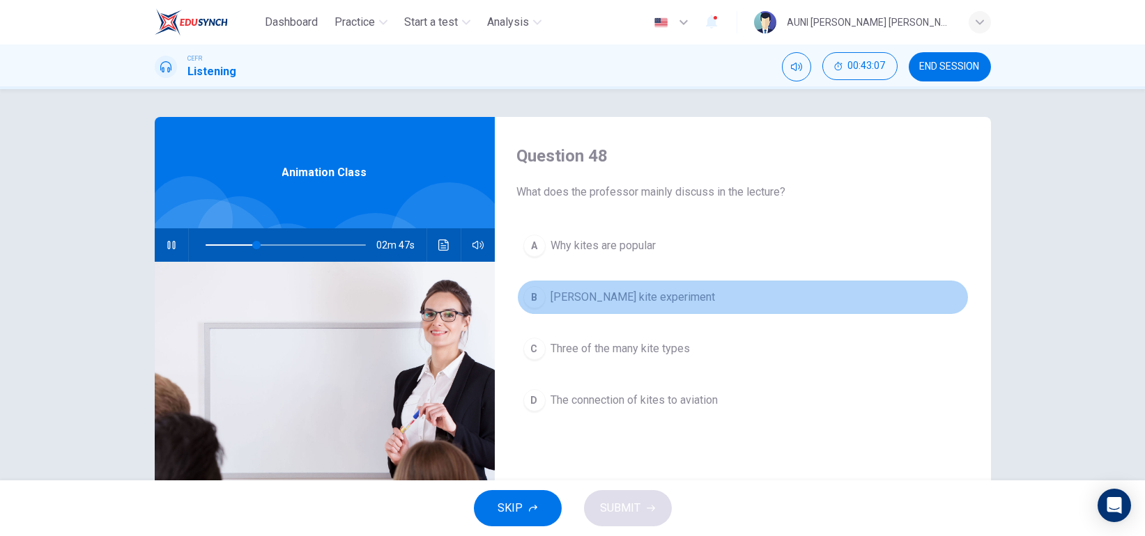
click at [667, 300] on span "[PERSON_NAME] kite experiment" at bounding box center [633, 297] width 164 height 17
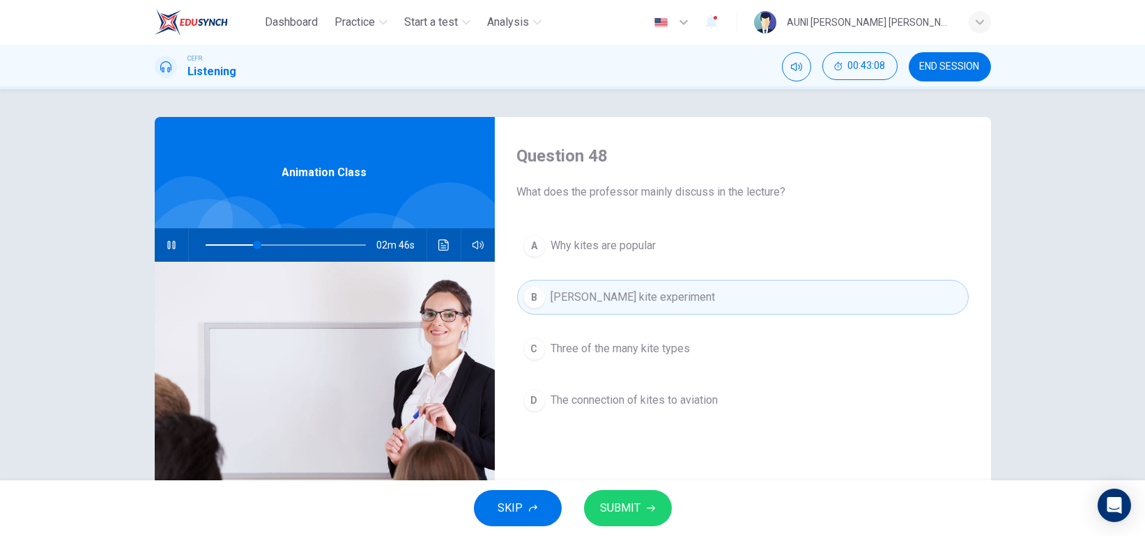
click at [626, 485] on div "SKIP SUBMIT" at bounding box center [572, 509] width 1145 height 56
click at [618, 500] on span "SUBMIT" at bounding box center [621, 509] width 40 height 20
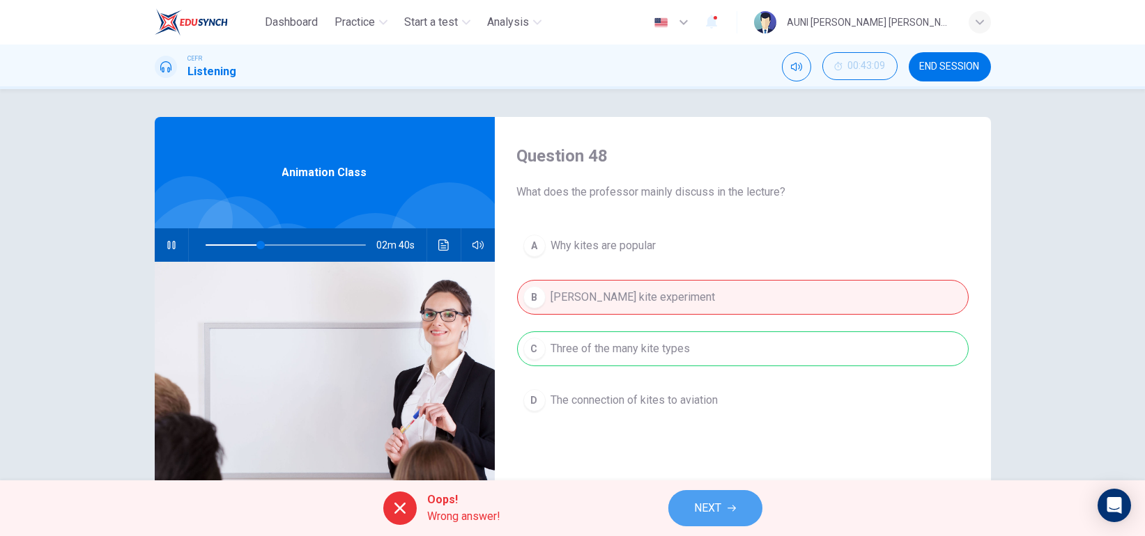
click at [719, 500] on span "NEXT" at bounding box center [708, 509] width 27 height 20
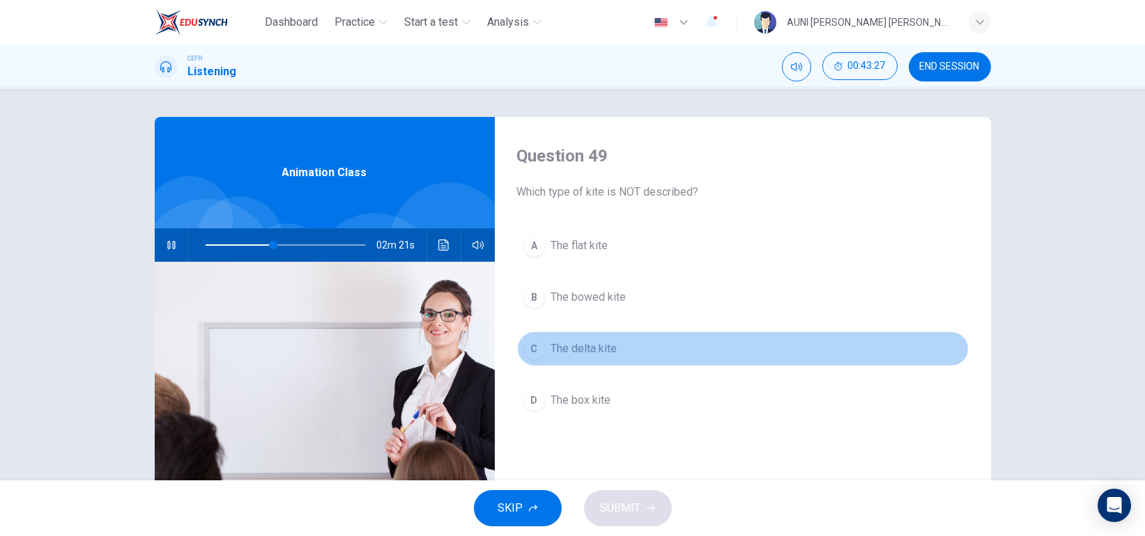
click at [612, 362] on button "C The delta kite" at bounding box center [742, 349] width 451 height 35
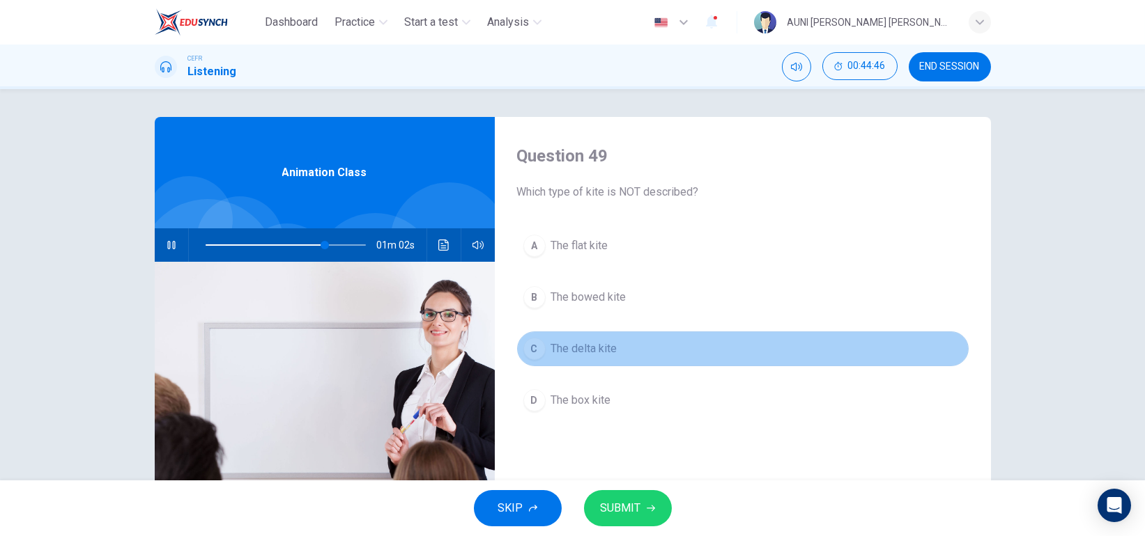
click at [607, 354] on span "The delta kite" at bounding box center [584, 349] width 66 height 17
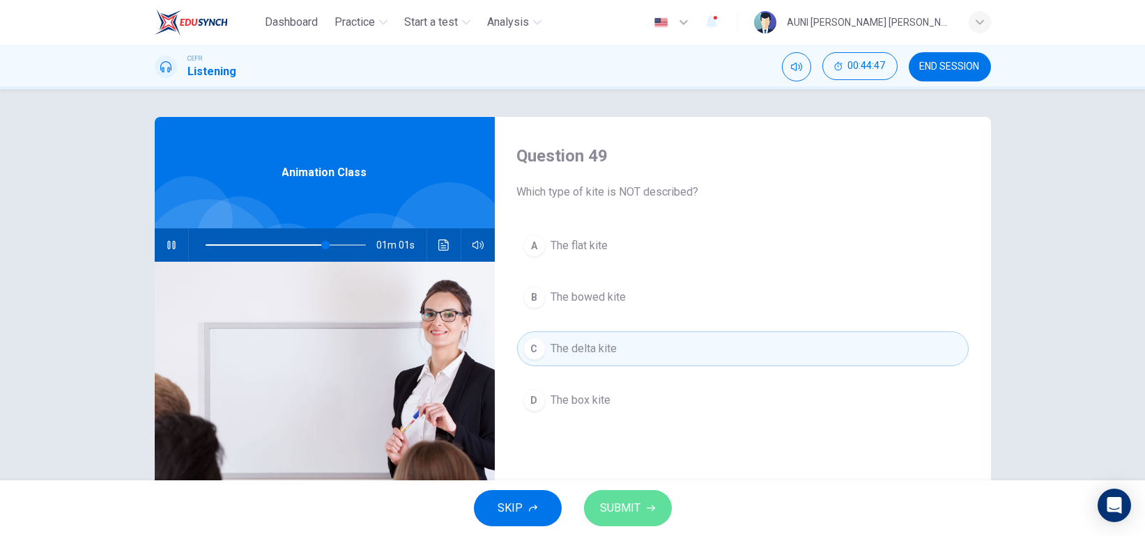
click at [647, 514] on button "SUBMIT" at bounding box center [628, 508] width 88 height 36
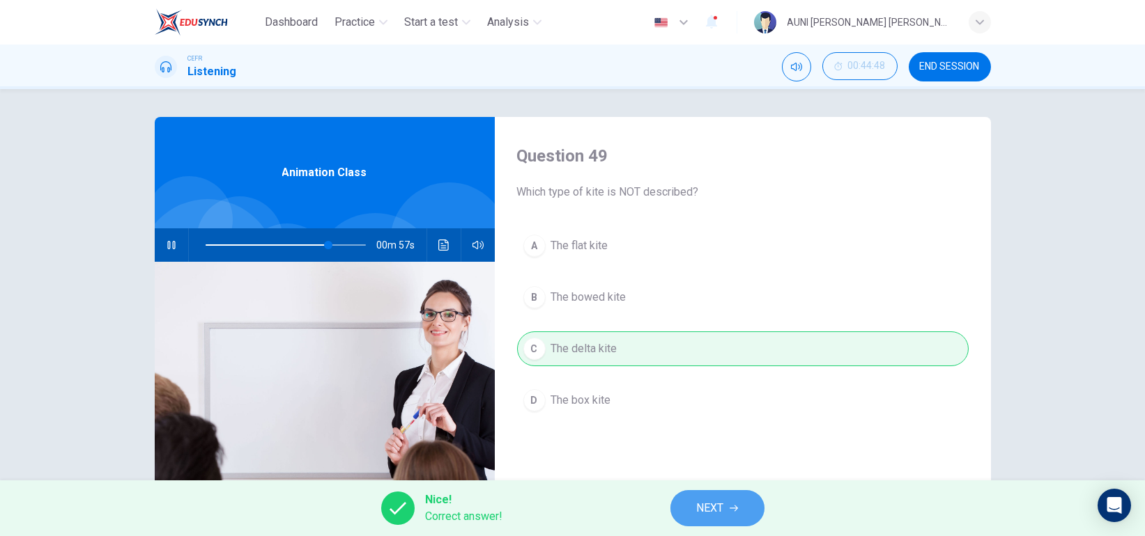
click at [709, 508] on span "NEXT" at bounding box center [710, 509] width 27 height 20
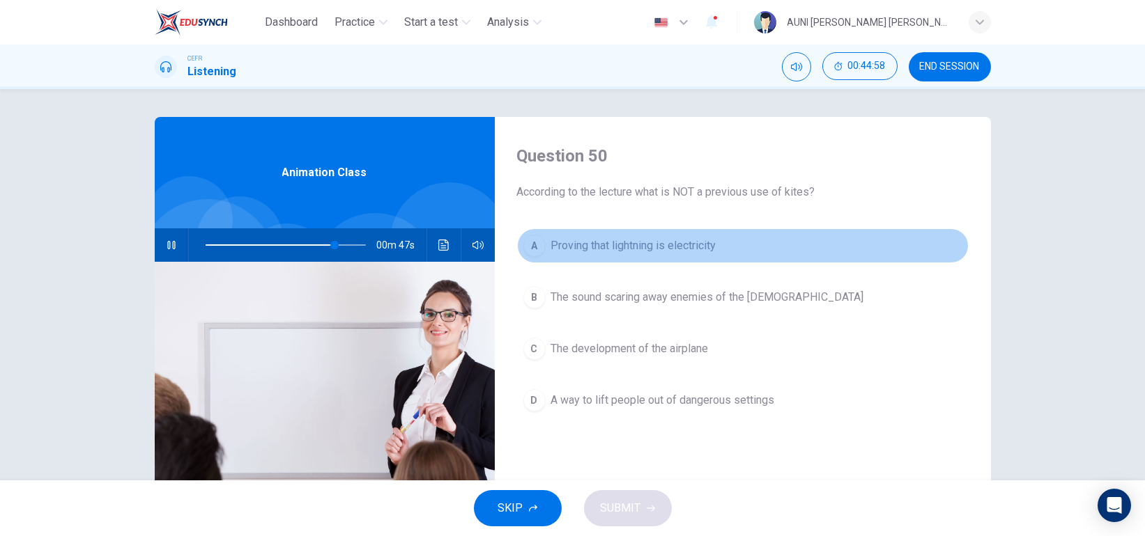
click at [662, 239] on span "Proving that lightning is electricity" at bounding box center [633, 246] width 165 height 17
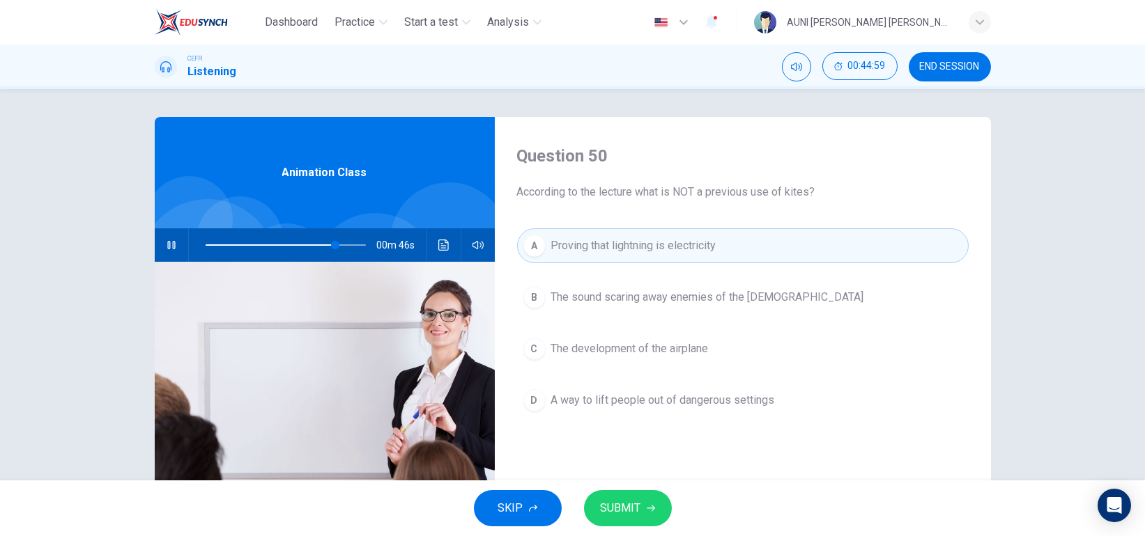
click at [615, 510] on span "SUBMIT" at bounding box center [621, 509] width 40 height 20
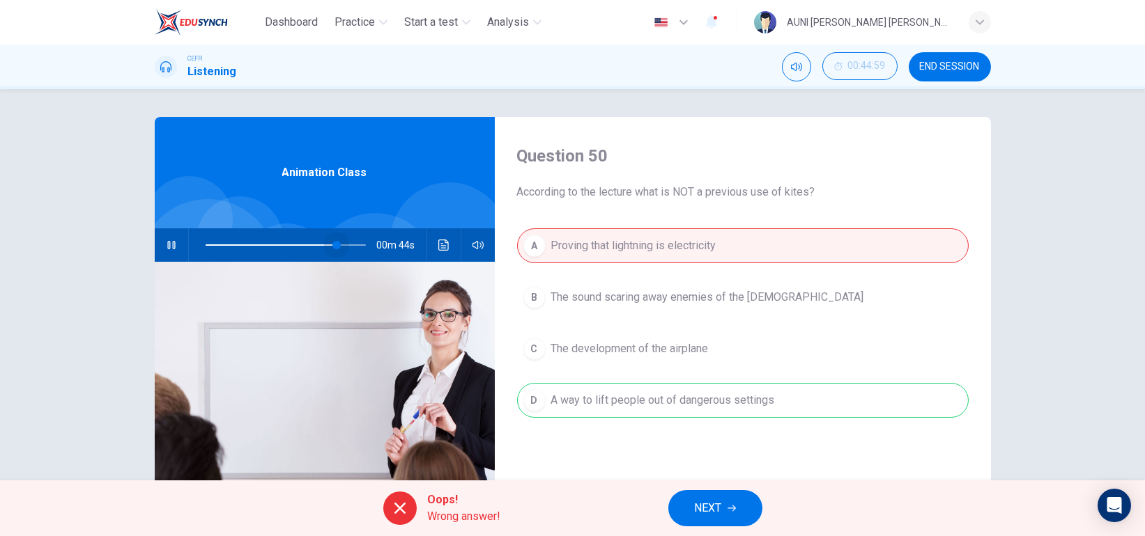
click at [332, 242] on span at bounding box center [336, 245] width 8 height 8
click at [437, 254] on button "Click to see the audio transcription" at bounding box center [444, 245] width 22 height 33
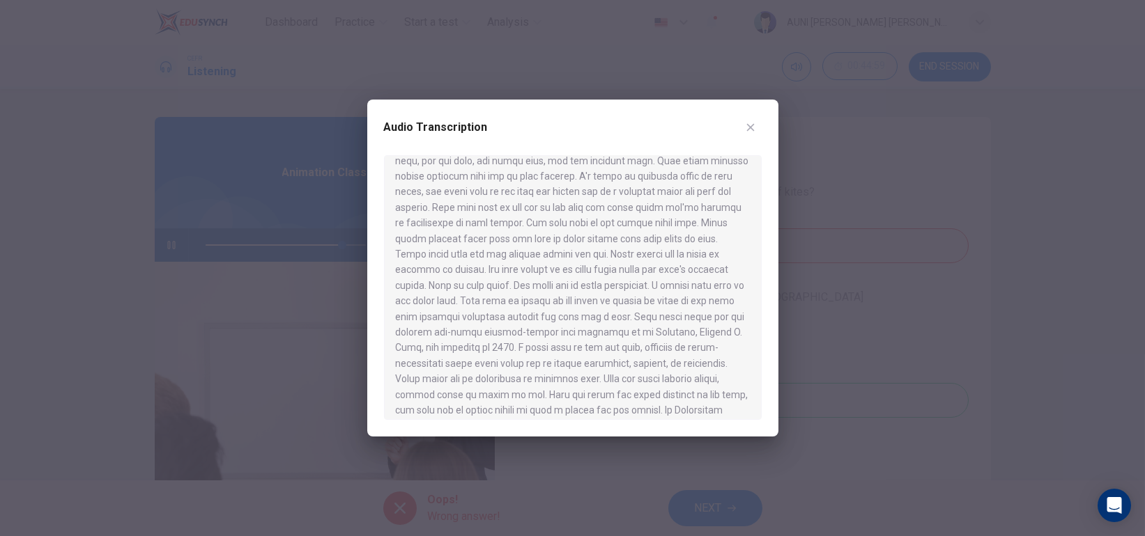
scroll to position [383, 0]
click at [816, 324] on div at bounding box center [572, 268] width 1145 height 536
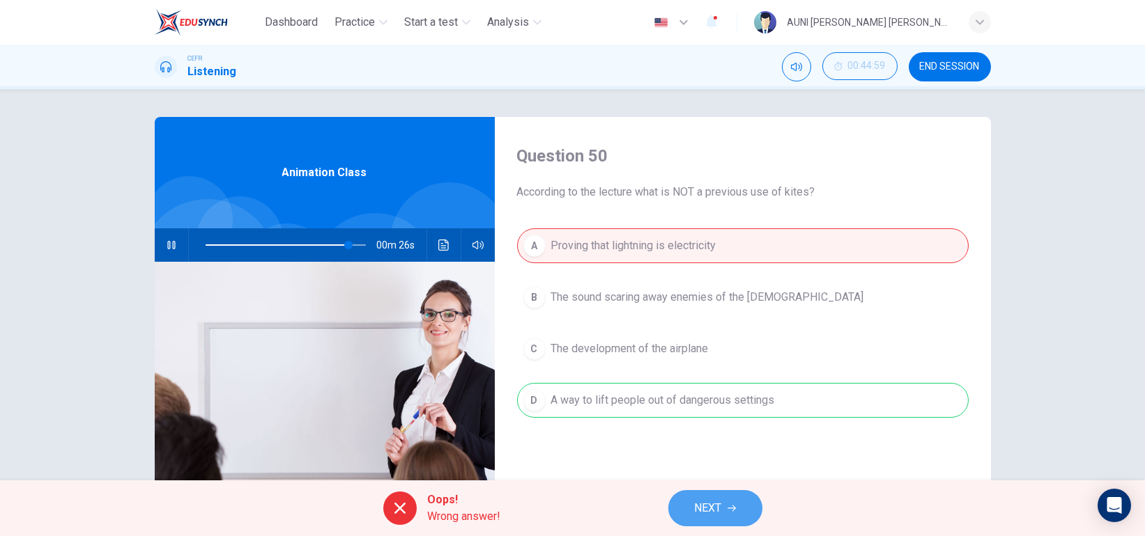
click at [704, 500] on span "NEXT" at bounding box center [708, 509] width 27 height 20
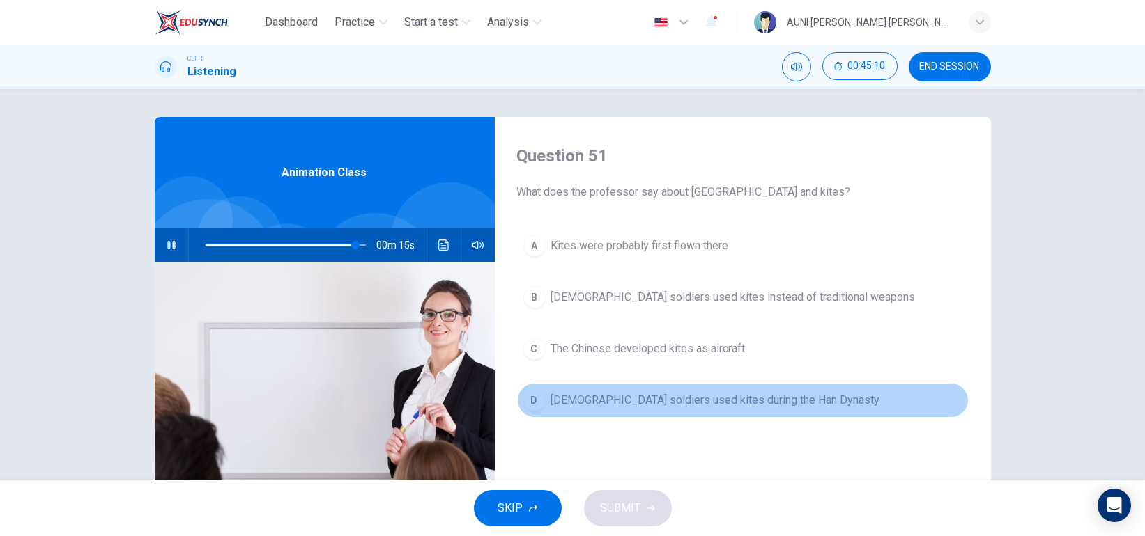
click at [695, 402] on span "[DEMOGRAPHIC_DATA] soldiers used kites during the Han Dynasty" at bounding box center [715, 400] width 329 height 17
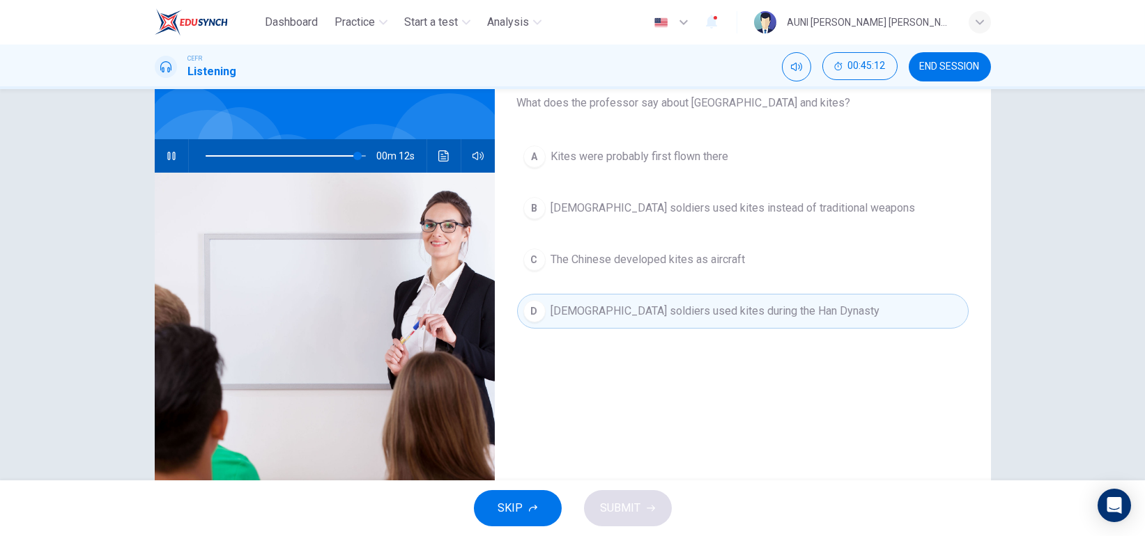
scroll to position [18, 0]
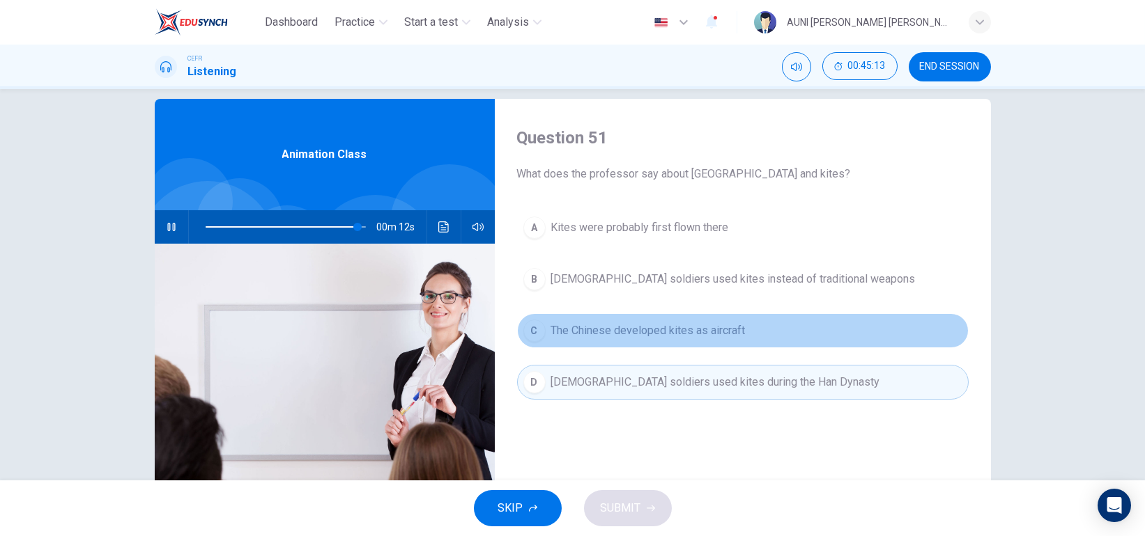
click at [644, 337] on span "The Chinese developed kites as aircraft" at bounding box center [648, 331] width 194 height 17
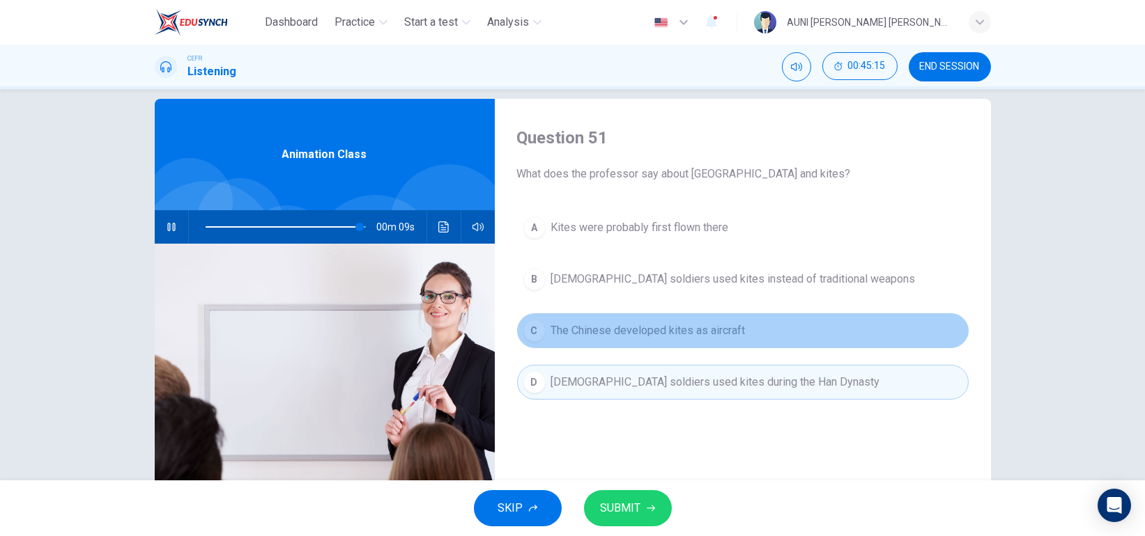
click at [654, 334] on span "The Chinese developed kites as aircraft" at bounding box center [648, 331] width 194 height 17
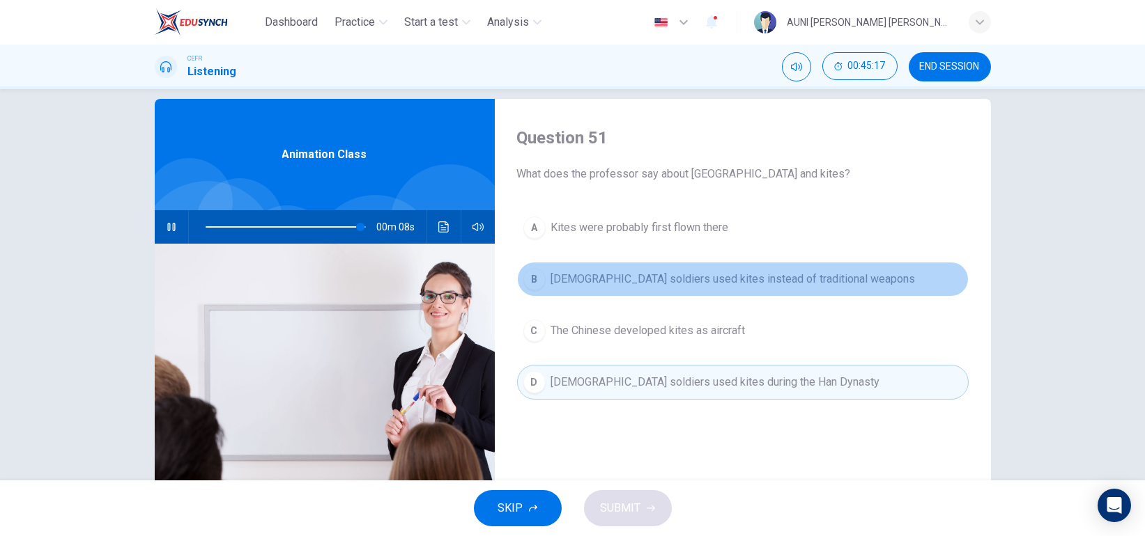
click at [664, 288] on button "B [DEMOGRAPHIC_DATA] soldiers used kites instead of traditional weapons" at bounding box center [742, 279] width 451 height 35
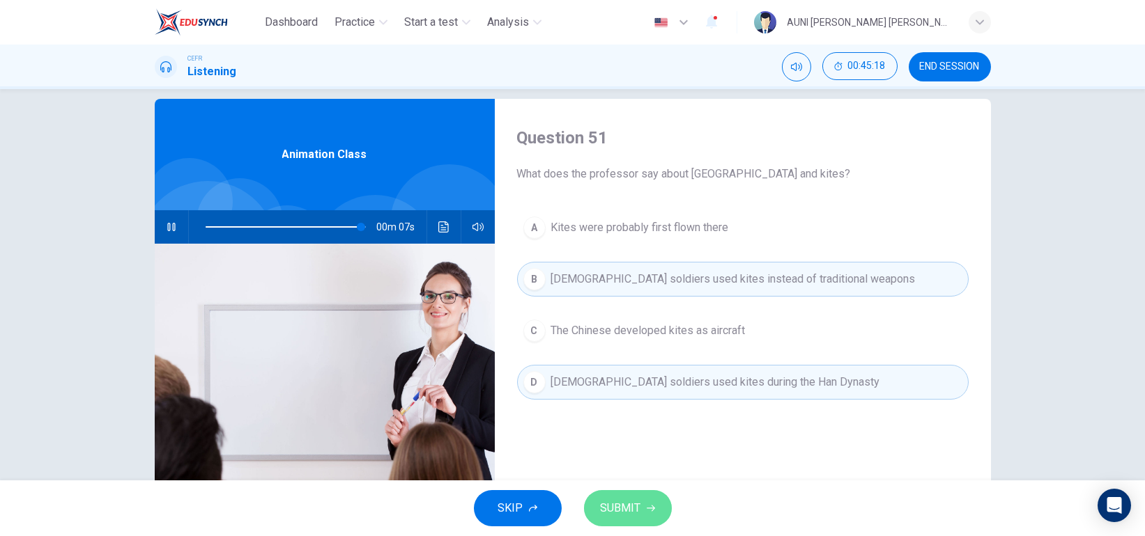
click at [640, 511] on button "SUBMIT" at bounding box center [628, 508] width 88 height 36
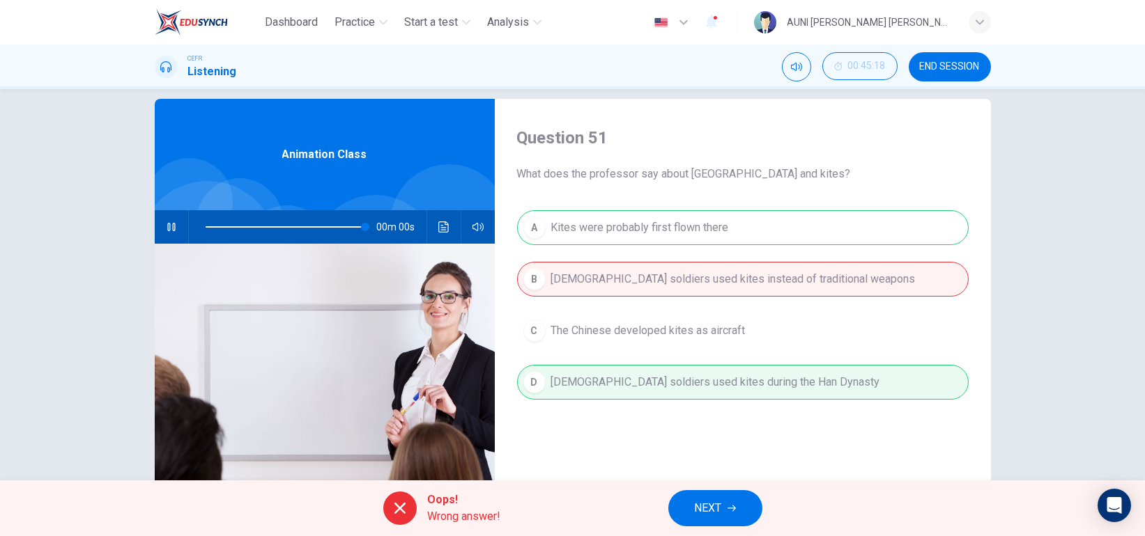
type input "0"
click at [715, 502] on span "NEXT" at bounding box center [708, 509] width 27 height 20
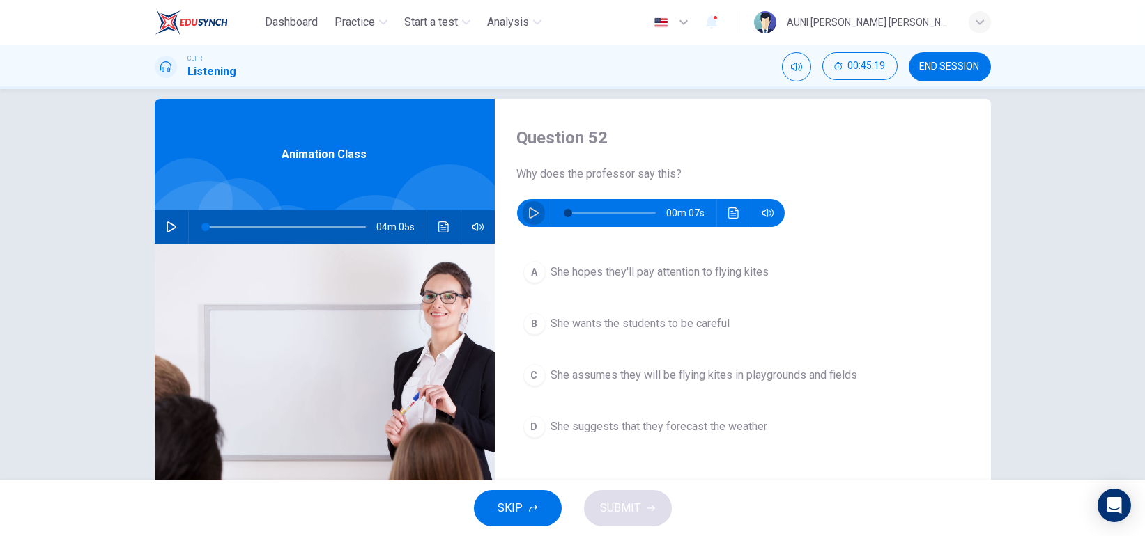
click at [529, 216] on icon "button" at bounding box center [534, 213] width 10 height 11
type input "0"
click at [595, 375] on span "She assumes they will be flying kites in playgrounds and fields" at bounding box center [704, 375] width 307 height 17
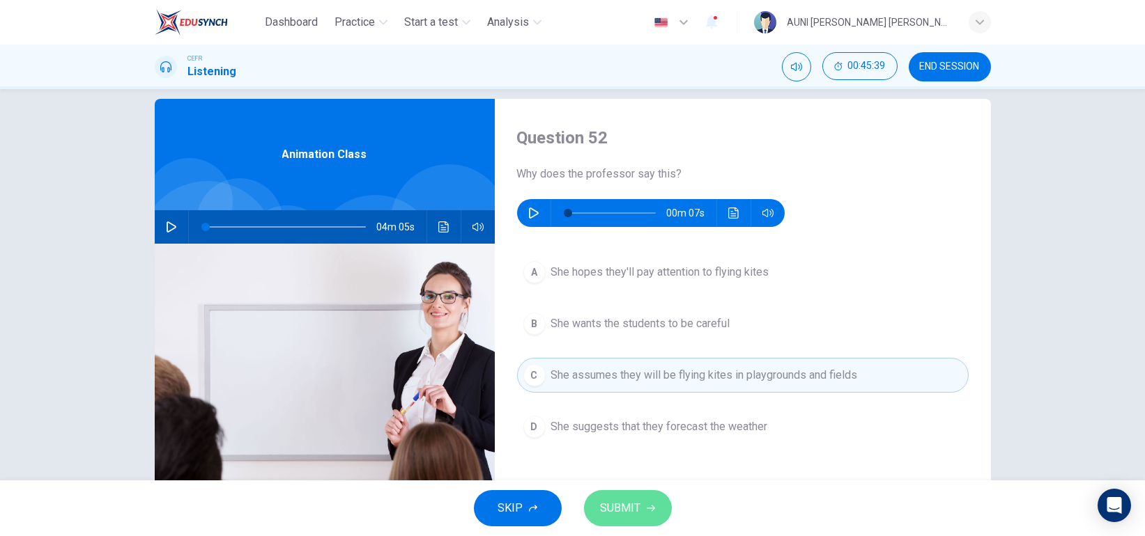
click at [627, 508] on span "SUBMIT" at bounding box center [621, 509] width 40 height 20
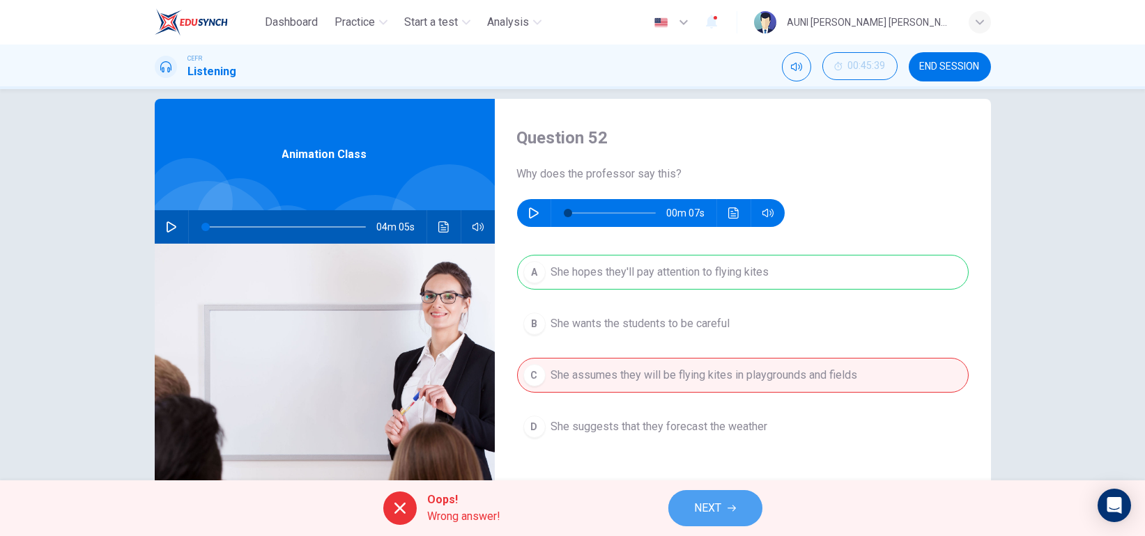
click at [711, 512] on span "NEXT" at bounding box center [708, 509] width 27 height 20
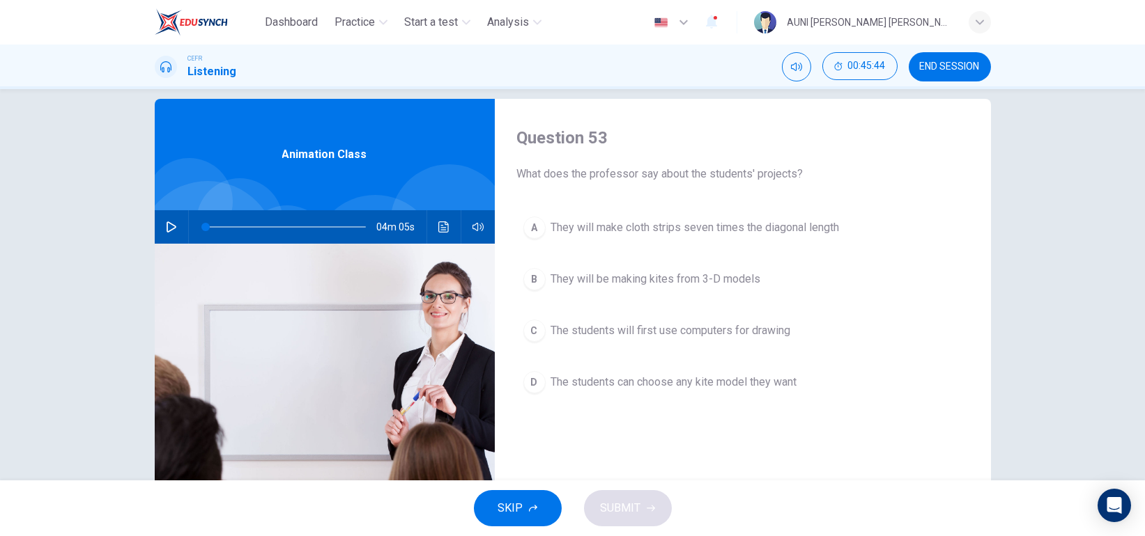
click at [679, 364] on div "A They will make cloth strips seven times the diagonal length B They will be ma…" at bounding box center [742, 318] width 451 height 217
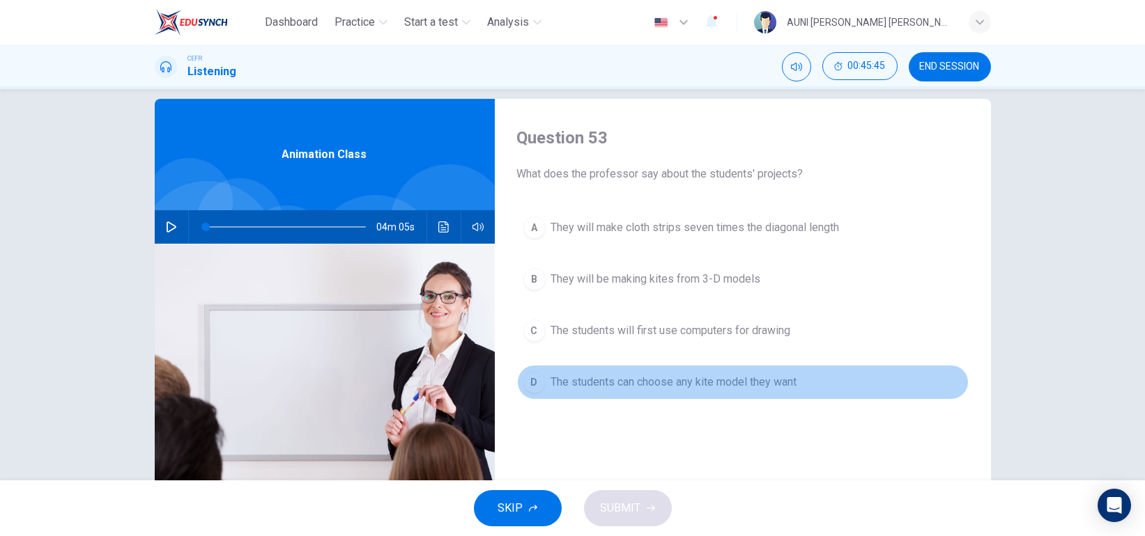
click at [674, 387] on span "The students can choose any kite model they want" at bounding box center [674, 382] width 246 height 17
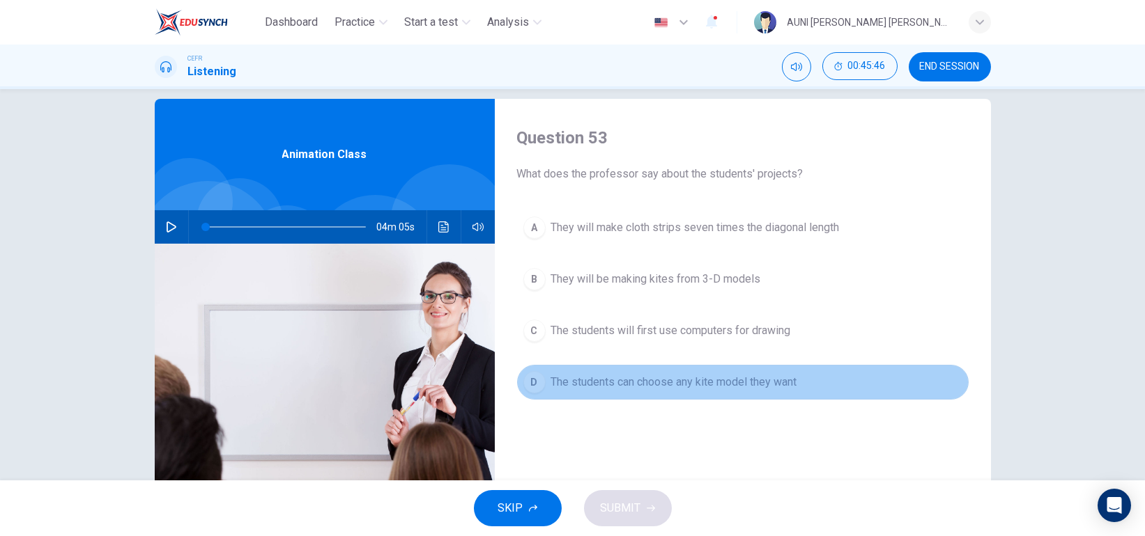
click at [690, 394] on button "D The students can choose any kite model they want" at bounding box center [742, 382] width 451 height 35
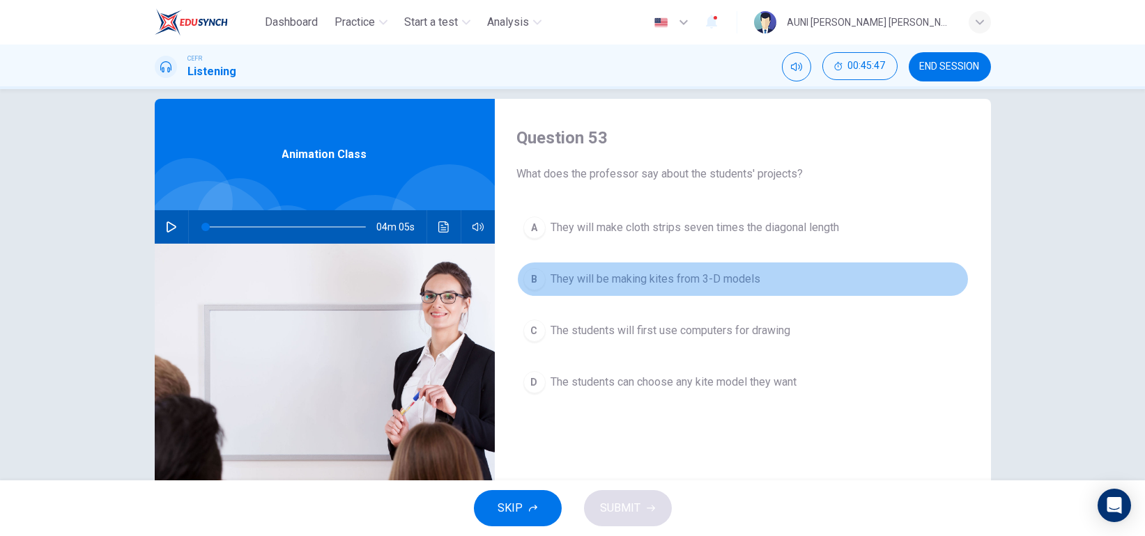
click at [704, 287] on span "They will be making kites from 3-D models" at bounding box center [656, 279] width 210 height 17
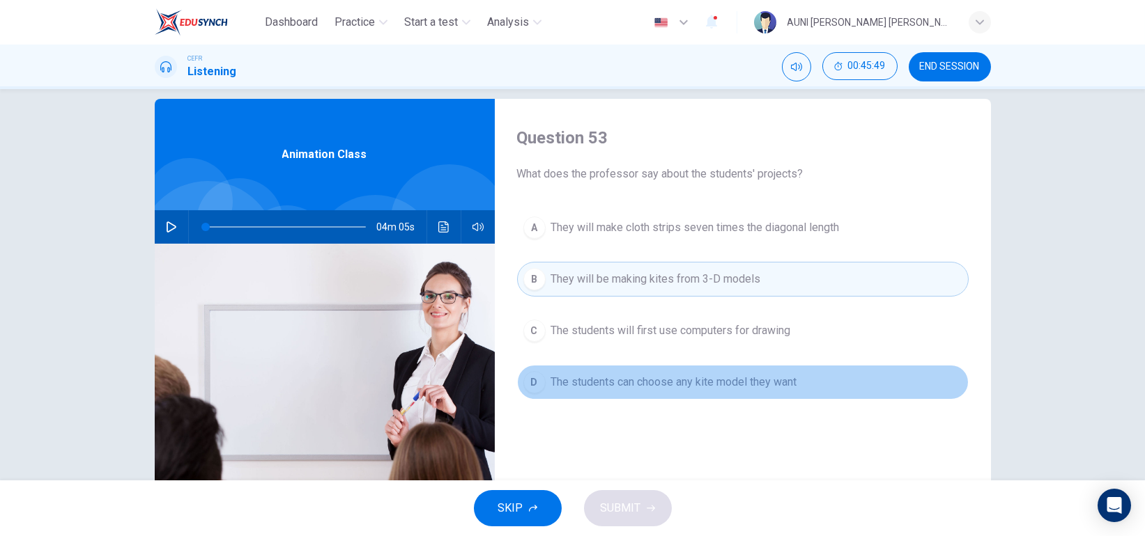
click at [690, 371] on button "D The students can choose any kite model they want" at bounding box center [742, 382] width 451 height 35
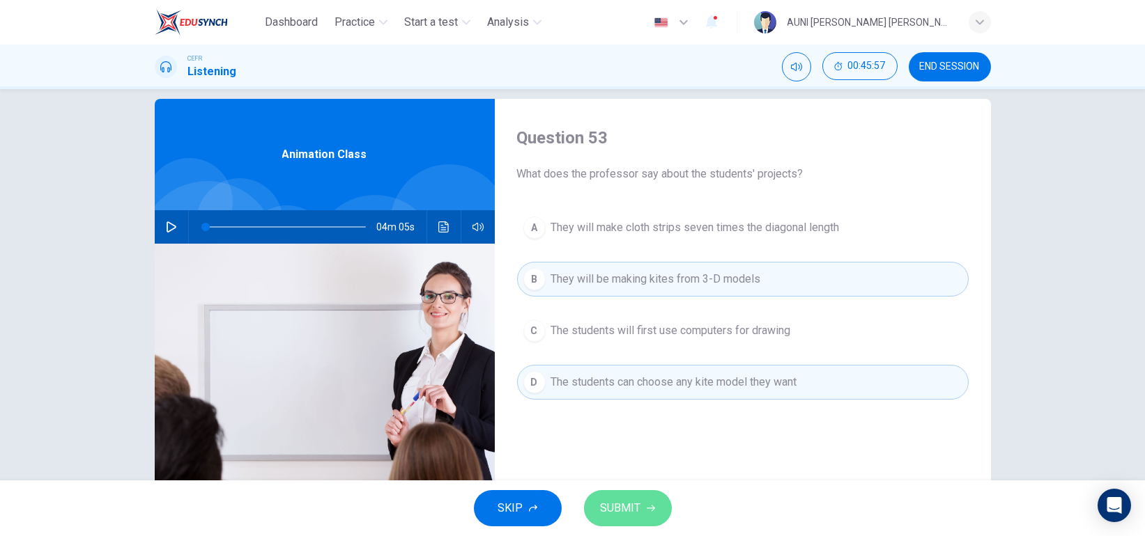
click at [628, 500] on span "SUBMIT" at bounding box center [621, 509] width 40 height 20
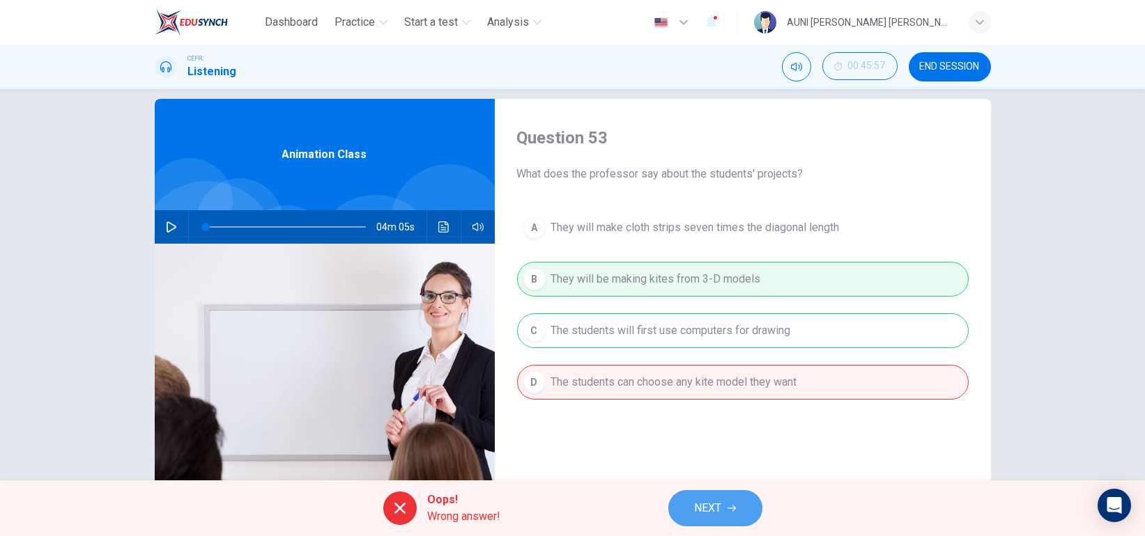
click at [736, 519] on button "NEXT" at bounding box center [715, 508] width 94 height 36
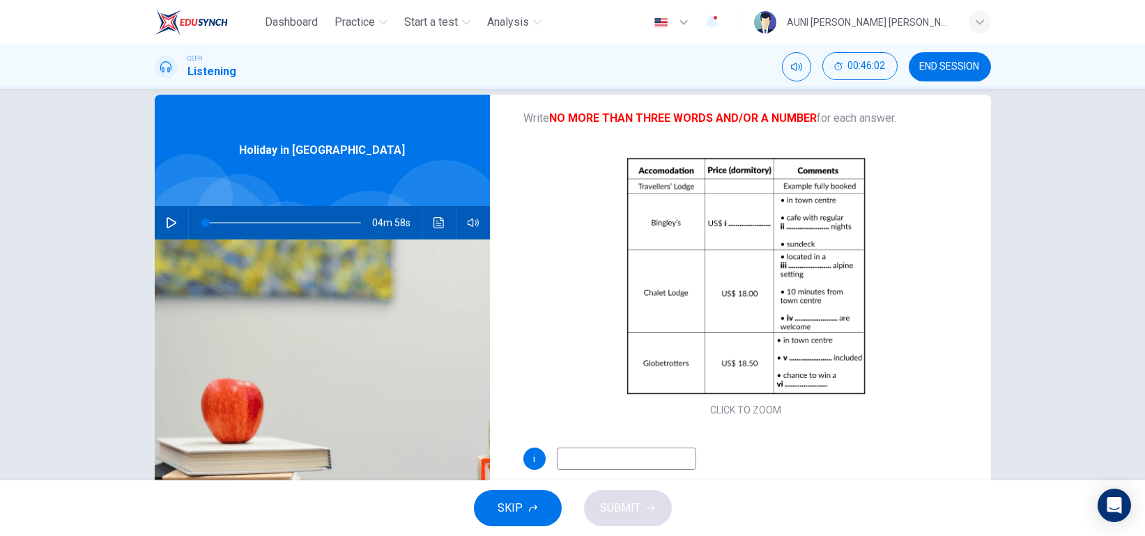
scroll to position [23, 0]
click at [169, 226] on icon "button" at bounding box center [171, 222] width 11 height 11
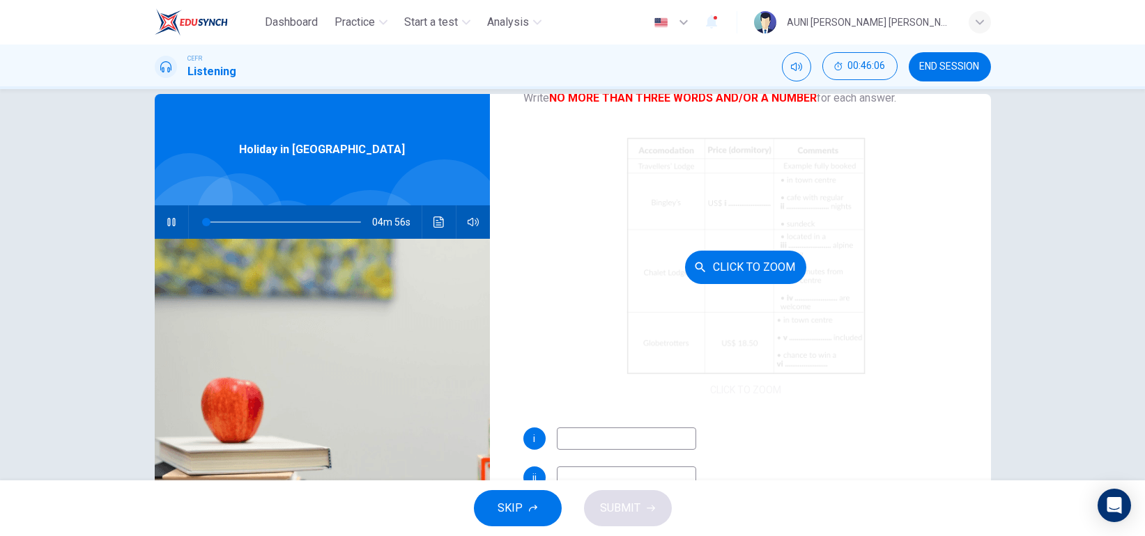
scroll to position [107, 0]
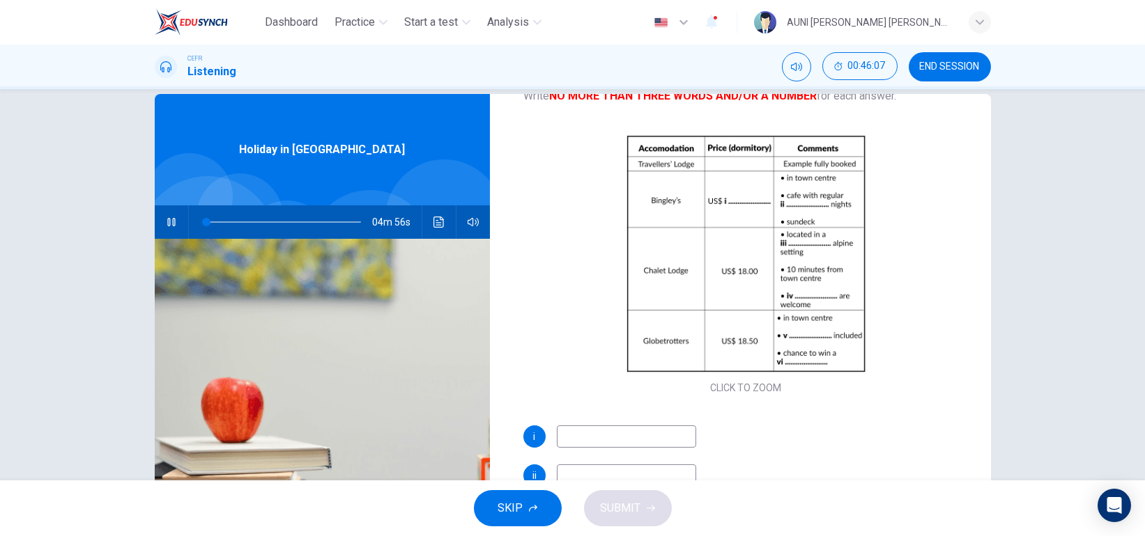
click at [575, 440] on input at bounding box center [626, 437] width 139 height 22
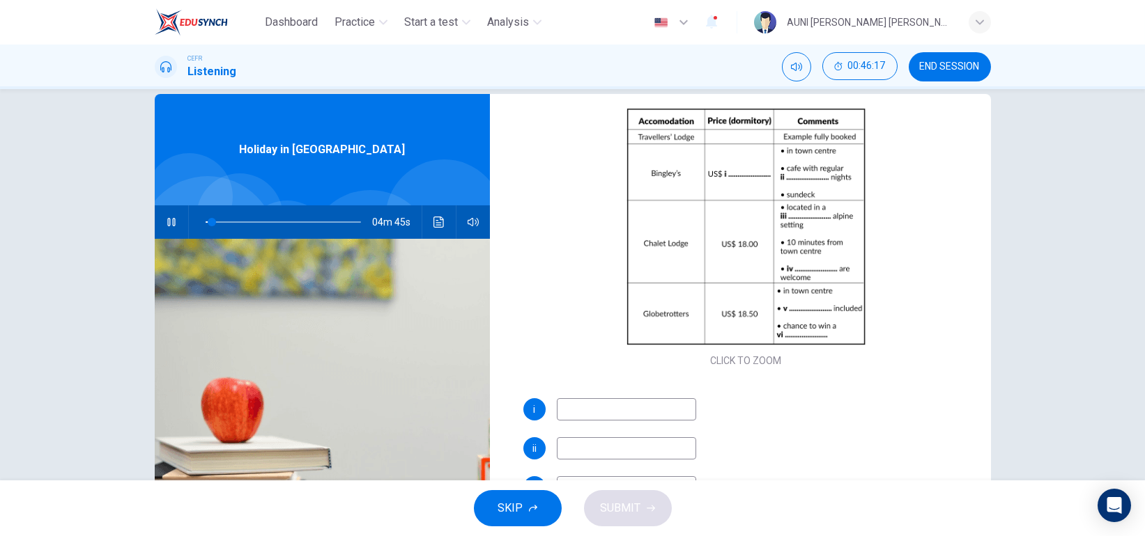
scroll to position [134, 0]
type input "20"
type input "19."
type input "21"
type input "19.7"
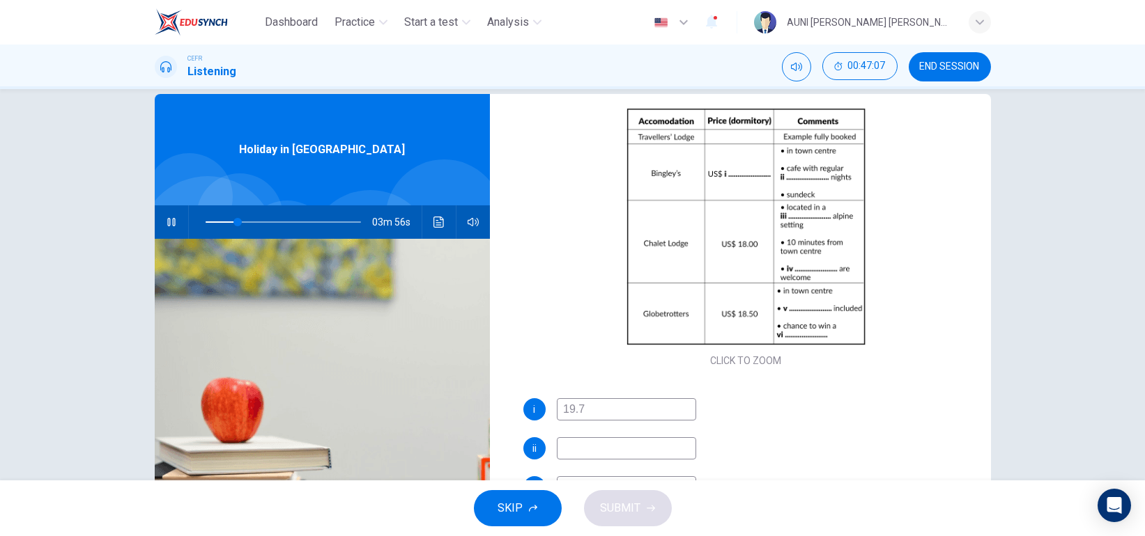
type input "21"
type input "19.75"
type input "22"
type input "19.75"
type input "23"
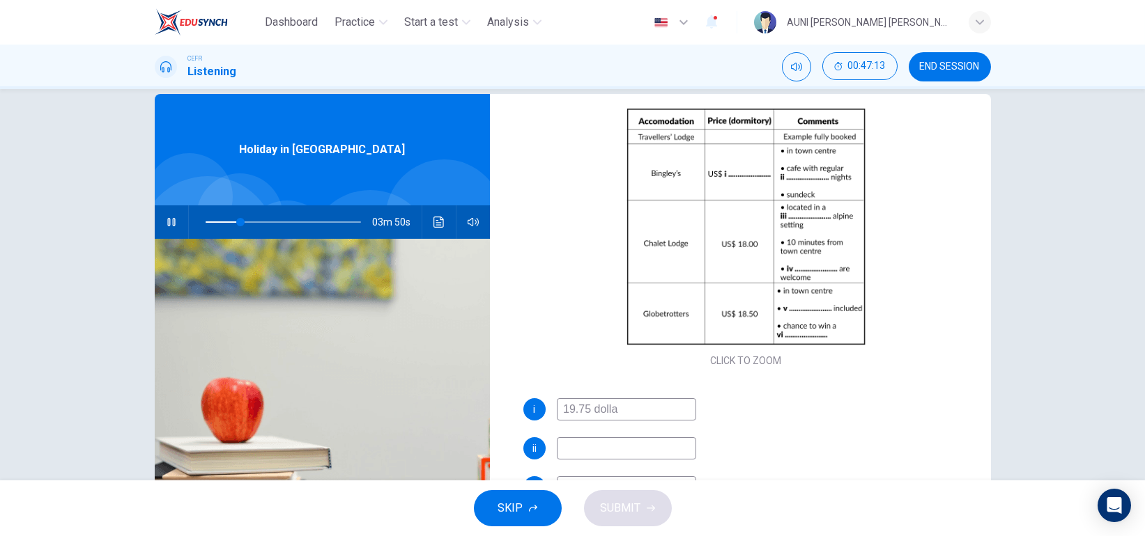
type input "19.75 dollar"
type input "23"
type input "19.75 dollars"
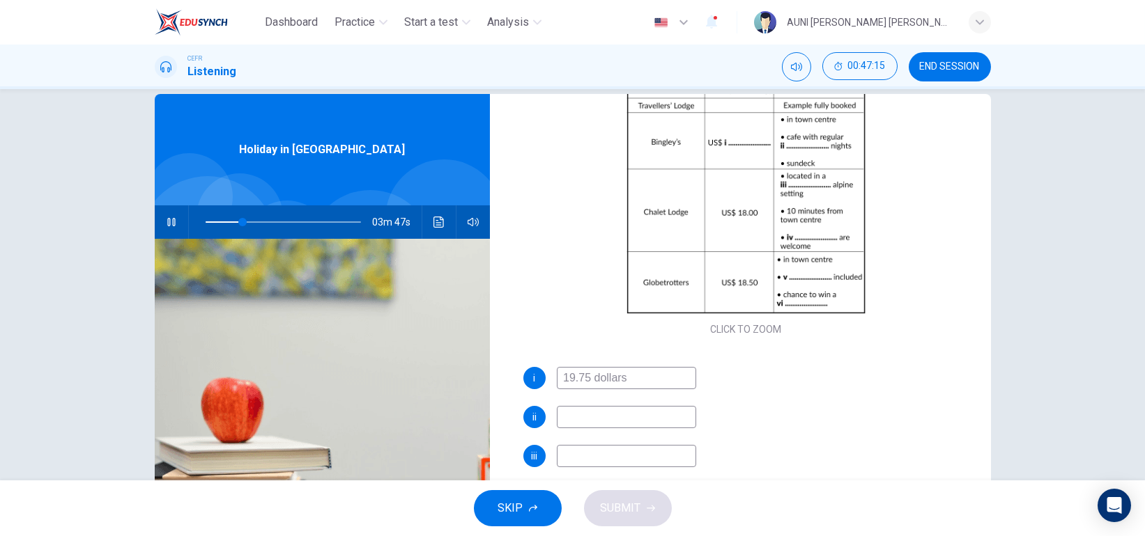
scroll to position [168, 0]
type input "28"
type input "19.75 dollars"
click at [657, 417] on input at bounding box center [626, 414] width 139 height 22
type input "29"
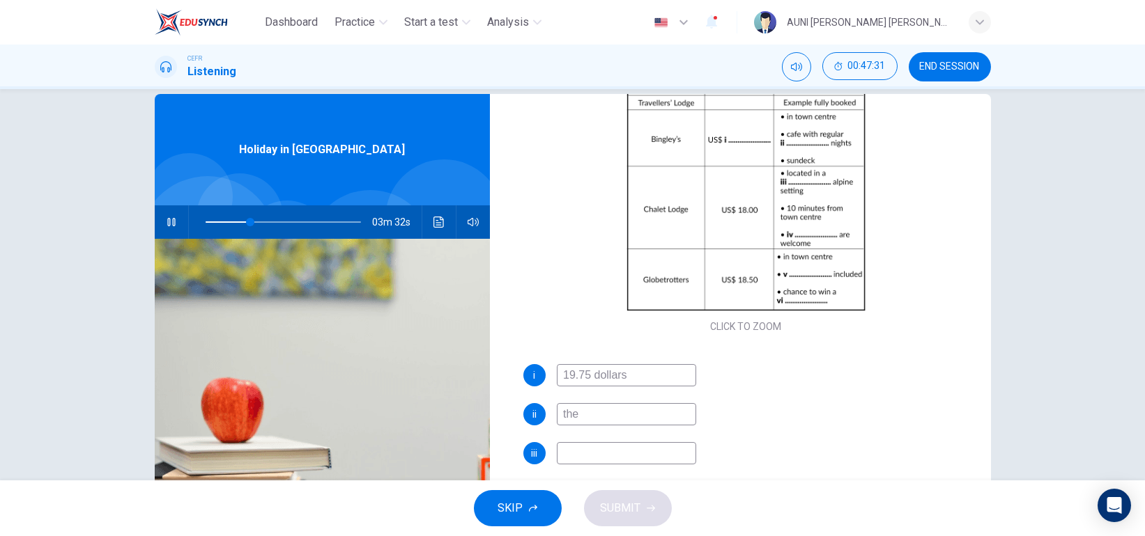
type input "them"
type input "29"
type input "theme"
type input "30"
type input "theme"
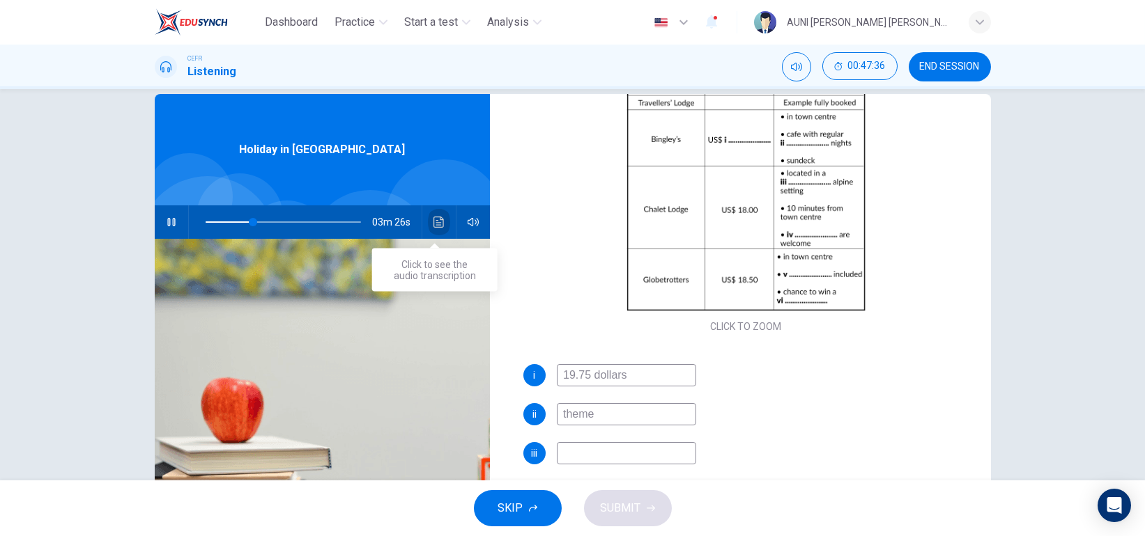
click at [433, 225] on icon "Click to see the audio transcription" at bounding box center [438, 222] width 11 height 11
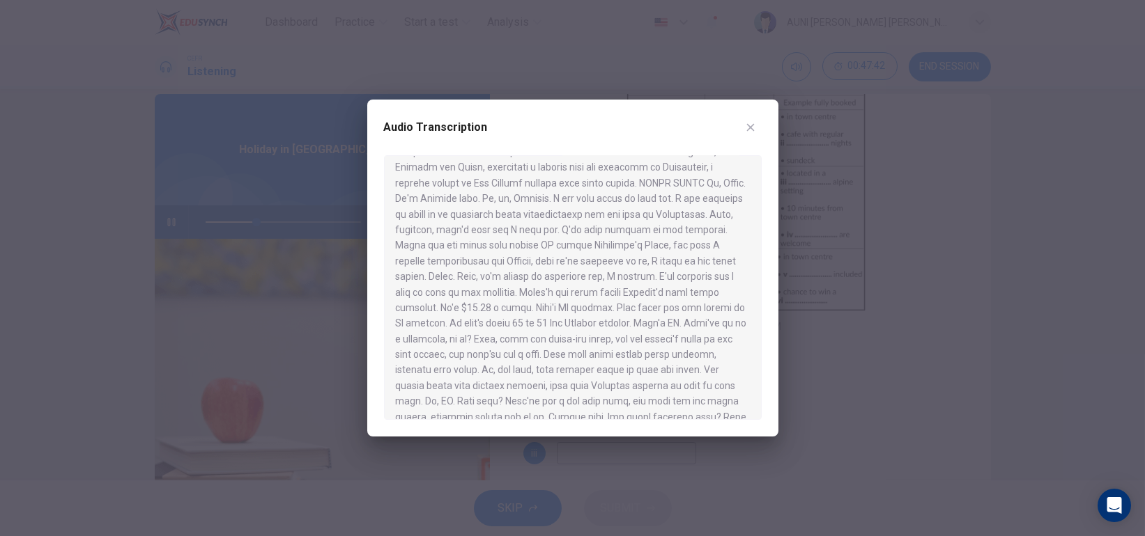
scroll to position [23, 0]
click at [849, 291] on div at bounding box center [572, 268] width 1145 height 536
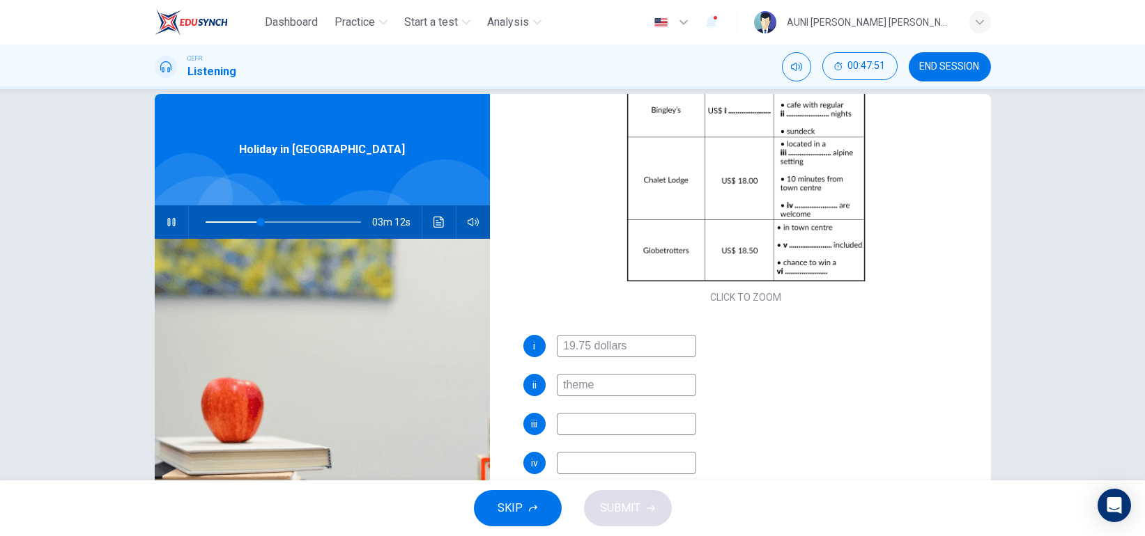
scroll to position [199, 0]
click at [644, 421] on input at bounding box center [626, 422] width 139 height 22
type input "42"
type input "qui"
type input "43"
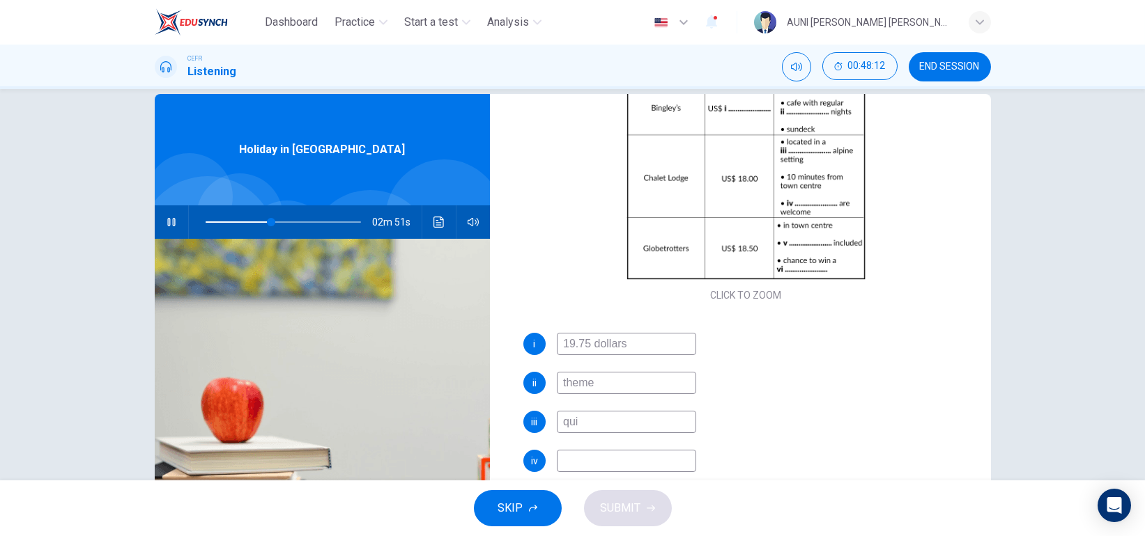
type input "quie"
type input "43"
type input "quiet"
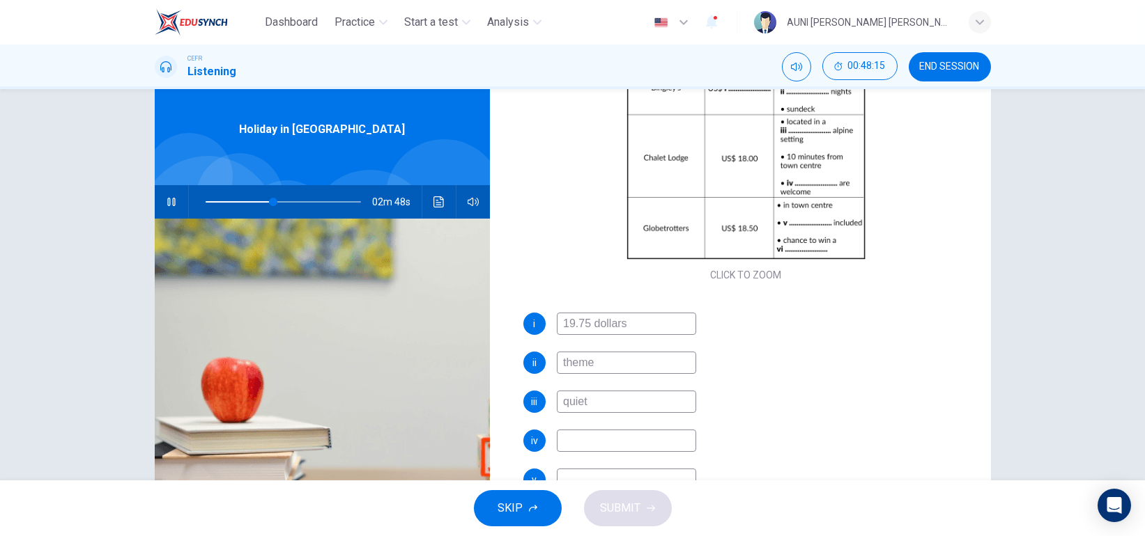
scroll to position [51, 0]
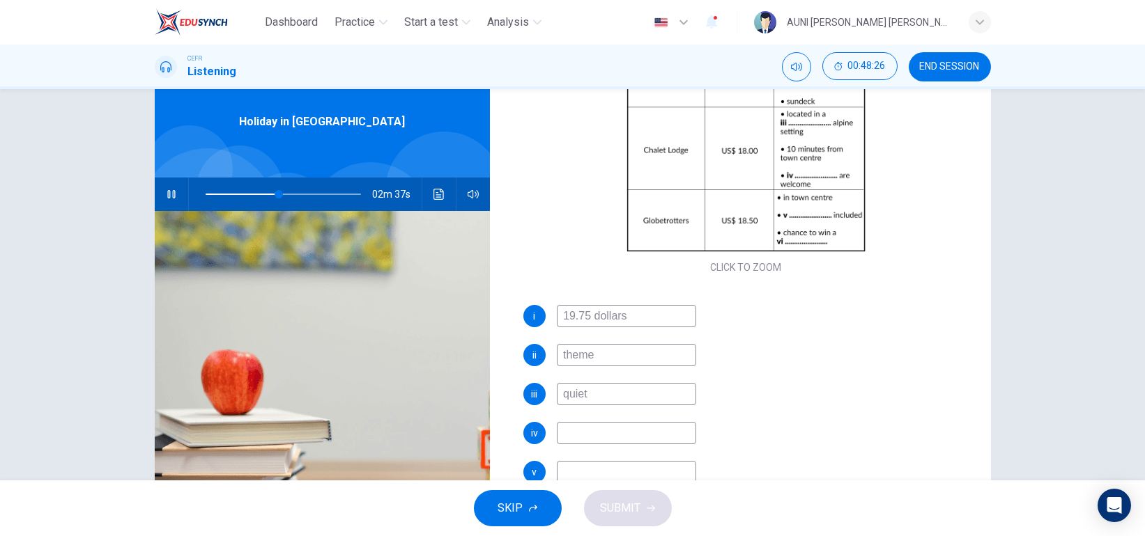
type input "48"
type input "quiet"
click at [632, 437] on input at bounding box center [626, 433] width 139 height 22
type input "c"
type input "48"
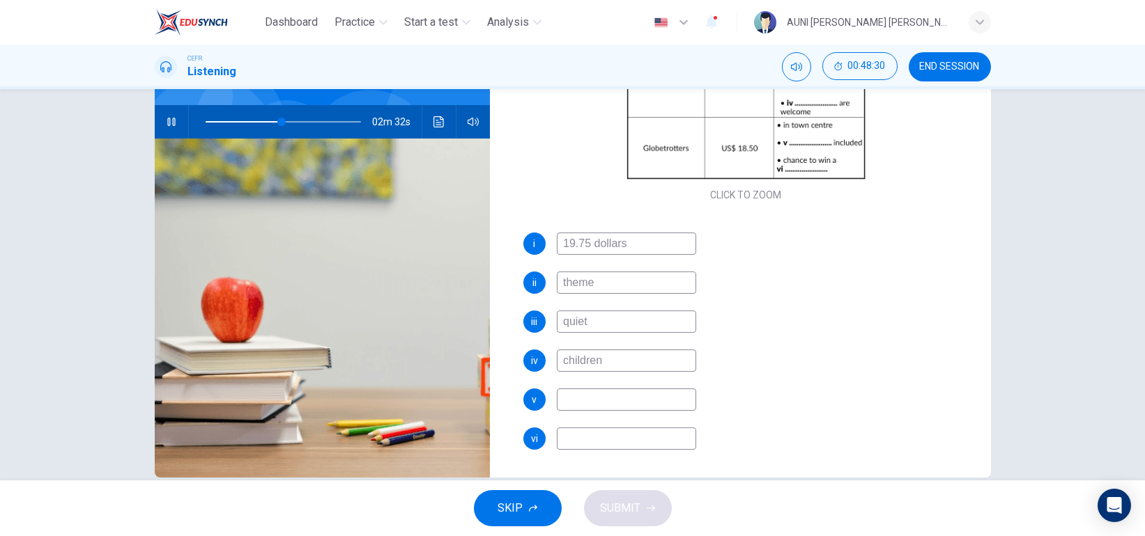
scroll to position [139, 0]
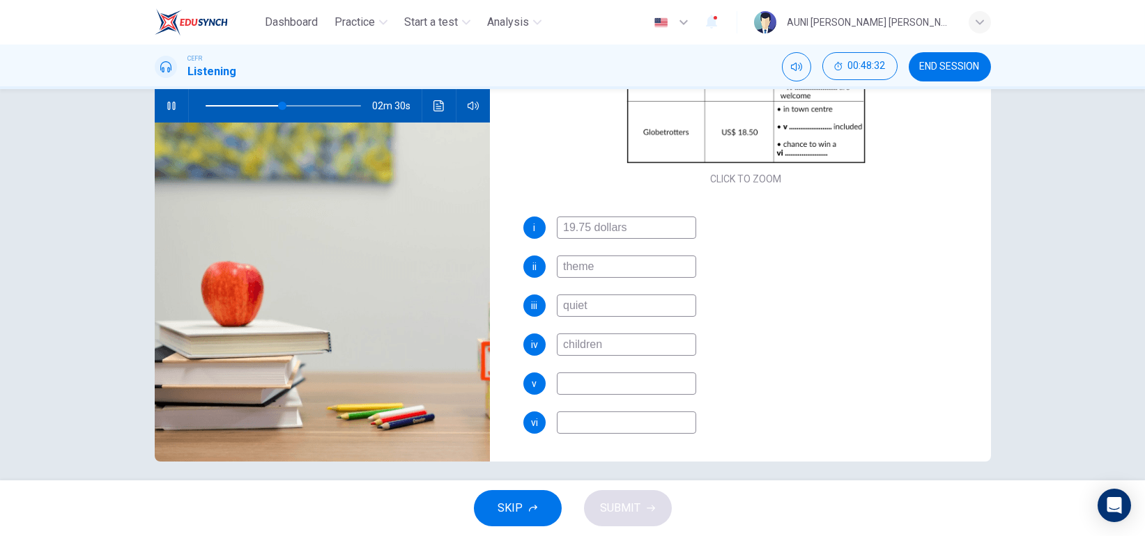
click at [621, 392] on input at bounding box center [626, 384] width 139 height 22
click at [612, 424] on input at bounding box center [626, 423] width 139 height 22
click at [616, 503] on span "SUBMIT" at bounding box center [621, 509] width 40 height 20
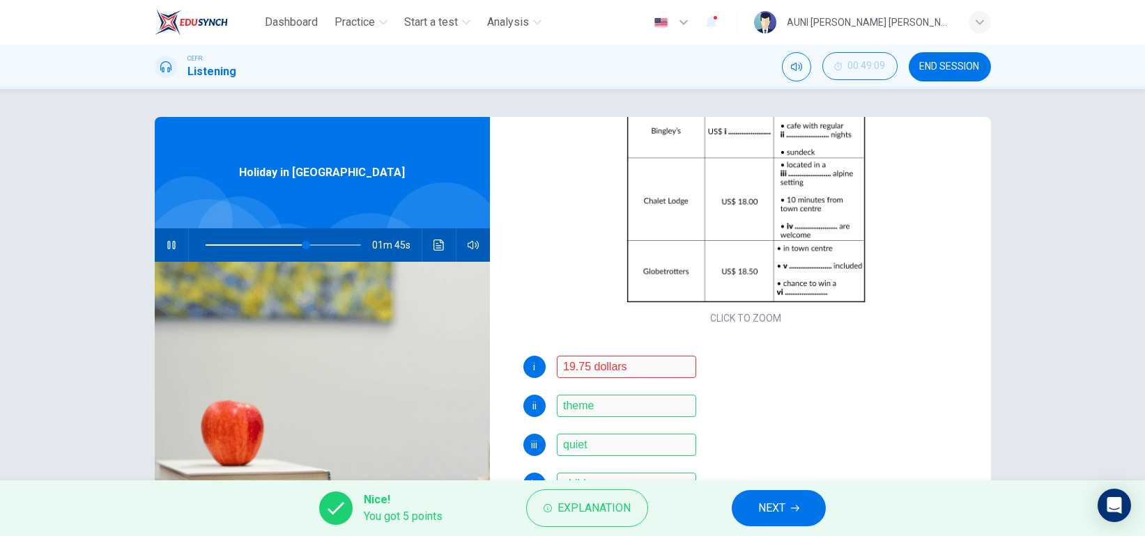
scroll to position [148, 0]
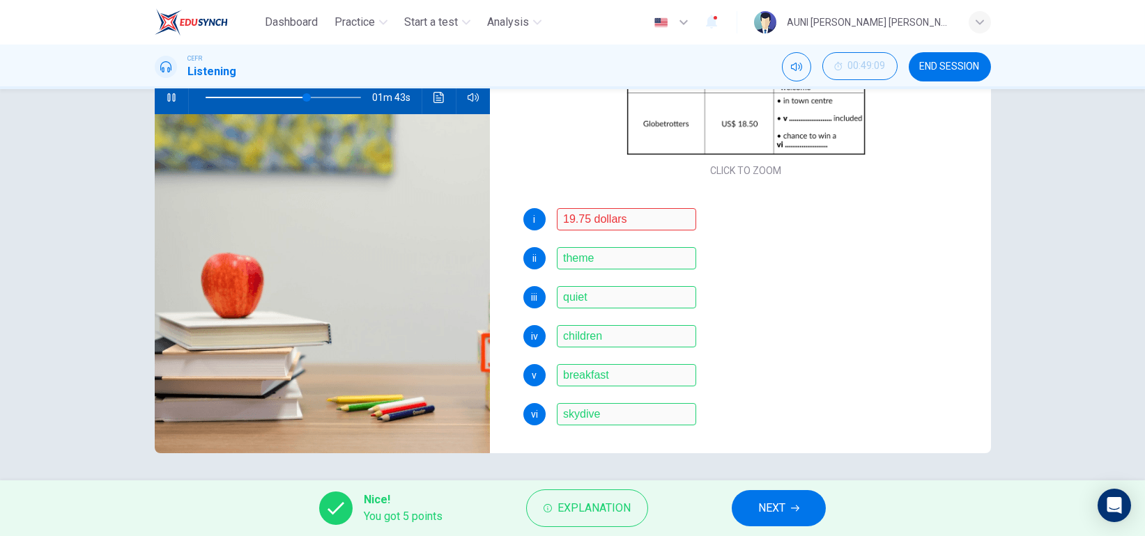
click at [779, 508] on span "NEXT" at bounding box center [771, 509] width 27 height 20
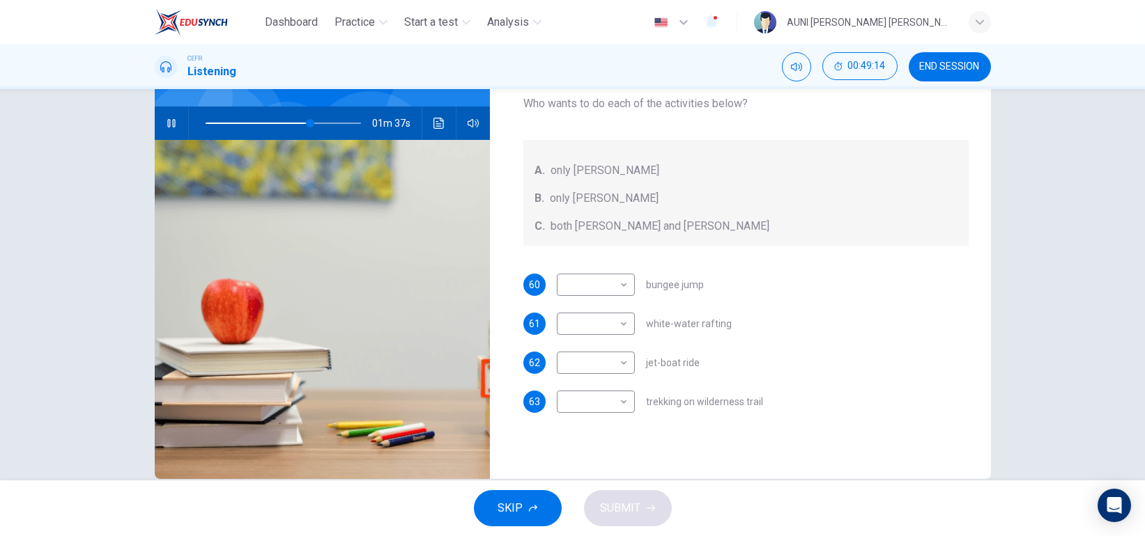
scroll to position [123, 0]
click at [616, 279] on body "Dashboard Practice Start a test Analysis English en ​ AUNI [PERSON_NAME] [PERSO…" at bounding box center [572, 268] width 1145 height 536
click at [596, 309] on li "A" at bounding box center [591, 306] width 78 height 22
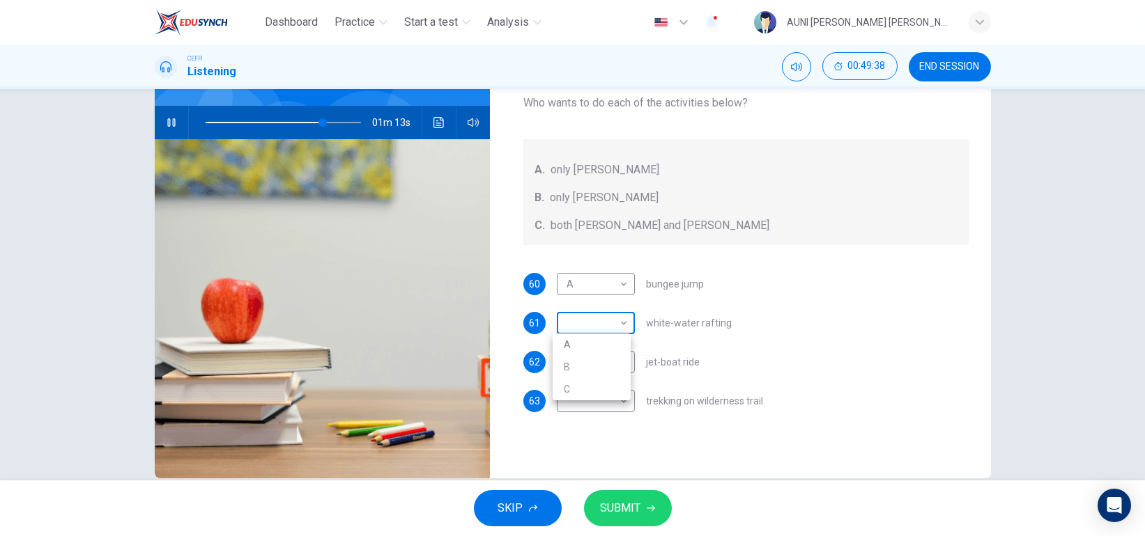
click at [608, 314] on body "Dashboard Practice Start a test Analysis English en ​ AUNI [PERSON_NAME] [PERSO…" at bounding box center [572, 268] width 1145 height 536
click at [587, 392] on li "C" at bounding box center [591, 389] width 78 height 22
click at [619, 360] on body "Dashboard Practice Start a test Analysis English en ​ AUNI [PERSON_NAME] [PERSO…" at bounding box center [572, 268] width 1145 height 536
click at [596, 400] on li "B" at bounding box center [591, 406] width 78 height 22
click at [617, 399] on body "Dashboard Practice Start a test Analysis English en ​ AUNI ADLINA BINTI AMRAN C…" at bounding box center [572, 268] width 1145 height 536
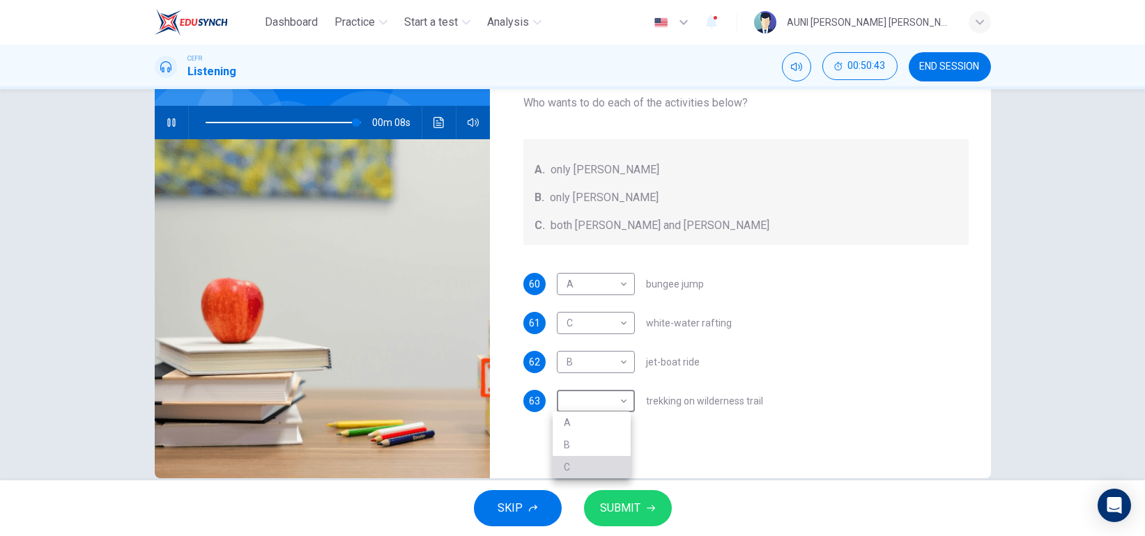
click at [591, 466] on li "C" at bounding box center [591, 467] width 78 height 22
click at [640, 500] on button "SUBMIT" at bounding box center [628, 508] width 88 height 36
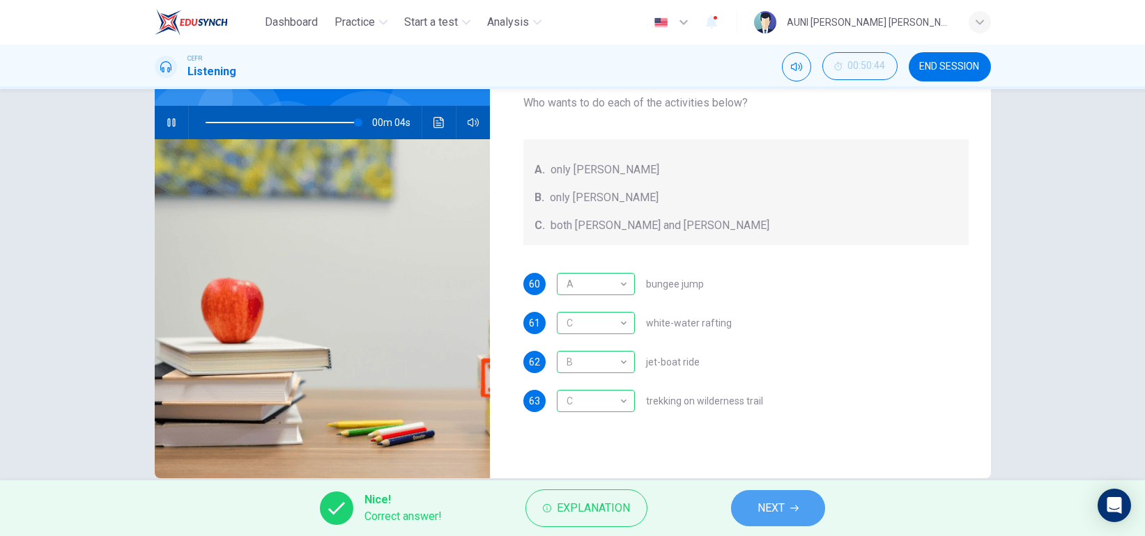
click at [781, 508] on span "NEXT" at bounding box center [770, 509] width 27 height 20
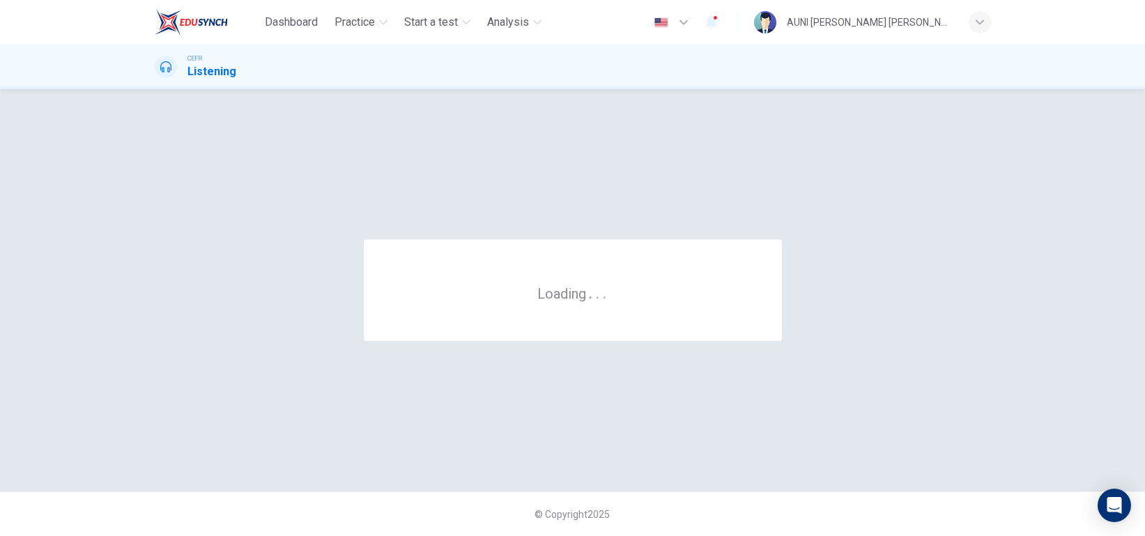
scroll to position [0, 0]
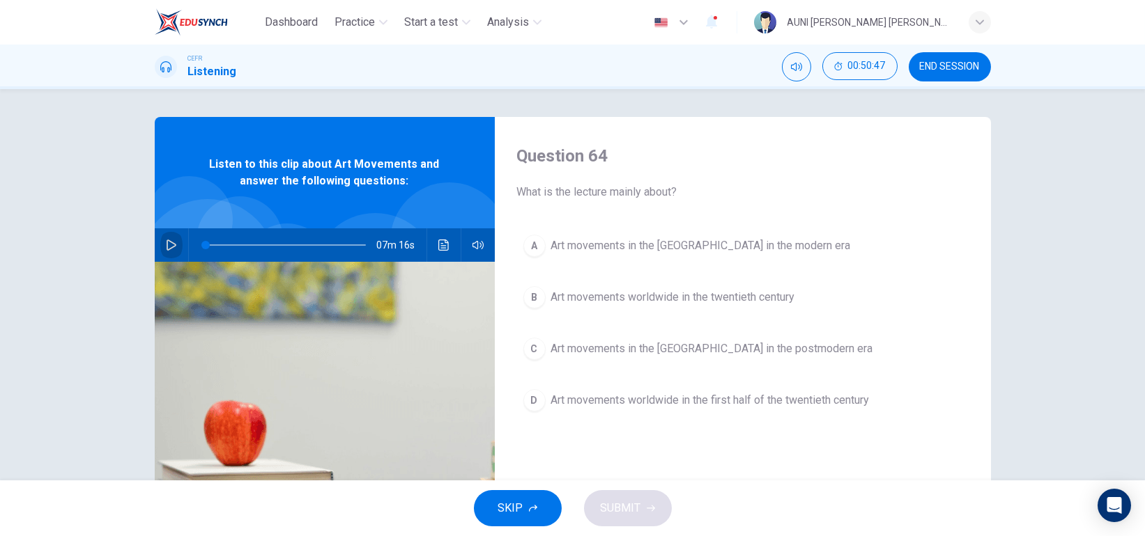
click at [160, 238] on button "button" at bounding box center [171, 245] width 22 height 33
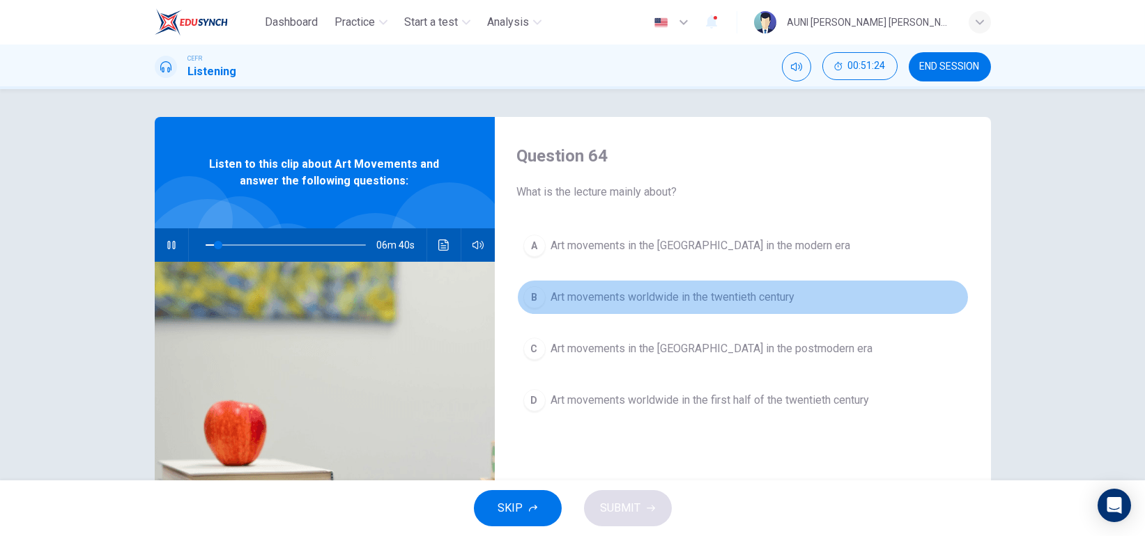
click at [687, 301] on span "Art movements worldwide in the twentieth century" at bounding box center [673, 297] width 244 height 17
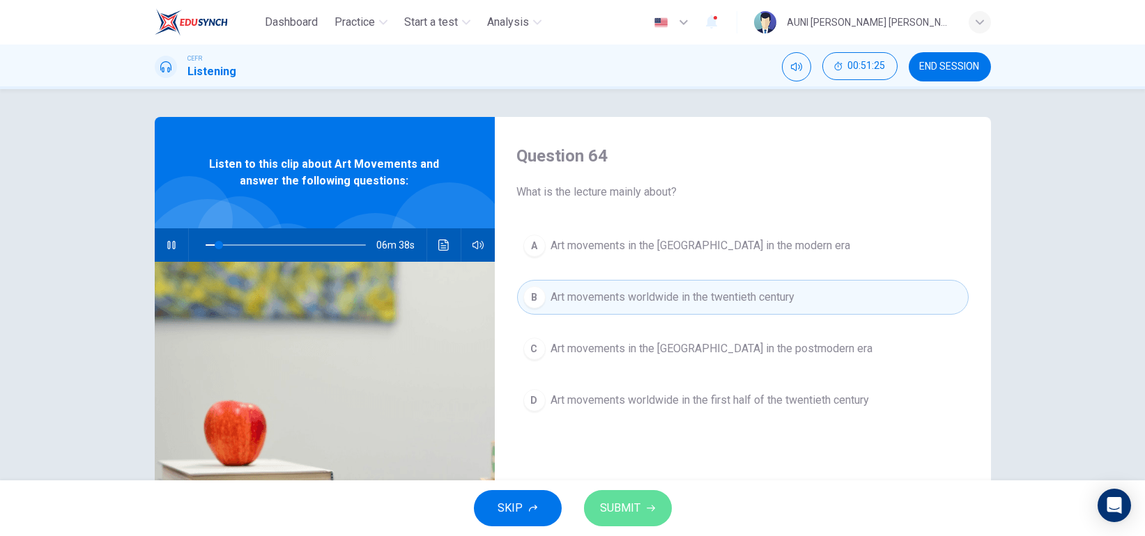
click at [632, 504] on span "SUBMIT" at bounding box center [621, 509] width 40 height 20
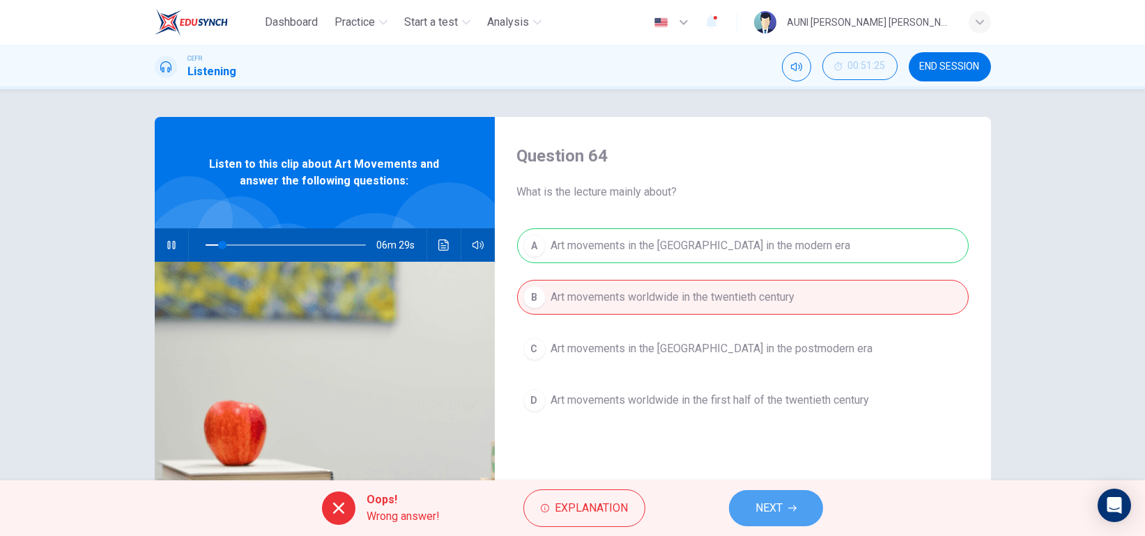
click at [770, 504] on span "NEXT" at bounding box center [768, 509] width 27 height 20
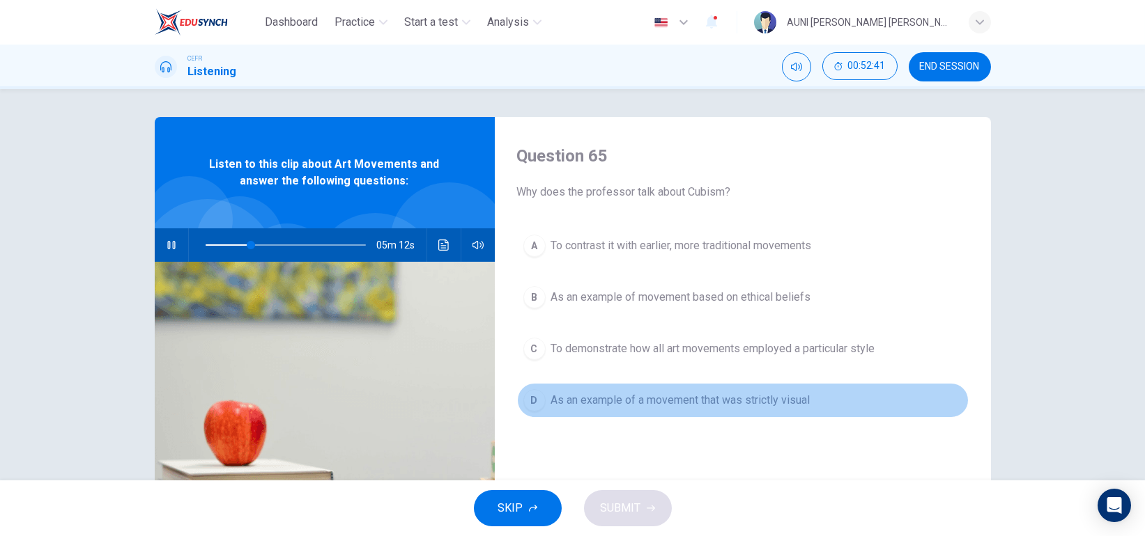
click at [651, 404] on span "As an example of a movement that was strictly visual" at bounding box center [680, 400] width 259 height 17
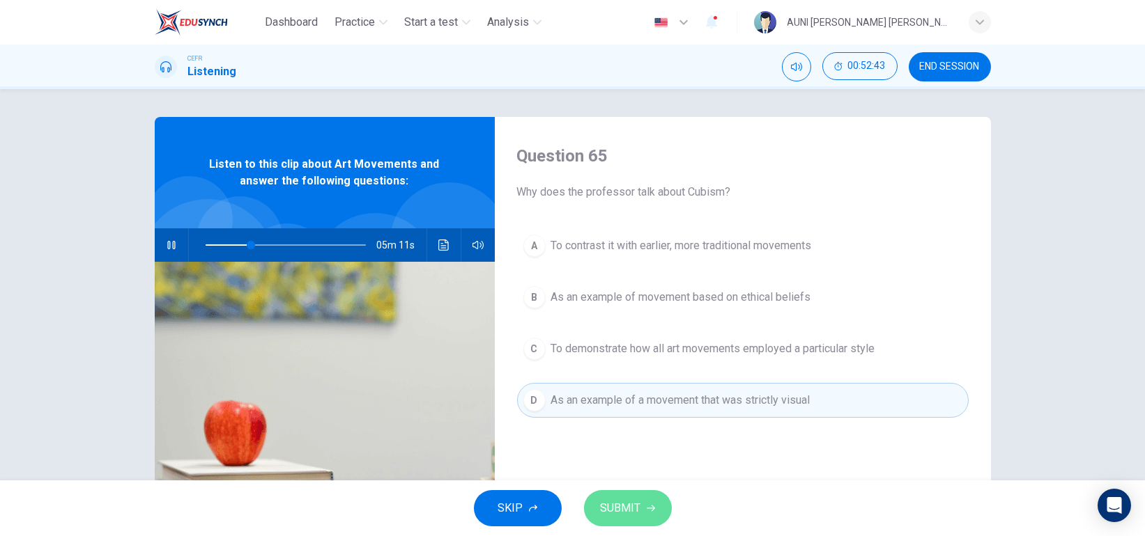
click at [621, 499] on span "SUBMIT" at bounding box center [621, 509] width 40 height 20
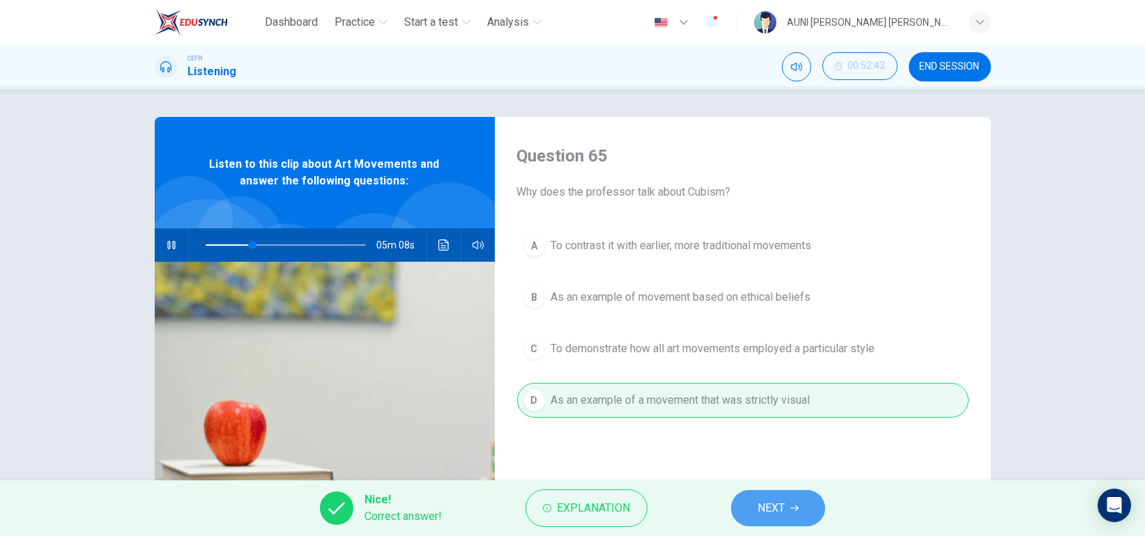
click at [750, 500] on button "NEXT" at bounding box center [778, 508] width 94 height 36
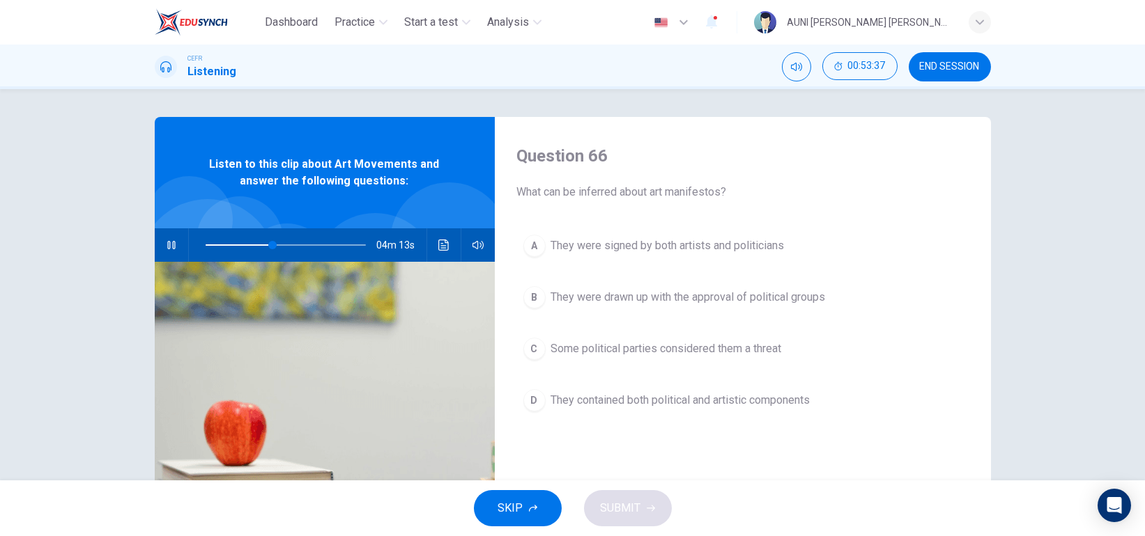
click at [755, 392] on span "They contained both political and artistic components" at bounding box center [680, 400] width 259 height 17
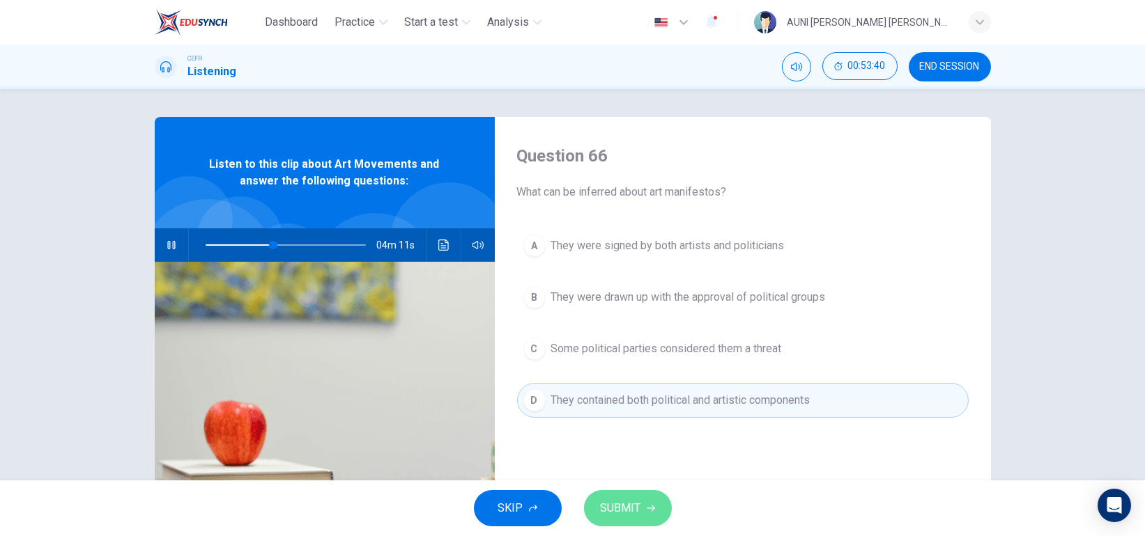
click at [628, 512] on span "SUBMIT" at bounding box center [621, 509] width 40 height 20
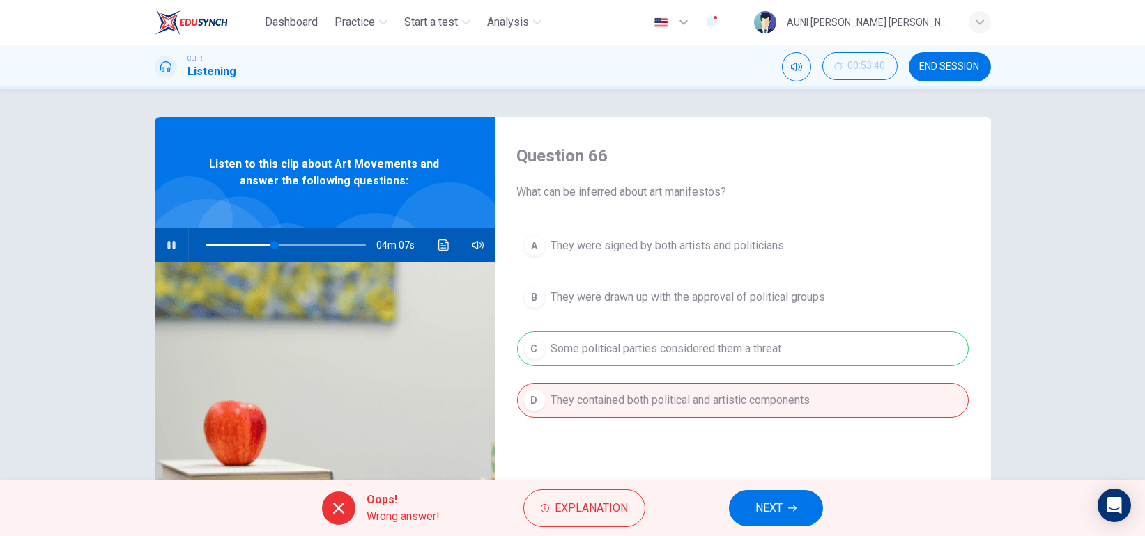
click at [771, 509] on span "NEXT" at bounding box center [768, 509] width 27 height 20
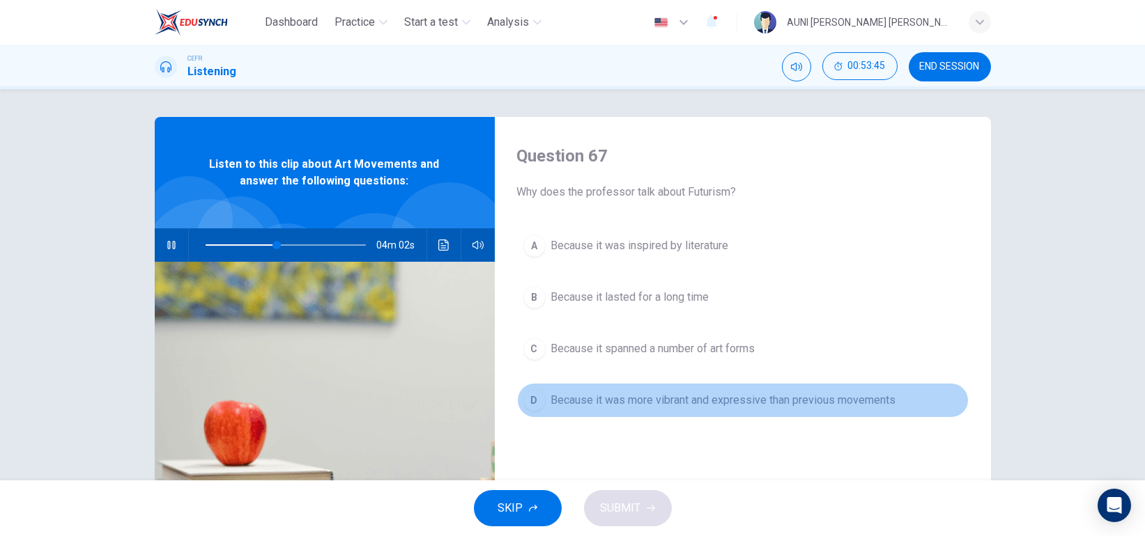
click at [727, 410] on button "D Because it was more vibrant and expressive than previous movements" at bounding box center [742, 400] width 451 height 35
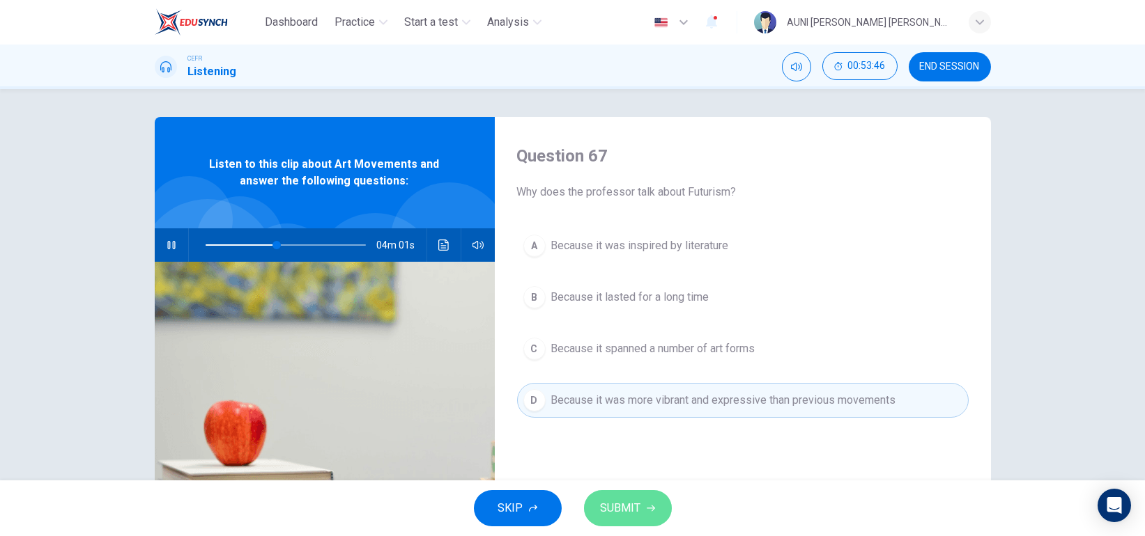
click at [622, 506] on span "SUBMIT" at bounding box center [621, 509] width 40 height 20
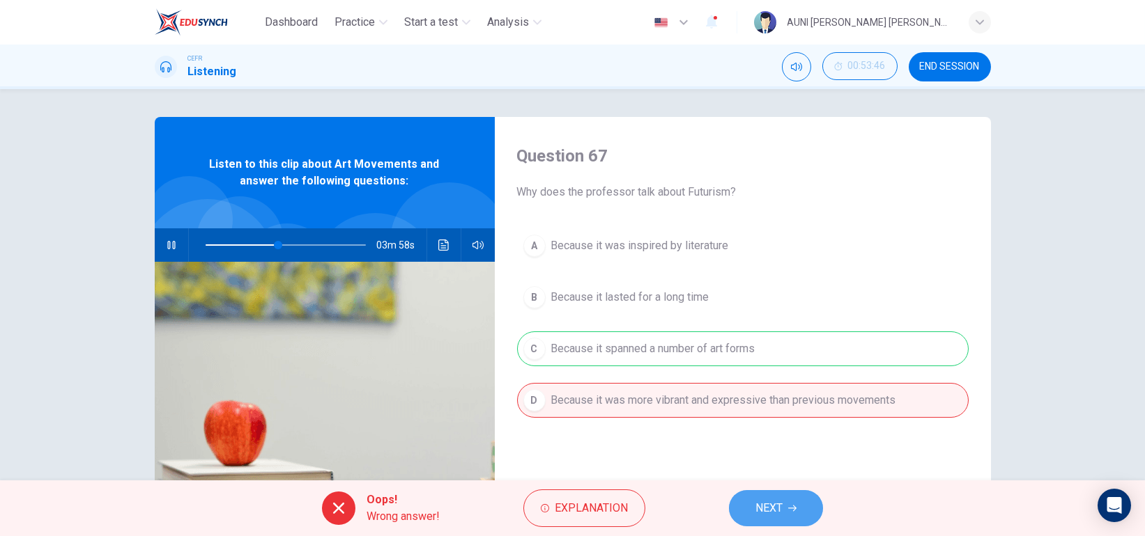
click at [769, 497] on button "NEXT" at bounding box center [776, 508] width 94 height 36
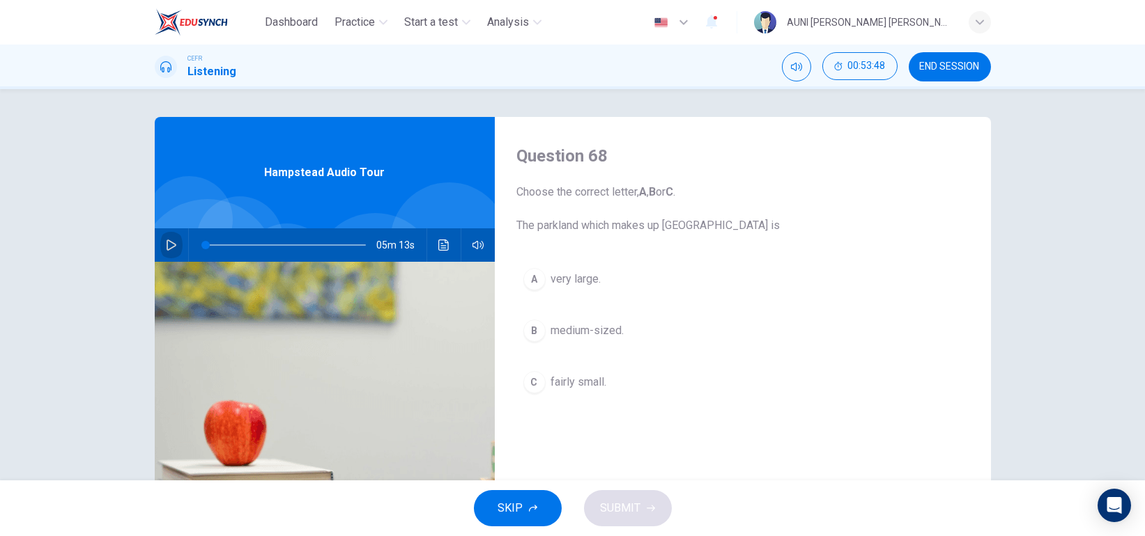
click at [166, 240] on icon "button" at bounding box center [171, 245] width 11 height 11
click at [571, 282] on span "very large." at bounding box center [576, 279] width 50 height 17
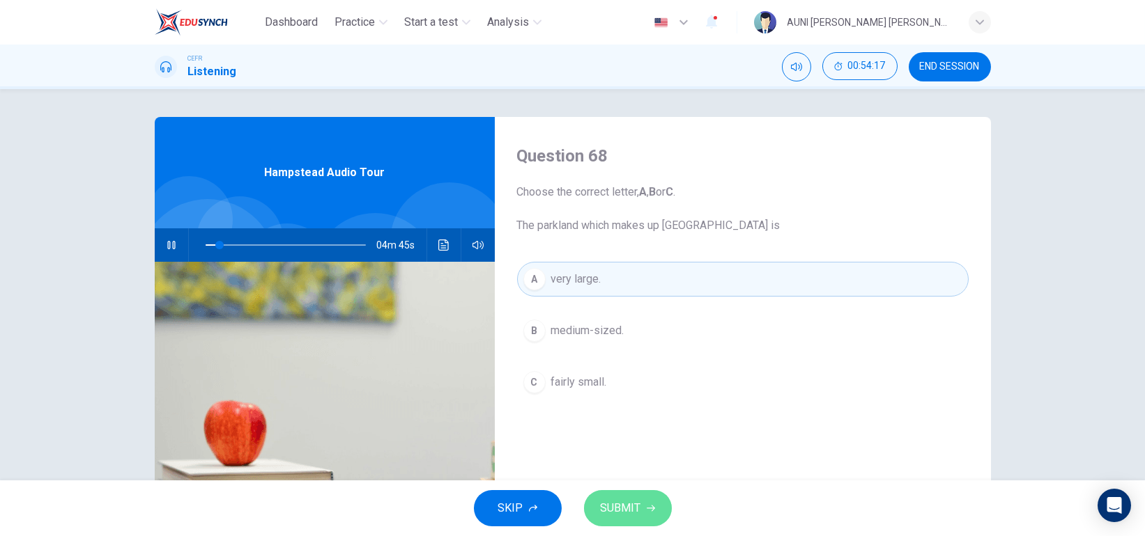
click at [615, 507] on span "SUBMIT" at bounding box center [621, 509] width 40 height 20
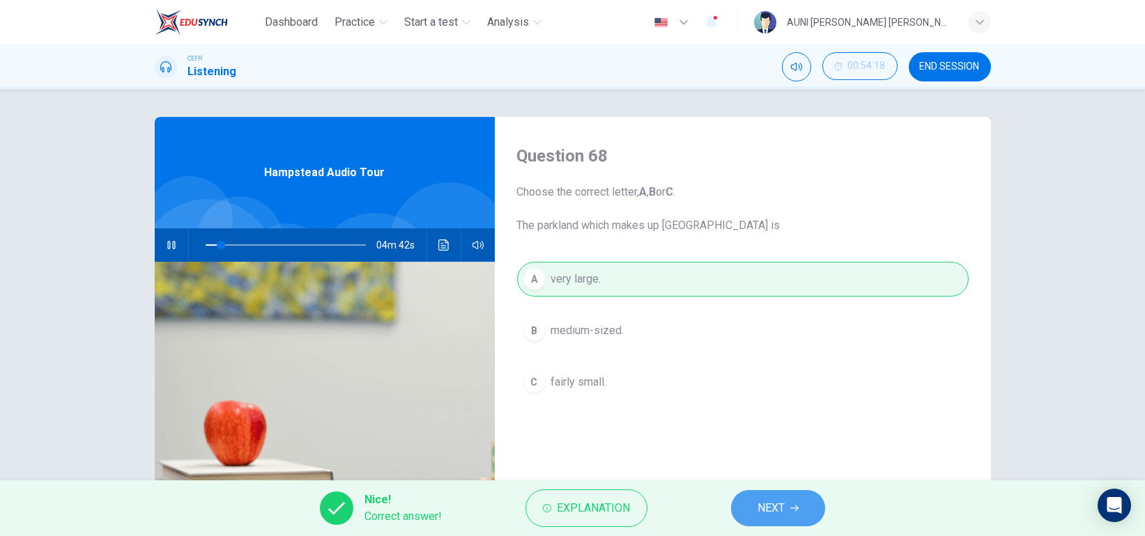
click at [740, 507] on button "NEXT" at bounding box center [778, 508] width 94 height 36
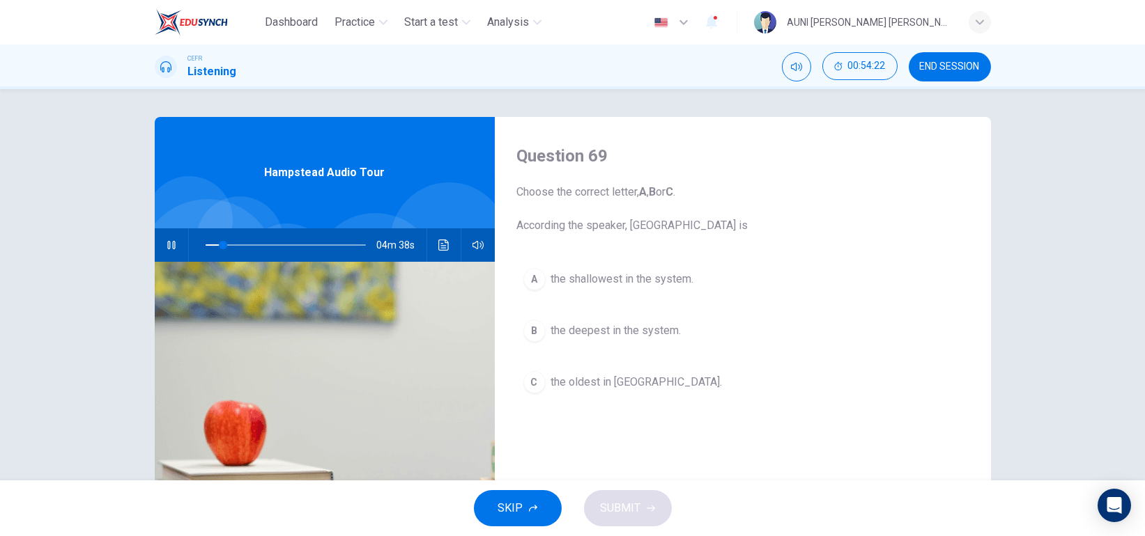
click at [635, 339] on span "the deepest in the system." at bounding box center [616, 331] width 130 height 17
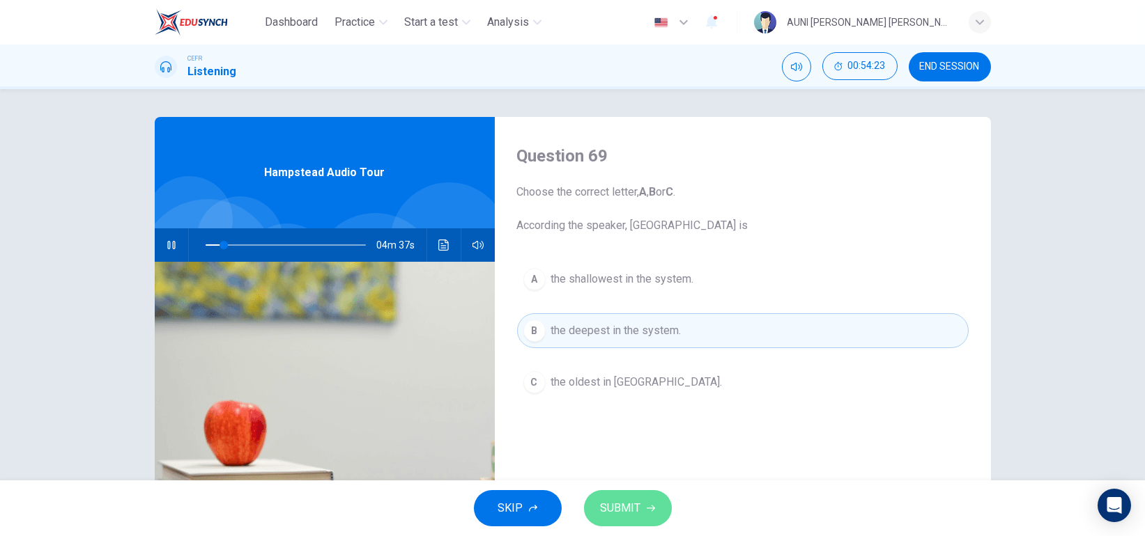
click at [607, 513] on span "SUBMIT" at bounding box center [621, 509] width 40 height 20
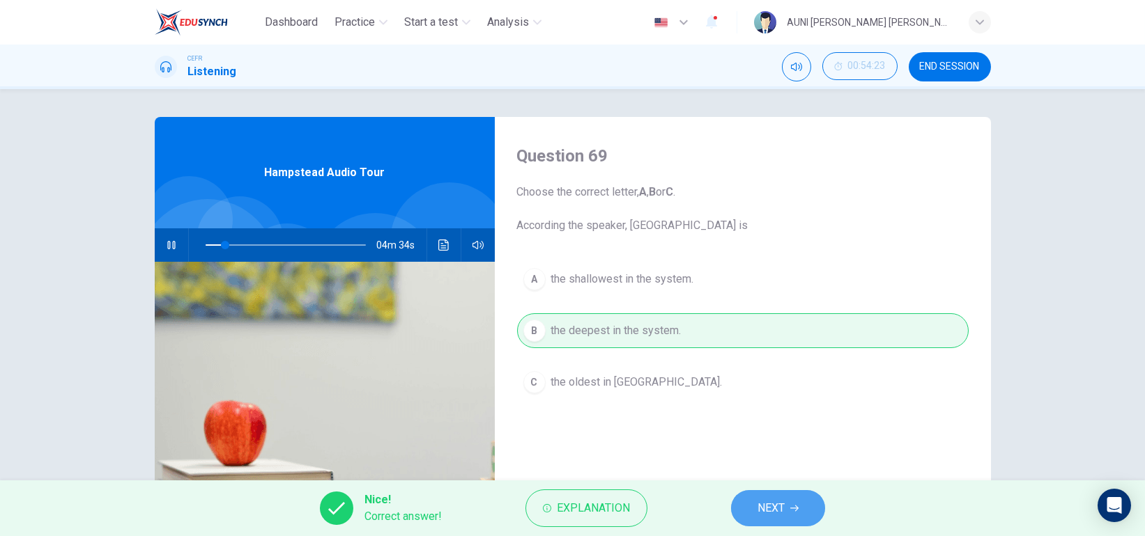
click at [753, 511] on button "NEXT" at bounding box center [778, 508] width 94 height 36
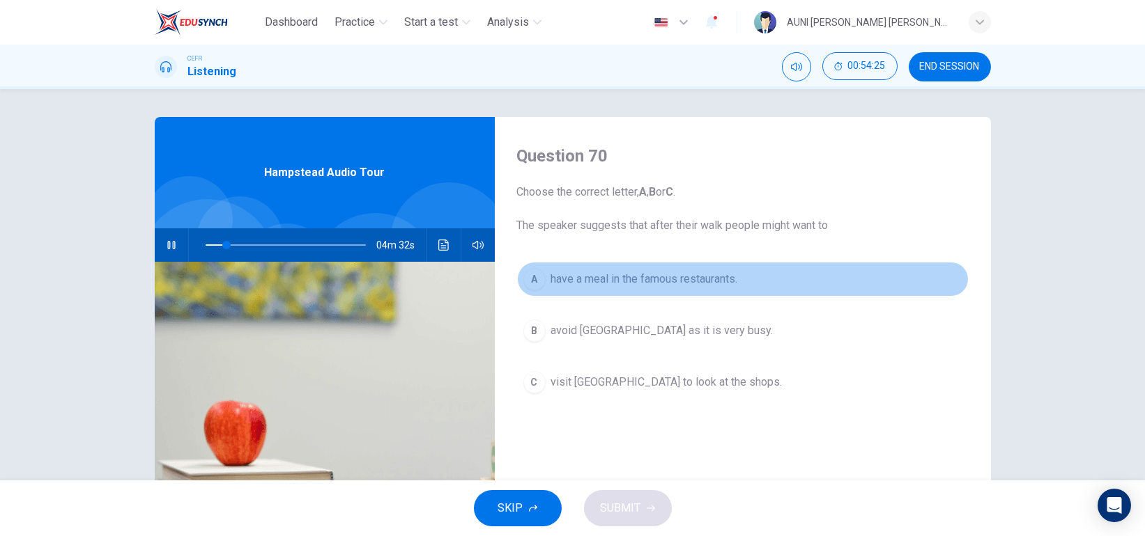
click at [714, 288] on button "A have a meal in the famous restaurants." at bounding box center [742, 279] width 451 height 35
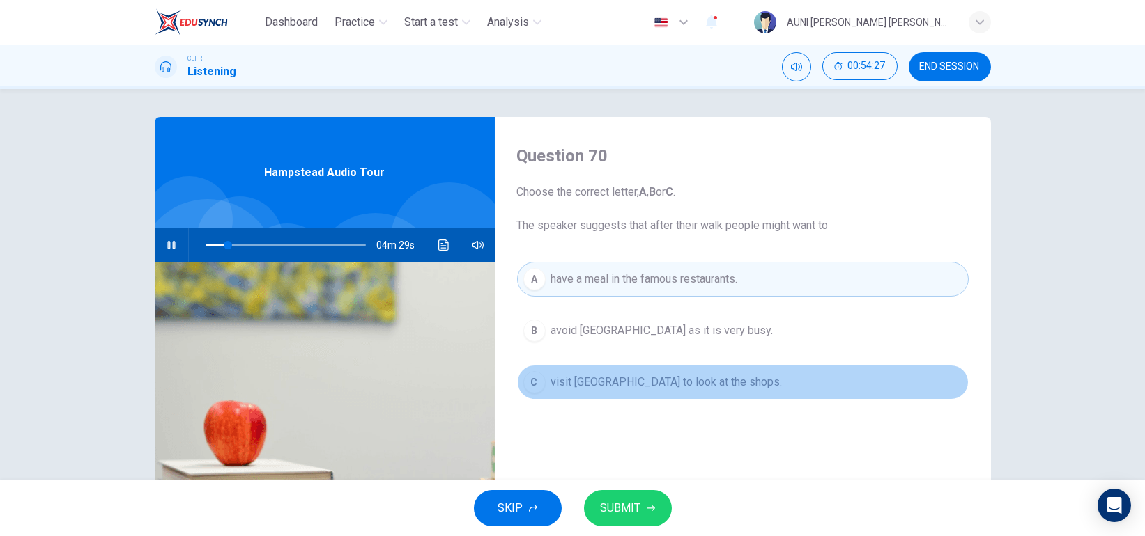
click at [695, 369] on button "C visit [GEOGRAPHIC_DATA] to look at the shops." at bounding box center [742, 382] width 451 height 35
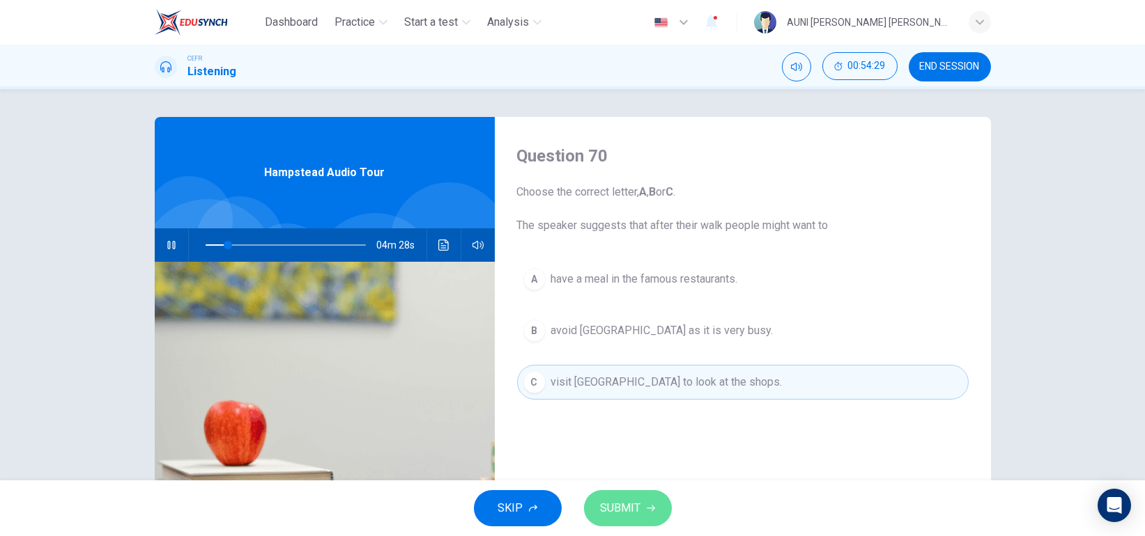
click at [612, 519] on button "SUBMIT" at bounding box center [628, 508] width 88 height 36
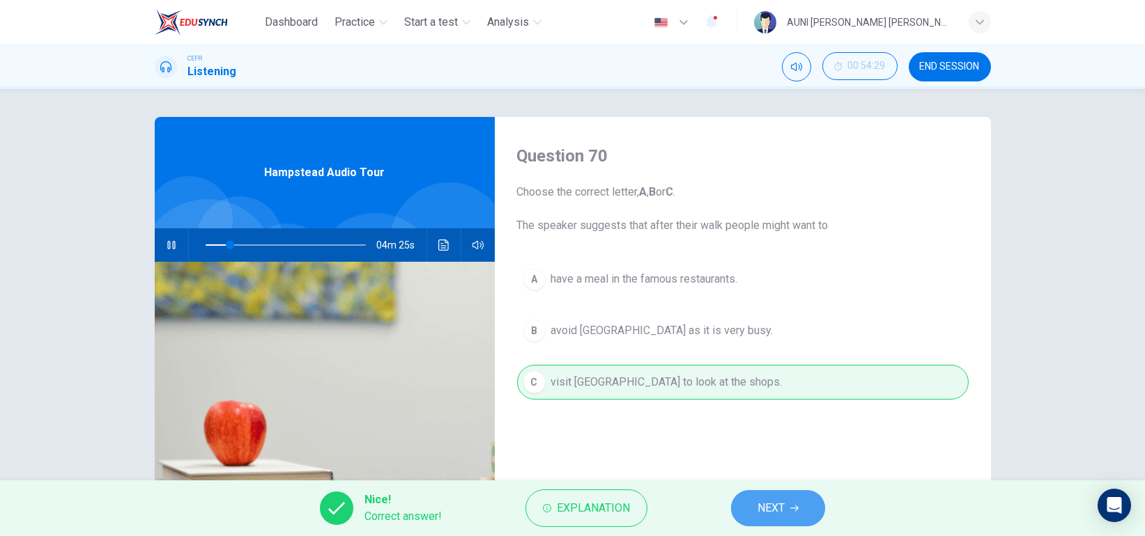
click at [761, 516] on span "NEXT" at bounding box center [770, 509] width 27 height 20
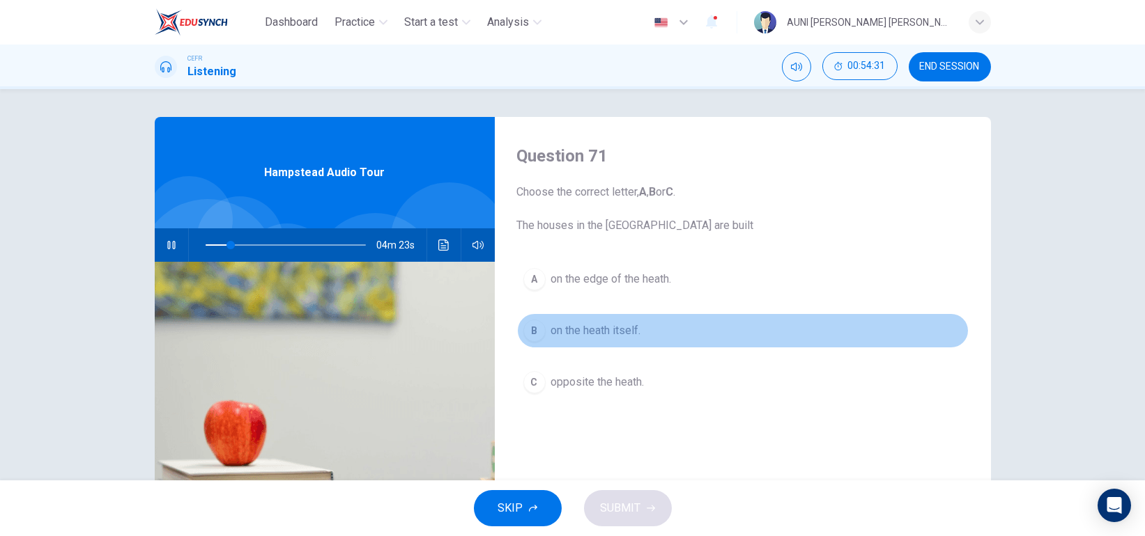
click at [622, 330] on span "on the heath itself." at bounding box center [596, 331] width 90 height 17
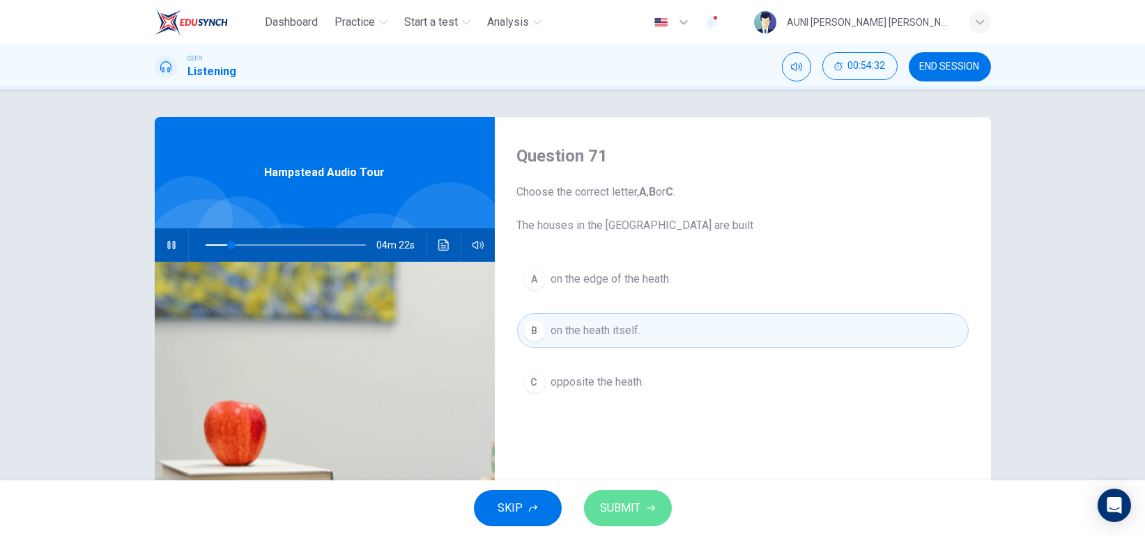
click at [603, 507] on span "SUBMIT" at bounding box center [621, 509] width 40 height 20
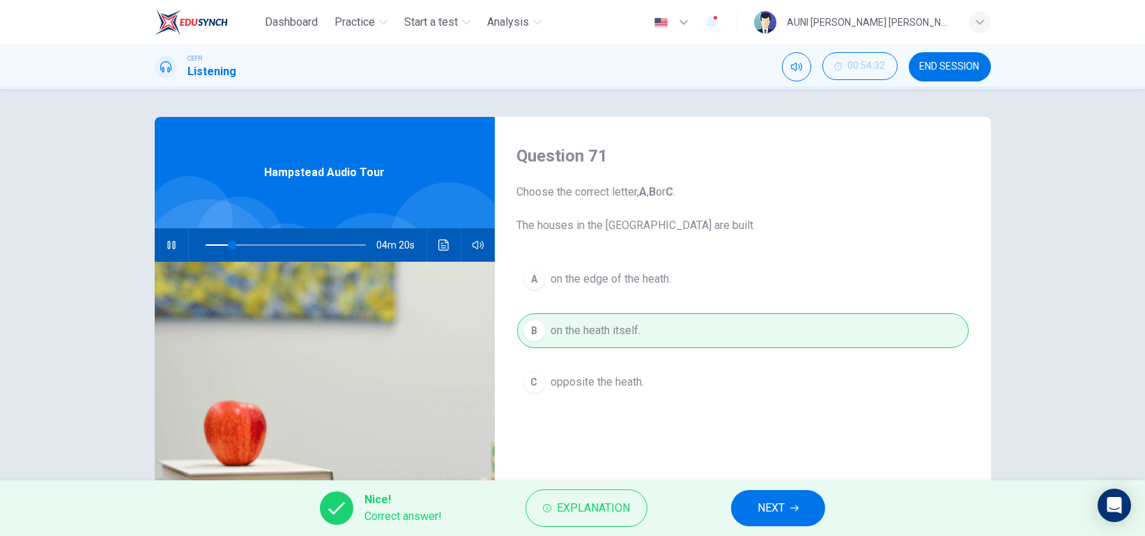
click at [773, 527] on div "Nice! Correct answer! Explanation NEXT" at bounding box center [572, 509] width 1145 height 56
click at [764, 516] on span "NEXT" at bounding box center [770, 509] width 27 height 20
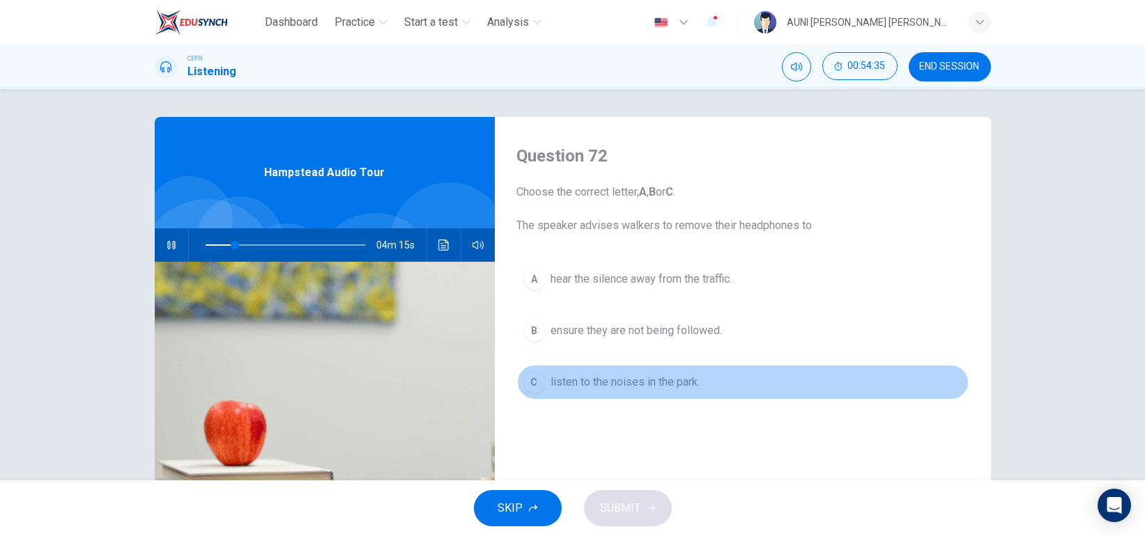
click at [679, 380] on span "listen to the noises in the park." at bounding box center [625, 382] width 149 height 17
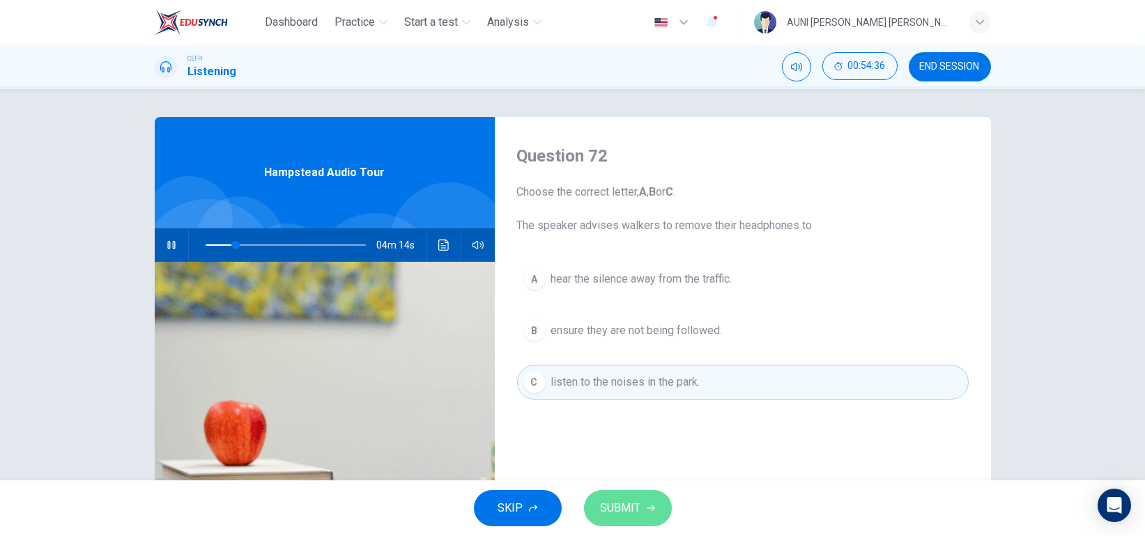
click at [610, 503] on span "SUBMIT" at bounding box center [621, 509] width 40 height 20
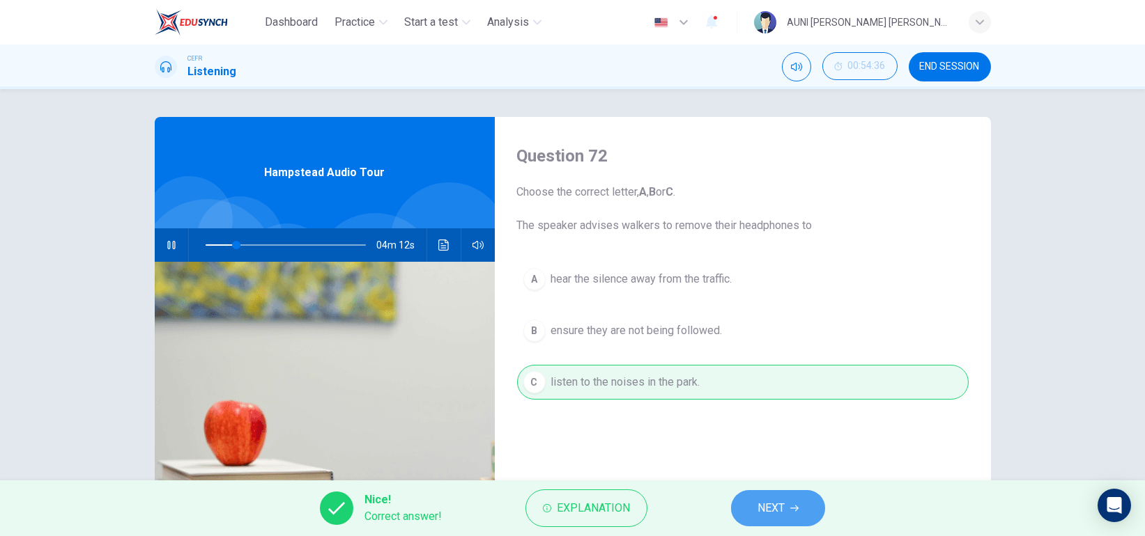
click at [744, 517] on button "NEXT" at bounding box center [778, 508] width 94 height 36
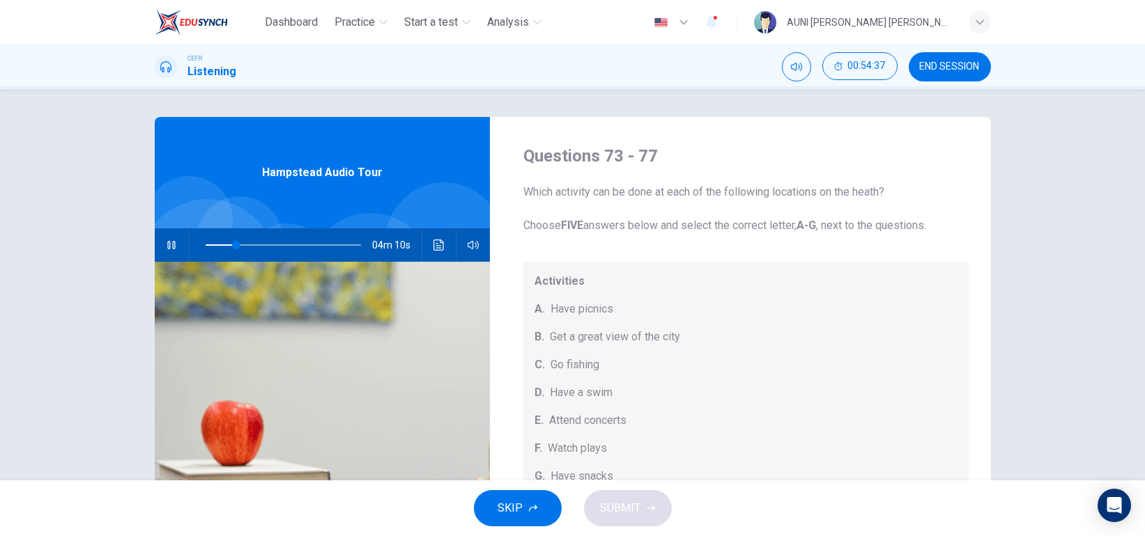
scroll to position [129, 0]
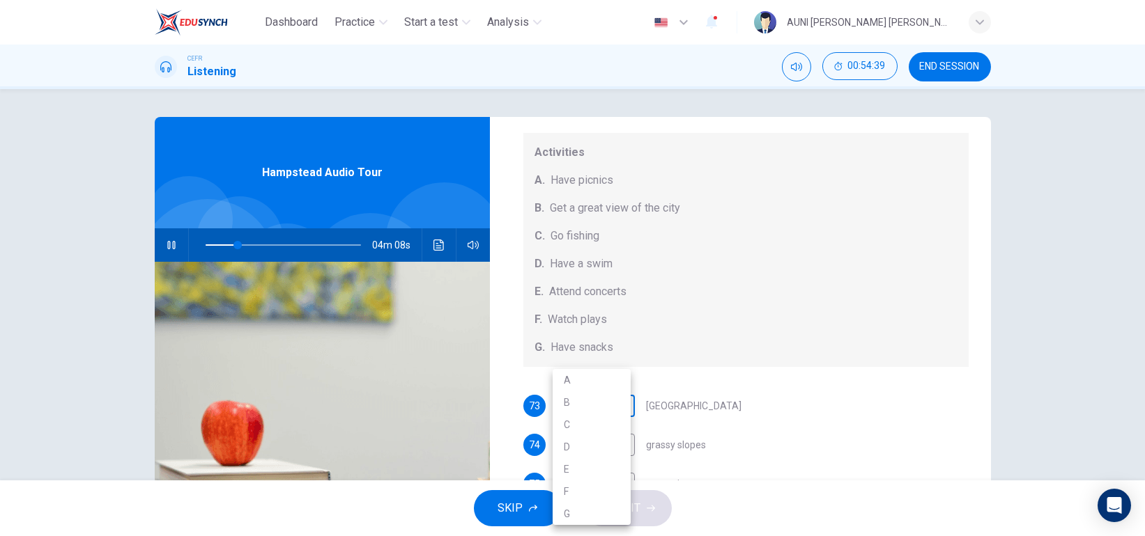
click at [615, 409] on body "Dashboard Practice Start a test Analysis English en ​ AUNI [PERSON_NAME] [PERSO…" at bounding box center [572, 268] width 1145 height 536
click at [305, 240] on div at bounding box center [572, 268] width 1145 height 536
click at [305, 240] on span at bounding box center [284, 245] width 156 height 20
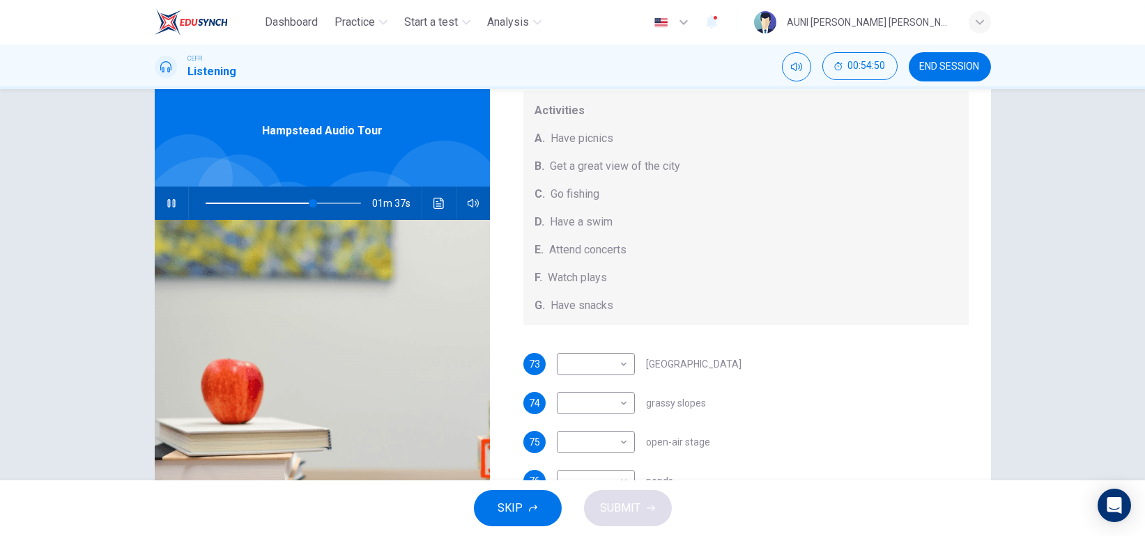
scroll to position [43, 0]
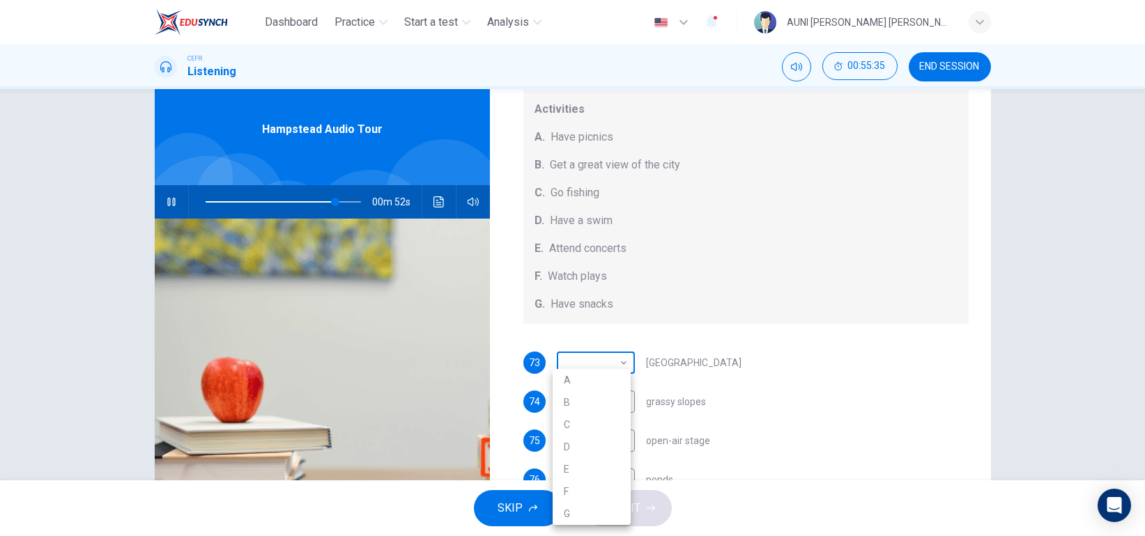
click at [612, 353] on body "Dashboard Practice Start a test Analysis English en ​ AUNI [PERSON_NAME] [PERSO…" at bounding box center [572, 268] width 1145 height 536
click at [571, 508] on li "G" at bounding box center [591, 514] width 78 height 22
click at [602, 395] on body "Dashboard Practice Start a test Analysis English en ​ AUNI [PERSON_NAME] [PERSO…" at bounding box center [572, 268] width 1145 height 536
click at [606, 374] on li "A" at bounding box center [591, 380] width 78 height 22
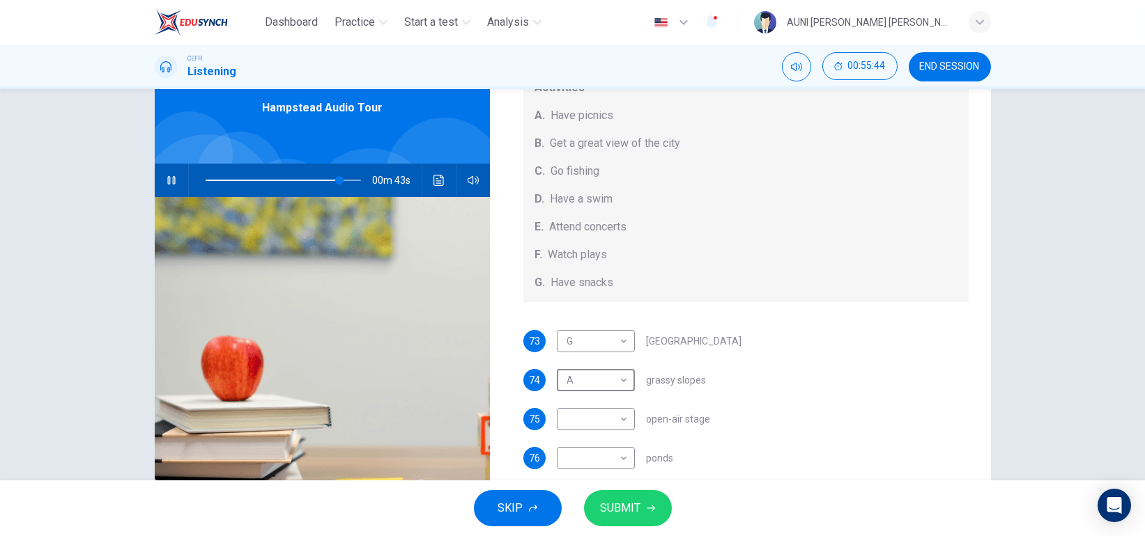
scroll to position [65, 0]
click at [611, 419] on body "Dashboard Practice Start a test Analysis English en ​ AUNI [PERSON_NAME] [PERSO…" at bounding box center [572, 268] width 1145 height 536
click at [581, 471] on li "E" at bounding box center [591, 469] width 78 height 22
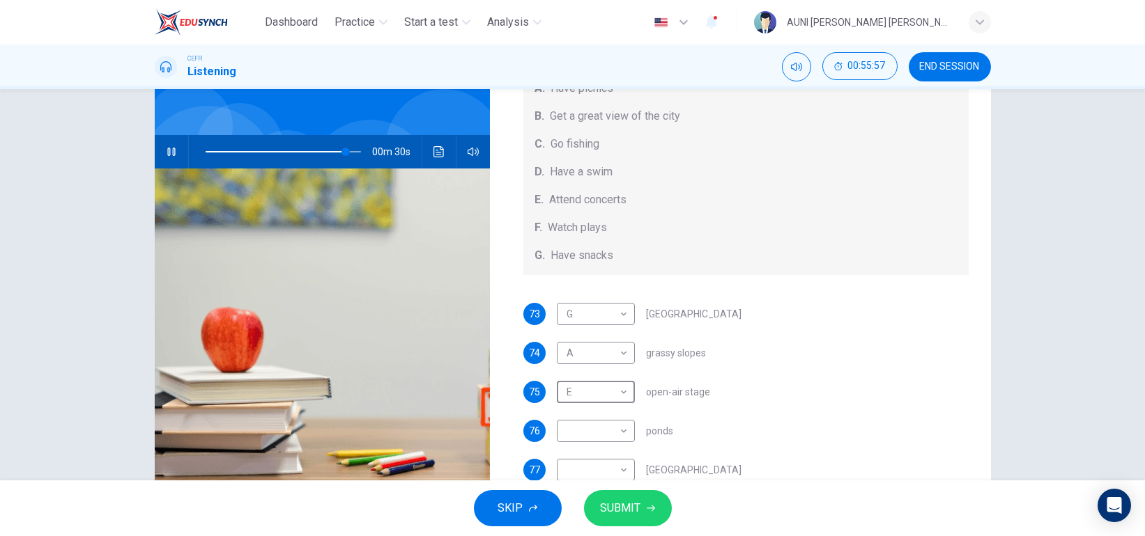
scroll to position [129, 0]
click at [618, 428] on body "Dashboard Practice Start a test Analysis English en ​ AUNI [PERSON_NAME] [PERSO…" at bounding box center [572, 268] width 1145 height 536
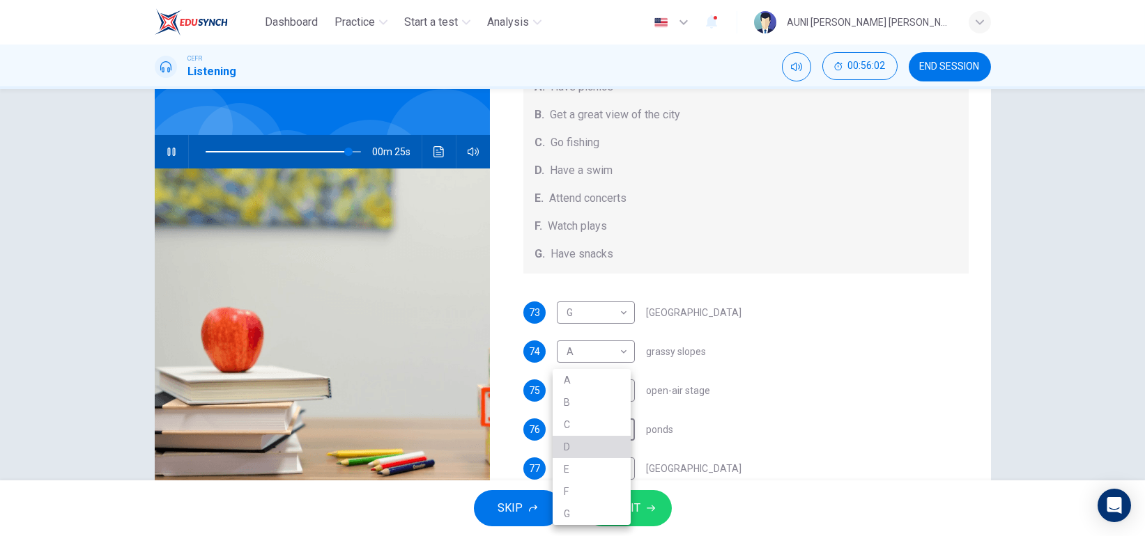
click at [594, 449] on li "D" at bounding box center [591, 447] width 78 height 22
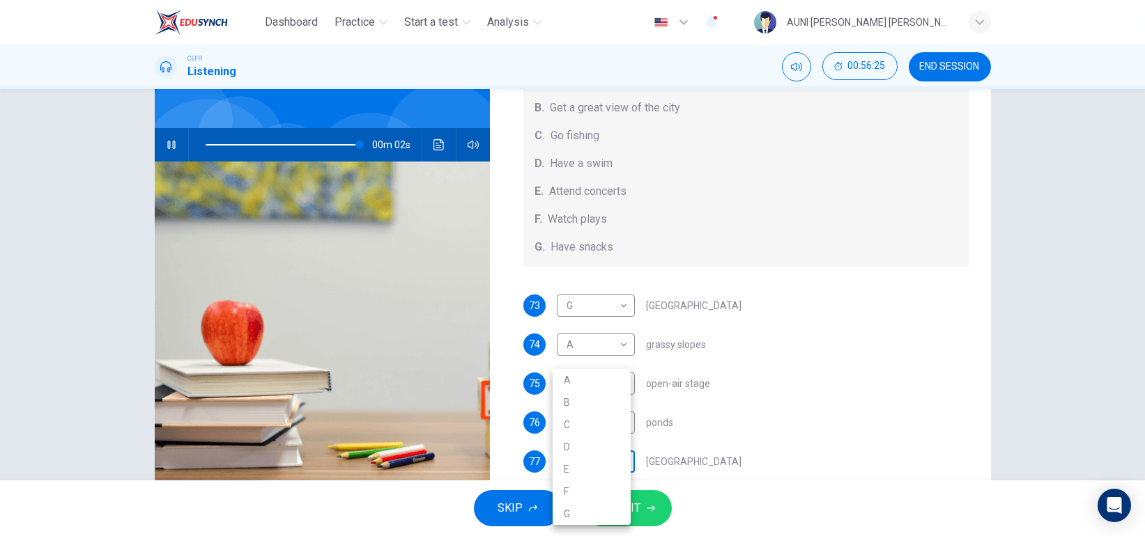
click at [594, 473] on body "Dashboard Practice Start a test Analysis English en ​ AUNI [PERSON_NAME] [PERSO…" at bounding box center [572, 268] width 1145 height 536
click at [582, 399] on li "B" at bounding box center [591, 403] width 78 height 22
click at [647, 511] on icon "button" at bounding box center [651, 508] width 8 height 8
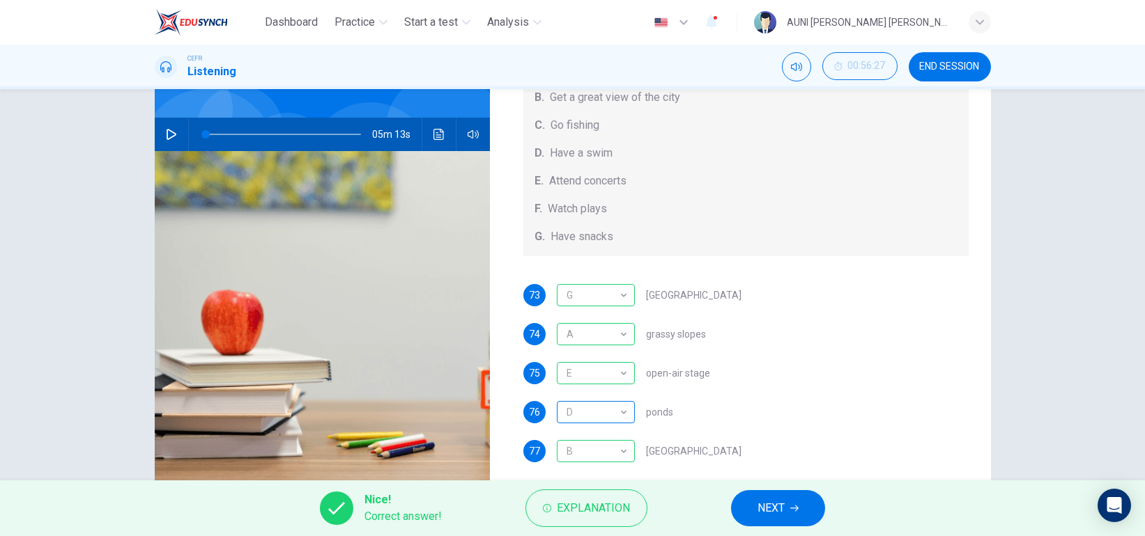
scroll to position [115, 0]
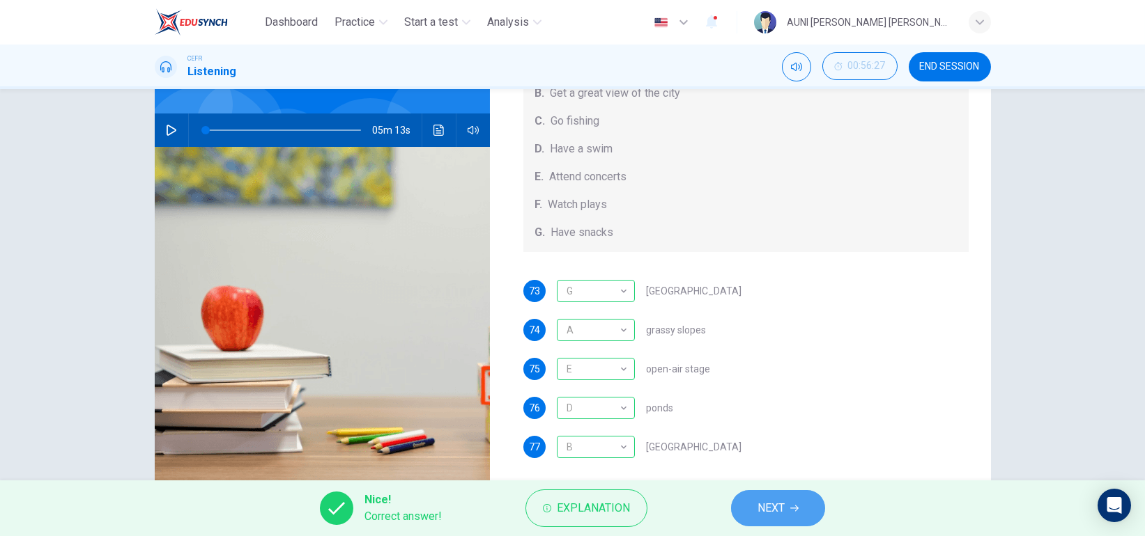
click at [777, 502] on span "NEXT" at bounding box center [770, 509] width 27 height 20
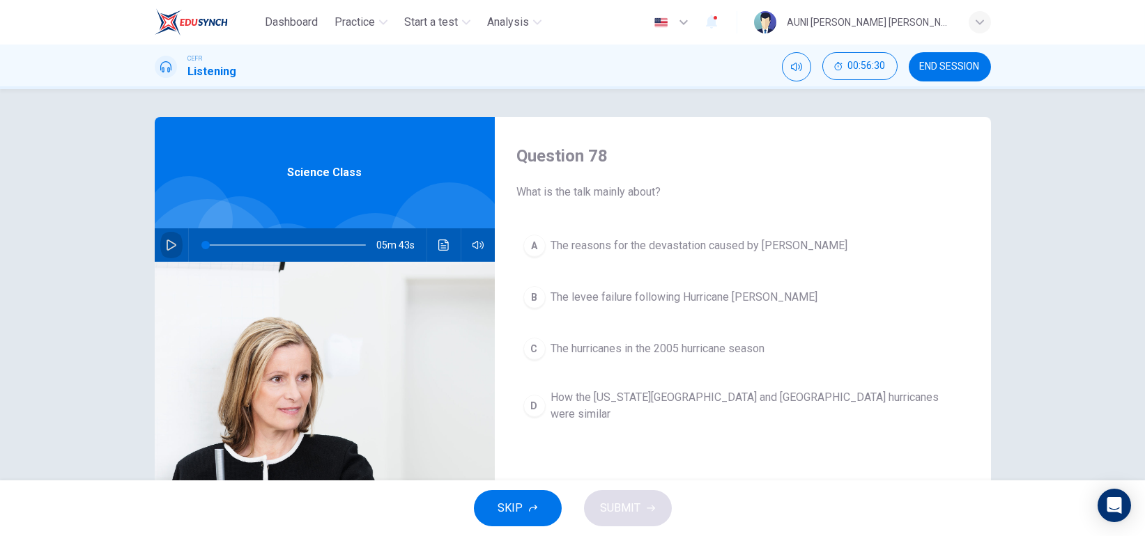
click at [169, 249] on icon "button" at bounding box center [171, 245] width 11 height 11
click at [774, 242] on span "The reasons for the devastation caused by [PERSON_NAME]" at bounding box center [699, 246] width 297 height 17
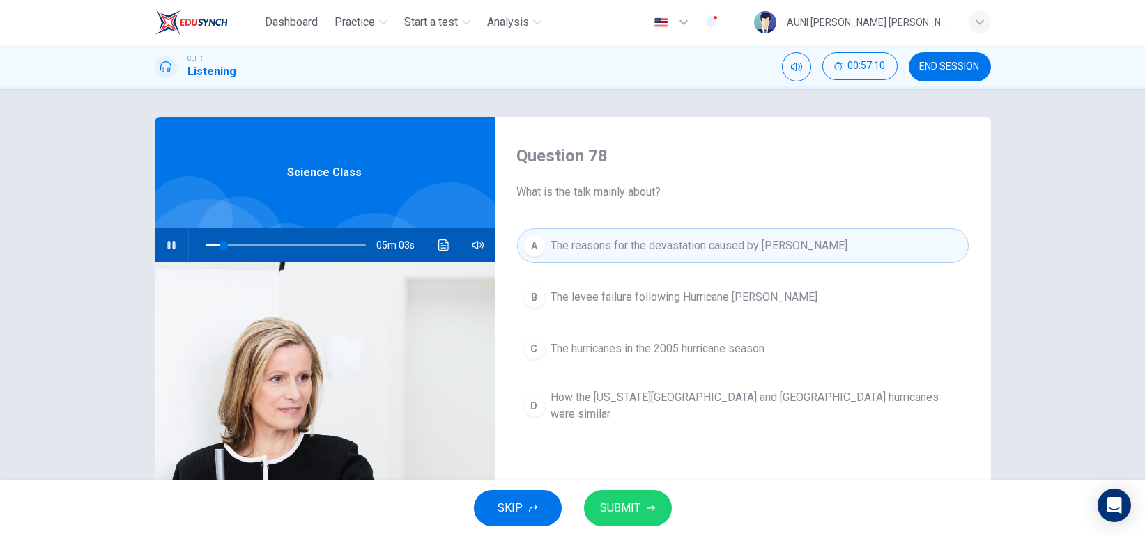
click at [611, 507] on span "SUBMIT" at bounding box center [621, 509] width 40 height 20
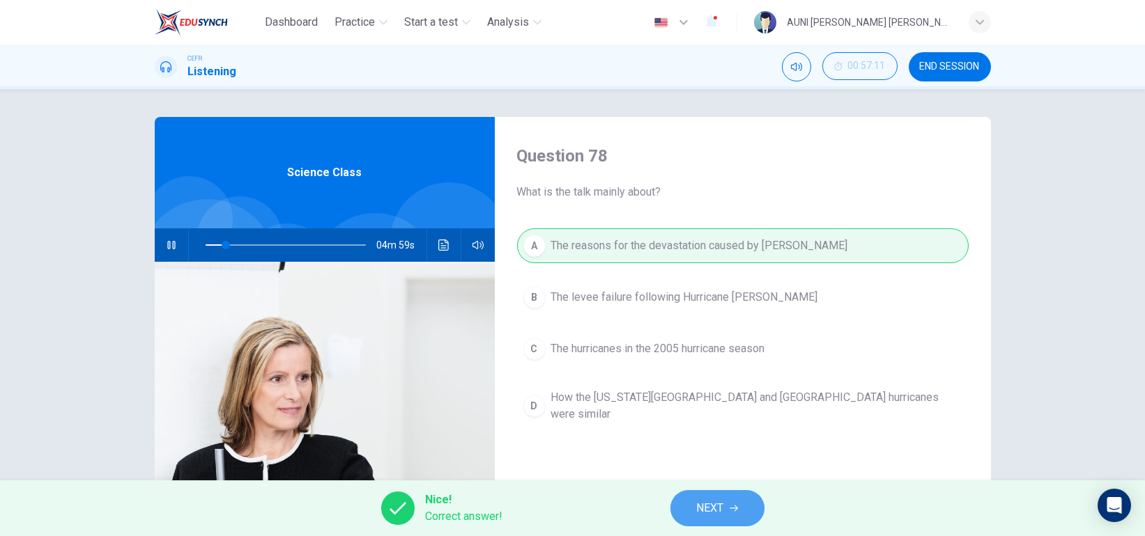
click at [712, 504] on span "NEXT" at bounding box center [710, 509] width 27 height 20
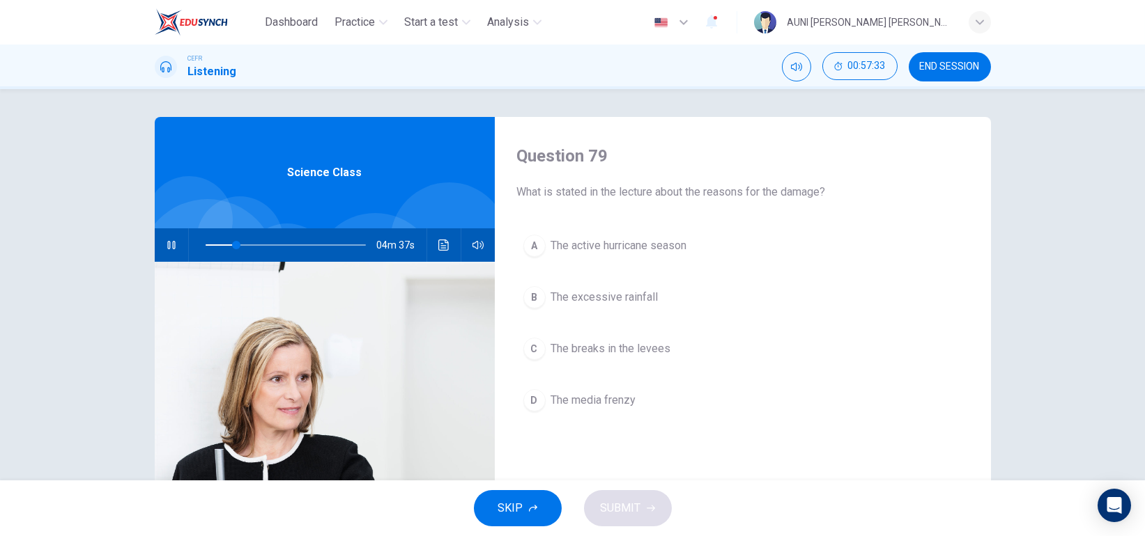
click at [569, 252] on span "The active hurricane season" at bounding box center [619, 246] width 136 height 17
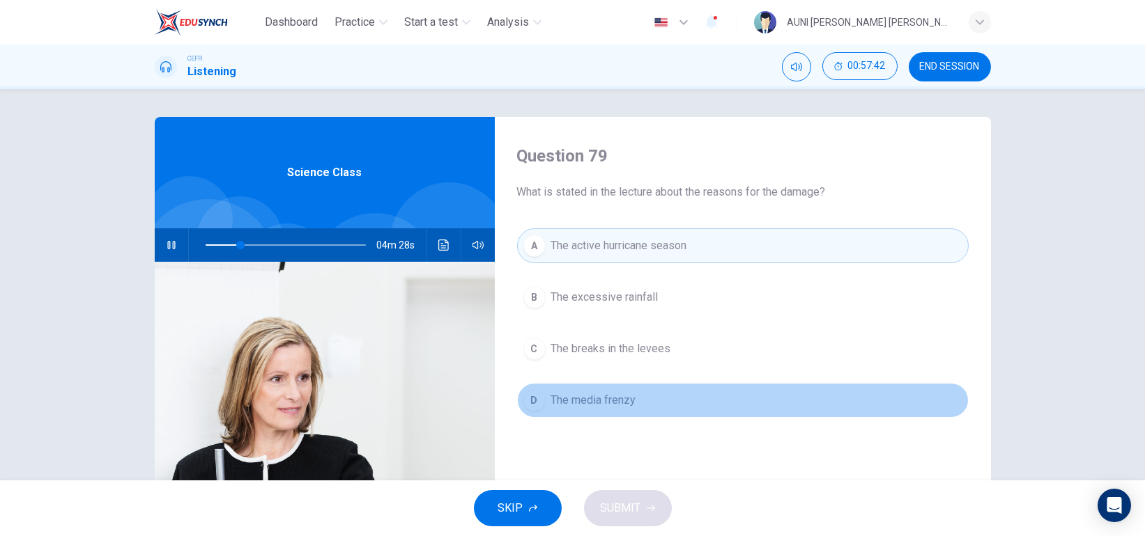
click at [596, 408] on span "The media frenzy" at bounding box center [593, 400] width 85 height 17
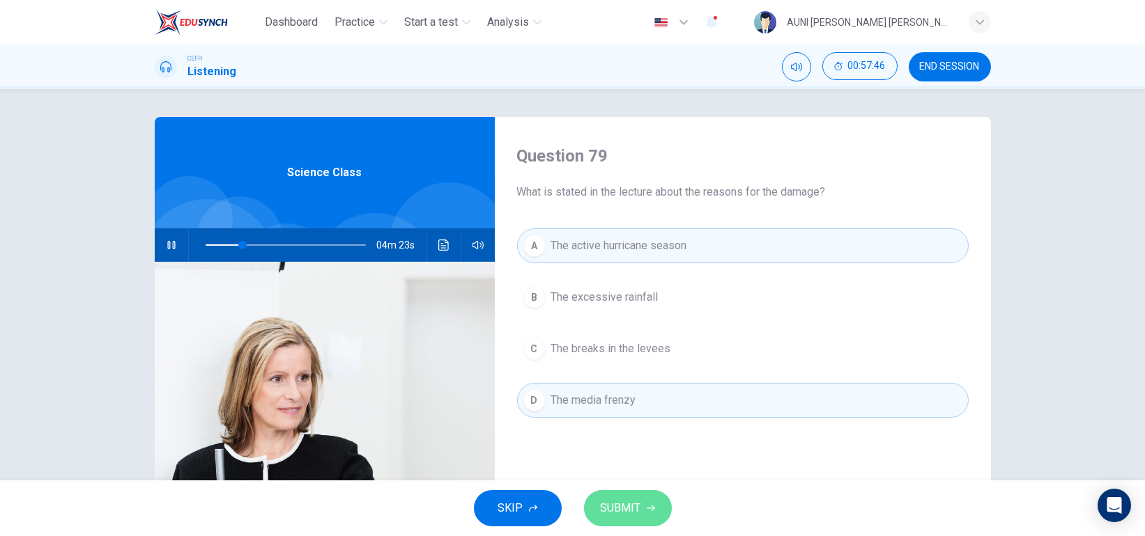
click at [637, 517] on span "SUBMIT" at bounding box center [621, 509] width 40 height 20
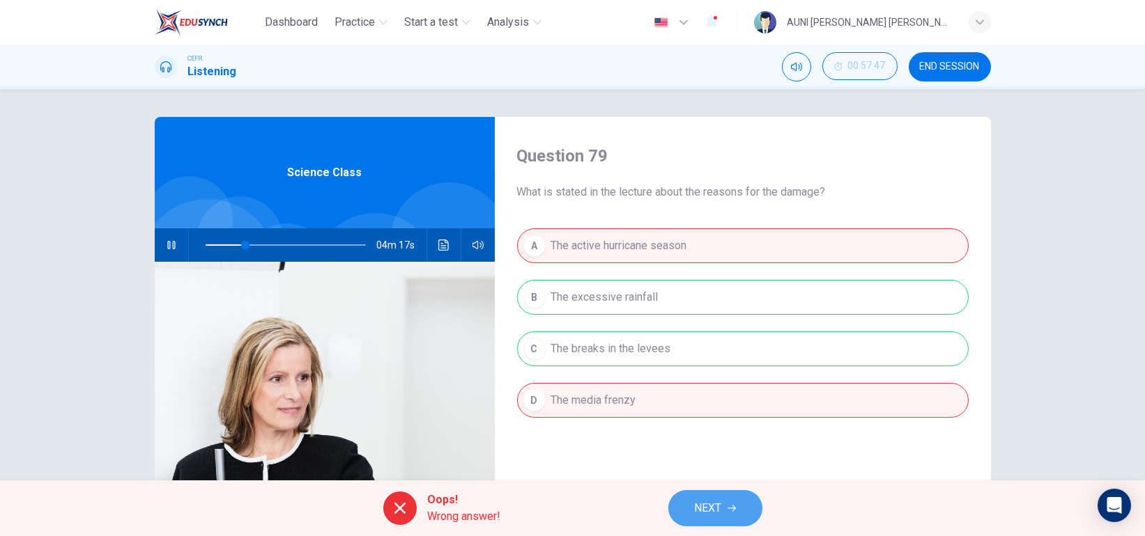
click at [695, 502] on span "NEXT" at bounding box center [708, 509] width 27 height 20
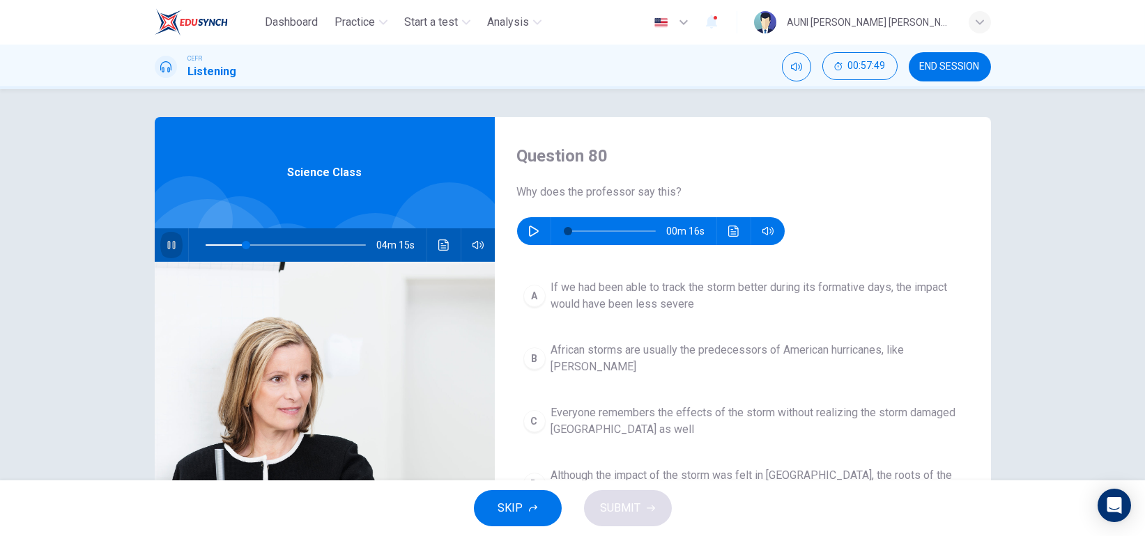
click at [167, 238] on button "button" at bounding box center [171, 245] width 22 height 33
click at [528, 229] on icon "button" at bounding box center [533, 231] width 11 height 11
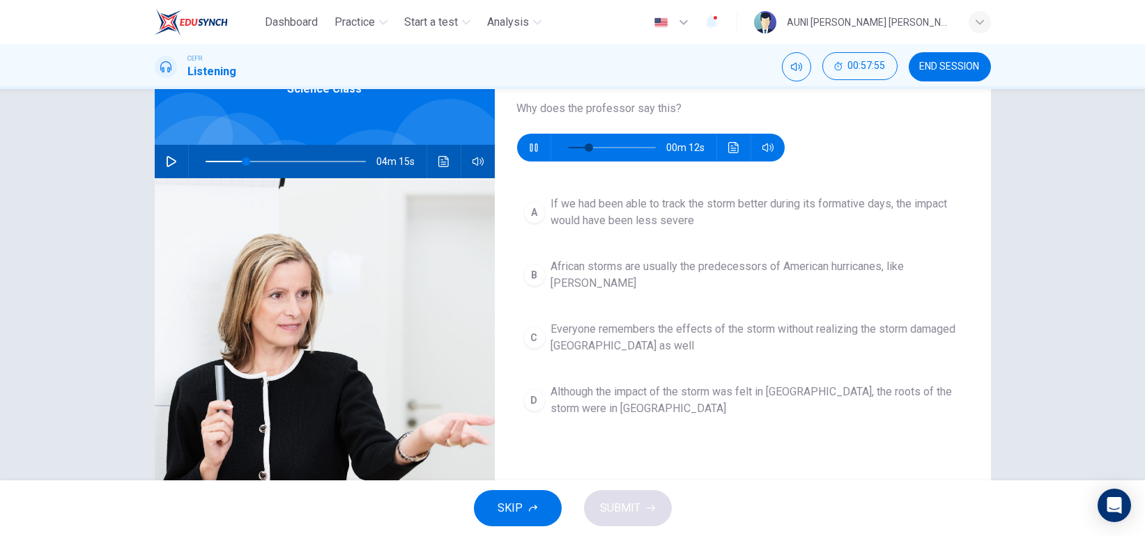
scroll to position [84, 0]
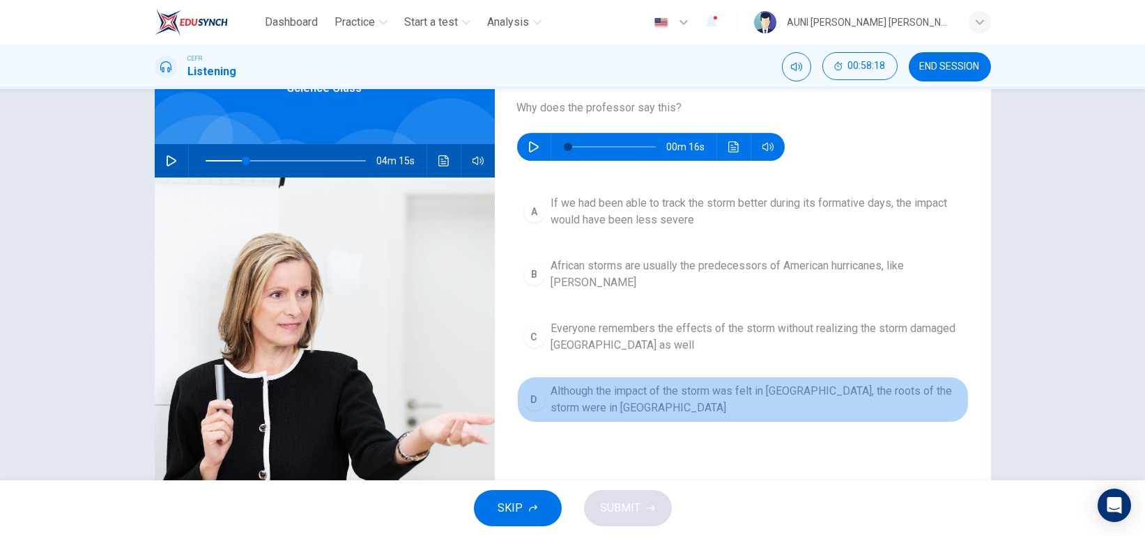
click at [644, 384] on span "Although the impact of the storm was felt in [GEOGRAPHIC_DATA], the roots of th…" at bounding box center [756, 399] width 411 height 33
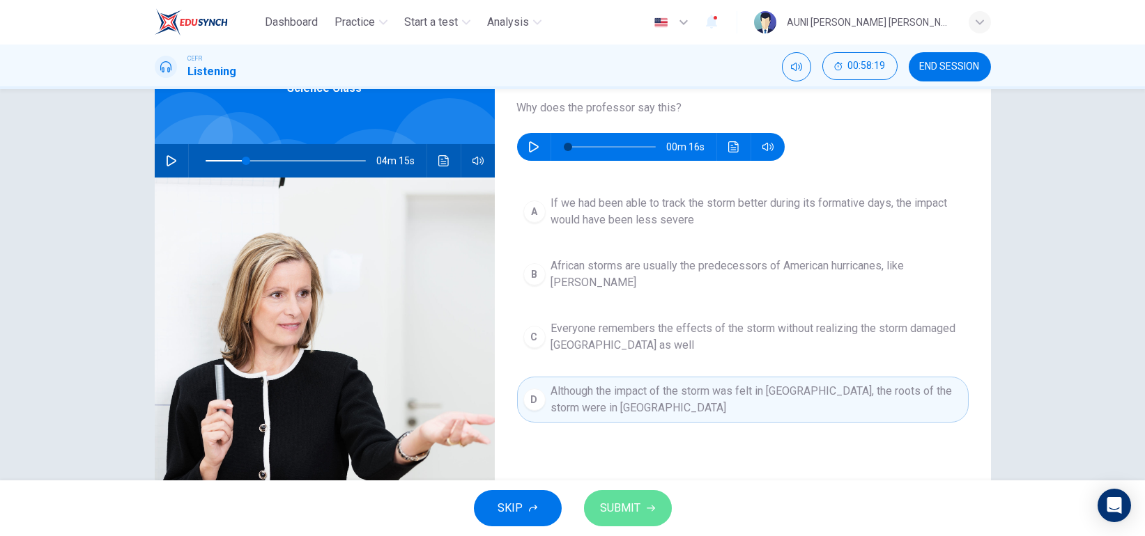
click at [620, 502] on span "SUBMIT" at bounding box center [621, 509] width 40 height 20
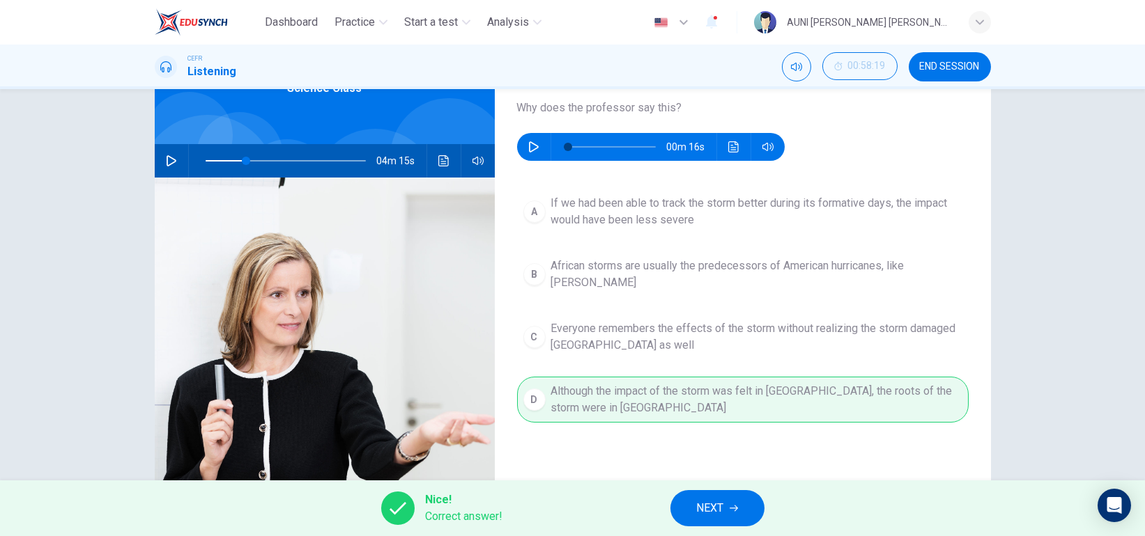
click at [690, 508] on button "NEXT" at bounding box center [717, 508] width 94 height 36
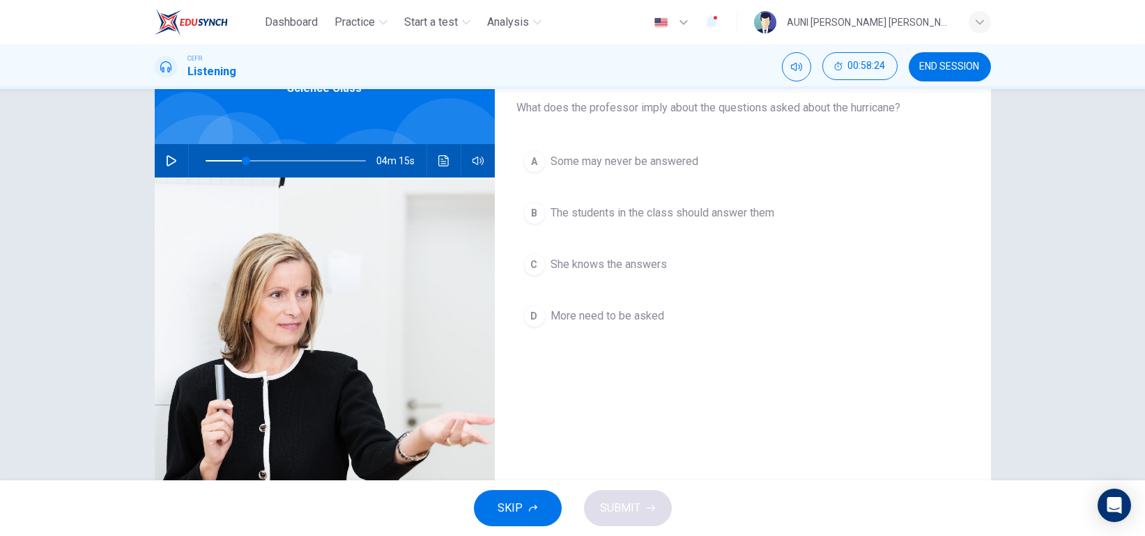
click at [167, 162] on icon "button" at bounding box center [172, 160] width 10 height 11
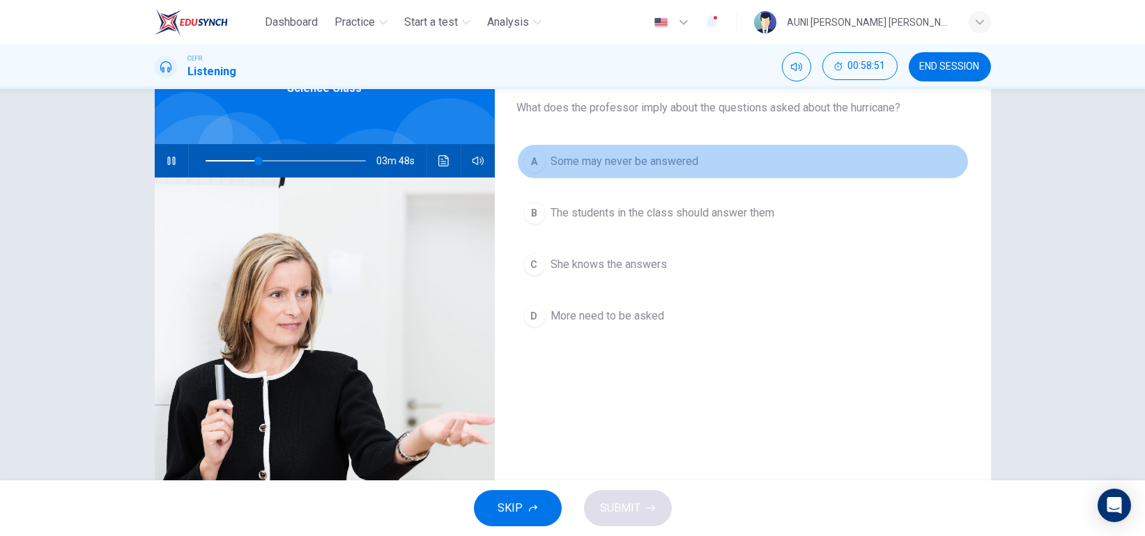
click at [631, 163] on span "Some may never be answered" at bounding box center [625, 161] width 148 height 17
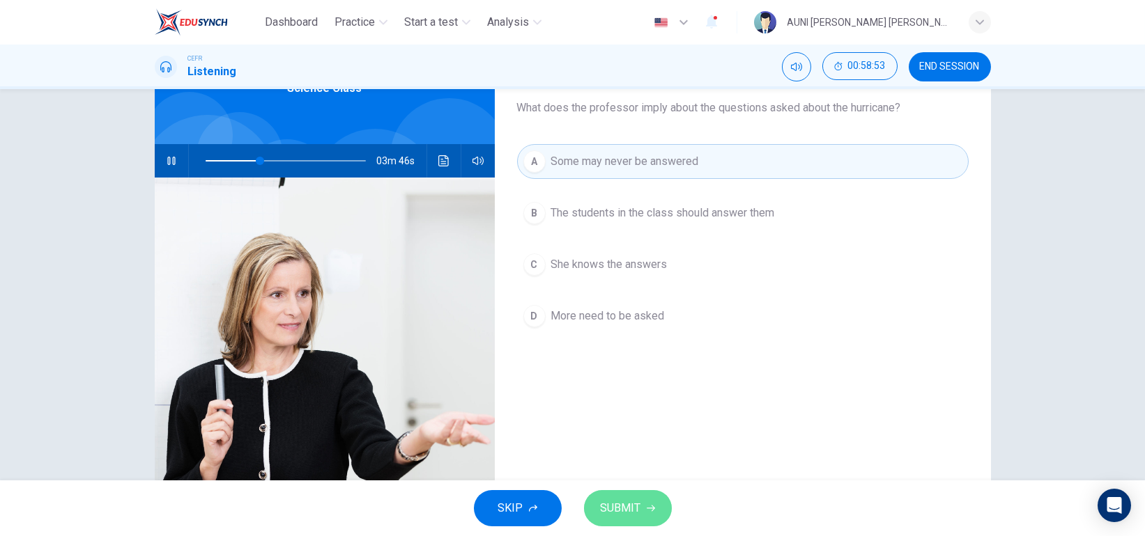
click at [607, 506] on span "SUBMIT" at bounding box center [621, 509] width 40 height 20
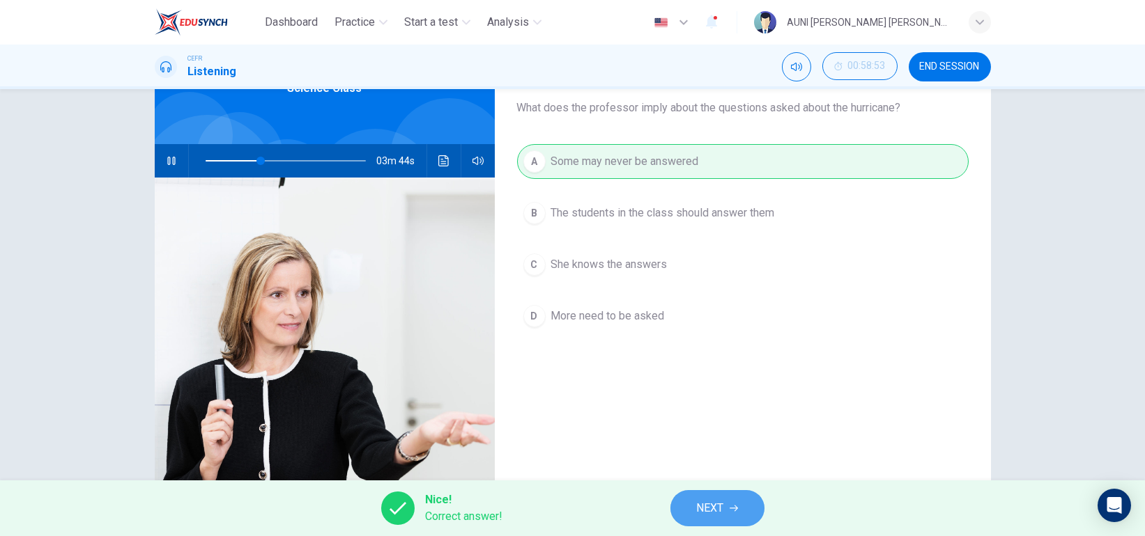
click at [724, 521] on button "NEXT" at bounding box center [717, 508] width 94 height 36
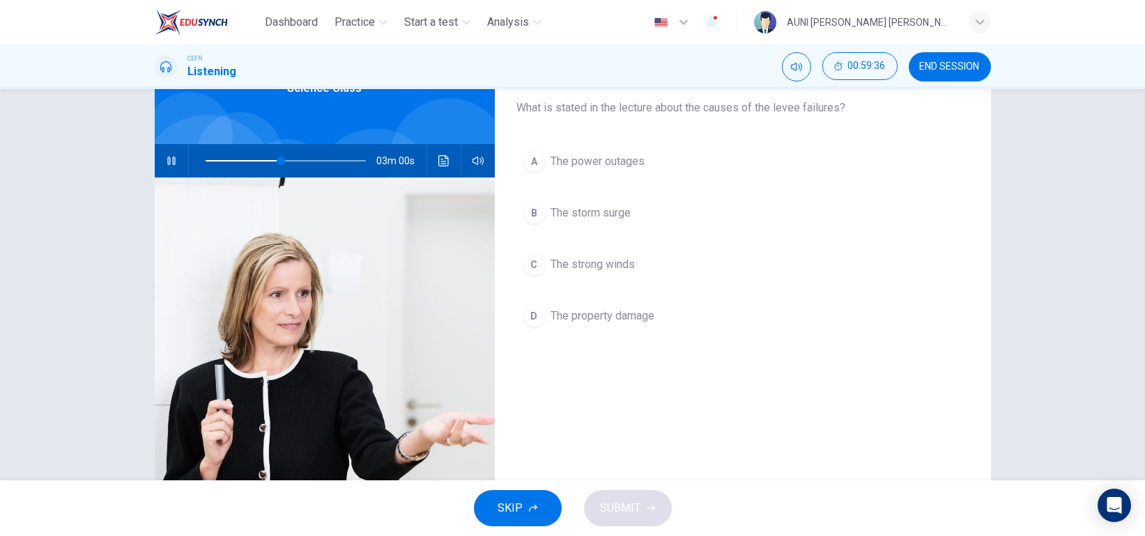
click at [169, 155] on icon "button" at bounding box center [171, 160] width 11 height 11
click at [166, 156] on icon "button" at bounding box center [171, 160] width 11 height 11
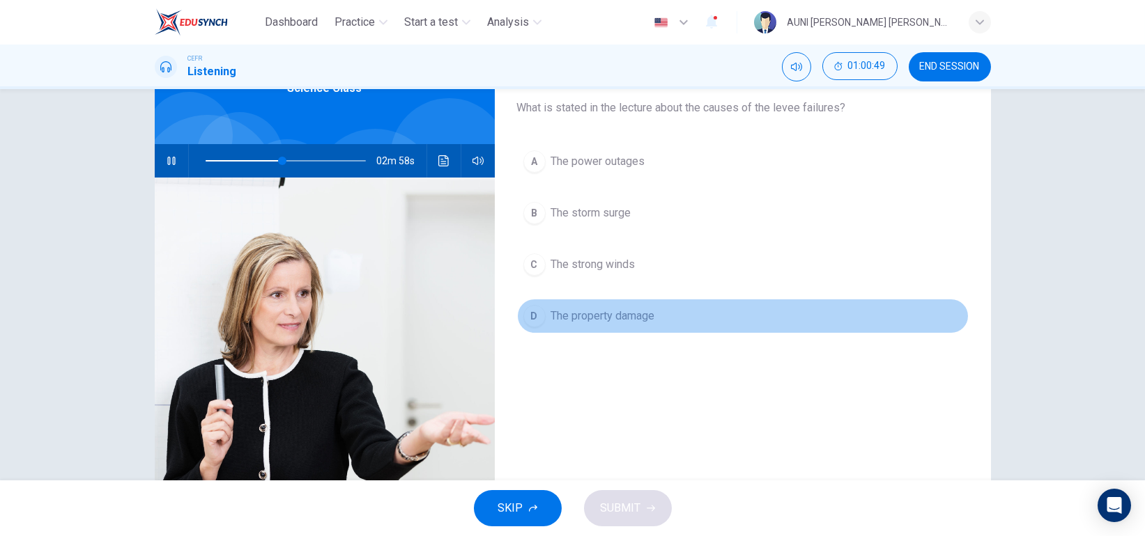
click at [651, 311] on span "The property damage" at bounding box center [603, 316] width 104 height 17
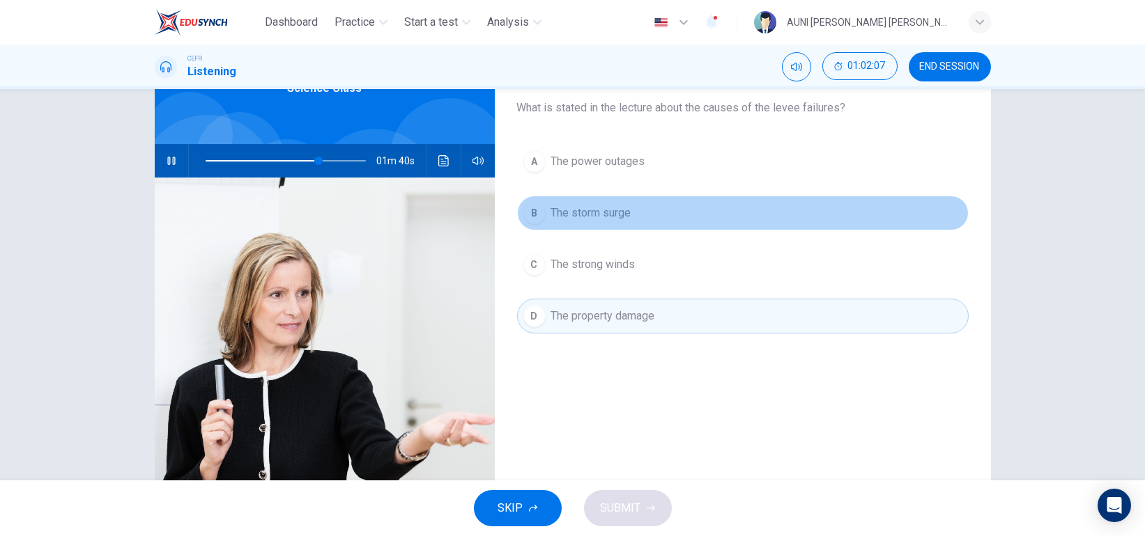
click at [619, 208] on span "The storm surge" at bounding box center [591, 213] width 80 height 17
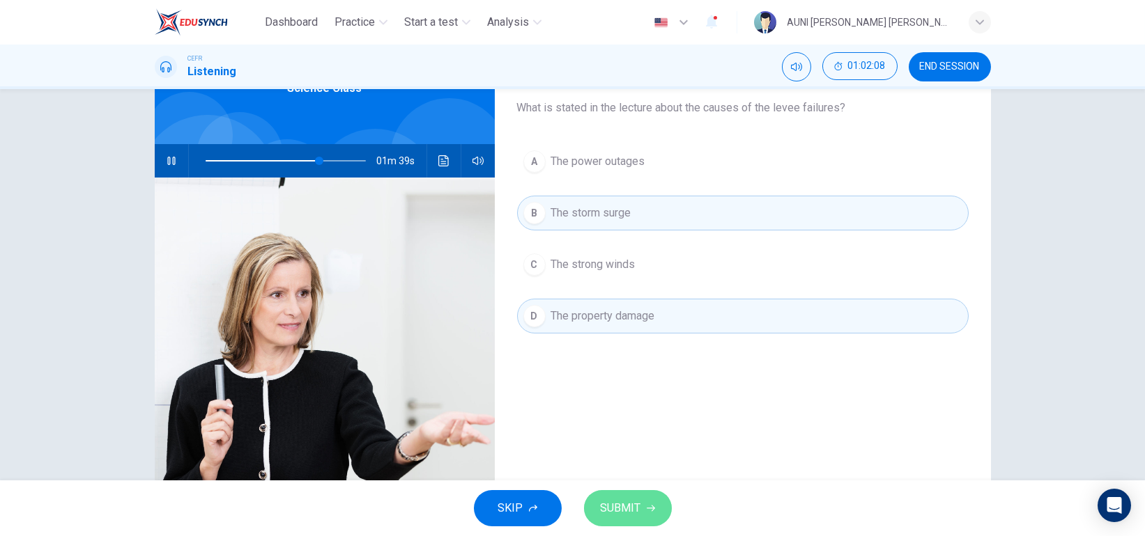
click at [628, 512] on span "SUBMIT" at bounding box center [621, 509] width 40 height 20
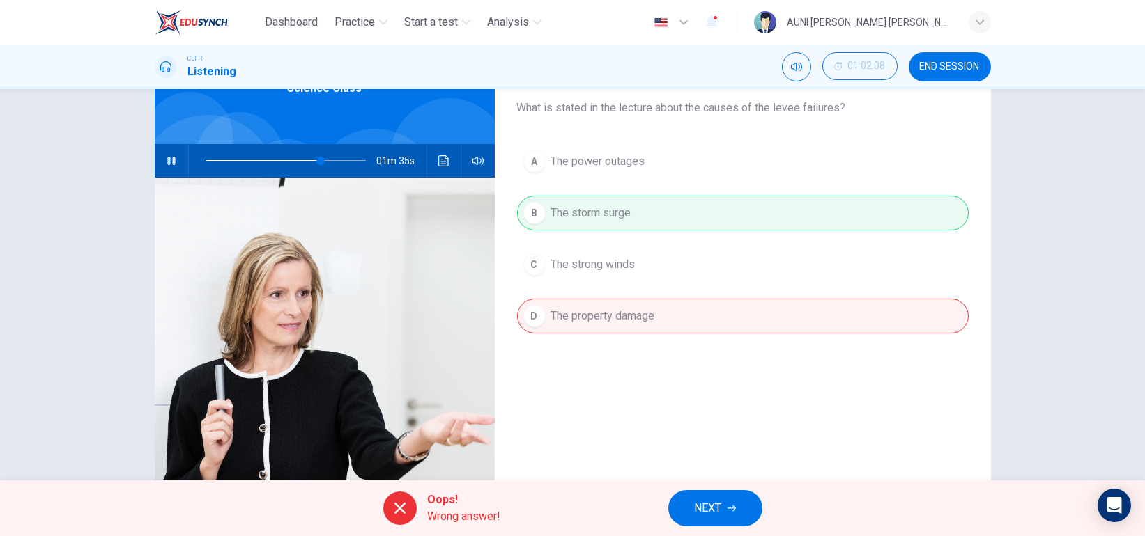
click at [643, 258] on div "A The power outages B The storm surge C The strong winds D The property damage" at bounding box center [742, 252] width 451 height 217
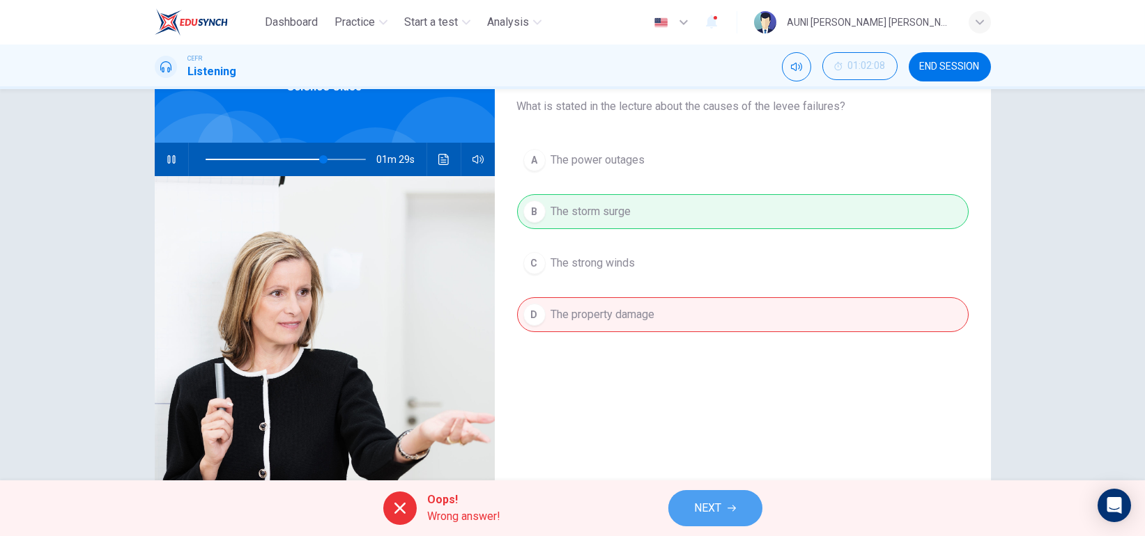
click at [714, 506] on span "NEXT" at bounding box center [708, 509] width 27 height 20
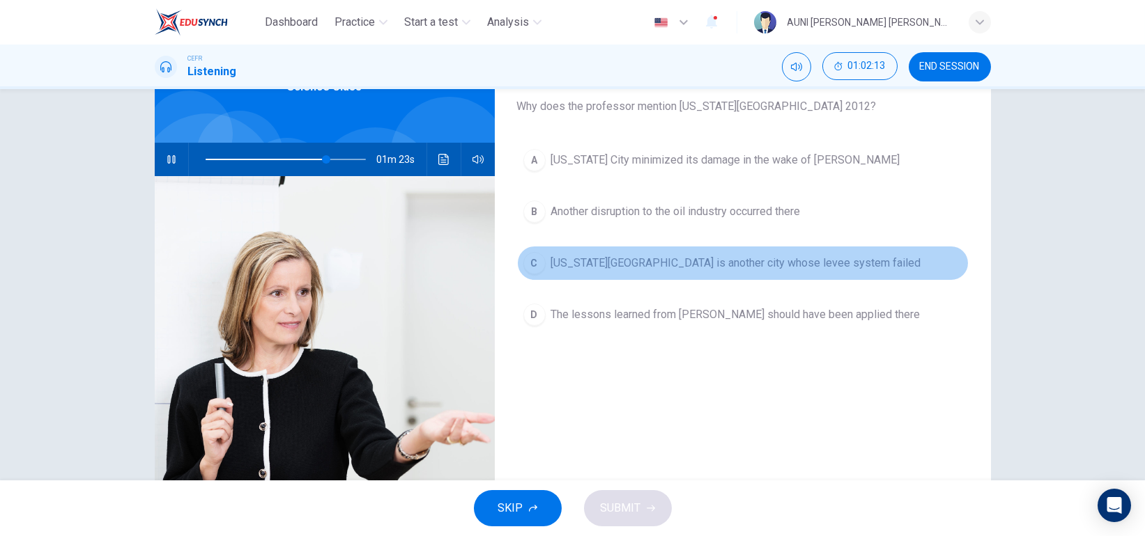
click at [728, 258] on span "[US_STATE][GEOGRAPHIC_DATA] is another city whose levee system failed" at bounding box center [736, 263] width 370 height 17
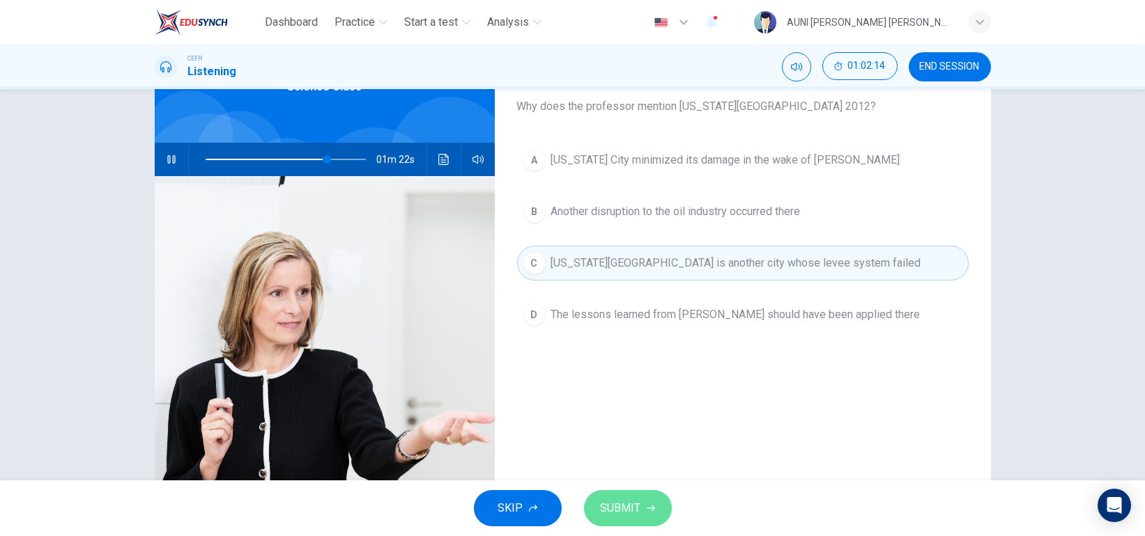
click at [654, 516] on button "SUBMIT" at bounding box center [628, 508] width 88 height 36
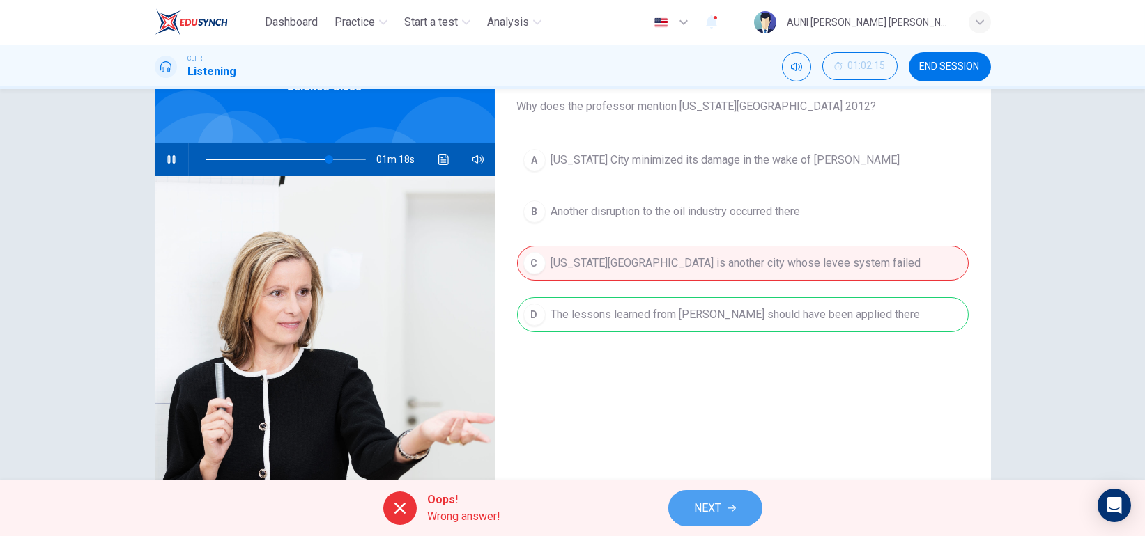
click at [712, 515] on span "NEXT" at bounding box center [708, 509] width 27 height 20
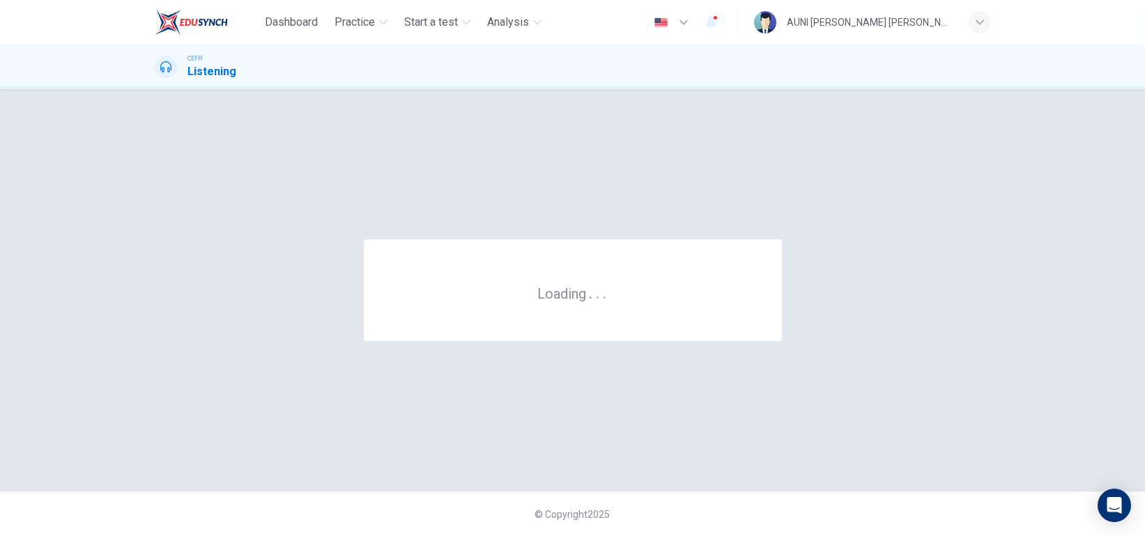
scroll to position [0, 0]
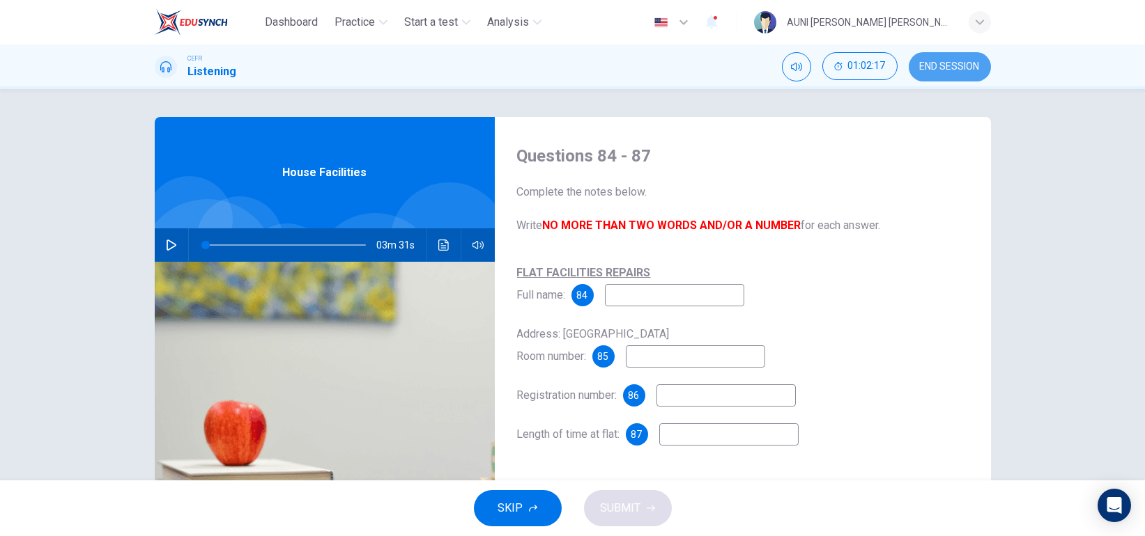
click at [939, 63] on span "END SESSION" at bounding box center [950, 66] width 60 height 11
